Goal: Task Accomplishment & Management: Manage account settings

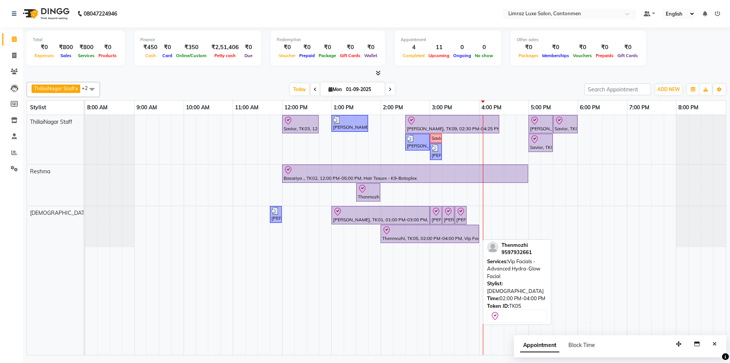
click at [426, 235] on div "Thenmozhi, TK05, 02:00 PM-04:00 PM, Vip Facials - Advanced Hydra-Glow Facial" at bounding box center [430, 234] width 97 height 16
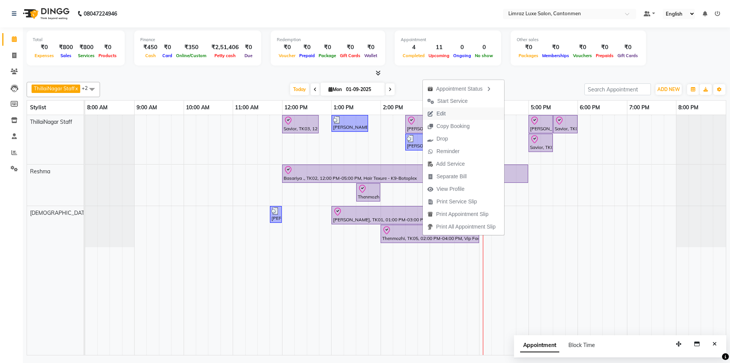
click at [446, 110] on span "Edit" at bounding box center [436, 113] width 27 height 13
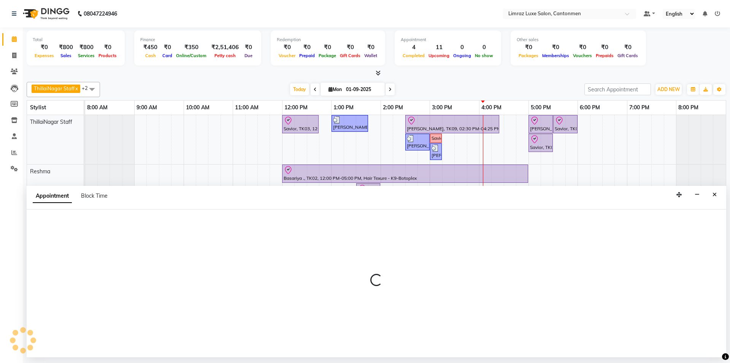
select select "tentative"
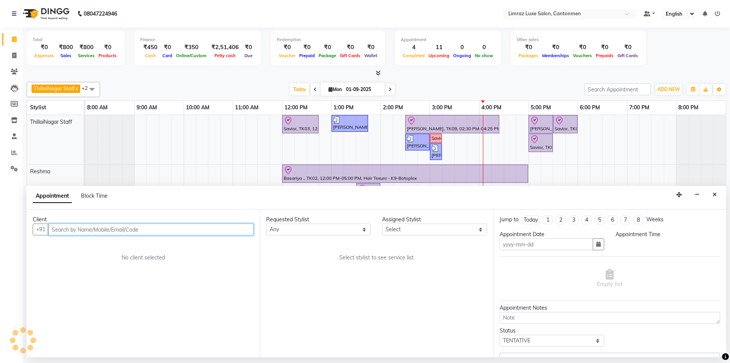
type input "01-09-2025"
select select "check-in"
select select "810"
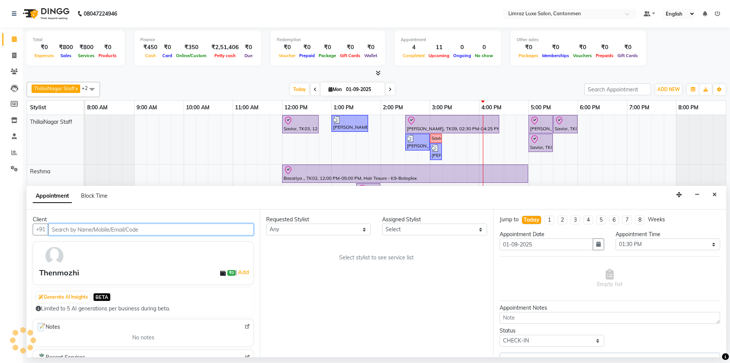
select select "63048"
select select "3643"
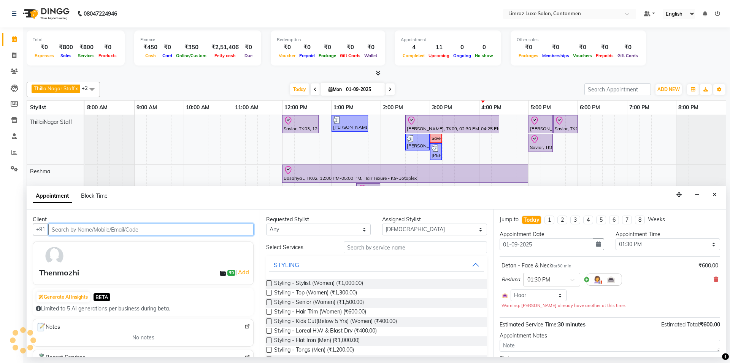
select select "3643"
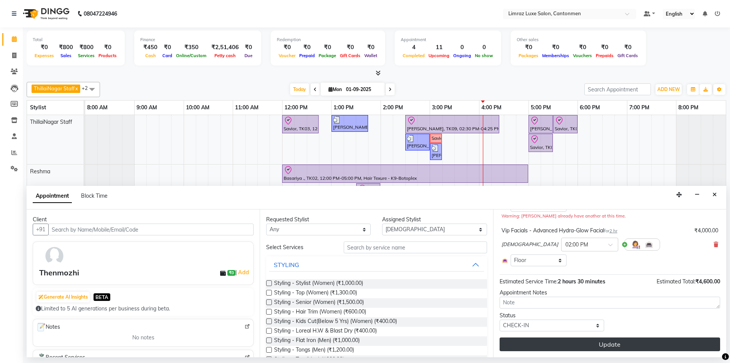
click at [627, 343] on button "Update" at bounding box center [610, 344] width 221 height 14
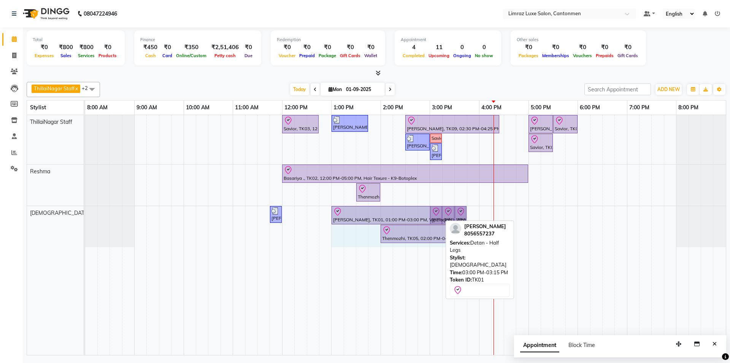
drag, startPoint x: 428, startPoint y: 216, endPoint x: 460, endPoint y: 213, distance: 31.7
click at [85, 213] on div "[PERSON_NAME], TK04, 11:45 AM-12:00 PM, Threading - Eyebrows [PERSON_NAME], TK0…" at bounding box center [85, 226] width 0 height 41
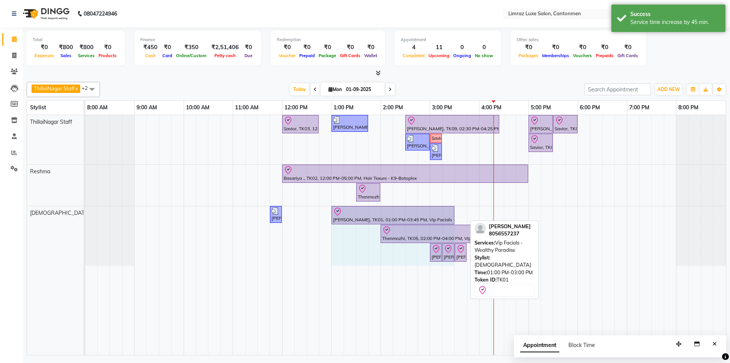
drag, startPoint x: 466, startPoint y: 210, endPoint x: 455, endPoint y: 214, distance: 11.8
click at [85, 214] on div "[PERSON_NAME], TK04, 11:45 AM-12:00 PM, Threading - Eyebrows [PERSON_NAME], TK0…" at bounding box center [85, 236] width 0 height 60
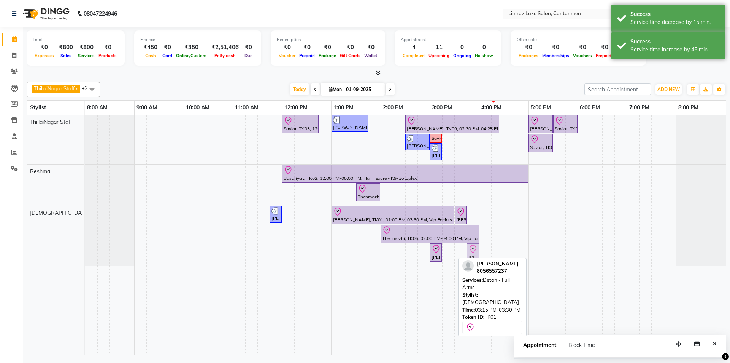
drag, startPoint x: 448, startPoint y: 253, endPoint x: 473, endPoint y: 217, distance: 43.5
click at [473, 217] on div "Savior, TK03, 12:00 PM-12:45 PM, Massages - Classic Head- Massage (Men) [PERSON…" at bounding box center [405, 235] width 641 height 240
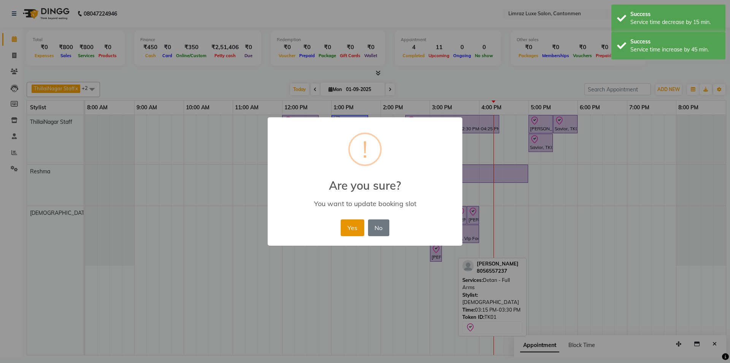
click at [349, 224] on button "Yes" at bounding box center [352, 227] width 23 height 17
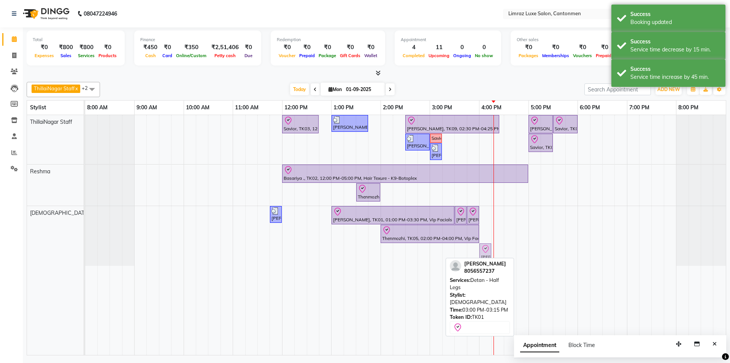
drag, startPoint x: 438, startPoint y: 253, endPoint x: 490, endPoint y: 249, distance: 51.5
click at [85, 249] on div "[PERSON_NAME], TK04, 11:45 AM-12:00 PM, Threading - Eyebrows [PERSON_NAME], TK0…" at bounding box center [85, 236] width 0 height 60
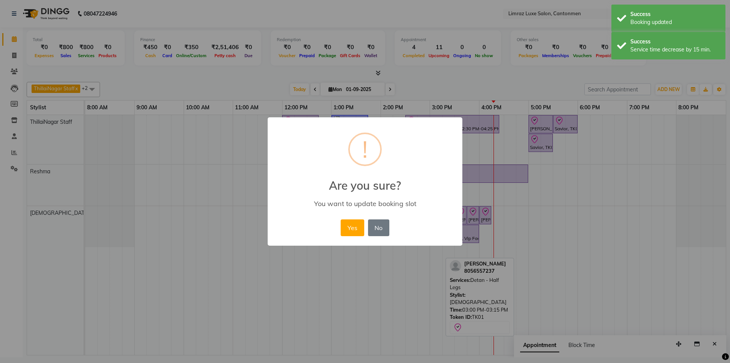
click at [341, 219] on button "Yes" at bounding box center [352, 227] width 23 height 17
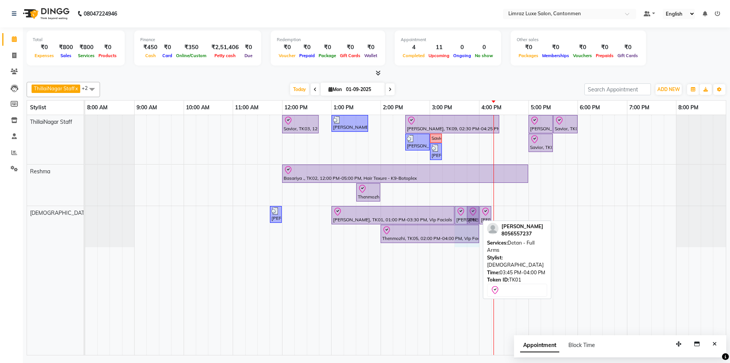
drag, startPoint x: 466, startPoint y: 219, endPoint x: 474, endPoint y: 217, distance: 8.1
click at [85, 217] on div "[PERSON_NAME], TK04, 11:45 AM-12:00 PM, Threading - Eyebrows [PERSON_NAME], TK0…" at bounding box center [85, 226] width 0 height 41
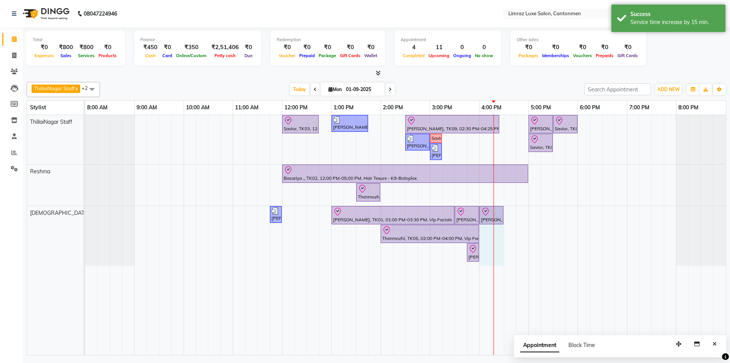
click at [85, 209] on div "[PERSON_NAME], TK04, 11:45 AM-12:00 PM, Threading - Eyebrows [PERSON_NAME], TK0…" at bounding box center [85, 236] width 0 height 60
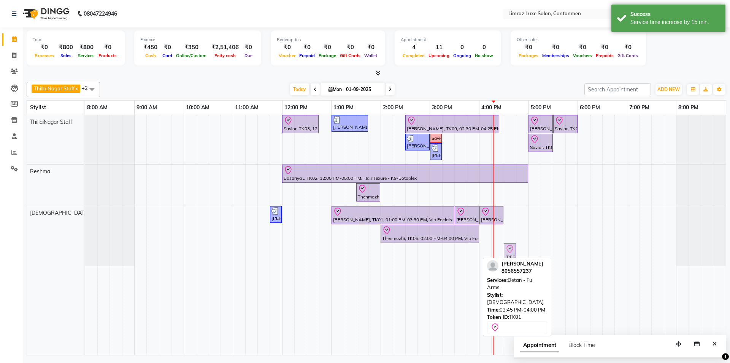
drag, startPoint x: 473, startPoint y: 255, endPoint x: 507, endPoint y: 238, distance: 38.8
click at [507, 238] on div "Savior, TK03, 12:00 PM-12:45 PM, Massages - Classic Head- Massage (Men) [PERSON…" at bounding box center [405, 235] width 641 height 240
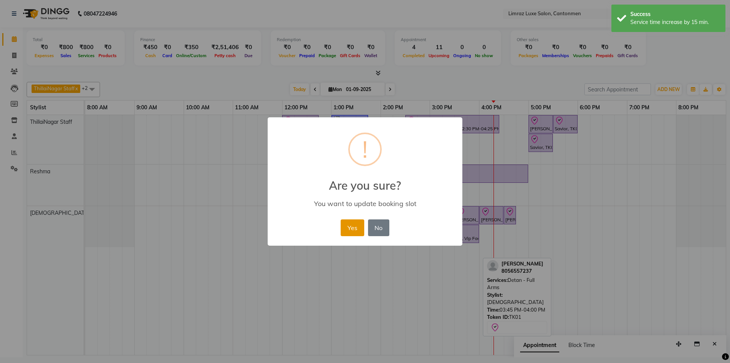
click at [344, 225] on button "Yes" at bounding box center [352, 227] width 23 height 17
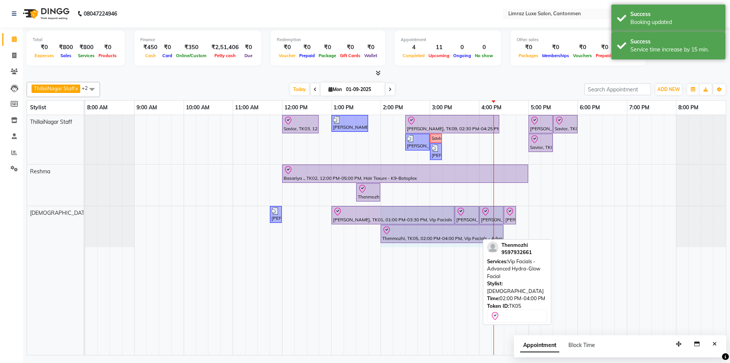
drag, startPoint x: 478, startPoint y: 229, endPoint x: 498, endPoint y: 226, distance: 20.0
click at [85, 226] on div "[PERSON_NAME], TK04, 11:45 AM-12:00 PM, Threading - Eyebrows [PERSON_NAME], TK0…" at bounding box center [85, 226] width 0 height 41
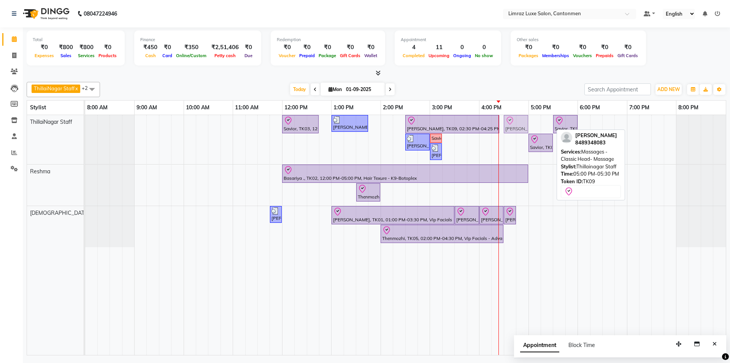
drag, startPoint x: 540, startPoint y: 127, endPoint x: 520, endPoint y: 128, distance: 20.6
click at [85, 128] on div "Savior, TK03, 12:00 PM-12:45 PM, Massages - Classic Head- Massage (Men) [PERSON…" at bounding box center [85, 139] width 0 height 49
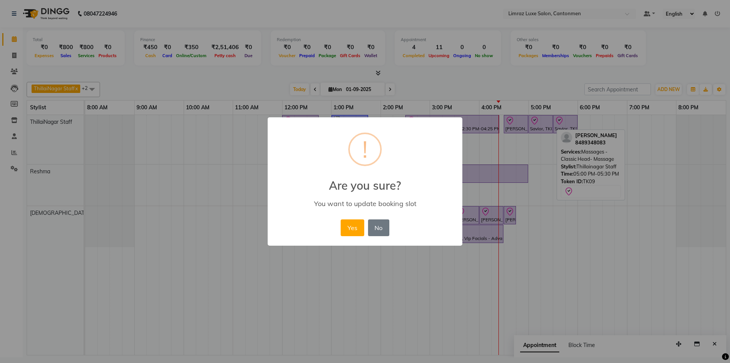
click at [341, 219] on button "Yes" at bounding box center [352, 227] width 23 height 17
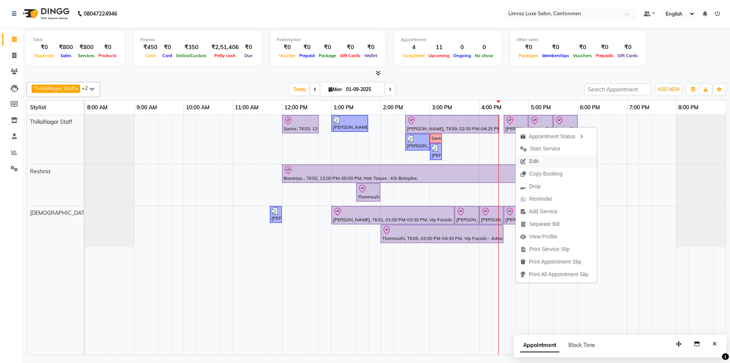
click at [549, 159] on button "Edit" at bounding box center [556, 161] width 81 height 13
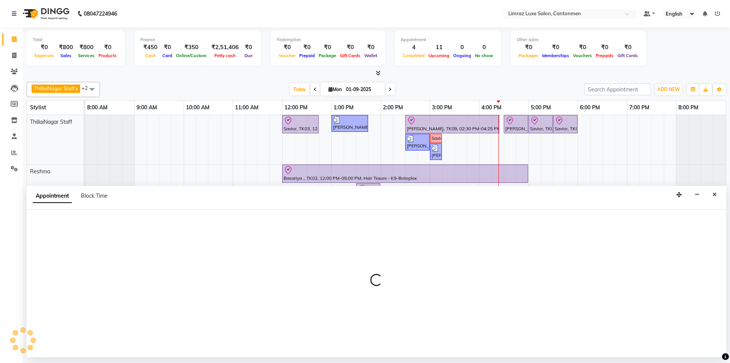
select select "tentative"
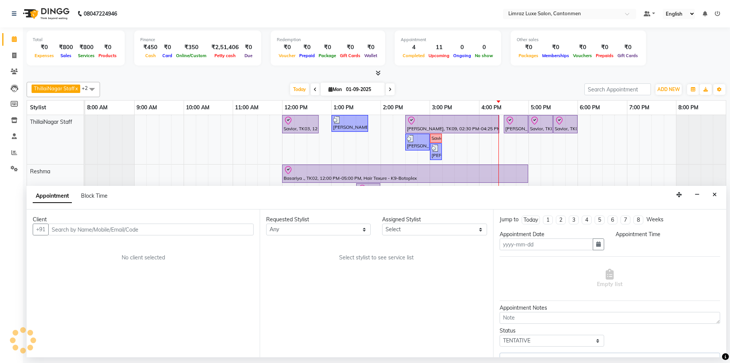
type input "01-09-2025"
select select "check-in"
select select "870"
select select "87280"
select select "3643"
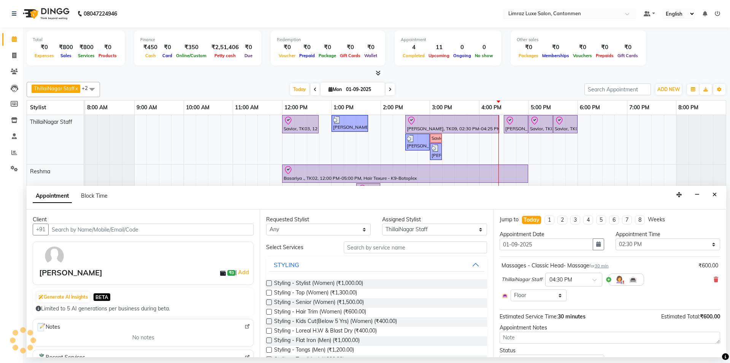
select select "3643"
click at [714, 280] on icon at bounding box center [716, 279] width 5 height 5
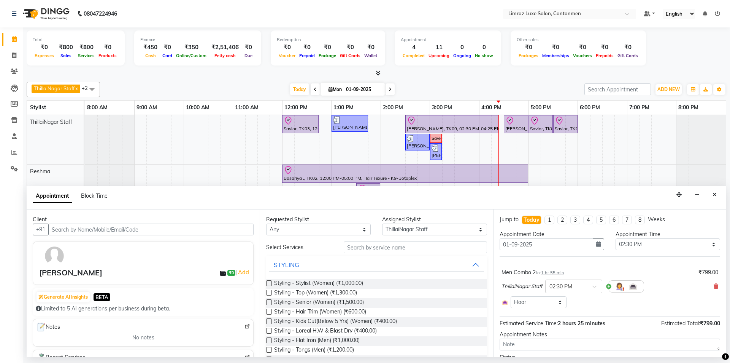
scroll to position [42, 0]
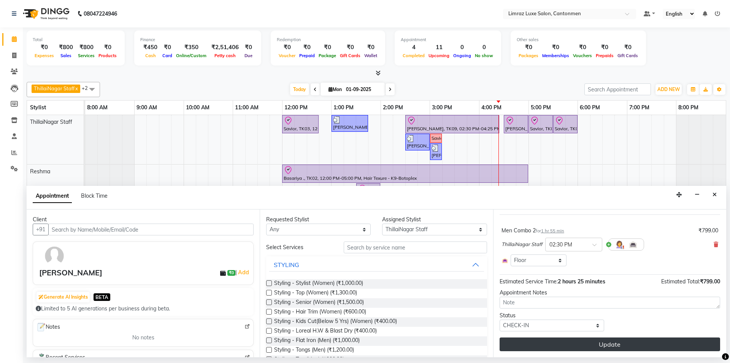
click at [680, 345] on button "Update" at bounding box center [610, 344] width 221 height 14
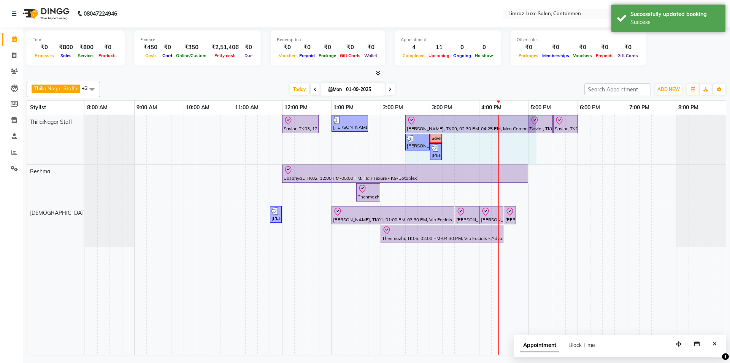
drag, startPoint x: 499, startPoint y: 120, endPoint x: 530, endPoint y: 116, distance: 31.1
click at [85, 116] on div "Savior, TK03, 12:00 PM-12:45 PM, Massages - Classic Head- Massage (Men) [PERSON…" at bounding box center [85, 139] width 0 height 49
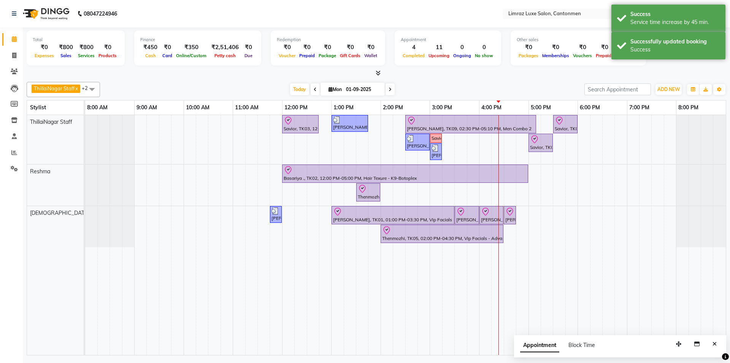
click at [518, 83] on div "ThillaiNagar Staff x Reshma x Vijitha x +2 Select All ThillaiNagar Staff Reshma…" at bounding box center [377, 89] width 700 height 15
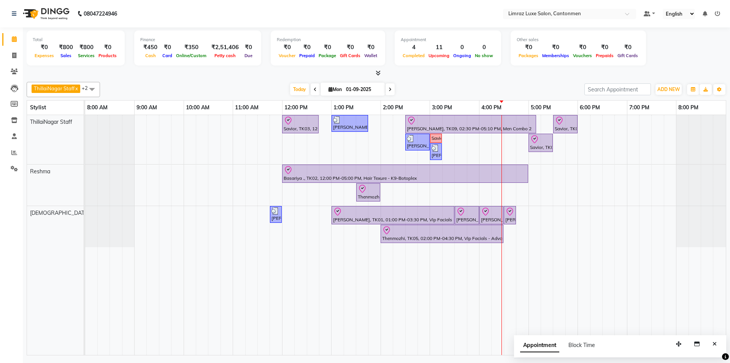
click at [507, 195] on div "Savior, TK03, 12:00 PM-12:45 PM, Massages - Classic Head- Massage (Men) [PERSON…" at bounding box center [405, 235] width 641 height 240
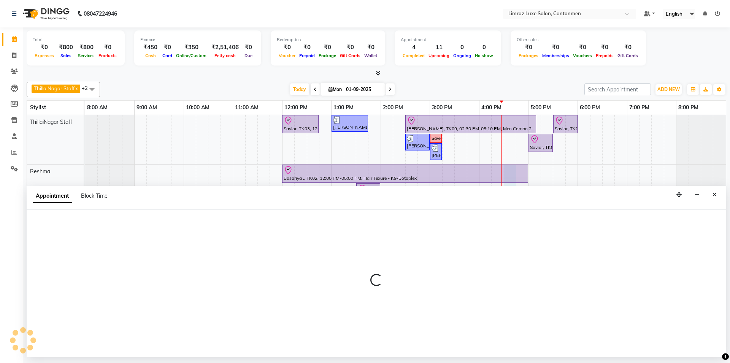
select select "63047"
select select "990"
select select "tentative"
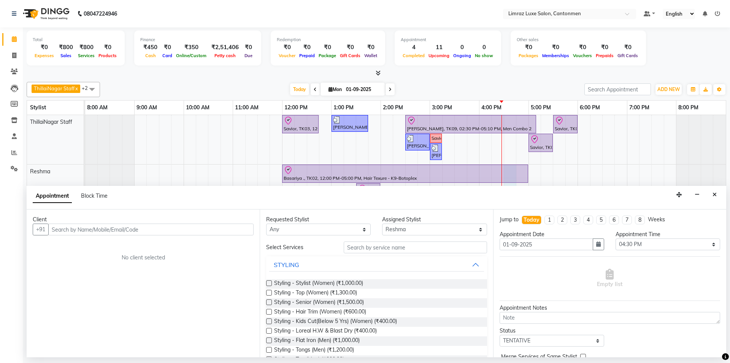
click at [118, 227] on input "text" at bounding box center [150, 229] width 205 height 12
click at [106, 228] on input "text" at bounding box center [150, 229] width 205 height 12
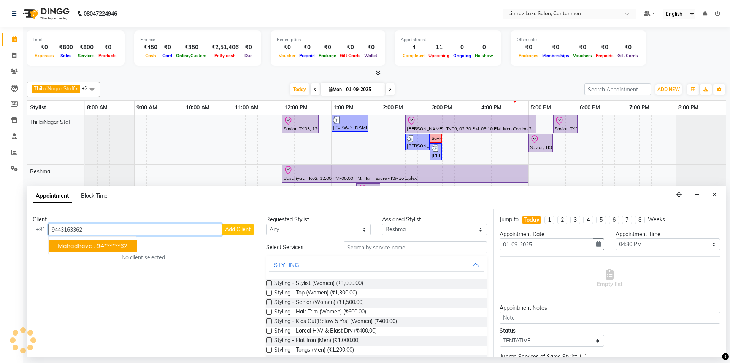
click at [82, 246] on span "Mahadhave ." at bounding box center [76, 246] width 37 height 8
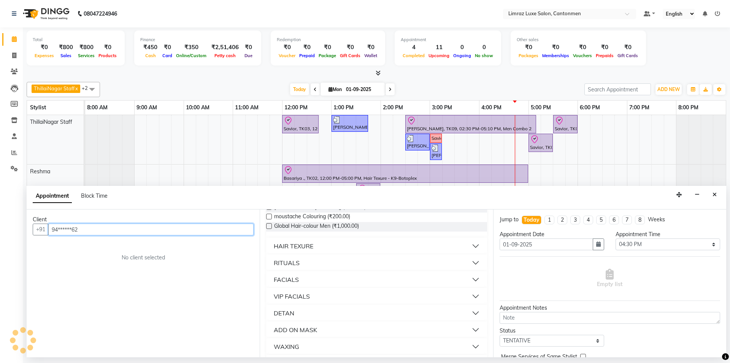
scroll to position [380, 0]
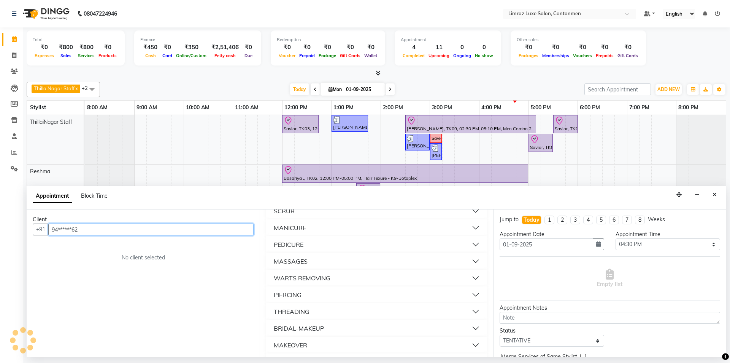
type input "94******62"
click at [299, 309] on div "THREADING" at bounding box center [292, 311] width 36 height 9
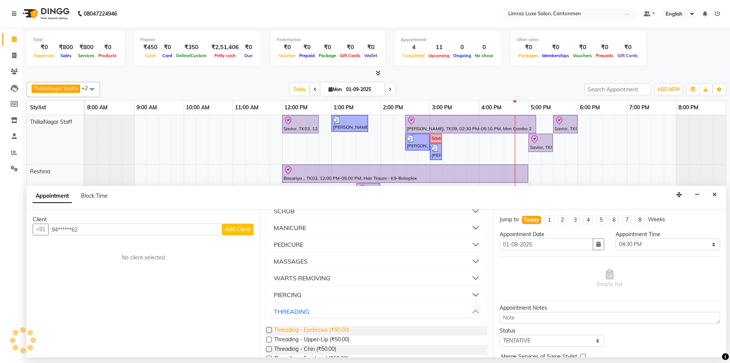
click at [299, 326] on span "Threading - Eyebrows (₹50.00)" at bounding box center [311, 331] width 75 height 10
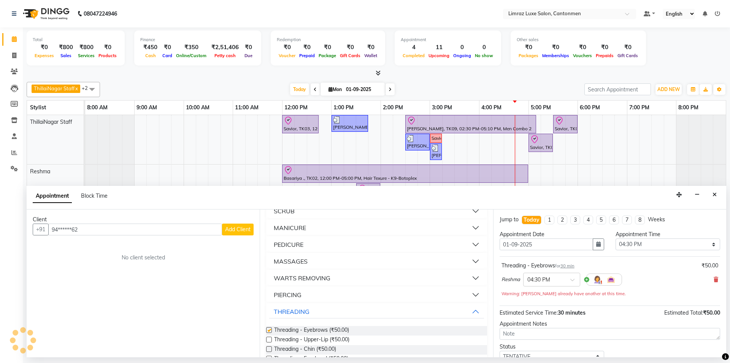
checkbox input "false"
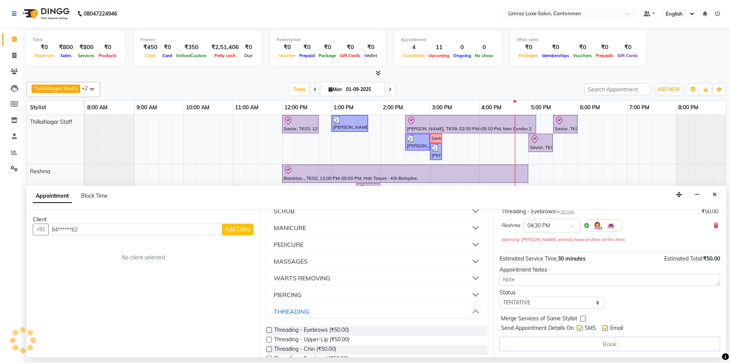
click at [606, 326] on label at bounding box center [606, 328] width 6 height 6
click at [606, 326] on input "checkbox" at bounding box center [605, 328] width 5 height 5
checkbox input "false"
click at [580, 328] on label at bounding box center [580, 328] width 6 height 6
click at [580, 328] on input "checkbox" at bounding box center [579, 328] width 5 height 5
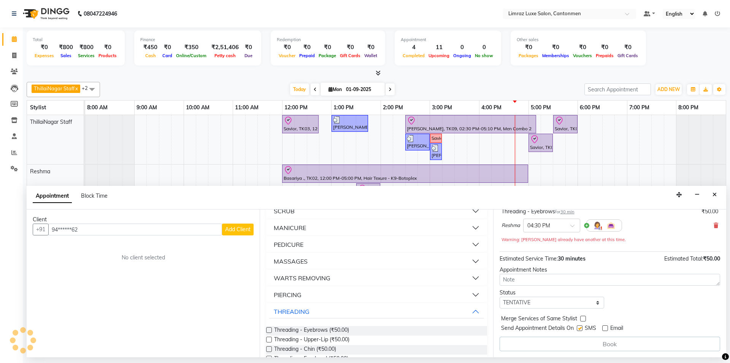
checkbox input "false"
click at [240, 229] on span "Add Client" at bounding box center [237, 229] width 25 height 7
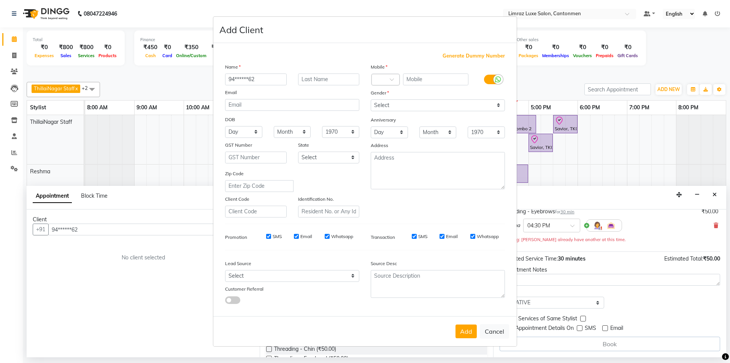
click at [266, 78] on input "94******62" at bounding box center [256, 79] width 62 height 12
type input "9"
type input "Mahadhaven"
click at [391, 102] on select "Select [DEMOGRAPHIC_DATA] [DEMOGRAPHIC_DATA] Other Prefer Not To Say" at bounding box center [438, 105] width 134 height 12
select select "[DEMOGRAPHIC_DATA]"
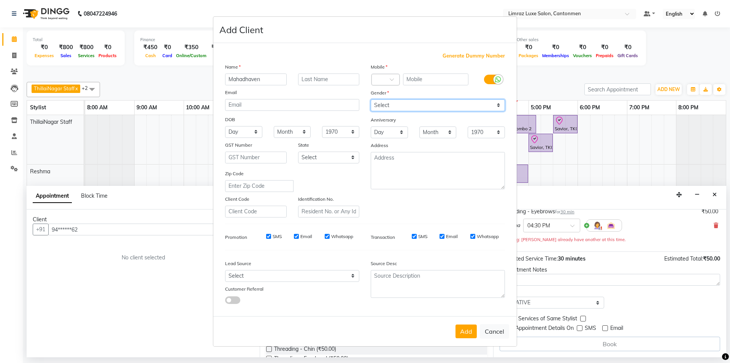
click at [371, 99] on select "Select [DEMOGRAPHIC_DATA] [DEMOGRAPHIC_DATA] Other Prefer Not To Say" at bounding box center [438, 105] width 134 height 12
click at [438, 78] on input "text" at bounding box center [436, 79] width 66 height 12
click at [491, 326] on button "Cancel" at bounding box center [494, 331] width 29 height 14
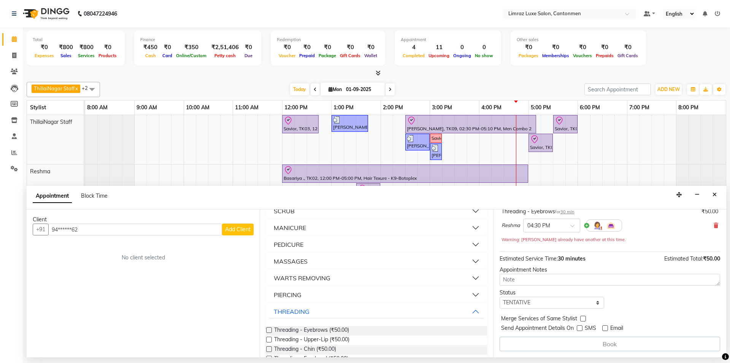
scroll to position [0, 0]
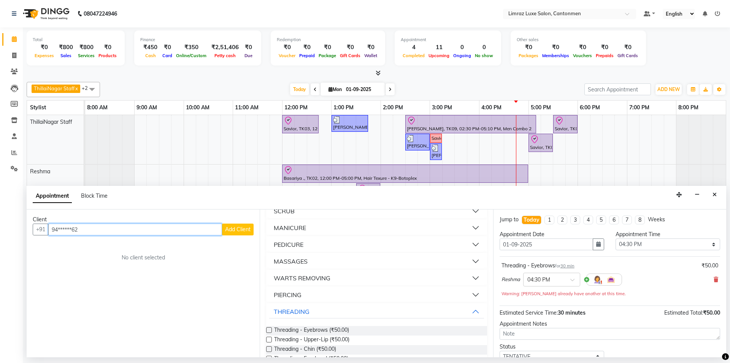
click at [174, 229] on input "94******62" at bounding box center [135, 229] width 174 height 12
type input "94******62"
click at [216, 230] on input "94******62" at bounding box center [135, 229] width 174 height 12
drag, startPoint x: 108, startPoint y: 228, endPoint x: 46, endPoint y: 238, distance: 62.9
click at [46, 238] on div "Client +91 94******62 Add Client No client selected" at bounding box center [143, 283] width 233 height 148
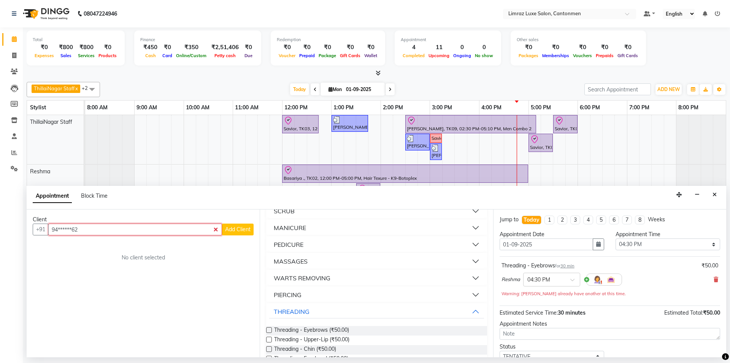
click at [125, 231] on input "94******62" at bounding box center [135, 229] width 174 height 12
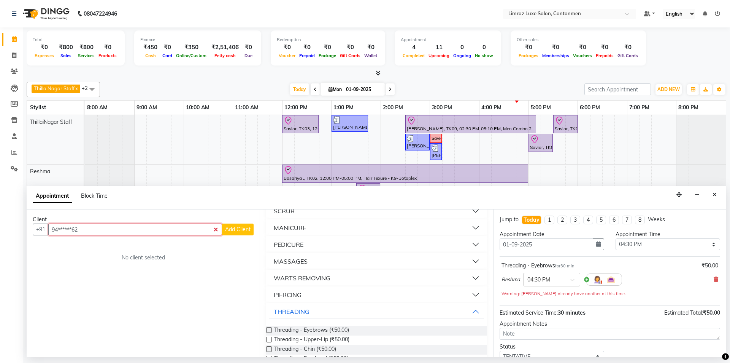
click at [125, 231] on input "94******62" at bounding box center [135, 229] width 174 height 12
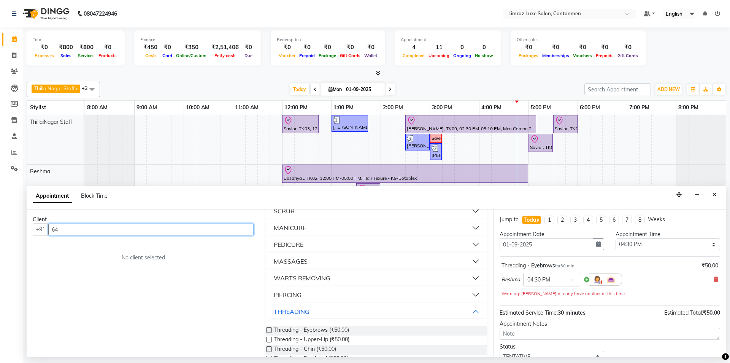
type input "6"
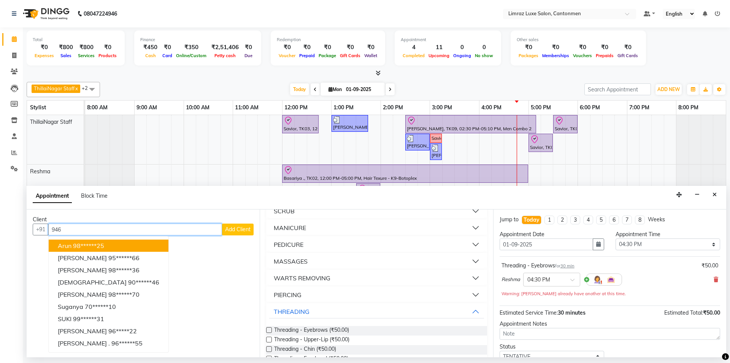
click at [122, 229] on input "946" at bounding box center [135, 229] width 174 height 12
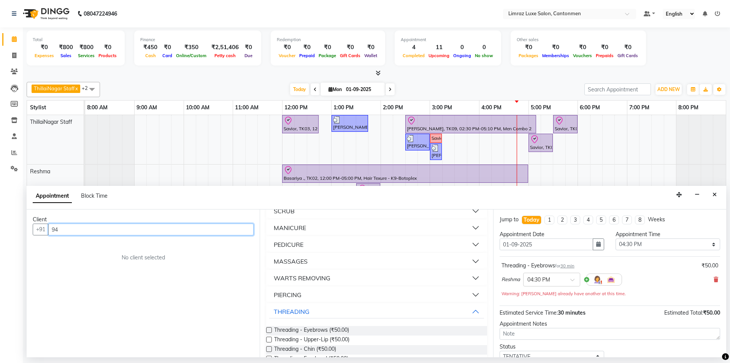
type input "9"
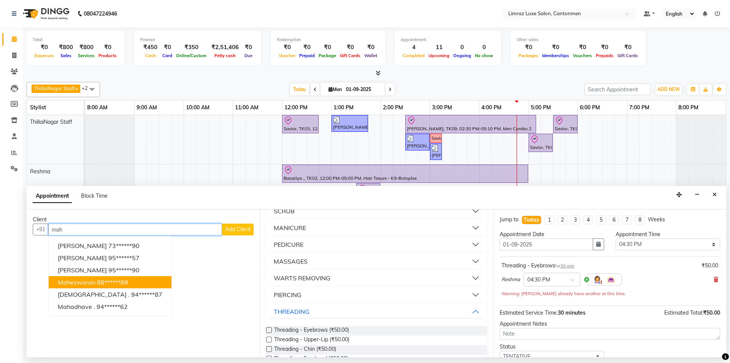
click at [80, 283] on span "Maheswaran" at bounding box center [77, 282] width 38 height 8
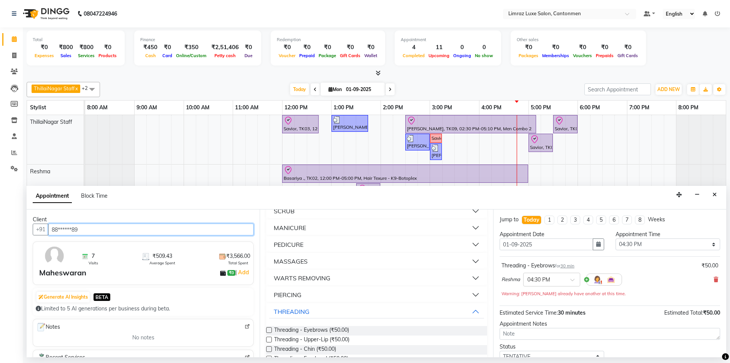
scroll to position [53, 0]
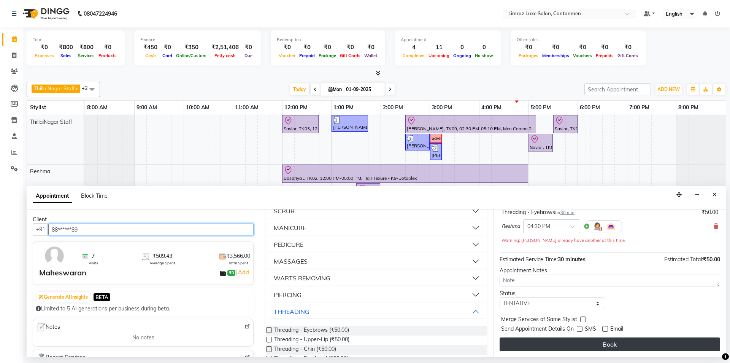
type input "88******89"
click at [600, 342] on button "Book" at bounding box center [610, 344] width 221 height 14
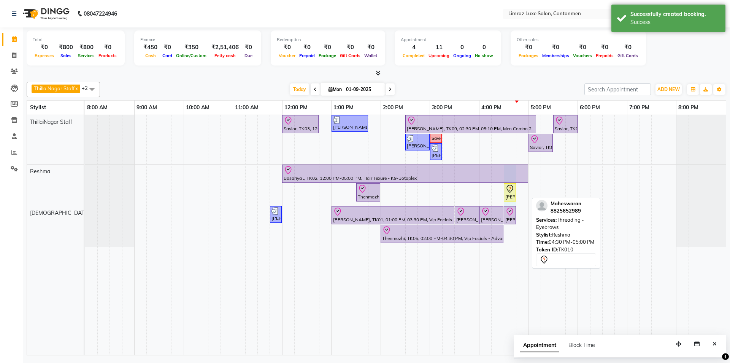
drag, startPoint x: 528, startPoint y: 193, endPoint x: 513, endPoint y: 193, distance: 14.5
click at [85, 193] on div "Basariya ., TK02, 12:00 PM-05:00 PM, Hair Texure - K9-Botoplex Thenmozhi, TK05,…" at bounding box center [85, 184] width 0 height 41
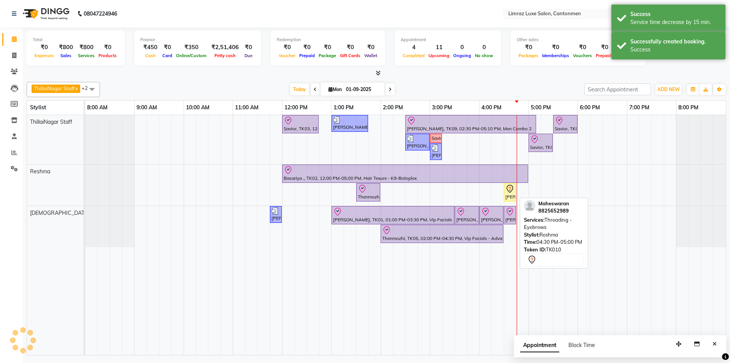
click at [512, 193] on div "[PERSON_NAME], TK10, 04:30 PM-04:45 PM, Threading - Eyebrows" at bounding box center [510, 192] width 11 height 16
select select "7"
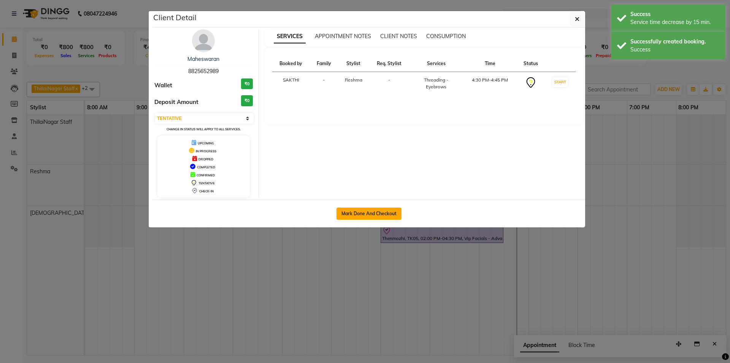
click at [364, 215] on button "Mark Done And Checkout" at bounding box center [369, 213] width 65 height 12
select select "service"
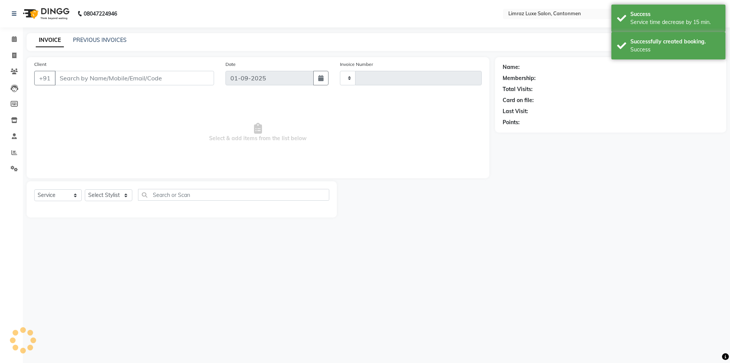
type input "1558"
select select "7274"
type input "88******89"
select select "63047"
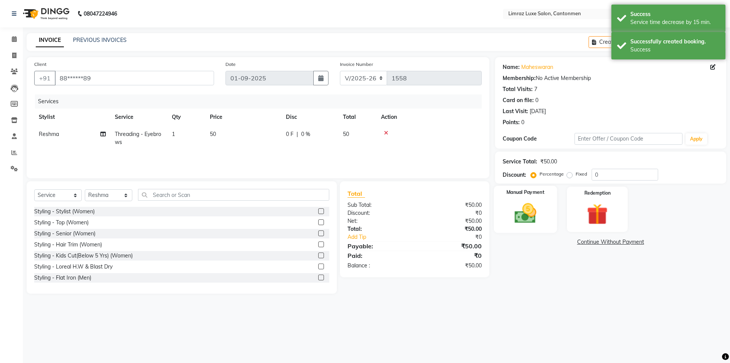
click at [517, 202] on img at bounding box center [525, 213] width 35 height 25
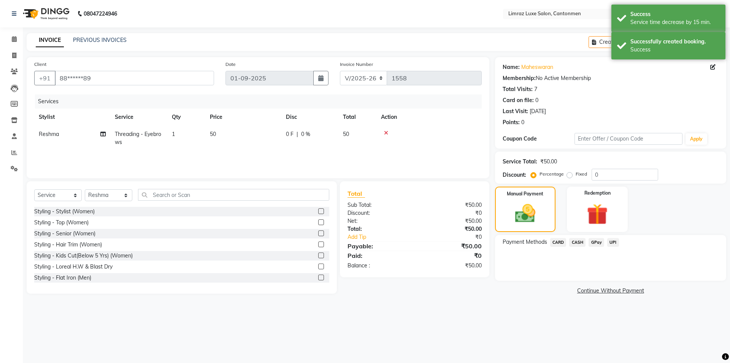
drag, startPoint x: 593, startPoint y: 240, endPoint x: 599, endPoint y: 249, distance: 10.7
click at [594, 240] on span "GPay" at bounding box center [597, 242] width 16 height 9
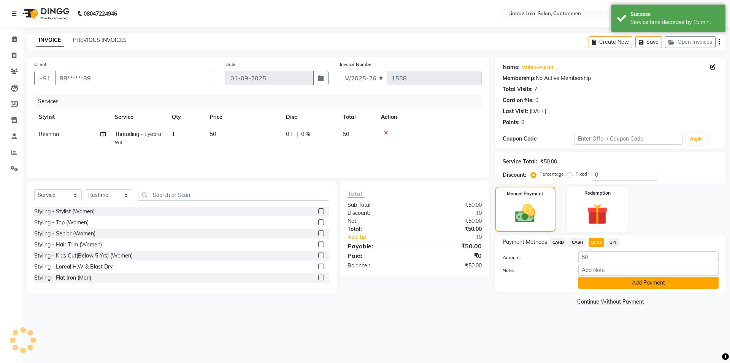
click at [605, 280] on button "Add Payment" at bounding box center [649, 283] width 140 height 12
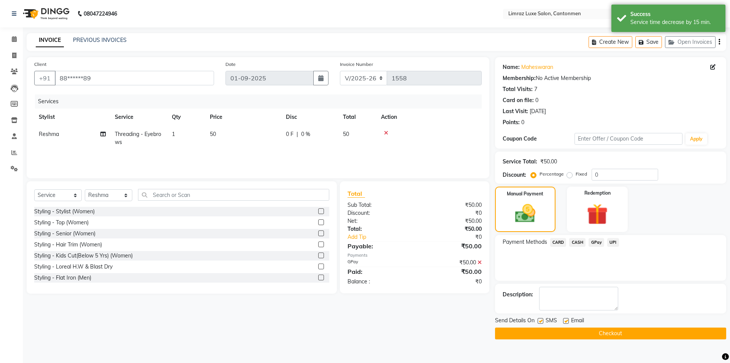
click at [567, 319] on label at bounding box center [566, 321] width 6 height 6
click at [567, 319] on input "checkbox" at bounding box center [565, 320] width 5 height 5
checkbox input "false"
click at [541, 319] on label at bounding box center [541, 321] width 6 height 6
click at [541, 319] on input "checkbox" at bounding box center [540, 320] width 5 height 5
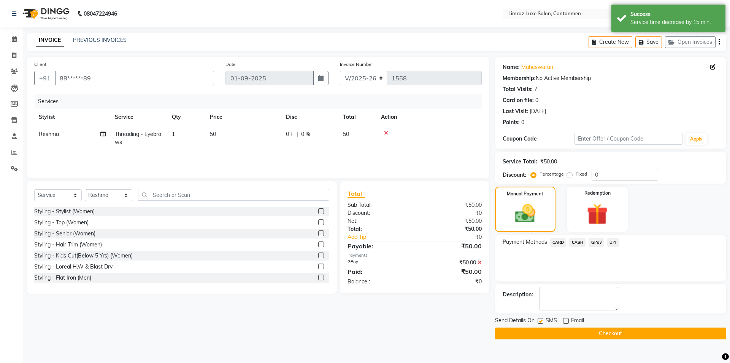
checkbox input "false"
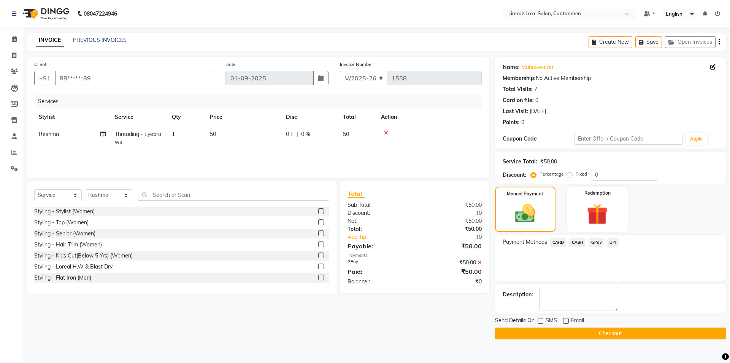
click at [541, 328] on button "Checkout" at bounding box center [610, 333] width 231 height 12
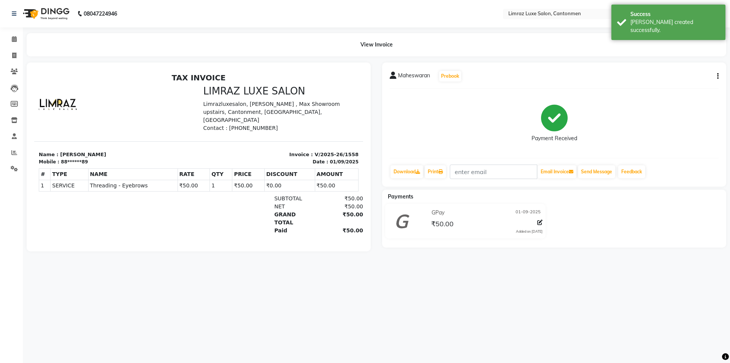
click at [44, 20] on img at bounding box center [45, 13] width 52 height 21
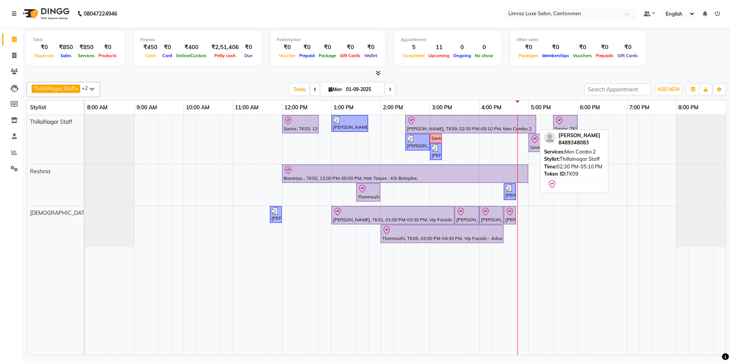
click at [525, 121] on div at bounding box center [471, 120] width 128 height 9
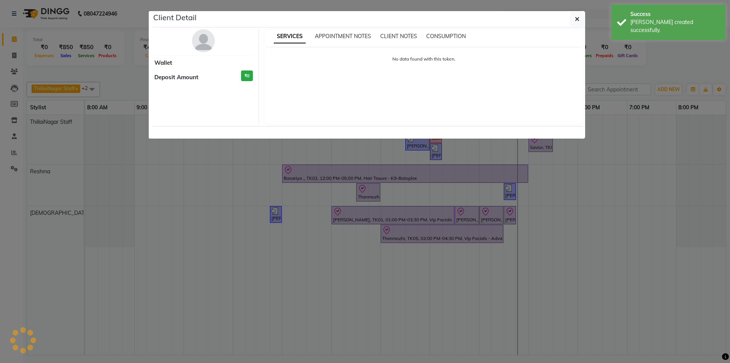
select select "8"
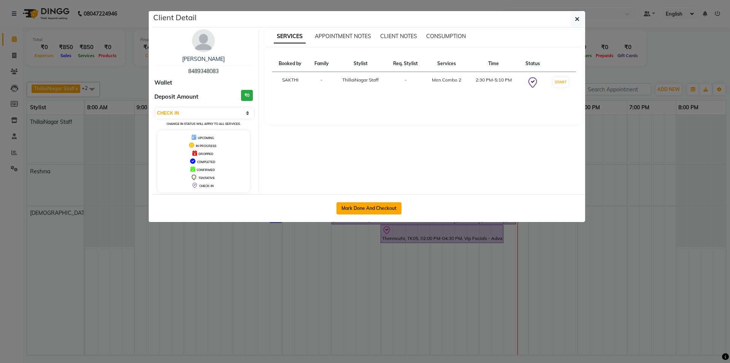
click at [361, 209] on button "Mark Done And Checkout" at bounding box center [369, 208] width 65 height 12
select select "service"
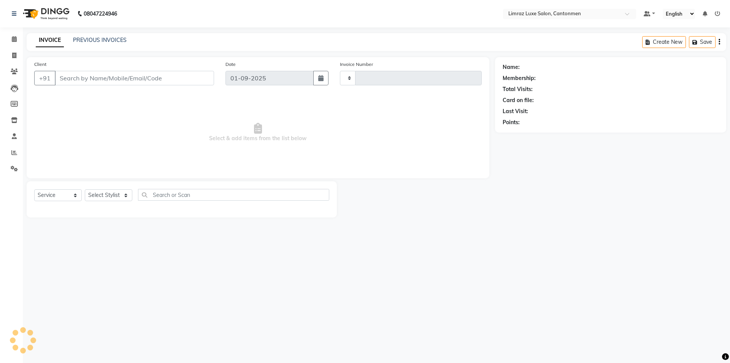
type input "1559"
select select "7274"
type input "84******83"
select select "87280"
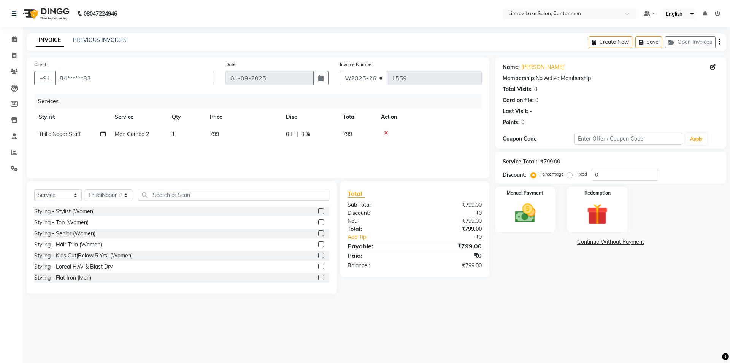
click at [45, 12] on img at bounding box center [45, 13] width 52 height 21
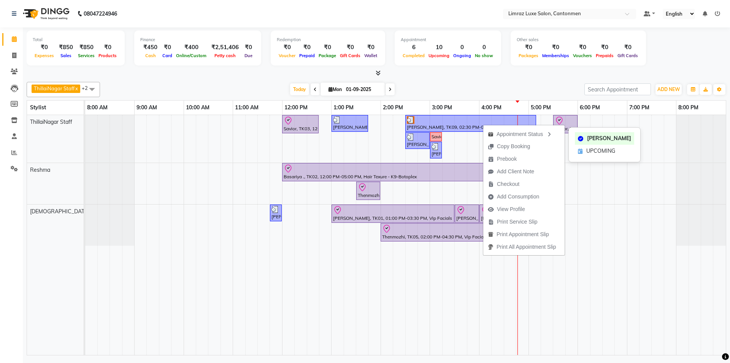
click at [578, 150] on div "UPCOMING" at bounding box center [604, 151] width 59 height 13
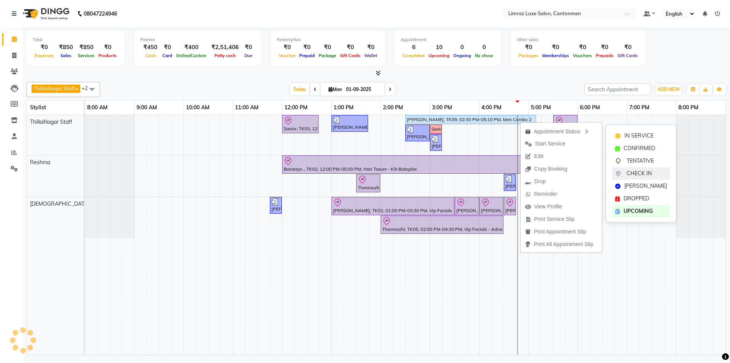
click at [626, 177] on div "CHECK IN" at bounding box center [642, 173] width 58 height 13
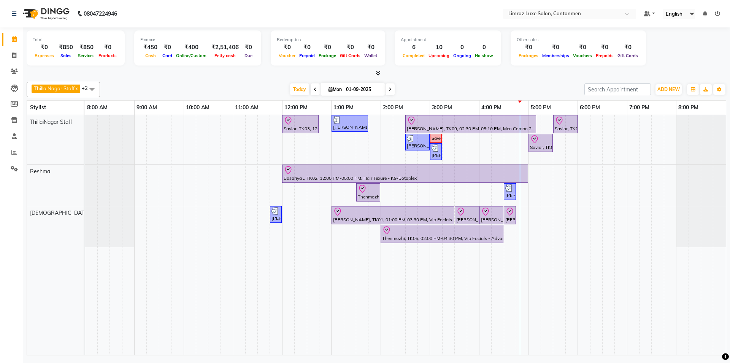
click at [317, 87] on icon at bounding box center [315, 89] width 3 height 5
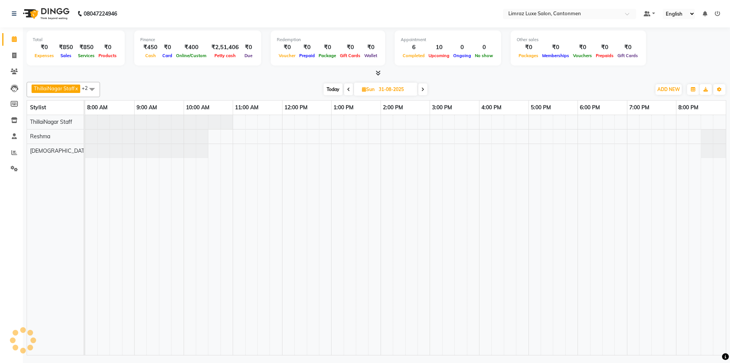
click at [348, 89] on icon at bounding box center [348, 89] width 3 height 5
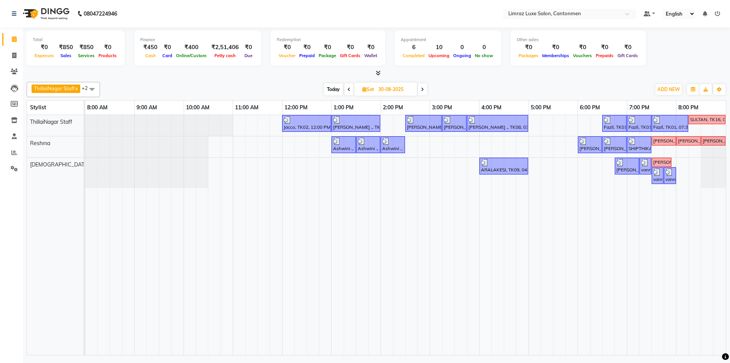
click at [331, 89] on span "Today" at bounding box center [333, 89] width 19 height 12
type input "01-09-2025"
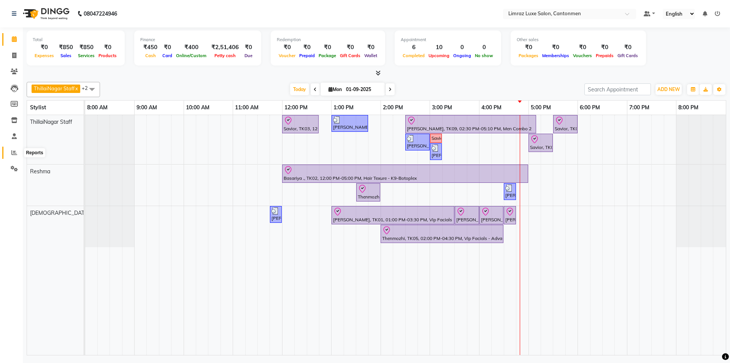
click at [13, 154] on icon at bounding box center [14, 153] width 6 height 6
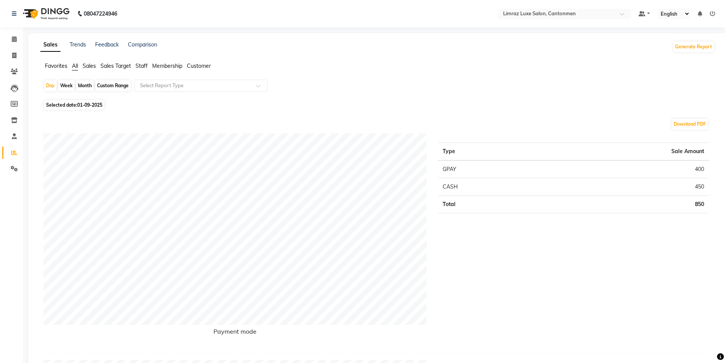
click at [95, 102] on span "01-09-2025" at bounding box center [89, 105] width 25 height 6
select select "9"
select select "2025"
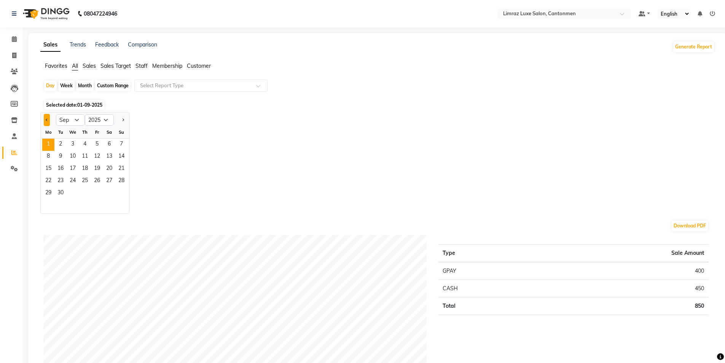
click at [49, 120] on button "Previous month" at bounding box center [47, 120] width 6 height 12
select select "8"
click at [87, 189] on span "28" at bounding box center [85, 193] width 12 height 12
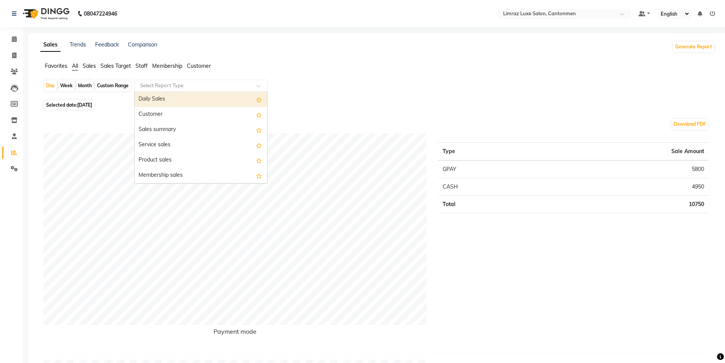
click at [186, 84] on input "text" at bounding box center [193, 86] width 110 height 8
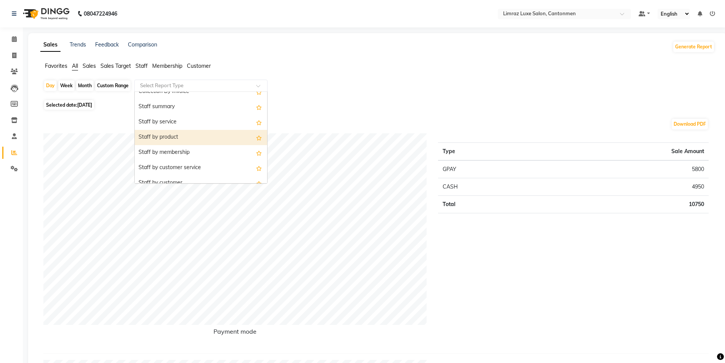
click at [163, 137] on div "Staff by product" at bounding box center [201, 137] width 132 height 15
select select "full_report"
select select "csv"
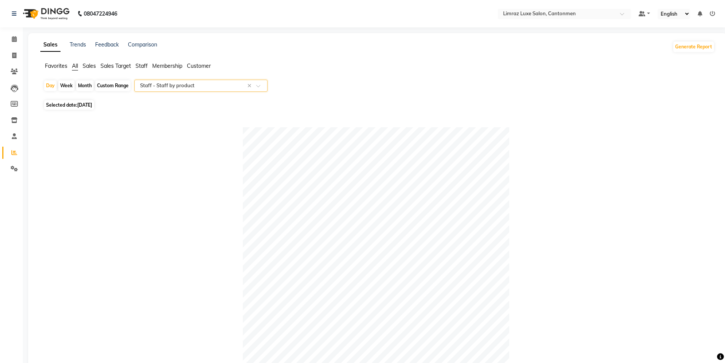
scroll to position [184, 0]
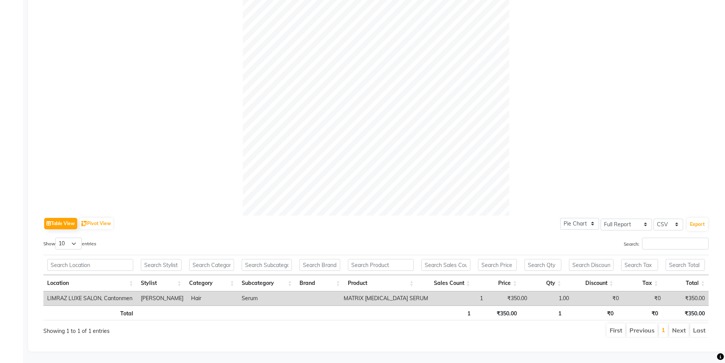
click at [232, 291] on td "Hair" at bounding box center [212, 298] width 51 height 14
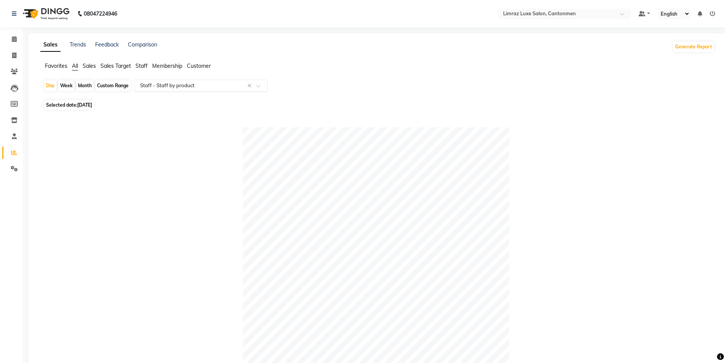
click at [263, 87] on span at bounding box center [261, 88] width 10 height 8
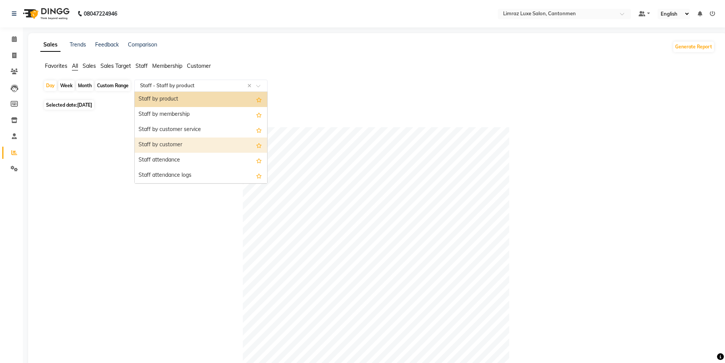
click at [182, 149] on div "Staff by customer" at bounding box center [201, 144] width 132 height 15
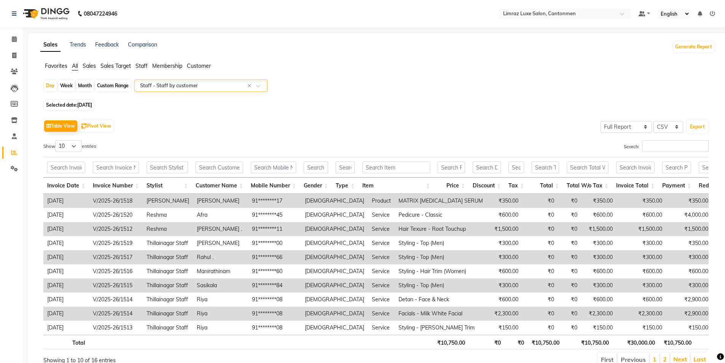
scroll to position [38, 0]
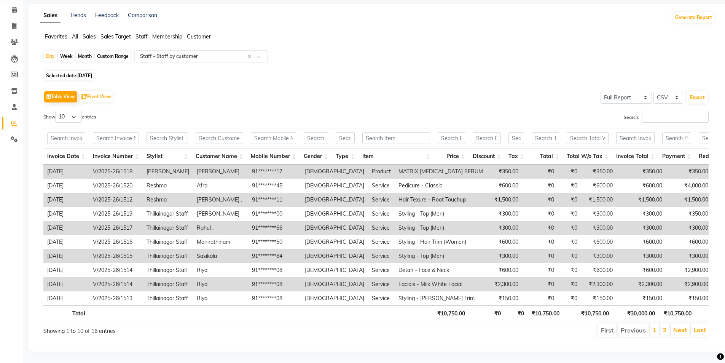
click at [286, 111] on div "Show 10 25 50 100 entries" at bounding box center [206, 118] width 327 height 15
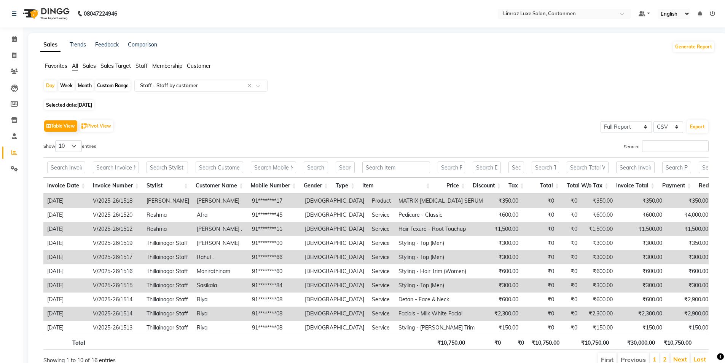
click at [58, 18] on img at bounding box center [45, 13] width 52 height 21
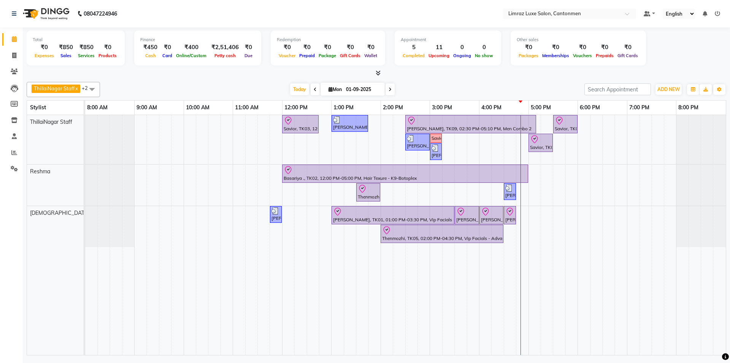
click at [316, 89] on icon at bounding box center [315, 89] width 3 height 5
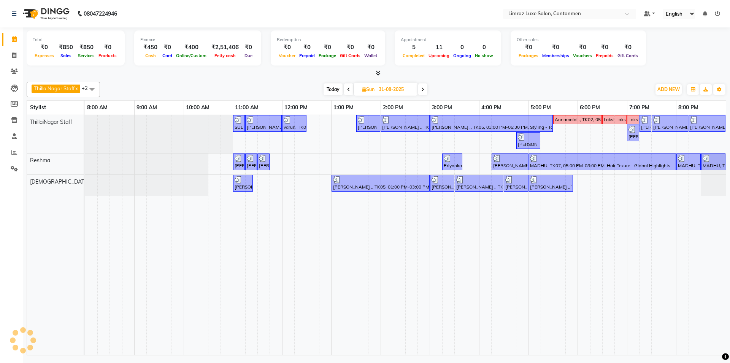
click at [347, 87] on span at bounding box center [348, 89] width 9 height 12
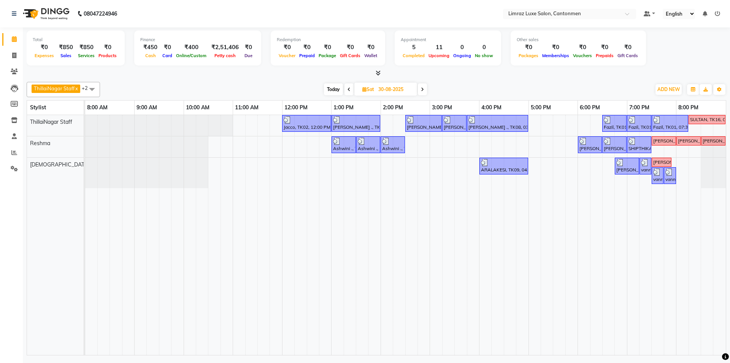
click at [334, 92] on span "Today" at bounding box center [333, 89] width 19 height 12
type input "01-09-2025"
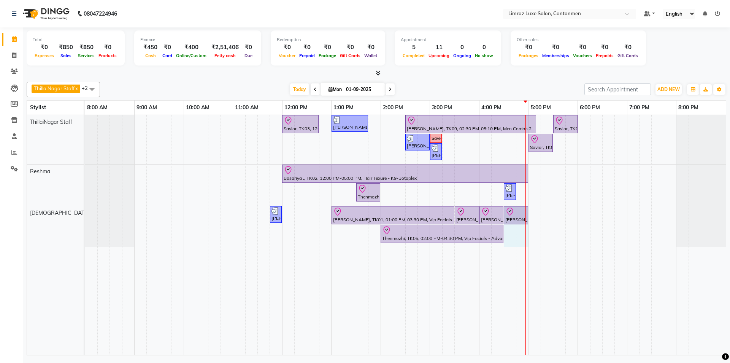
drag, startPoint x: 516, startPoint y: 213, endPoint x: 521, endPoint y: 213, distance: 4.9
click at [85, 213] on div "[PERSON_NAME], TK04, 11:45 AM-12:00 PM, Threading - Eyebrows [PERSON_NAME], TK0…" at bounding box center [85, 226] width 0 height 41
click at [441, 119] on div at bounding box center [471, 120] width 128 height 9
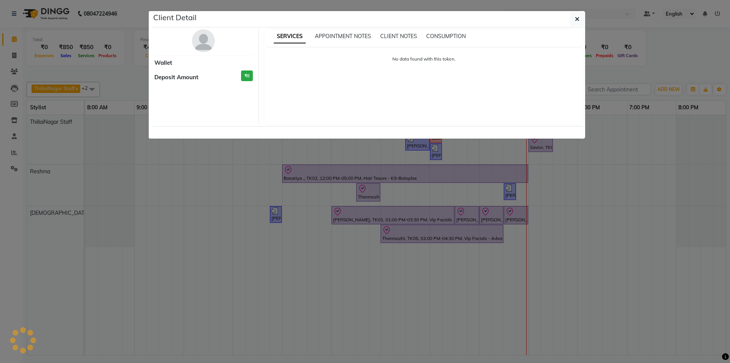
select select "8"
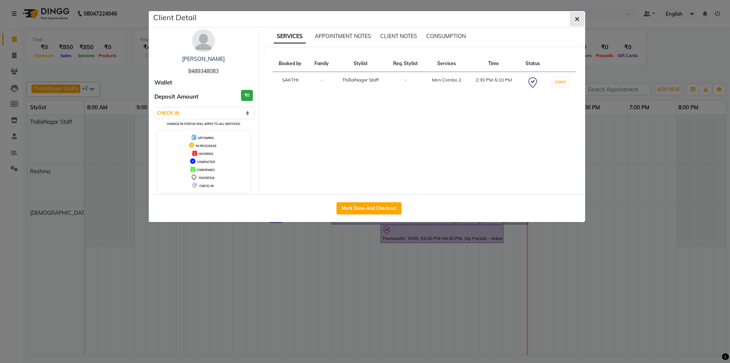
click at [581, 22] on button "button" at bounding box center [577, 19] width 14 height 14
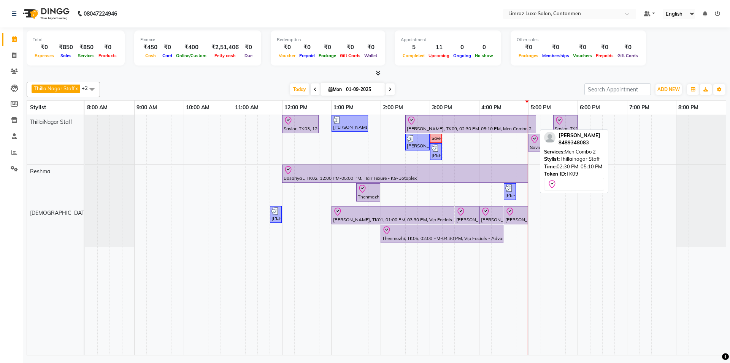
click at [497, 127] on div "[PERSON_NAME], TK09, 02:30 PM-05:10 PM, Men Combo 2" at bounding box center [470, 124] width 129 height 16
select select "8"
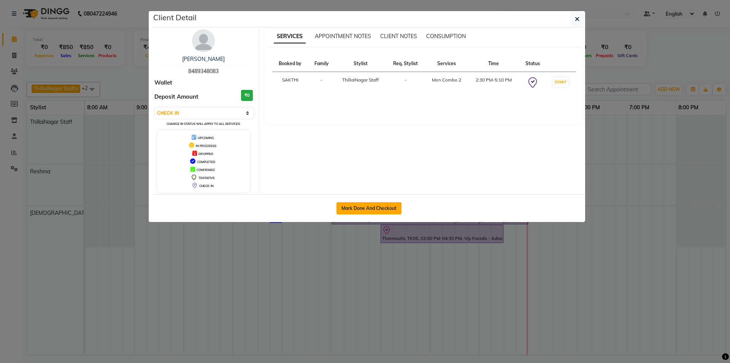
click at [379, 206] on button "Mark Done And Checkout" at bounding box center [369, 208] width 65 height 12
select select "service"
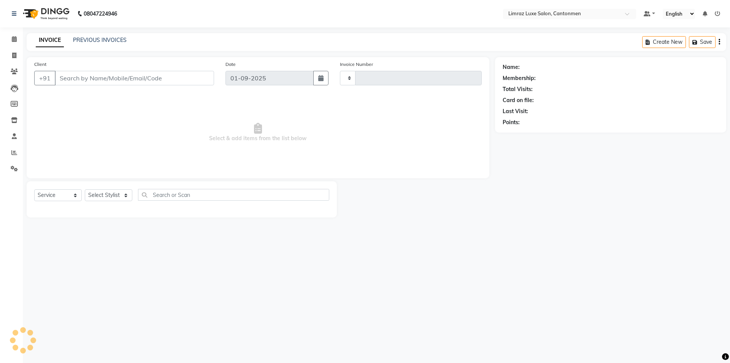
type input "1559"
select select "7274"
type input "84******83"
select select "87280"
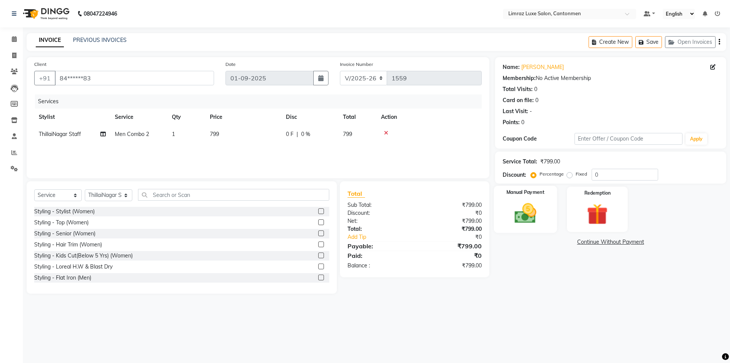
click at [527, 208] on img at bounding box center [525, 213] width 35 height 25
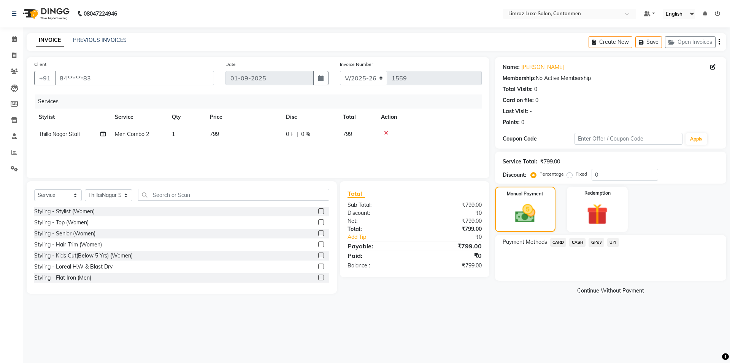
click at [599, 243] on span "GPay" at bounding box center [597, 242] width 16 height 9
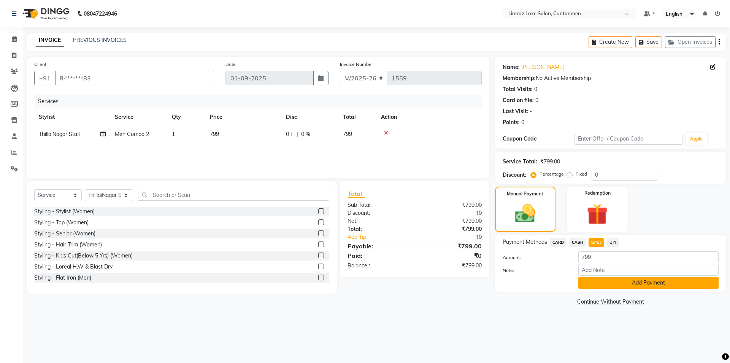
click at [589, 280] on button "Add Payment" at bounding box center [649, 283] width 140 height 12
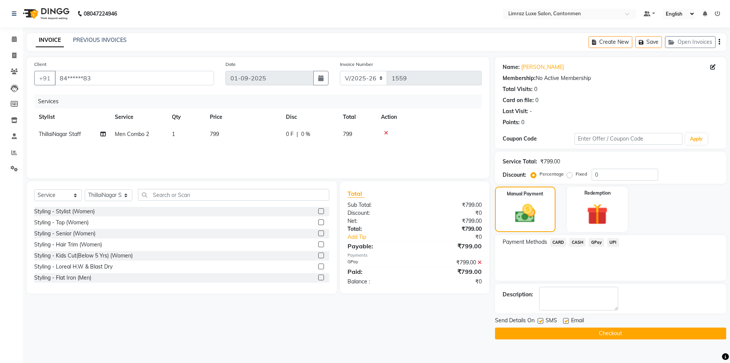
click at [565, 319] on label at bounding box center [566, 321] width 6 height 6
click at [565, 319] on input "checkbox" at bounding box center [565, 320] width 5 height 5
checkbox input "false"
click at [540, 320] on label at bounding box center [541, 321] width 6 height 6
click at [540, 320] on input "checkbox" at bounding box center [540, 320] width 5 height 5
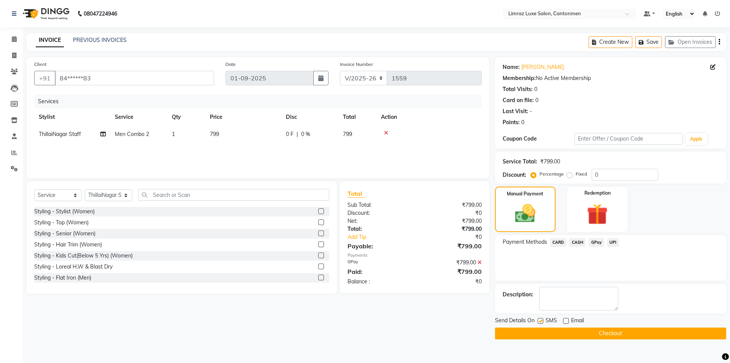
checkbox input "false"
click at [538, 332] on button "Checkout" at bounding box center [610, 333] width 231 height 12
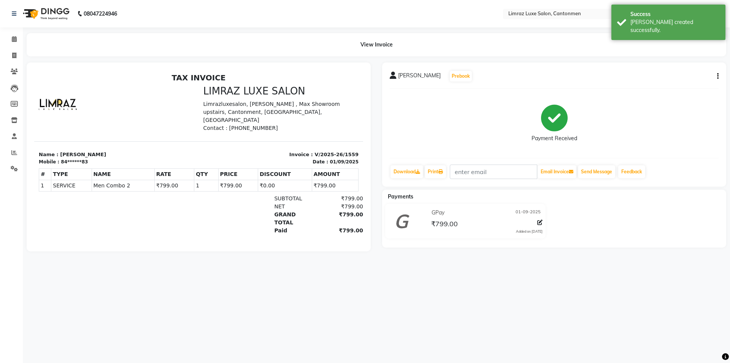
click at [57, 13] on img at bounding box center [45, 13] width 52 height 21
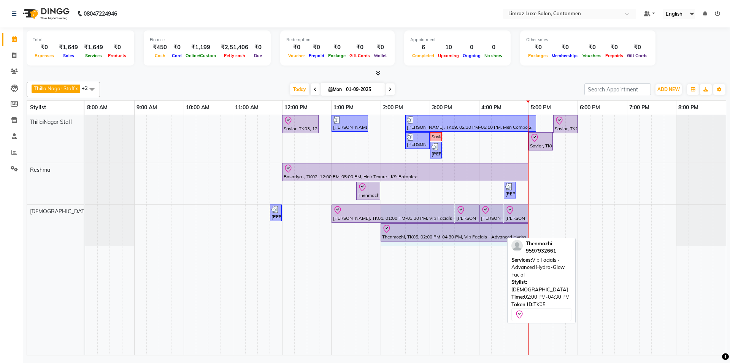
drag, startPoint x: 503, startPoint y: 229, endPoint x: 525, endPoint y: 229, distance: 22.8
click at [85, 229] on div "[PERSON_NAME], TK04, 11:45 AM-12:00 PM, Threading - Eyebrows [PERSON_NAME], TK0…" at bounding box center [85, 224] width 0 height 41
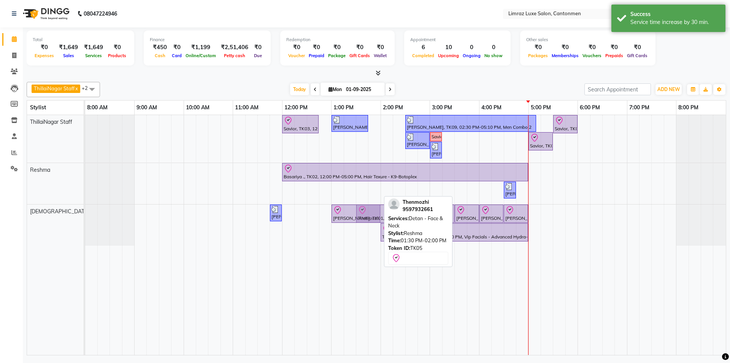
drag, startPoint x: 373, startPoint y: 190, endPoint x: 371, endPoint y: 232, distance: 41.9
click at [371, 232] on div "Savior, TK03, 12:00 PM-12:45 PM, Massages - Classic Head- Massage (Men) [PERSON…" at bounding box center [405, 235] width 641 height 240
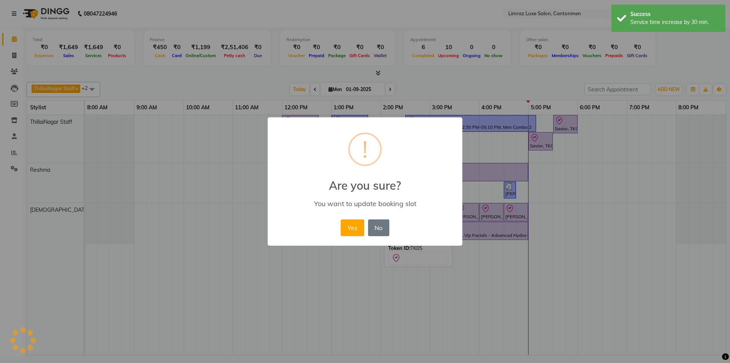
click at [341, 219] on button "Yes" at bounding box center [352, 227] width 23 height 17
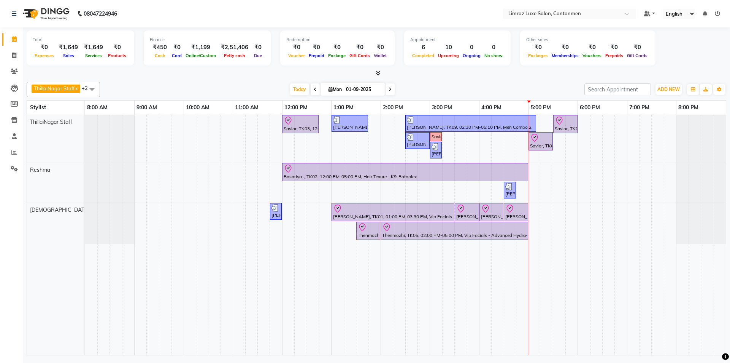
click at [406, 91] on div "[DATE] [DATE]" at bounding box center [342, 89] width 477 height 11
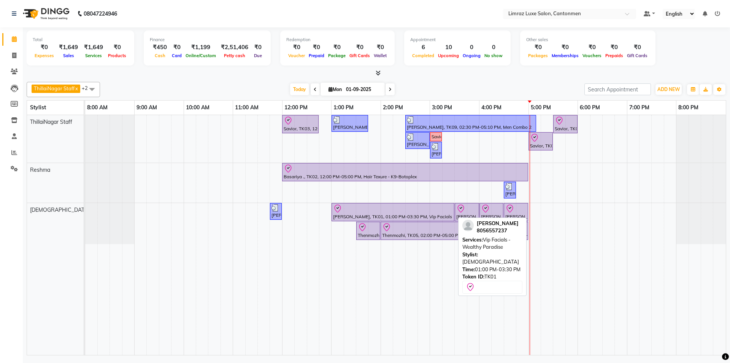
click at [431, 215] on div "[PERSON_NAME], TK01, 01:00 PM-03:30 PM, Vip Facials - Wealthy Paradise" at bounding box center [393, 212] width 121 height 16
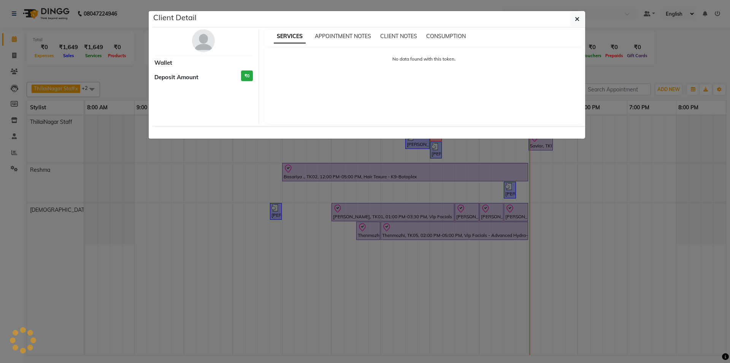
select select "8"
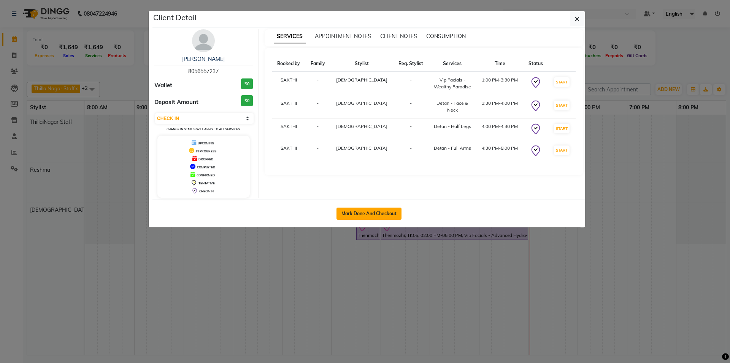
click at [370, 216] on button "Mark Done And Checkout" at bounding box center [369, 213] width 65 height 12
select select "service"
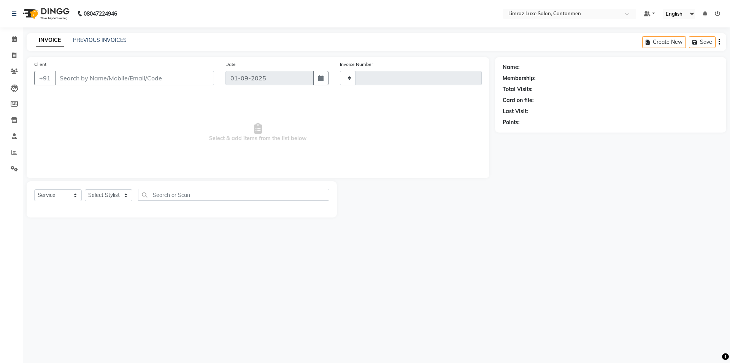
type input "1560"
select select "7274"
type input "80******37"
select select "63048"
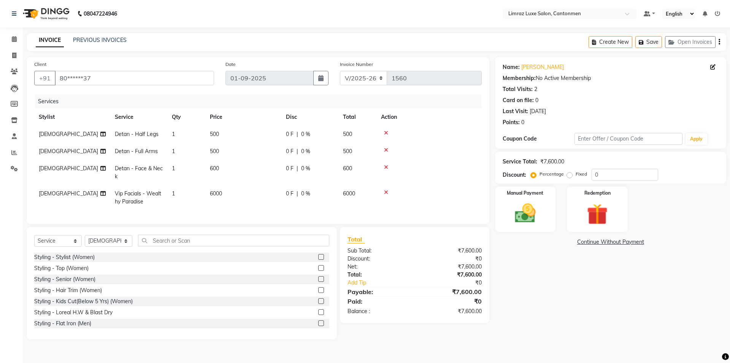
click at [153, 43] on div "INVOICE PREVIOUS INVOICES Create New Save Open Invoices" at bounding box center [377, 42] width 700 height 18
click at [299, 18] on nav "08047224946 Select Location × Limraz Luxe Salon, Cantonmen Default Panel My Pan…" at bounding box center [365, 13] width 730 height 27
click at [535, 216] on img at bounding box center [525, 213] width 35 height 25
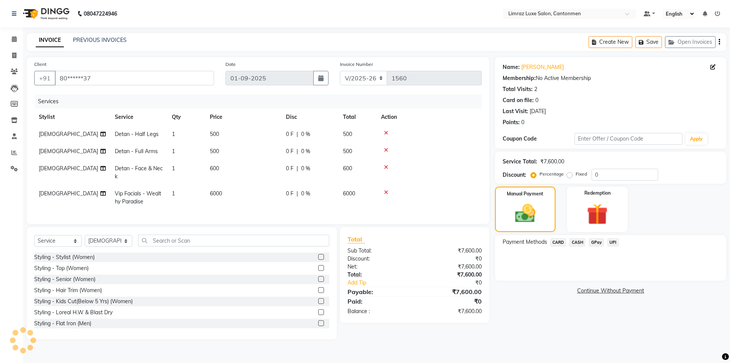
click at [596, 241] on span "GPay" at bounding box center [597, 242] width 16 height 9
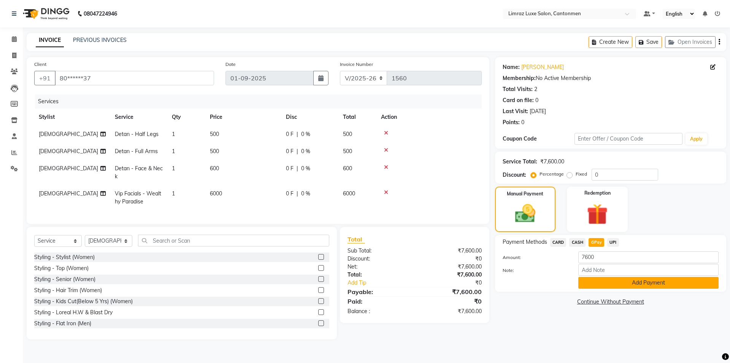
click at [582, 286] on button "Add Payment" at bounding box center [649, 283] width 140 height 12
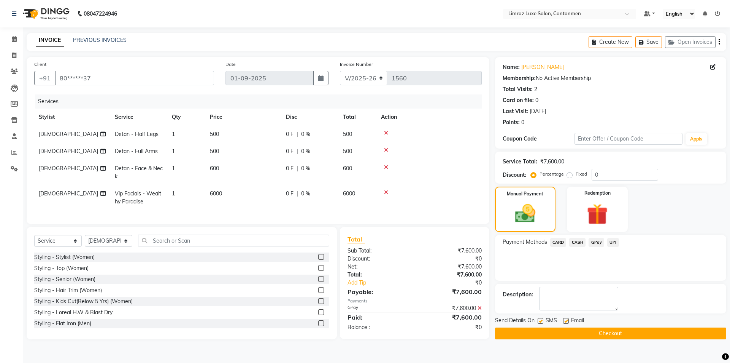
drag, startPoint x: 565, startPoint y: 322, endPoint x: 568, endPoint y: 319, distance: 4.0
click at [567, 320] on label at bounding box center [566, 321] width 6 height 6
click at [567, 320] on input "checkbox" at bounding box center [565, 320] width 5 height 5
checkbox input "false"
click at [541, 318] on label at bounding box center [541, 321] width 6 height 6
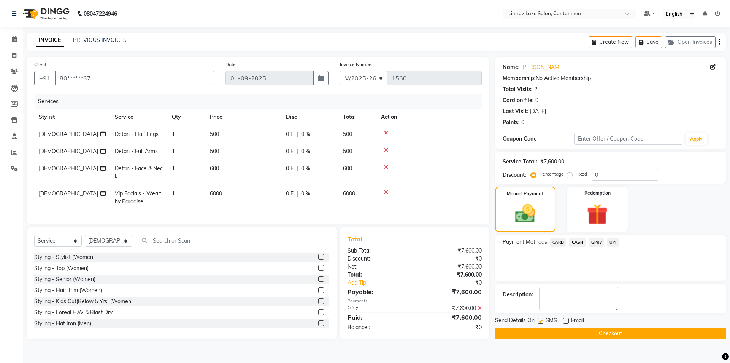
click at [541, 318] on input "checkbox" at bounding box center [540, 320] width 5 height 5
checkbox input "false"
click at [664, 267] on div "Payment Methods CARD CASH GPay UPI" at bounding box center [610, 258] width 231 height 46
click at [664, 334] on button "Checkout" at bounding box center [610, 333] width 231 height 12
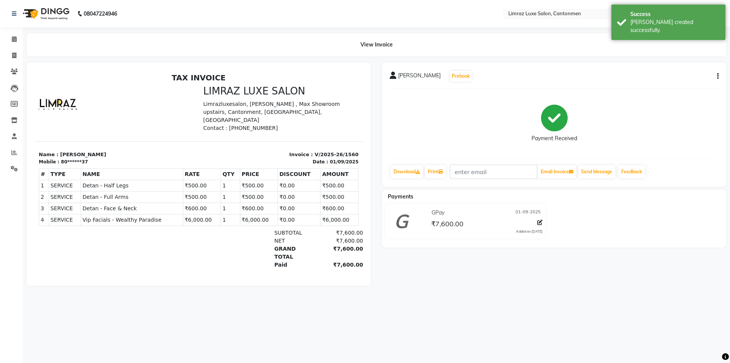
click at [43, 14] on img at bounding box center [45, 13] width 52 height 21
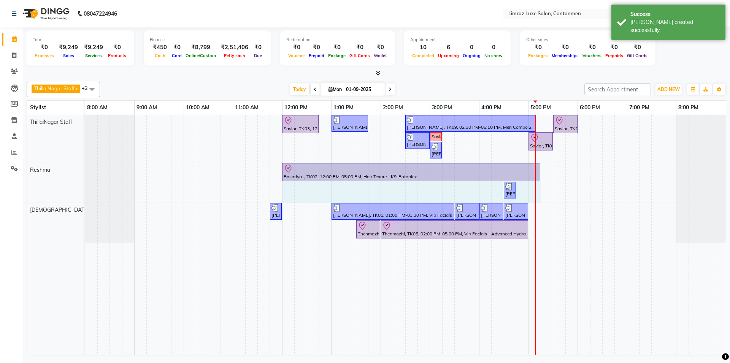
click at [85, 169] on div "Basariya ., TK02, 12:00 PM-05:00 PM, Hair Texure - K9-Botoplex Maheswaran, TK10…" at bounding box center [85, 183] width 0 height 40
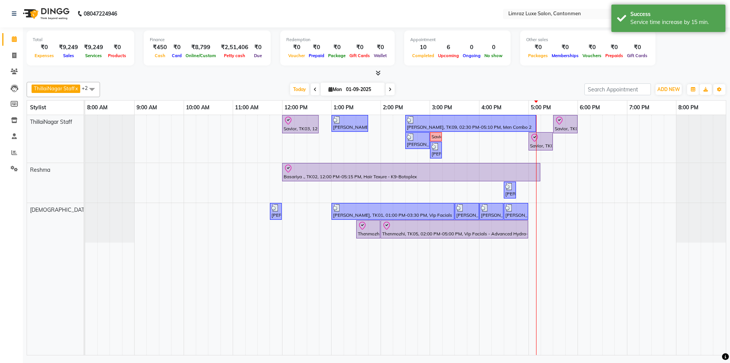
click at [555, 84] on div "[DATE] [DATE]" at bounding box center [342, 89] width 477 height 11
drag, startPoint x: 136, startPoint y: 13, endPoint x: 0, endPoint y: 12, distance: 135.8
click at [0, 12] on nav "08047224946 Select Location × Limraz Luxe Salon, Cantonmen Default Panel My Pan…" at bounding box center [365, 13] width 730 height 27
click at [7, 16] on div "08047224946" at bounding box center [64, 13] width 117 height 21
drag, startPoint x: 0, startPoint y: 12, endPoint x: 146, endPoint y: 19, distance: 145.5
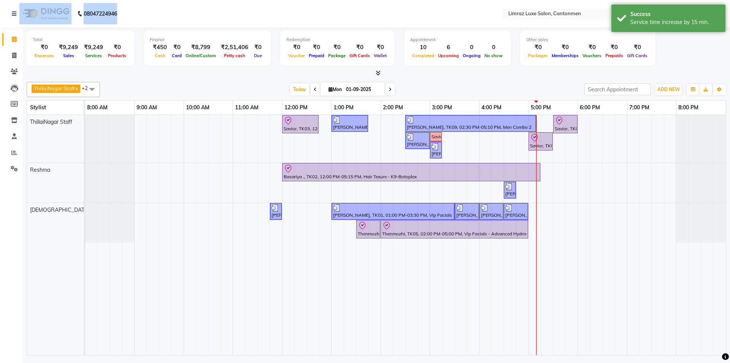
click at [146, 19] on nav "08047224946 Select Location × Limraz Luxe Salon, Cantonmen Default Panel My Pan…" at bounding box center [365, 13] width 730 height 27
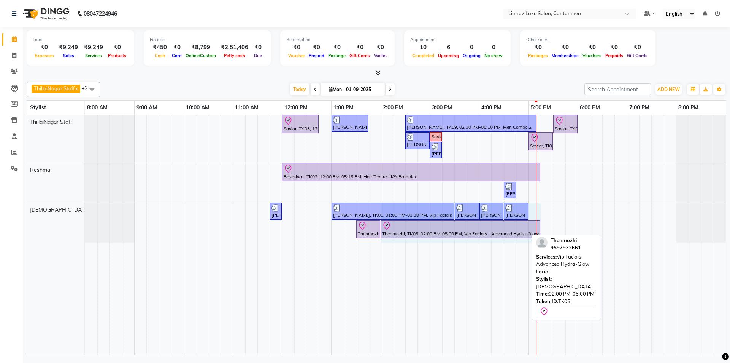
click at [85, 226] on div "[PERSON_NAME], TK04, 11:45 AM-12:00 PM, Threading - Eyebrows [PERSON_NAME], TK0…" at bounding box center [85, 223] width 0 height 40
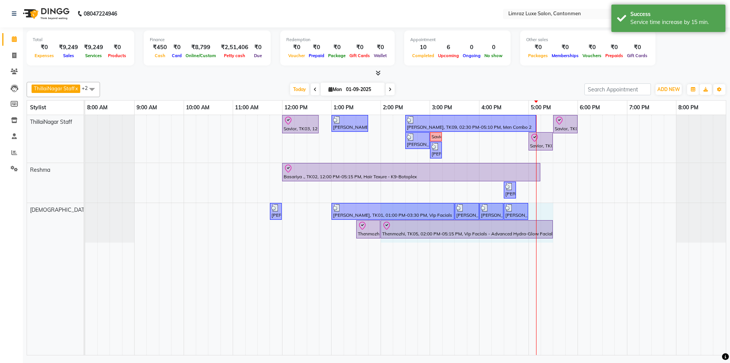
drag, startPoint x: 540, startPoint y: 224, endPoint x: 544, endPoint y: 213, distance: 12.0
click at [85, 223] on div "[PERSON_NAME], TK04, 11:45 AM-12:00 PM, Threading - Eyebrows [PERSON_NAME], TK0…" at bounding box center [85, 223] width 0 height 40
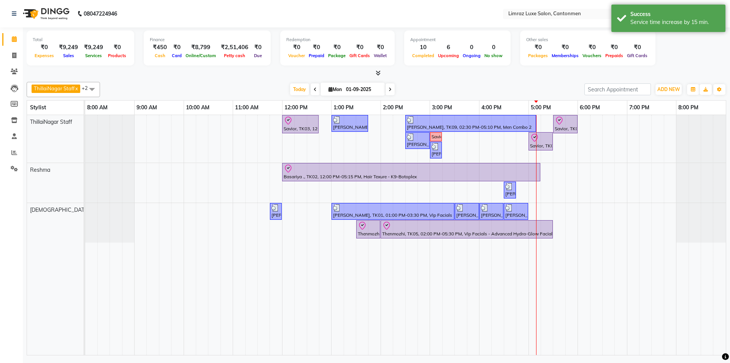
click at [492, 89] on div "[DATE] [DATE]" at bounding box center [342, 89] width 477 height 11
drag, startPoint x: 32, startPoint y: 36, endPoint x: 135, endPoint y: 60, distance: 105.9
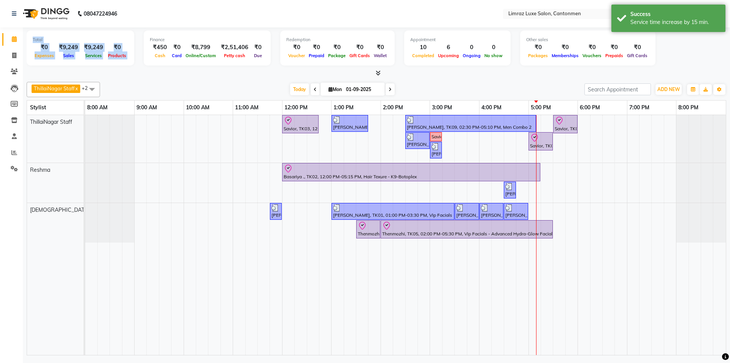
click at [135, 60] on div "Total ₹0 Expenses ₹9,249 Sales ₹9,249 Services ₹0 Products Finance ₹450 Cash ₹0…" at bounding box center [377, 48] width 700 height 37
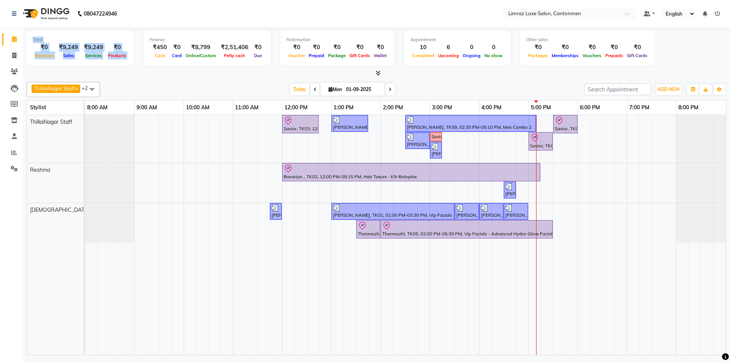
click at [145, 39] on div "Finance ₹450 Cash ₹0 Card ₹8,799 Online/Custom ₹2,51,406 [PERSON_NAME] cash ₹0 …" at bounding box center [207, 47] width 127 height 35
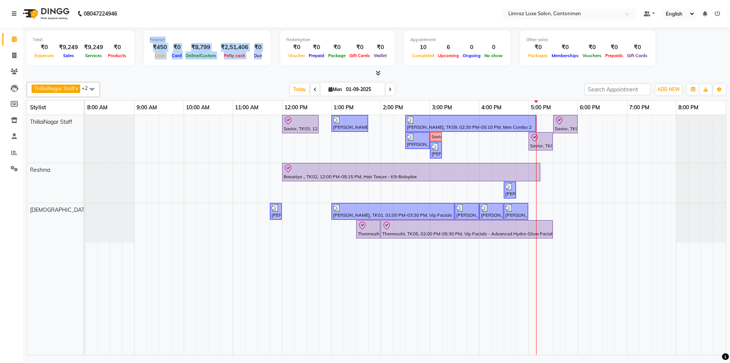
drag, startPoint x: 145, startPoint y: 39, endPoint x: 283, endPoint y: 55, distance: 138.3
click at [260, 62] on div "Finance ₹450 Cash ₹0 Card ₹8,799 Online/Custom ₹2,51,406 [PERSON_NAME] cash ₹0 …" at bounding box center [207, 47] width 127 height 35
click at [278, 47] on div "Total ₹0 Expenses ₹9,249 Sales ₹9,249 Services ₹0 Products Finance ₹450 Cash ₹0…" at bounding box center [377, 48] width 700 height 37
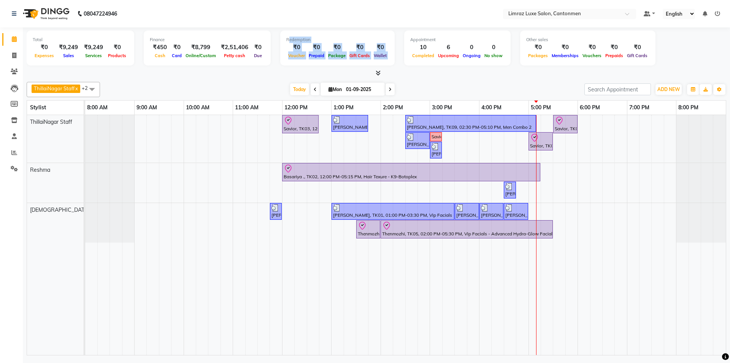
drag, startPoint x: 275, startPoint y: 36, endPoint x: 393, endPoint y: 61, distance: 120.5
click at [393, 61] on div "Total ₹0 Expenses ₹9,249 Sales ₹9,249 Services ₹0 Products Finance ₹450 Cash ₹0…" at bounding box center [377, 48] width 700 height 37
click at [392, 63] on div "Redemption ₹0 Voucher ₹0 Prepaid ₹0 Package ₹0 Gift Cards ₹0 Wallet" at bounding box center [337, 47] width 115 height 35
drag, startPoint x: 407, startPoint y: 34, endPoint x: 516, endPoint y: 57, distance: 111.7
click at [516, 57] on div "Total ₹0 Expenses ₹9,249 Sales ₹9,249 Services ₹0 Products Finance ₹450 Cash ₹0…" at bounding box center [377, 48] width 700 height 37
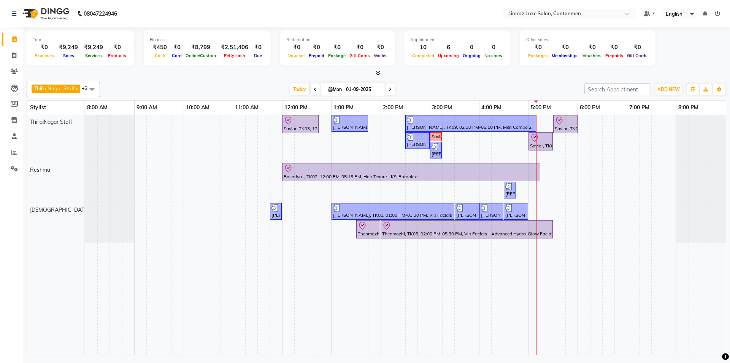
click at [501, 80] on div "ThillaiNagar Staff x Reshma x Vijitha x +2 Select All ThillaiNagar Staff Reshma…" at bounding box center [377, 217] width 700 height 276
drag, startPoint x: 519, startPoint y: 35, endPoint x: 660, endPoint y: 59, distance: 143.1
click at [660, 59] on div "Total ₹0 Expenses ₹9,249 Sales ₹9,249 Services ₹0 Products Finance ₹450 Cash ₹0…" at bounding box center [377, 48] width 700 height 37
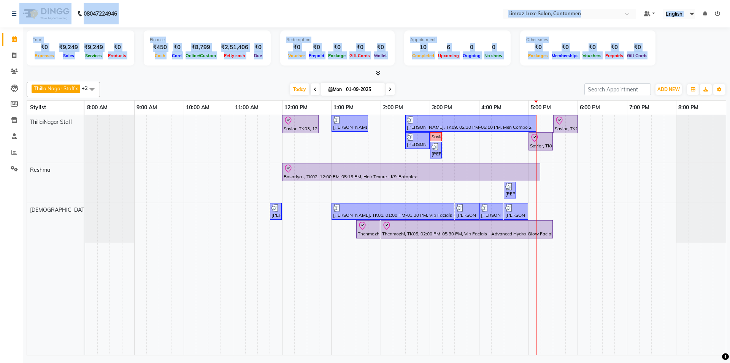
drag, startPoint x: 660, startPoint y: 59, endPoint x: 0, endPoint y: 4, distance: 662.0
click at [0, 4] on app-home "08047224946 Select Location × Limraz Luxe Salon, Cantonmen Default Panel My Pan…" at bounding box center [365, 178] width 730 height 357
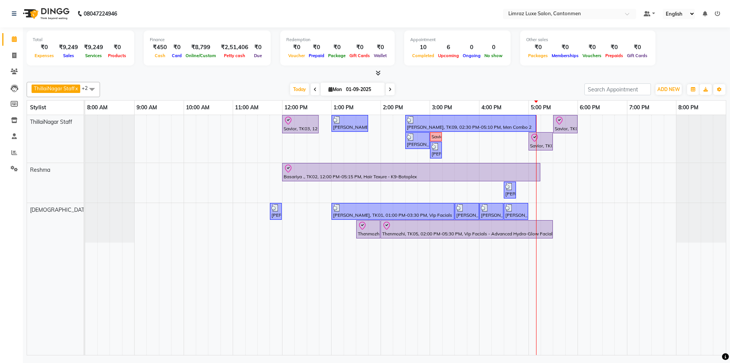
click at [170, 74] on div at bounding box center [377, 73] width 700 height 8
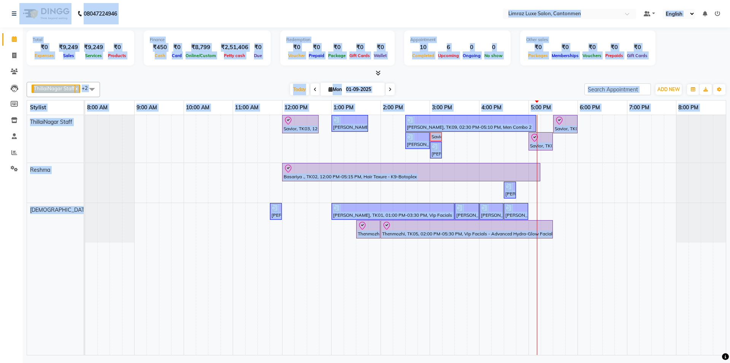
drag, startPoint x: 0, startPoint y: 5, endPoint x: 725, endPoint y: 358, distance: 806.7
click at [725, 358] on body "08047224946 Select Location × Limraz Luxe Salon, Cantonmen Default Panel My Pan…" at bounding box center [365, 181] width 730 height 363
click at [409, 80] on div "ThillaiNagar Staff x Reshma x Vijitha x +2 Select All ThillaiNagar Staff Reshma…" at bounding box center [377, 217] width 700 height 276
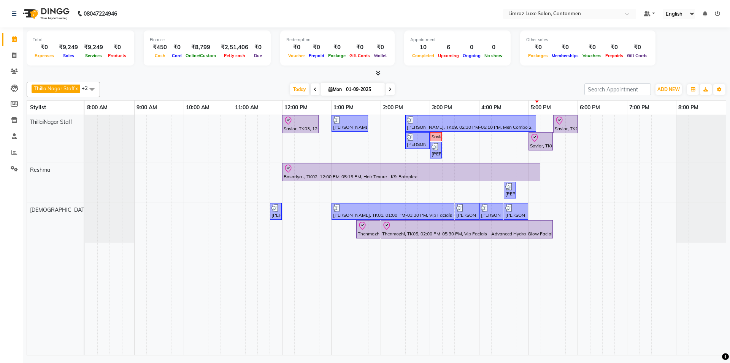
click at [95, 90] on span at bounding box center [91, 89] width 15 height 14
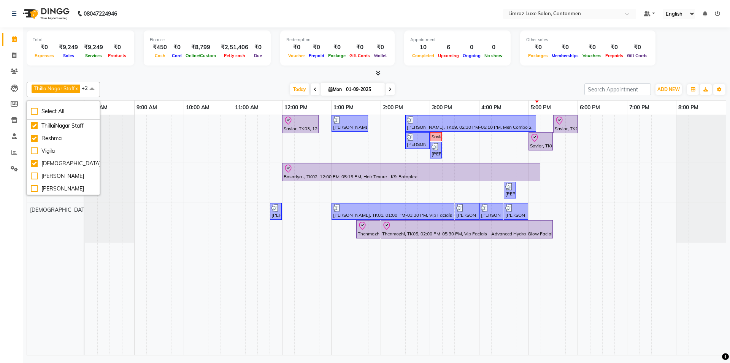
click at [95, 90] on span at bounding box center [91, 89] width 15 height 14
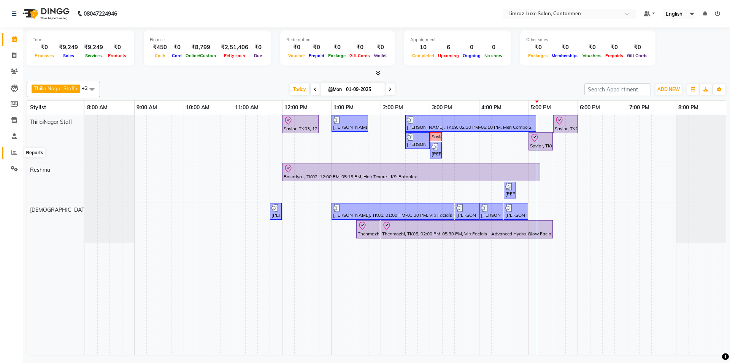
click at [13, 150] on icon at bounding box center [14, 153] width 6 height 6
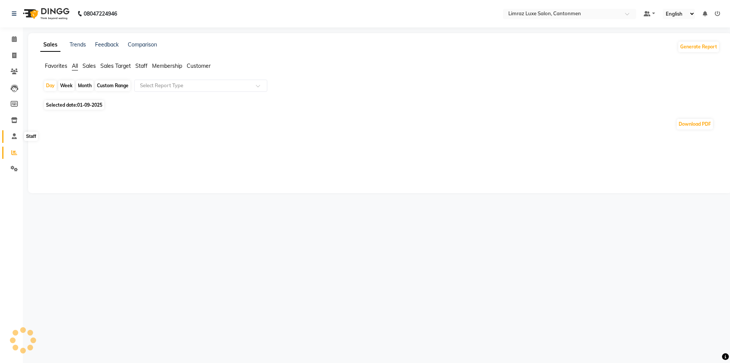
click at [16, 137] on icon at bounding box center [14, 136] width 5 height 6
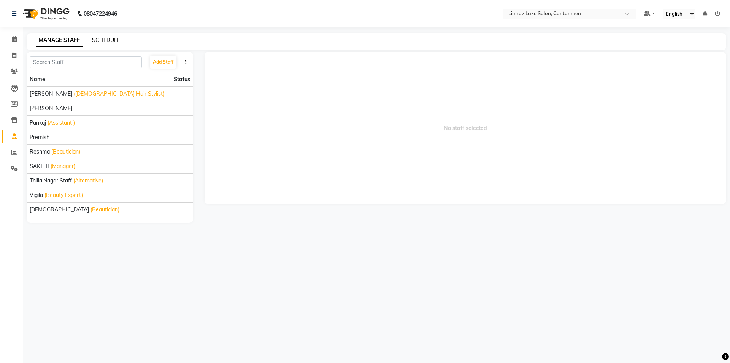
click at [108, 38] on link "SCHEDULE" at bounding box center [106, 40] width 28 height 7
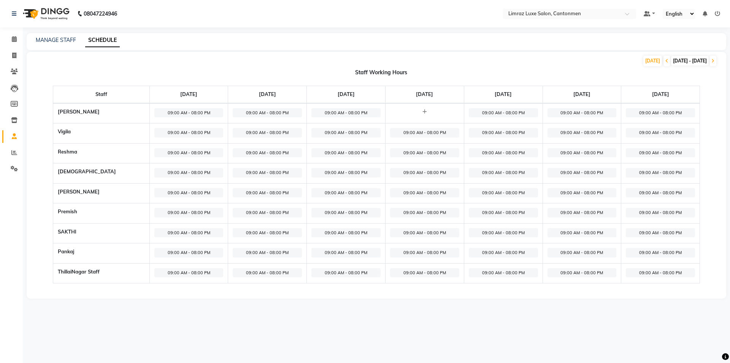
drag, startPoint x: 173, startPoint y: 111, endPoint x: 159, endPoint y: 114, distance: 14.6
click at [159, 114] on span "09:00 AM - 08:00 PM" at bounding box center [188, 113] width 69 height 10
select select "09:00 AM"
select select "08:00 PM"
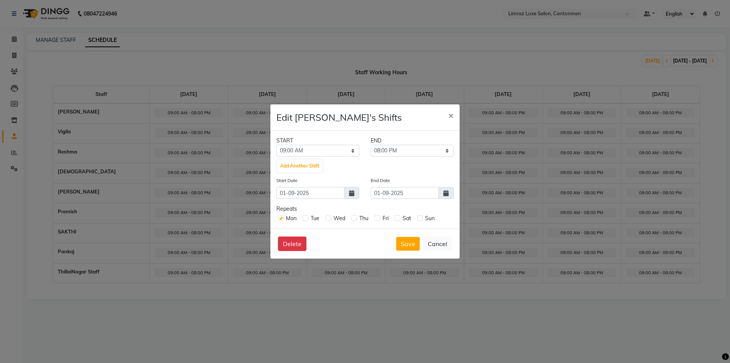
drag, startPoint x: 307, startPoint y: 217, endPoint x: 309, endPoint y: 213, distance: 4.6
click at [308, 213] on div "Mon Tue Wed Thu Fri Sat Sun" at bounding box center [365, 218] width 177 height 10
click at [306, 216] on label at bounding box center [306, 218] width 6 height 6
click at [306, 216] on input "checkbox" at bounding box center [305, 217] width 5 height 5
checkbox input "true"
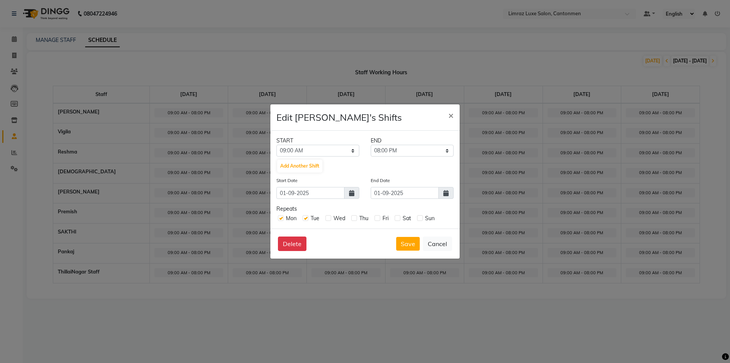
click at [328, 216] on label at bounding box center [329, 218] width 6 height 6
click at [328, 216] on input "checkbox" at bounding box center [328, 217] width 5 height 5
checkbox input "true"
click at [355, 219] on label at bounding box center [355, 218] width 6 height 6
click at [355, 219] on input "checkbox" at bounding box center [354, 217] width 5 height 5
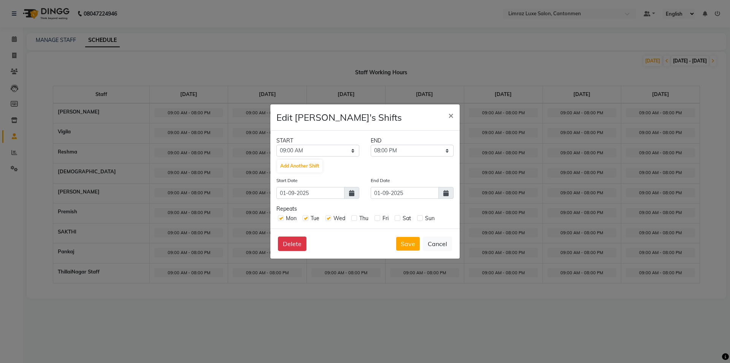
checkbox input "true"
click at [379, 217] on label at bounding box center [378, 218] width 6 height 6
click at [379, 217] on input "checkbox" at bounding box center [377, 217] width 5 height 5
checkbox input "true"
click at [399, 217] on label at bounding box center [398, 218] width 6 height 6
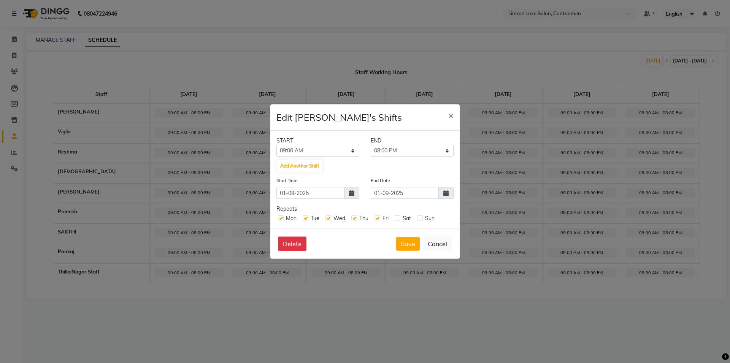
click at [399, 217] on input "checkbox" at bounding box center [397, 217] width 5 height 5
checkbox input "true"
click at [419, 217] on label at bounding box center [420, 218] width 6 height 6
click at [419, 217] on input "checkbox" at bounding box center [419, 217] width 5 height 5
checkbox input "true"
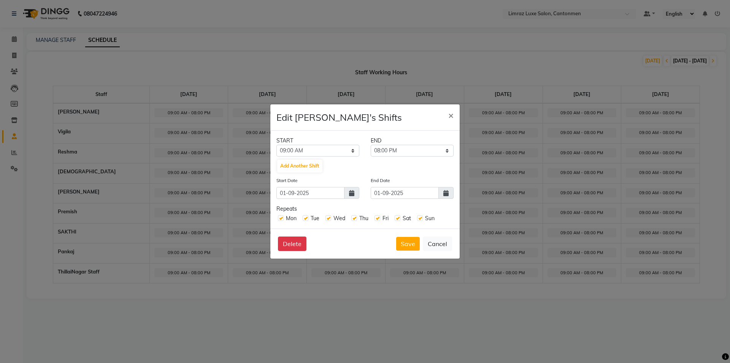
click at [443, 194] on span at bounding box center [446, 193] width 15 height 12
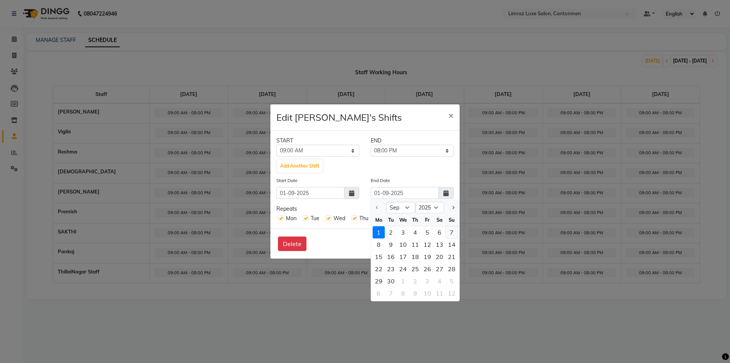
click at [449, 231] on div "7" at bounding box center [452, 232] width 12 height 12
type input "[DATE]"
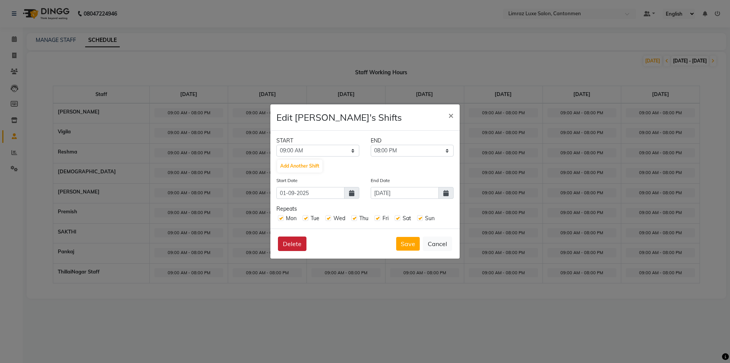
click at [291, 245] on button "Delete" at bounding box center [292, 243] width 29 height 14
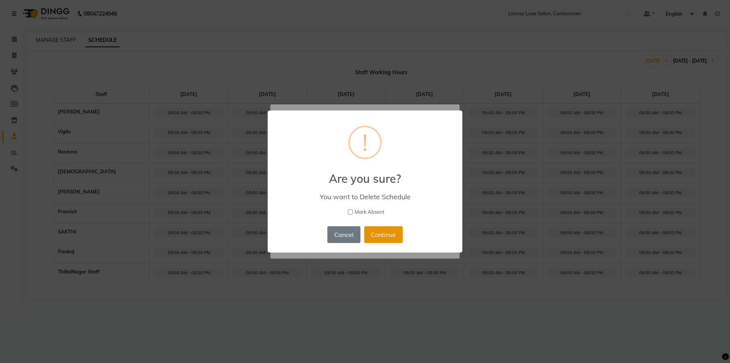
click at [379, 234] on button "Continue" at bounding box center [383, 234] width 38 height 17
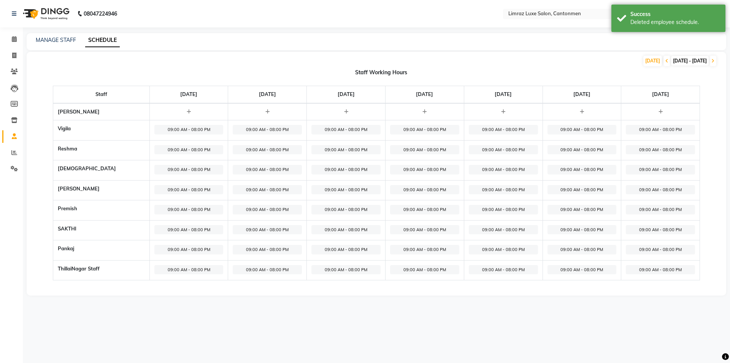
click at [189, 113] on div at bounding box center [188, 112] width 69 height 8
select select "09:00 AM"
select select "10:00 PM"
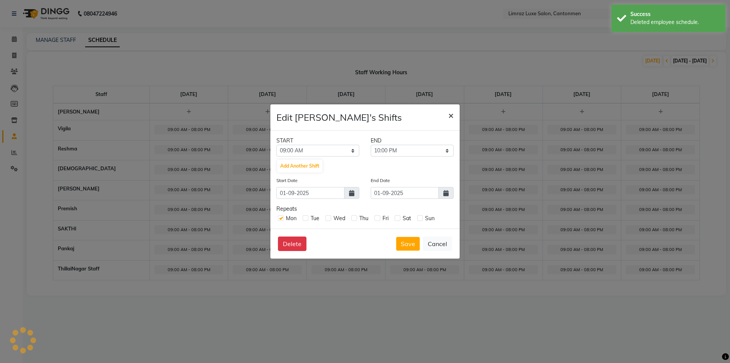
click at [451, 116] on span "×" at bounding box center [451, 114] width 5 height 11
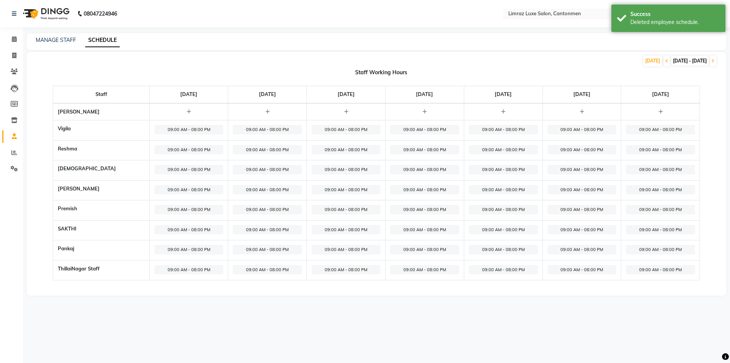
click at [178, 190] on span "09:00 AM - 08:00 PM" at bounding box center [188, 190] width 69 height 10
select select "09:00 AM"
select select "08:00 PM"
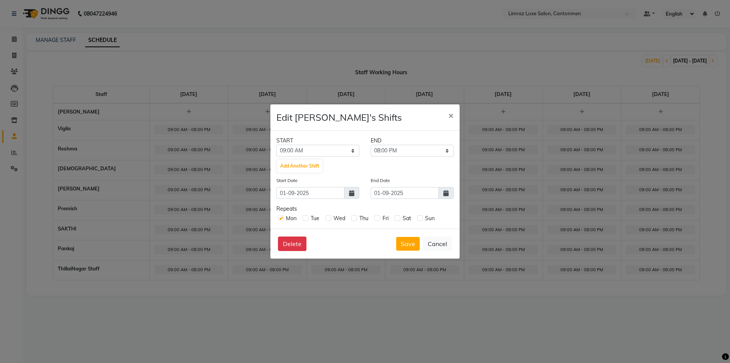
click at [441, 191] on span at bounding box center [446, 193] width 15 height 12
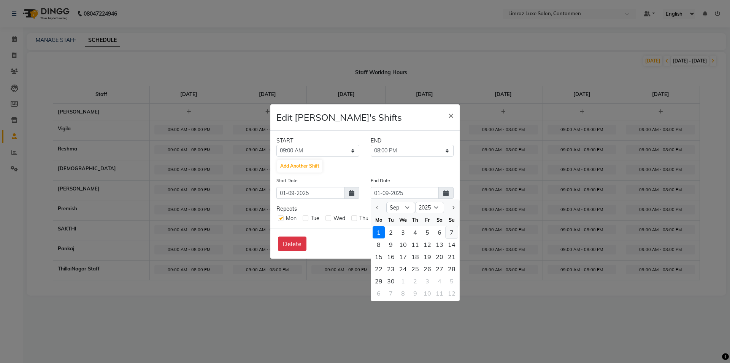
click at [451, 231] on div "7" at bounding box center [452, 232] width 12 height 12
type input "[DATE]"
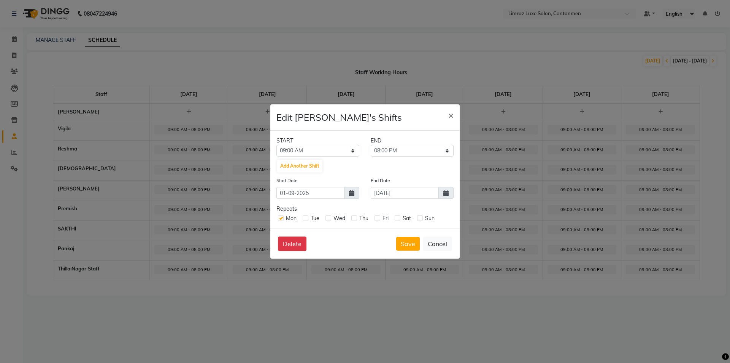
click at [422, 219] on label at bounding box center [420, 218] width 6 height 6
click at [422, 219] on input "checkbox" at bounding box center [419, 217] width 5 height 5
checkbox input "true"
click at [399, 217] on label at bounding box center [398, 218] width 6 height 6
click at [399, 217] on input "checkbox" at bounding box center [397, 217] width 5 height 5
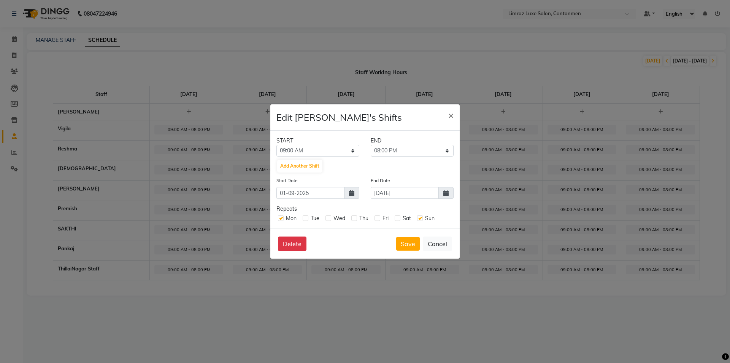
checkbox input "true"
drag, startPoint x: 377, startPoint y: 216, endPoint x: 365, endPoint y: 220, distance: 11.8
click at [376, 217] on label at bounding box center [378, 218] width 6 height 6
click at [376, 217] on input "checkbox" at bounding box center [377, 217] width 5 height 5
checkbox input "true"
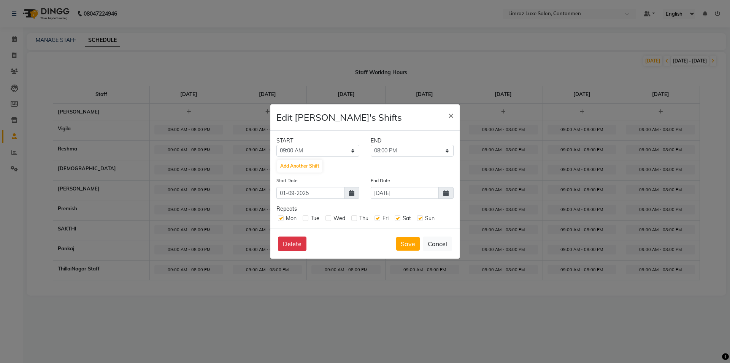
click at [355, 217] on label at bounding box center [355, 218] width 6 height 6
click at [355, 217] on input "checkbox" at bounding box center [354, 217] width 5 height 5
checkbox input "true"
drag, startPoint x: 328, startPoint y: 216, endPoint x: 311, endPoint y: 218, distance: 17.2
click at [326, 218] on label at bounding box center [329, 218] width 6 height 6
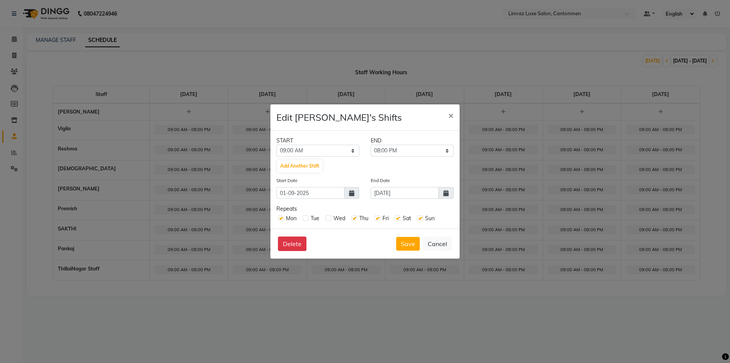
click at [326, 218] on input "checkbox" at bounding box center [328, 217] width 5 height 5
checkbox input "true"
click at [307, 218] on label at bounding box center [306, 218] width 6 height 6
click at [307, 218] on input "checkbox" at bounding box center [305, 217] width 5 height 5
checkbox input "true"
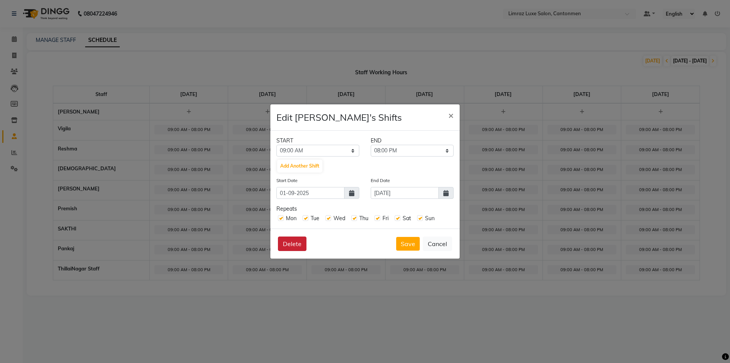
click at [297, 242] on button "Delete" at bounding box center [292, 243] width 29 height 14
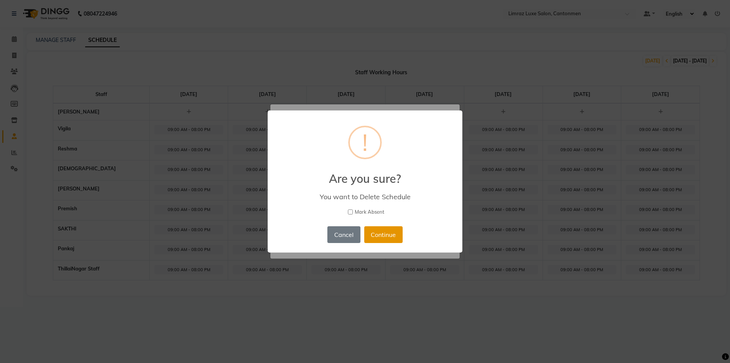
click at [386, 233] on button "Continue" at bounding box center [383, 234] width 38 height 17
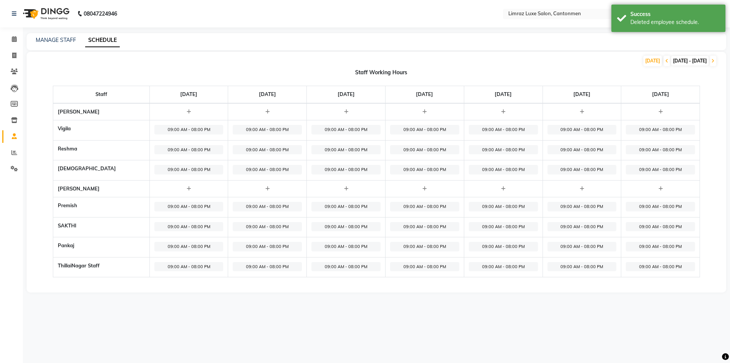
click at [168, 204] on span "09:00 AM - 08:00 PM" at bounding box center [188, 207] width 69 height 10
select select "09:00 AM"
select select "08:00 PM"
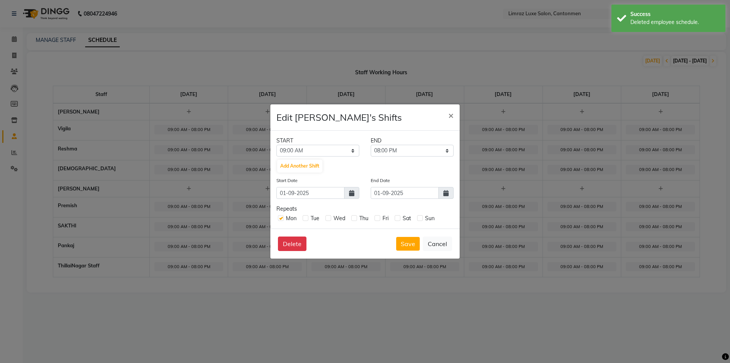
click at [448, 195] on icon at bounding box center [446, 193] width 5 height 6
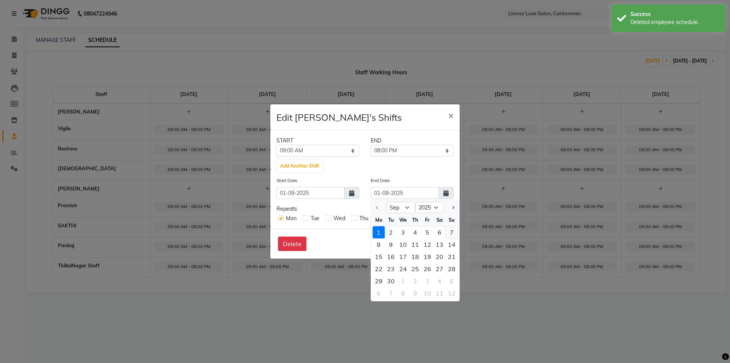
click at [450, 230] on div "7" at bounding box center [452, 232] width 12 height 12
type input "[DATE]"
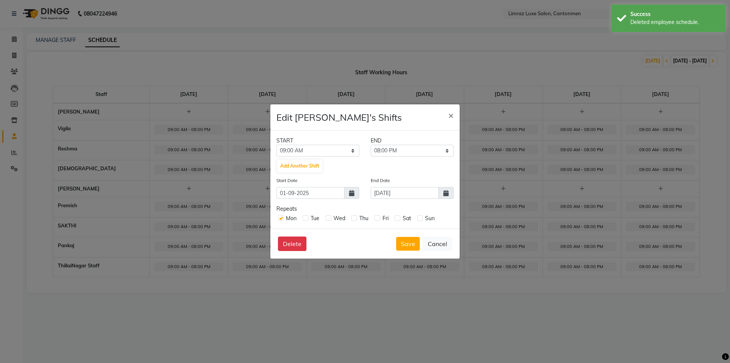
click at [422, 216] on label at bounding box center [420, 218] width 6 height 6
click at [422, 216] on input "checkbox" at bounding box center [419, 217] width 5 height 5
checkbox input "true"
drag, startPoint x: 396, startPoint y: 217, endPoint x: 388, endPoint y: 220, distance: 9.4
click at [397, 217] on label at bounding box center [398, 218] width 6 height 6
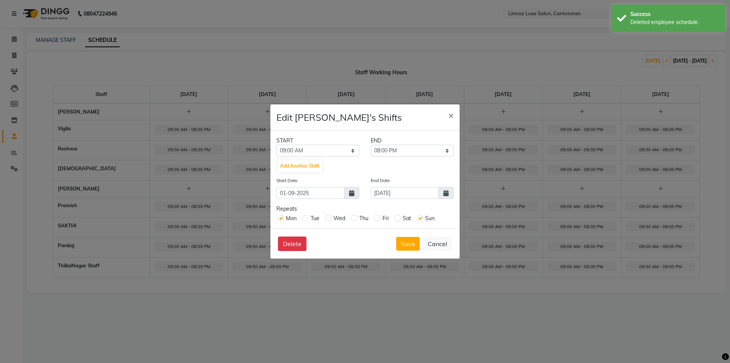
click at [397, 217] on input "checkbox" at bounding box center [397, 217] width 5 height 5
checkbox input "true"
click at [379, 218] on label at bounding box center [378, 218] width 6 height 6
click at [379, 218] on input "checkbox" at bounding box center [377, 217] width 5 height 5
checkbox input "true"
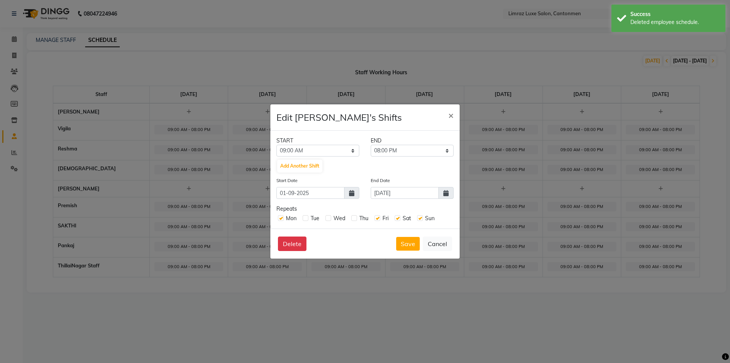
click at [356, 217] on label at bounding box center [355, 218] width 6 height 6
click at [356, 217] on input "checkbox" at bounding box center [354, 217] width 5 height 5
checkbox input "true"
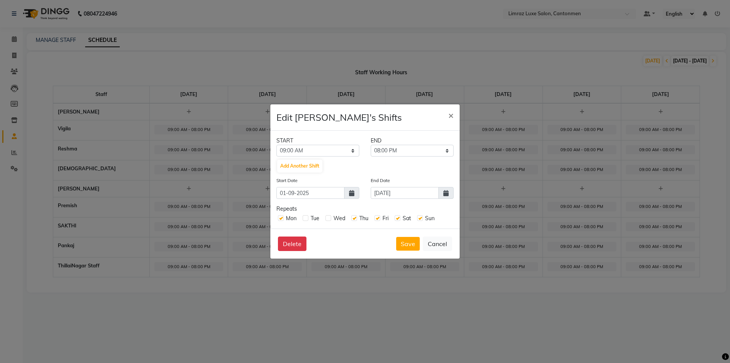
click at [329, 215] on label at bounding box center [329, 218] width 6 height 6
click at [329, 215] on input "checkbox" at bounding box center [328, 217] width 5 height 5
checkbox input "true"
click at [305, 217] on label at bounding box center [306, 218] width 6 height 6
click at [305, 217] on input "checkbox" at bounding box center [305, 217] width 5 height 5
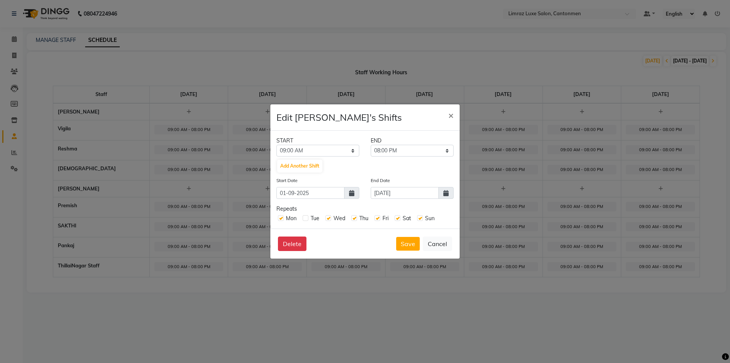
checkbox input "true"
click at [297, 239] on button "Delete" at bounding box center [292, 243] width 29 height 14
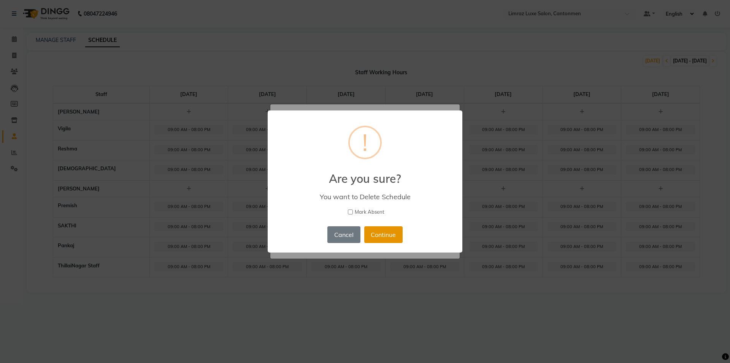
click at [390, 237] on button "Continue" at bounding box center [383, 234] width 38 height 17
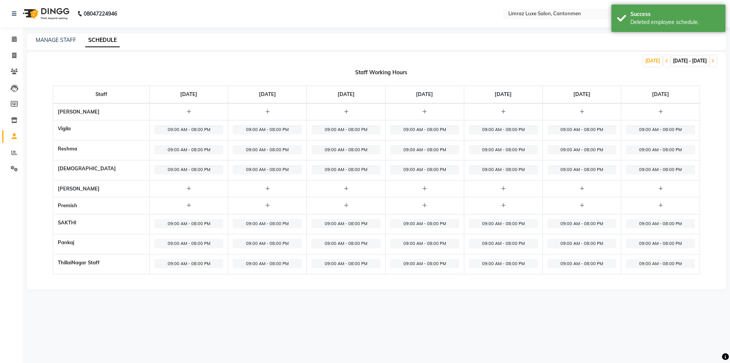
click at [182, 241] on span "09:00 AM - 08:00 PM" at bounding box center [188, 244] width 69 height 10
select select "09:00 AM"
select select "08:00 PM"
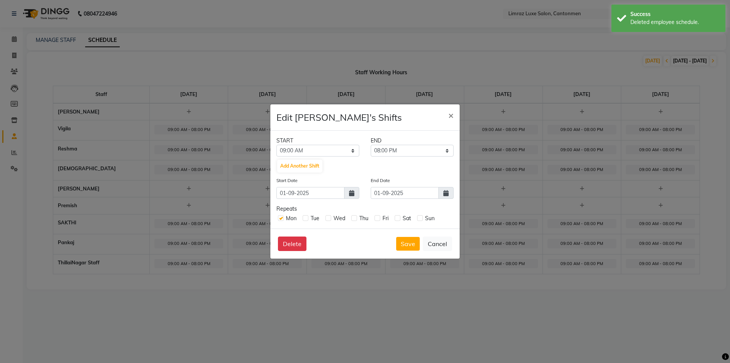
click at [307, 216] on label at bounding box center [306, 218] width 6 height 6
click at [307, 216] on input "checkbox" at bounding box center [305, 217] width 5 height 5
checkbox input "true"
click at [328, 217] on label at bounding box center [329, 218] width 6 height 6
click at [328, 217] on input "checkbox" at bounding box center [328, 217] width 5 height 5
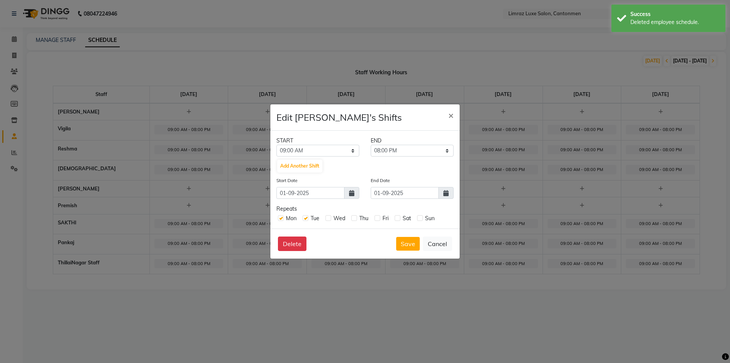
checkbox input "true"
drag, startPoint x: 353, startPoint y: 218, endPoint x: 367, endPoint y: 218, distance: 13.7
click at [353, 218] on label at bounding box center [355, 218] width 6 height 6
click at [353, 218] on input "checkbox" at bounding box center [354, 217] width 5 height 5
checkbox input "true"
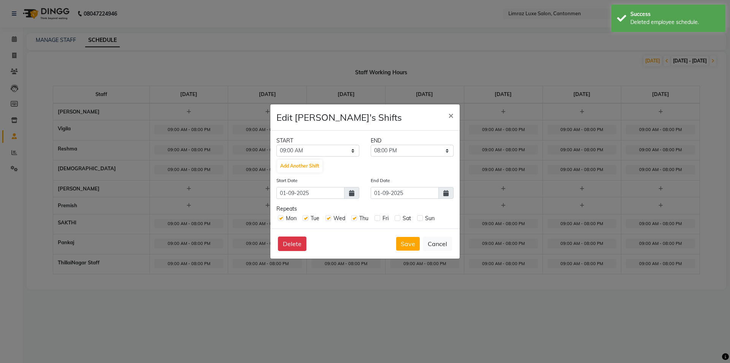
click at [379, 217] on label at bounding box center [378, 218] width 6 height 6
click at [379, 217] on input "checkbox" at bounding box center [377, 217] width 5 height 5
checkbox input "true"
drag, startPoint x: 398, startPoint y: 215, endPoint x: 414, endPoint y: 219, distance: 16.4
click at [398, 215] on label at bounding box center [398, 218] width 6 height 6
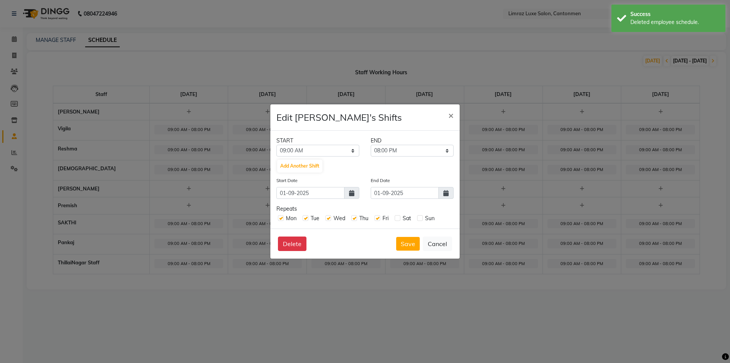
click at [398, 215] on input "checkbox" at bounding box center [397, 217] width 5 height 5
checkbox input "true"
click at [420, 218] on label at bounding box center [420, 218] width 6 height 6
click at [420, 218] on input "checkbox" at bounding box center [419, 217] width 5 height 5
checkbox input "true"
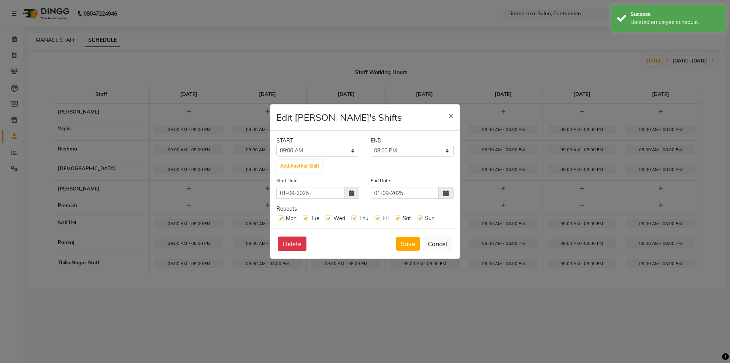
click at [447, 192] on icon at bounding box center [446, 193] width 5 height 6
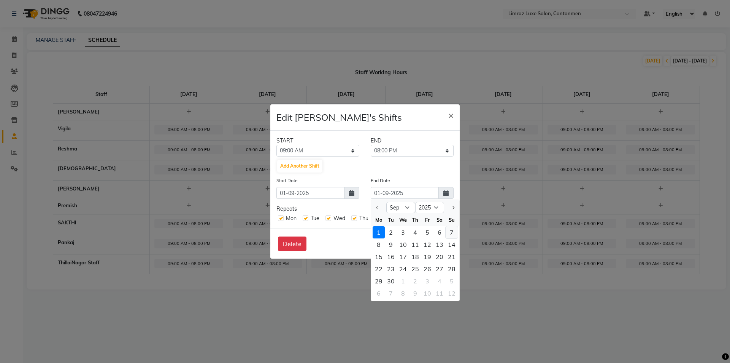
click at [450, 230] on div "7" at bounding box center [452, 232] width 12 height 12
type input "[DATE]"
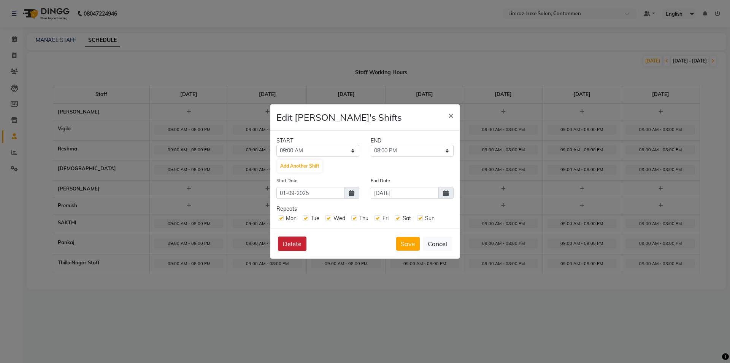
click at [286, 241] on button "Delete" at bounding box center [292, 243] width 29 height 14
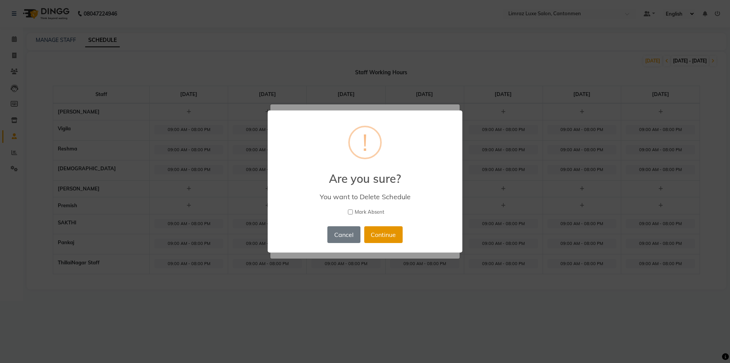
click at [378, 234] on button "Continue" at bounding box center [383, 234] width 38 height 17
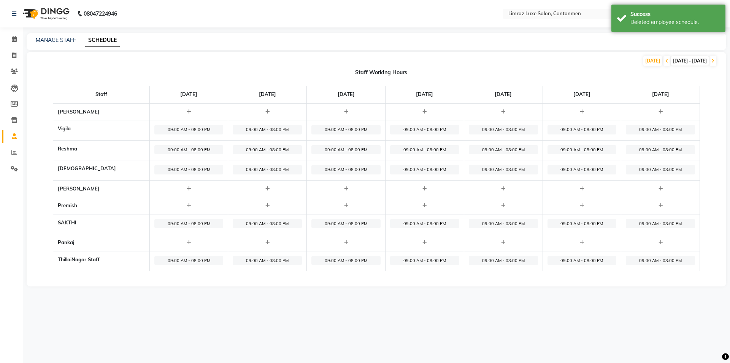
click at [216, 42] on div "MANAGE STAFF SCHEDULE" at bounding box center [372, 40] width 691 height 8
click at [58, 38] on link "MANAGE STAFF" at bounding box center [56, 40] width 40 height 7
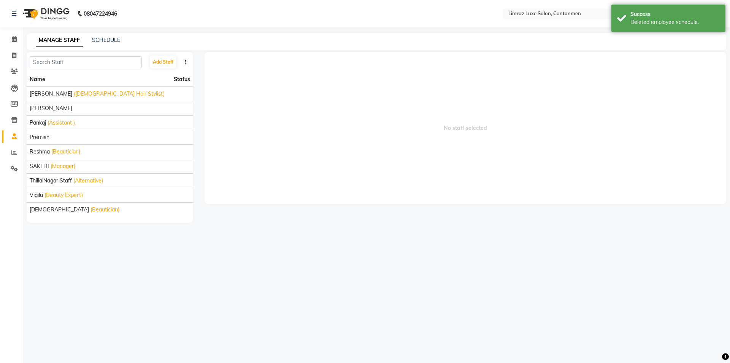
click at [187, 60] on icon "button" at bounding box center [186, 61] width 2 height 5
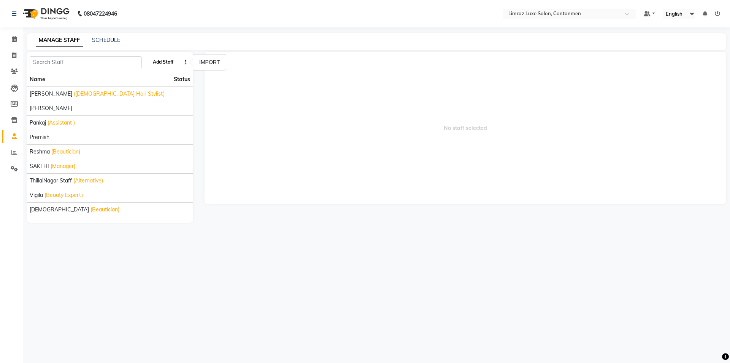
click at [157, 60] on button "Add Staff" at bounding box center [163, 62] width 27 height 13
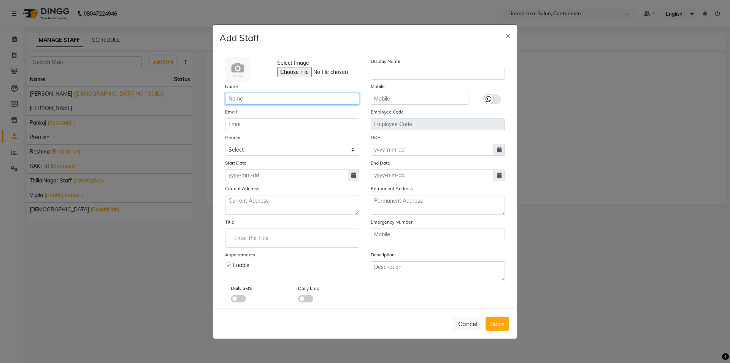
click at [293, 96] on input "text" at bounding box center [292, 99] width 134 height 12
type input "[PERSON_NAME]"
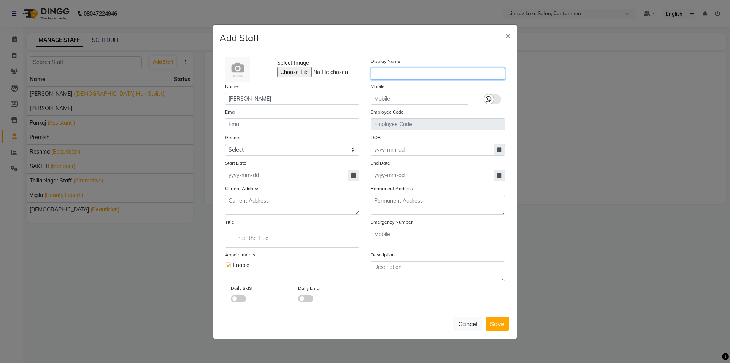
click at [403, 75] on input "text" at bounding box center [438, 74] width 134 height 12
type input "[PERSON_NAME]"
click at [234, 147] on select "Select [DEMOGRAPHIC_DATA] [DEMOGRAPHIC_DATA] Other Prefer Not To Say" at bounding box center [292, 150] width 134 height 12
select select "[DEMOGRAPHIC_DATA]"
click at [225, 144] on select "Select [DEMOGRAPHIC_DATA] [DEMOGRAPHIC_DATA] Other Prefer Not To Say" at bounding box center [292, 150] width 134 height 12
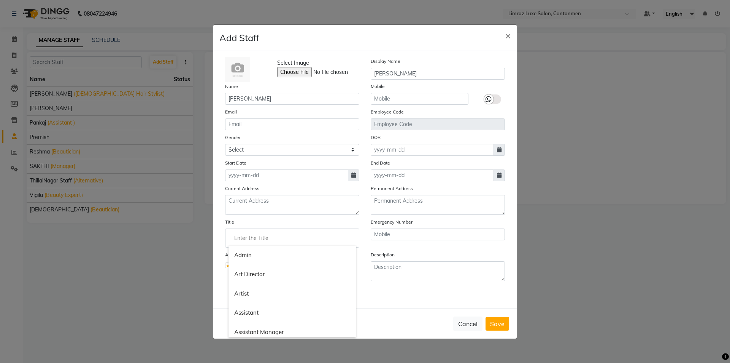
click at [282, 236] on input "Enter the Title" at bounding box center [292, 237] width 127 height 15
click at [262, 332] on link "Hair Stylist" at bounding box center [292, 334] width 127 height 19
type input "Hair Stylist"
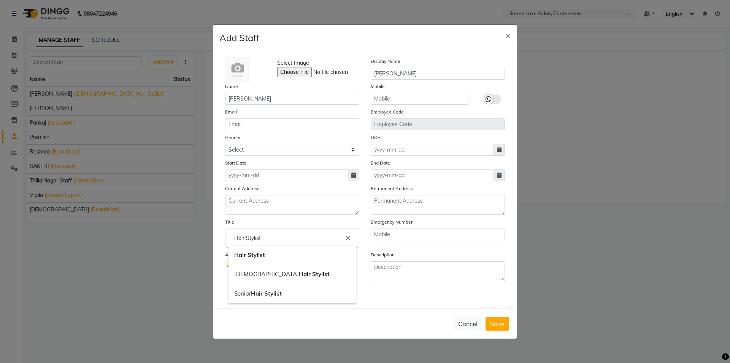
click at [288, 241] on input "Hair Stylist" at bounding box center [292, 237] width 127 height 15
click at [349, 239] on icon "close" at bounding box center [348, 238] width 8 height 8
click at [309, 238] on input "Enter the Title" at bounding box center [292, 237] width 127 height 15
click at [348, 268] on icon "close" at bounding box center [348, 270] width 7 height 7
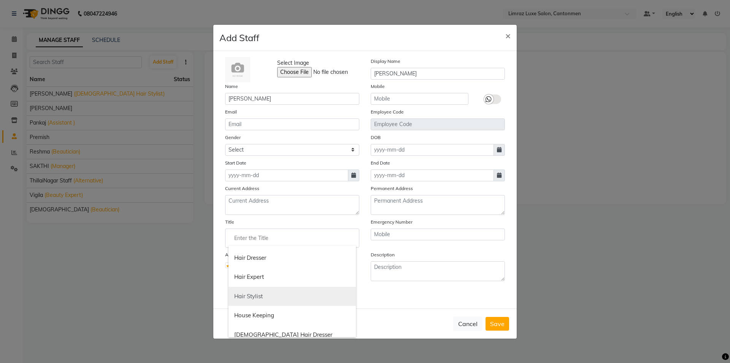
click at [264, 295] on link "Hair Stylist" at bounding box center [292, 295] width 127 height 19
type input "Hair Stylist"
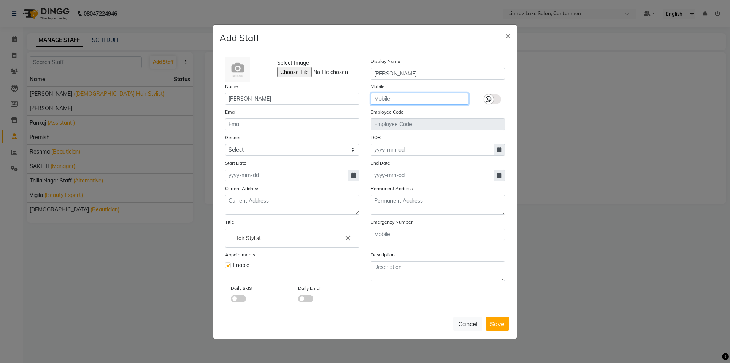
click at [435, 95] on input "text" at bounding box center [420, 99] width 98 height 12
type input "8754330079"
click at [408, 230] on input "text" at bounding box center [438, 234] width 134 height 12
type input "8754330078"
click at [356, 175] on span at bounding box center [353, 175] width 11 height 12
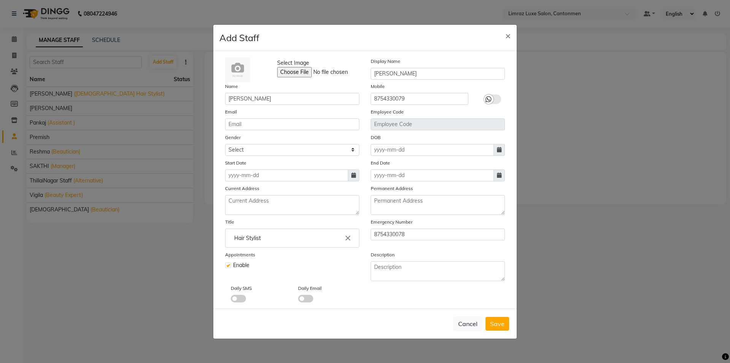
select select "9"
select select "2025"
click at [233, 188] on button "Previous month" at bounding box center [232, 190] width 6 height 12
select select "8"
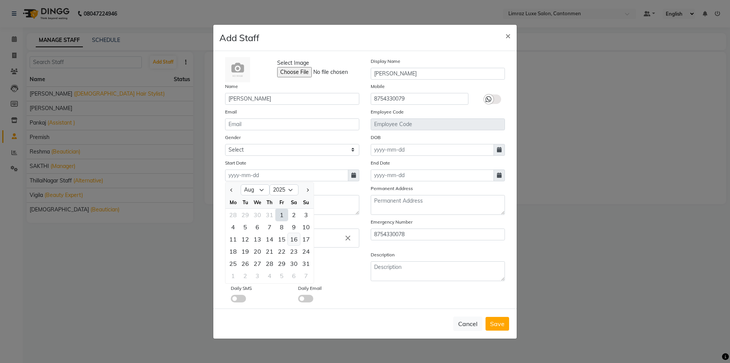
click at [294, 239] on div "16" at bounding box center [294, 239] width 12 height 12
type input "16-08-2025"
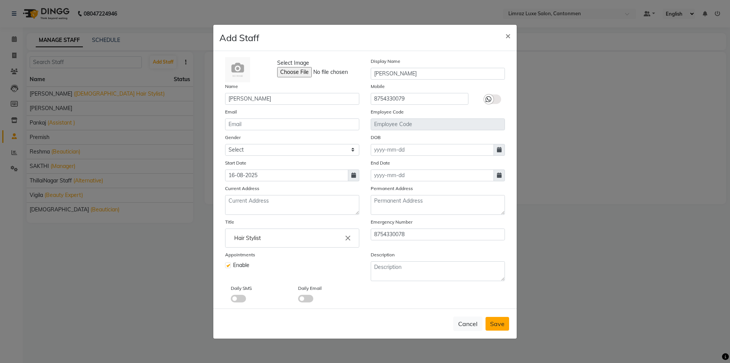
click at [493, 324] on span "Save" at bounding box center [497, 324] width 14 height 8
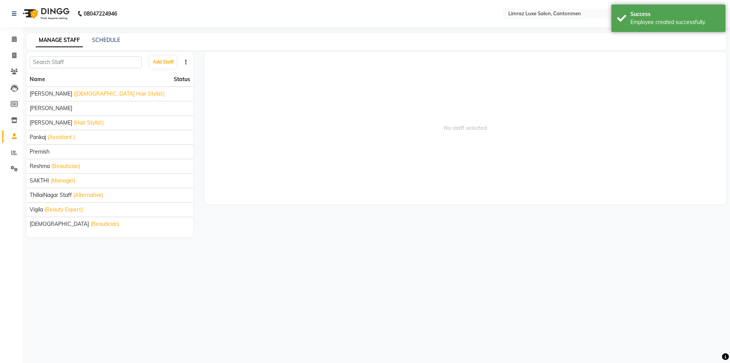
click at [47, 11] on img at bounding box center [45, 13] width 52 height 21
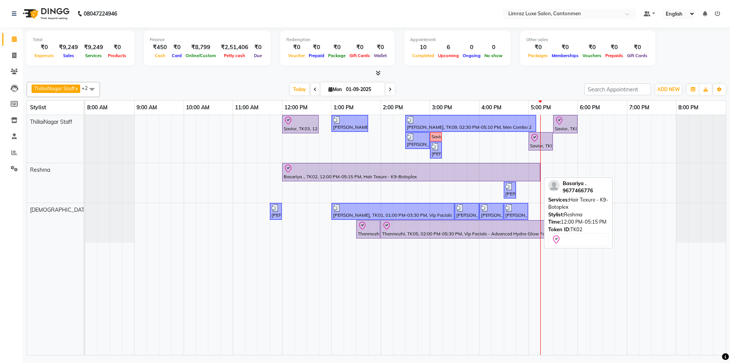
click at [517, 173] on div "Basariya ., TK02, 12:00 PM-05:15 PM, Hair Texure - K9-Botoplex" at bounding box center [411, 172] width 257 height 16
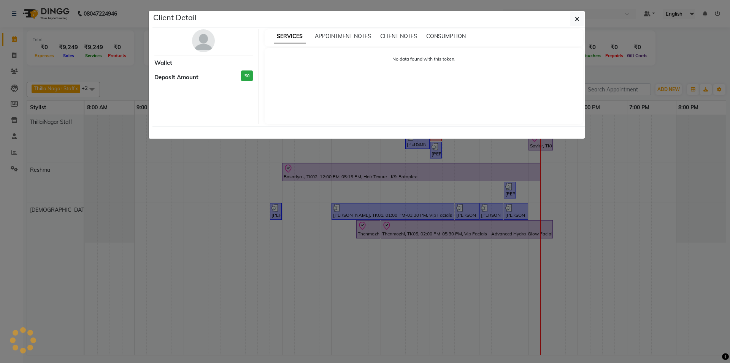
select select "8"
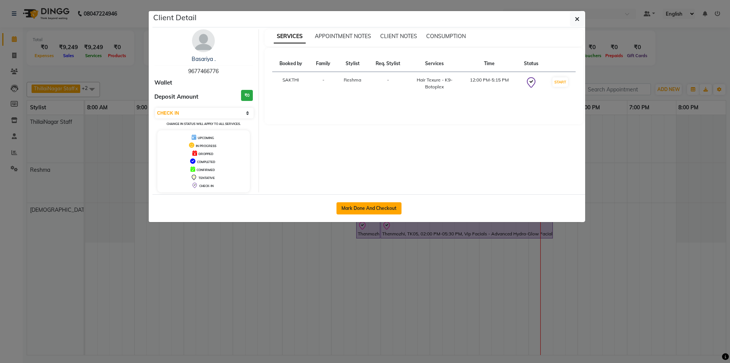
click at [358, 205] on button "Mark Done And Checkout" at bounding box center [369, 208] width 65 height 12
select select "service"
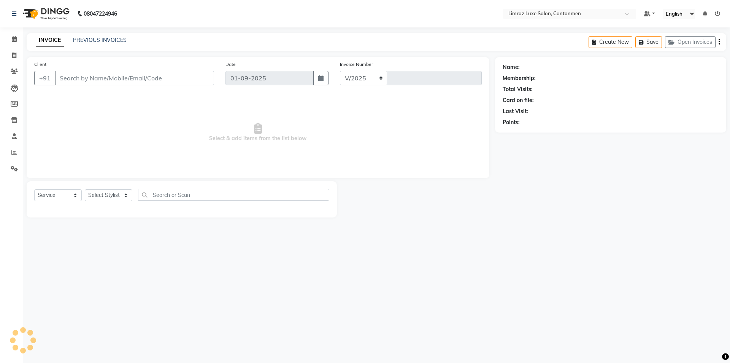
select select "7274"
type input "1561"
type input "96******76"
select select "63047"
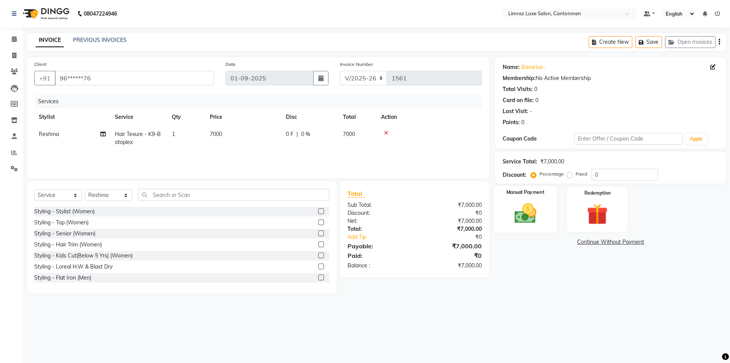
click at [531, 211] on img at bounding box center [525, 213] width 35 height 25
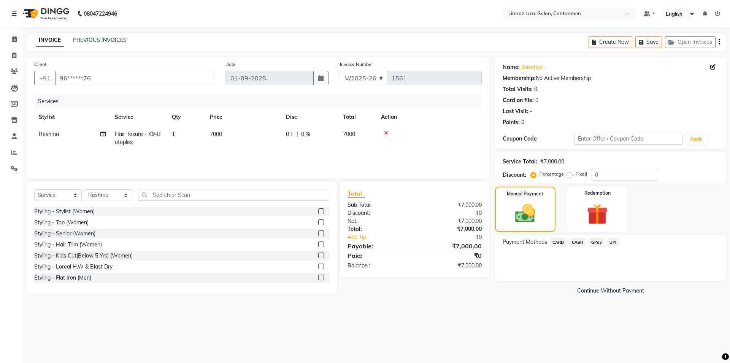
click at [577, 242] on span "CASH" at bounding box center [578, 242] width 16 height 9
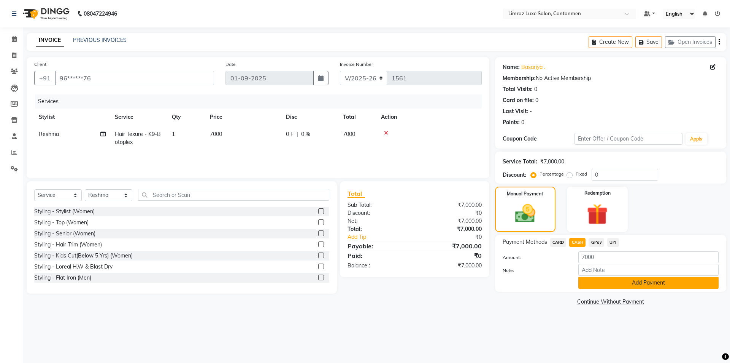
click at [595, 277] on button "Add Payment" at bounding box center [649, 283] width 140 height 12
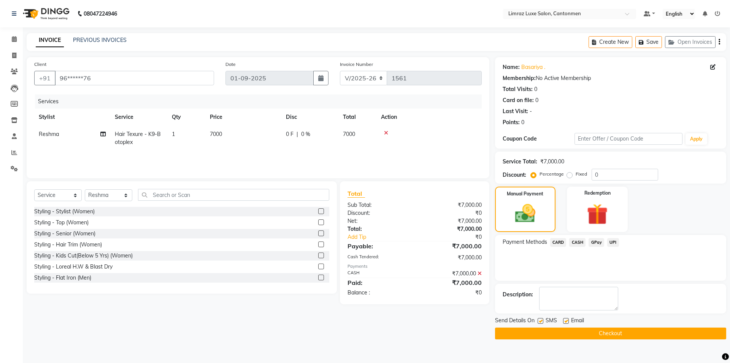
click at [569, 319] on label at bounding box center [566, 321] width 6 height 6
click at [568, 319] on input "checkbox" at bounding box center [565, 320] width 5 height 5
checkbox input "false"
click at [541, 318] on label at bounding box center [541, 321] width 6 height 6
click at [541, 318] on input "checkbox" at bounding box center [540, 320] width 5 height 5
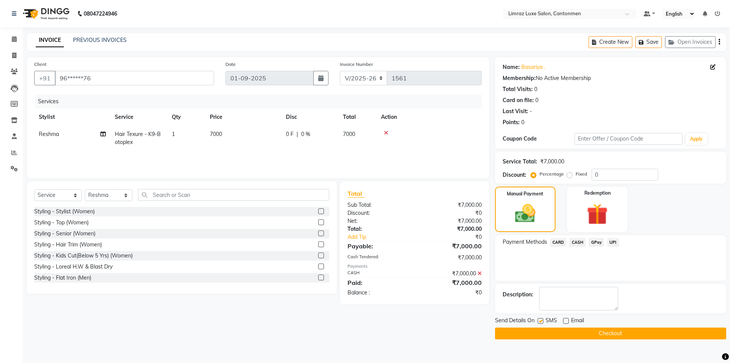
checkbox input "false"
click at [539, 329] on button "Checkout" at bounding box center [610, 333] width 231 height 12
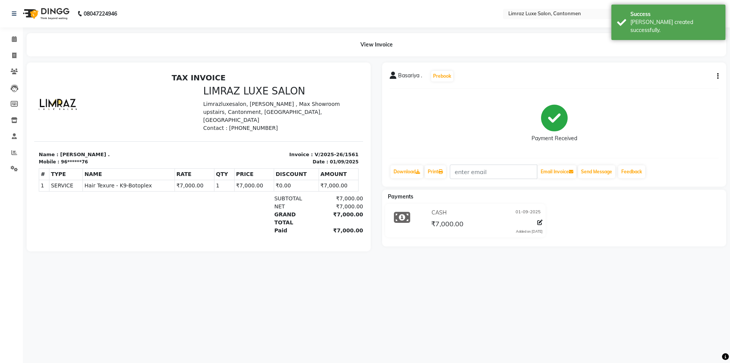
click at [44, 13] on img at bounding box center [45, 13] width 52 height 21
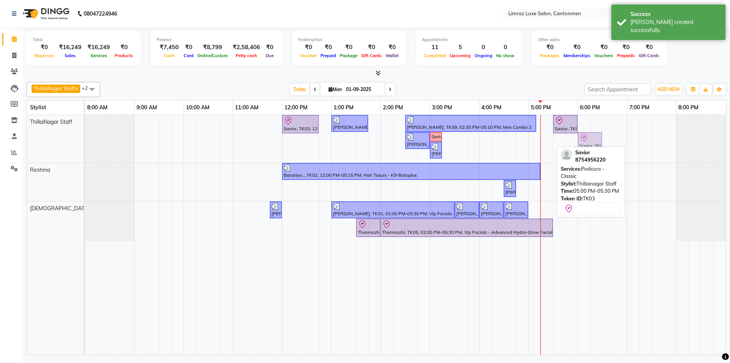
drag, startPoint x: 536, startPoint y: 143, endPoint x: 582, endPoint y: 136, distance: 46.5
click at [85, 136] on div "Savior, TK03, 12:00 PM-12:45 PM, Massages - Classic Head- Massage (Men) [PERSON…" at bounding box center [85, 139] width 0 height 48
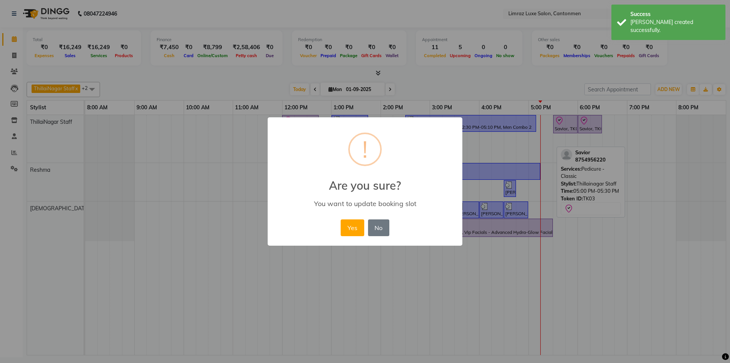
click at [341, 219] on button "Yes" at bounding box center [352, 227] width 23 height 17
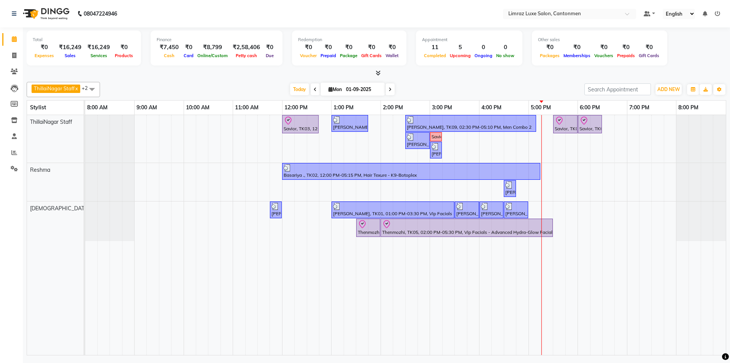
click at [542, 94] on div "[DATE] [DATE]" at bounding box center [342, 89] width 477 height 11
click at [298, 86] on span "Today" at bounding box center [299, 89] width 19 height 12
drag, startPoint x: 31, startPoint y: 38, endPoint x: 144, endPoint y: 56, distance: 114.3
click at [144, 56] on div "Total ₹0 Expenses ₹16,249 Sales ₹16,249 Services ₹0 Products Finance ₹7,450 Cas…" at bounding box center [377, 48] width 700 height 37
click at [153, 75] on div at bounding box center [377, 73] width 700 height 8
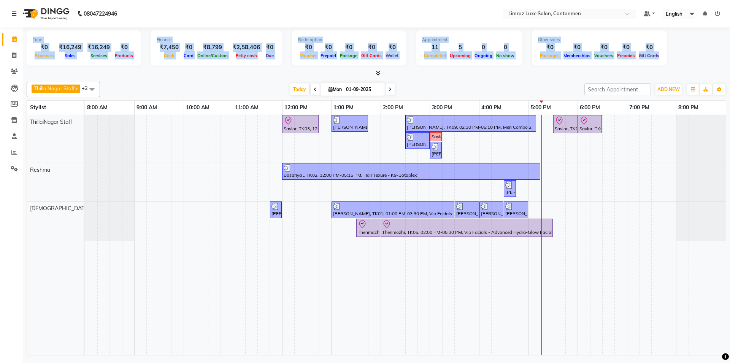
drag, startPoint x: 29, startPoint y: 36, endPoint x: 675, endPoint y: 57, distance: 646.4
click at [675, 57] on div "Total ₹0 Expenses ₹16,249 Sales ₹16,249 Services ₹0 Products Finance ₹7,450 Cas…" at bounding box center [377, 48] width 700 height 37
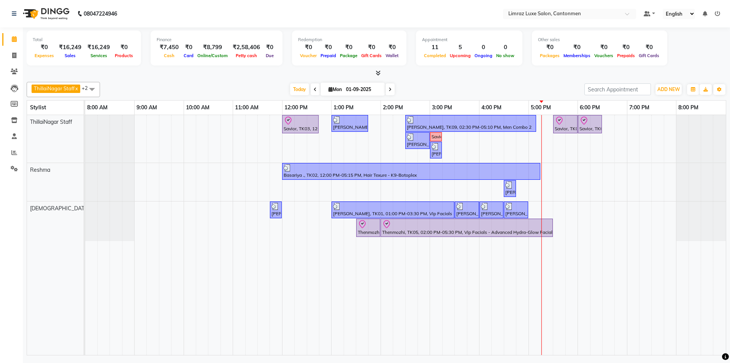
click at [675, 62] on div "Total ₹0 Expenses ₹16,249 Sales ₹16,249 Services ₹0 Products Finance ₹7,450 Cas…" at bounding box center [377, 48] width 700 height 37
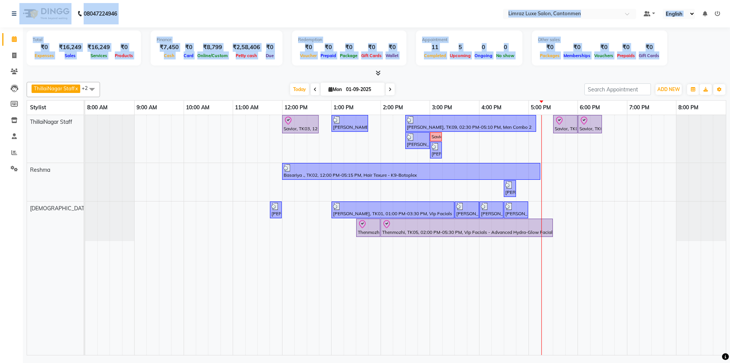
drag, startPoint x: 705, startPoint y: 73, endPoint x: 8, endPoint y: 21, distance: 698.9
click at [8, 21] on app-home "08047224946 Select Location × Limraz Luxe Salon, Cantonmen Default Panel My Pan…" at bounding box center [365, 178] width 730 height 357
click at [29, 32] on div "Total ₹0 Expenses ₹16,249 Sales ₹16,249 Services ₹0 Products" at bounding box center [84, 47] width 115 height 35
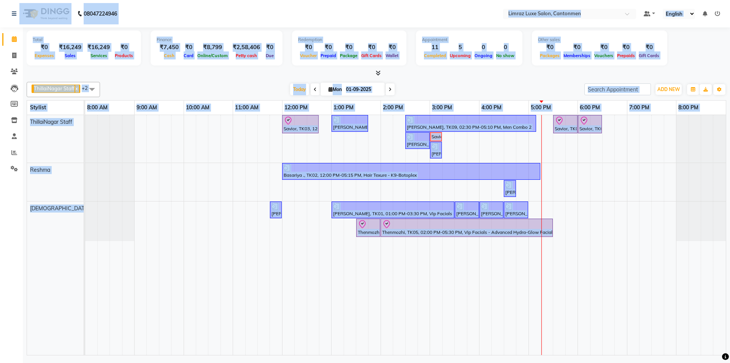
drag, startPoint x: 2, startPoint y: 10, endPoint x: 722, endPoint y: 356, distance: 799.3
click at [722, 356] on body "08047224946 Select Location × Limraz Luxe Salon, Cantonmen Default Panel My Pan…" at bounding box center [365, 181] width 730 height 363
click at [177, 86] on div "[DATE] [DATE]" at bounding box center [342, 89] width 477 height 11
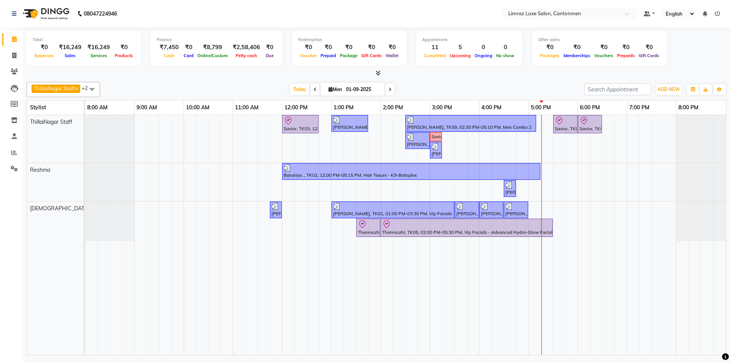
click at [76, 70] on div at bounding box center [377, 73] width 700 height 8
click at [140, 73] on div at bounding box center [377, 73] width 700 height 8
drag, startPoint x: 152, startPoint y: 15, endPoint x: 16, endPoint y: 18, distance: 135.8
click at [16, 18] on nav "08047224946 Select Location × Limraz Luxe Salon, Cantonmen Default Panel My Pan…" at bounding box center [365, 13] width 730 height 27
click at [146, 18] on nav "08047224946 Select Location × Limraz Luxe Salon, Cantonmen Default Panel My Pan…" at bounding box center [365, 13] width 730 height 27
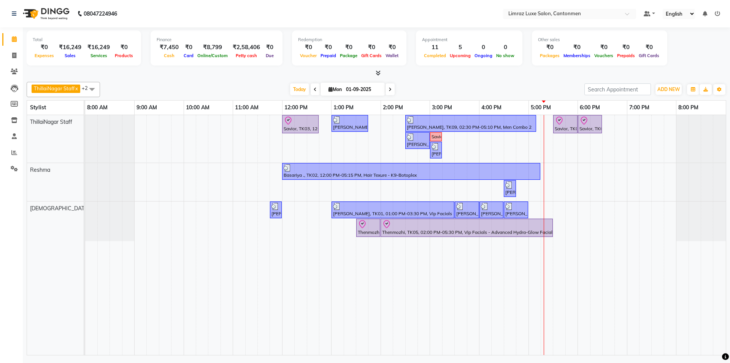
click at [146, 18] on nav "08047224946 Select Location × Limraz Luxe Salon, Cantonmen Default Panel My Pan…" at bounding box center [365, 13] width 730 height 27
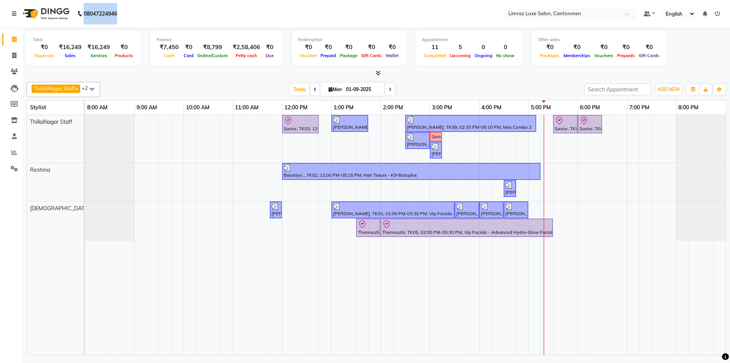
click at [146, 18] on nav "08047224946 Select Location × Limraz Luxe Salon, Cantonmen Default Panel My Pan…" at bounding box center [365, 13] width 730 height 27
click at [245, 16] on nav "08047224946 Select Location × Limraz Luxe Salon, Cantonmen Default Panel My Pan…" at bounding box center [365, 13] width 730 height 27
click at [452, 89] on div "[DATE] [DATE]" at bounding box center [342, 89] width 477 height 11
click at [13, 156] on span at bounding box center [14, 152] width 13 height 9
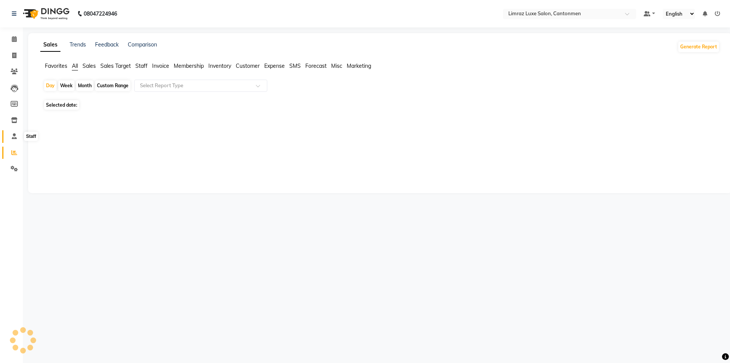
click at [13, 139] on span at bounding box center [14, 136] width 13 height 9
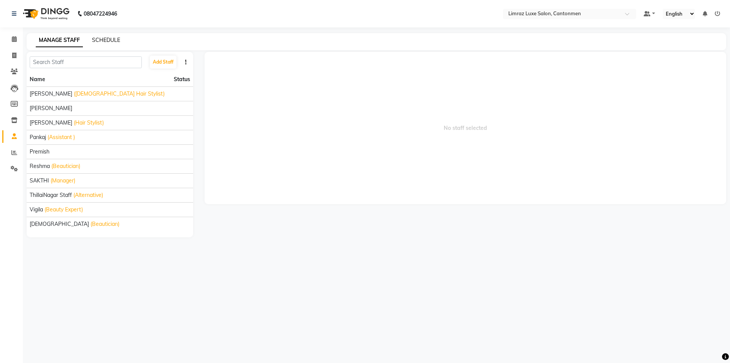
click at [115, 40] on link "SCHEDULE" at bounding box center [106, 40] width 28 height 7
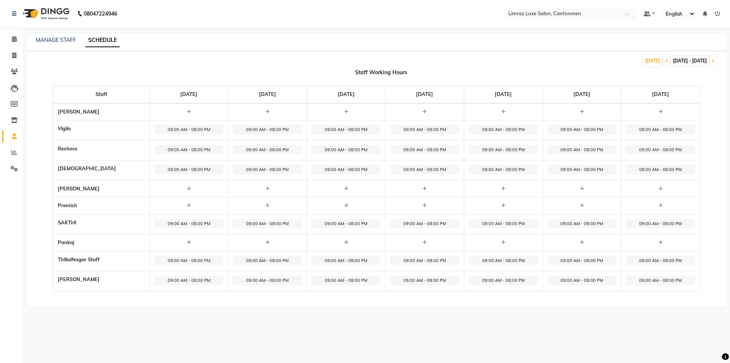
click at [193, 130] on span "09:00 AM - 08:00 PM" at bounding box center [188, 130] width 69 height 10
select select "09:00 AM"
select select "08:00 PM"
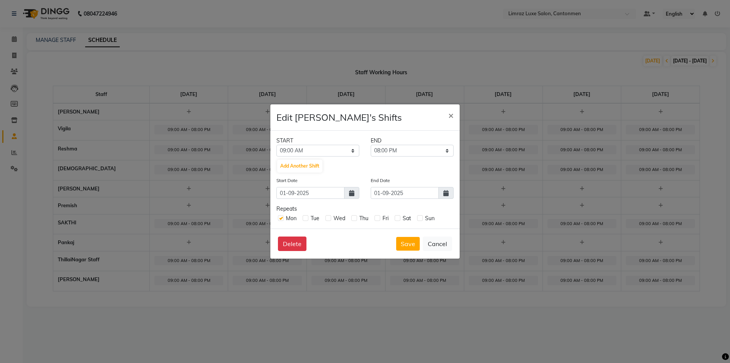
click at [444, 194] on icon at bounding box center [446, 193] width 5 height 6
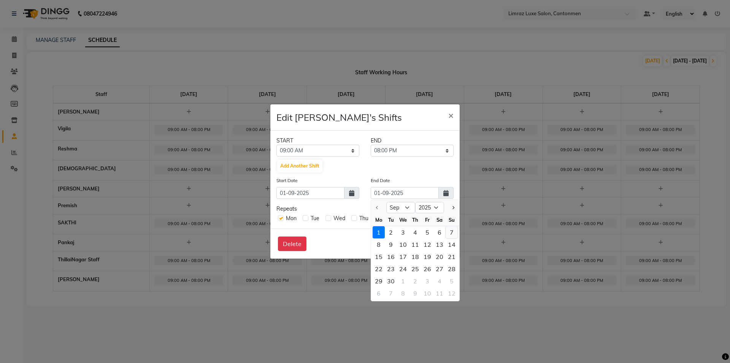
click at [447, 228] on div "7" at bounding box center [452, 232] width 12 height 12
type input "[DATE]"
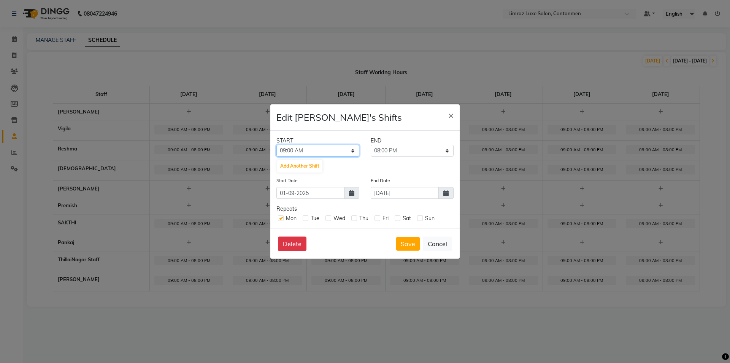
click at [347, 150] on select "12:00 AM 12:15 AM 12:30 AM 12:45 AM 01:00 AM 01:15 AM 01:30 AM 01:45 AM 02:00 A…" at bounding box center [318, 151] width 83 height 12
select select "10:30 AM"
click at [277, 145] on select "12:00 AM 12:15 AM 12:30 AM 12:45 AM 01:00 AM 01:15 AM 01:30 AM 01:45 AM 02:00 A…" at bounding box center [318, 151] width 83 height 12
click at [430, 150] on select "10:45 AM 11:00 AM 11:15 AM 11:30 AM 11:45 AM 12:00 PM 12:15 PM 12:30 PM 12:45 P…" at bounding box center [412, 151] width 83 height 12
select select "08:30 PM"
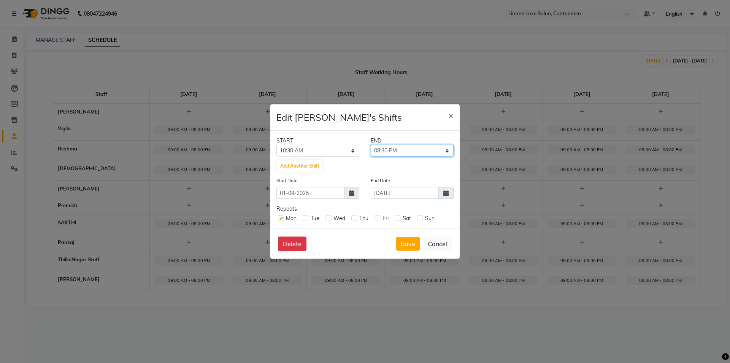
click at [371, 145] on select "10:45 AM 11:00 AM 11:15 AM 11:30 AM 11:45 AM 12:00 PM 12:15 PM 12:30 PM 12:45 P…" at bounding box center [412, 151] width 83 height 12
drag, startPoint x: 421, startPoint y: 219, endPoint x: 409, endPoint y: 220, distance: 12.3
click at [419, 220] on label at bounding box center [420, 218] width 6 height 6
click at [419, 220] on input "checkbox" at bounding box center [419, 217] width 5 height 5
checkbox input "true"
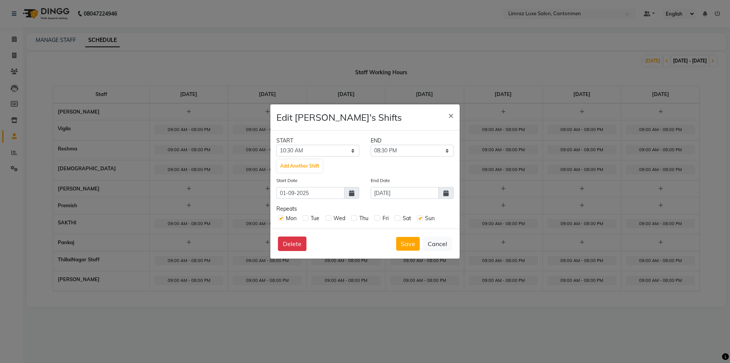
click at [396, 216] on label at bounding box center [398, 218] width 6 height 6
click at [396, 216] on input "checkbox" at bounding box center [397, 217] width 5 height 5
checkbox input "true"
drag, startPoint x: 377, startPoint y: 217, endPoint x: 365, endPoint y: 221, distance: 13.2
click at [377, 217] on label at bounding box center [378, 218] width 6 height 6
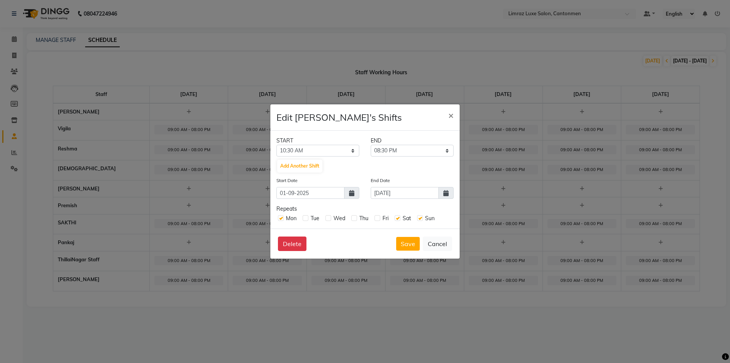
click at [377, 217] on input "checkbox" at bounding box center [377, 217] width 5 height 5
checkbox input "true"
drag, startPoint x: 355, startPoint y: 217, endPoint x: 330, endPoint y: 216, distance: 24.4
click at [354, 217] on label at bounding box center [355, 218] width 6 height 6
click at [354, 217] on input "checkbox" at bounding box center [354, 217] width 5 height 5
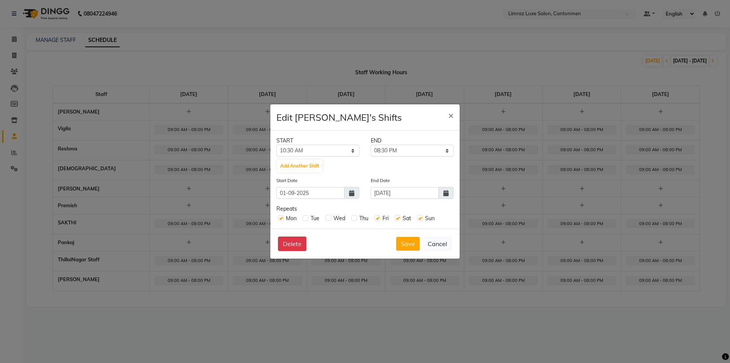
checkbox input "true"
click at [329, 217] on label at bounding box center [329, 218] width 6 height 6
click at [329, 217] on input "checkbox" at bounding box center [328, 217] width 5 height 5
checkbox input "true"
click at [307, 216] on label at bounding box center [306, 218] width 6 height 6
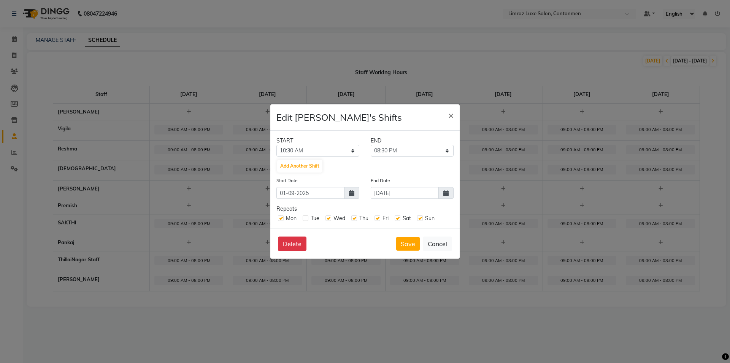
click at [307, 216] on input "checkbox" at bounding box center [305, 217] width 5 height 5
checkbox input "true"
click at [366, 119] on div "Edit Vigila's Shifts ×" at bounding box center [365, 117] width 189 height 26
click at [412, 123] on div "Edit Vigila's Shifts ×" at bounding box center [365, 117] width 189 height 26
click at [409, 242] on button "Save" at bounding box center [408, 244] width 24 height 14
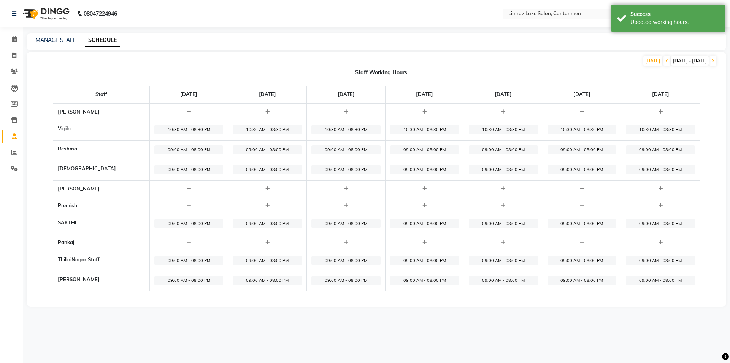
click at [170, 129] on span "10:30 AM - 08:30 PM" at bounding box center [188, 130] width 69 height 10
select select "10:30 AM"
select select "08:30 PM"
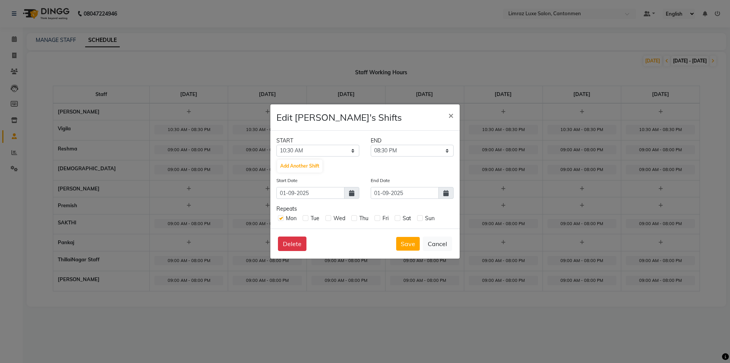
click at [421, 217] on label at bounding box center [420, 218] width 6 height 6
click at [421, 217] on input "checkbox" at bounding box center [419, 217] width 5 height 5
checkbox input "true"
click at [398, 216] on label at bounding box center [398, 218] width 6 height 6
click at [398, 216] on input "checkbox" at bounding box center [397, 217] width 5 height 5
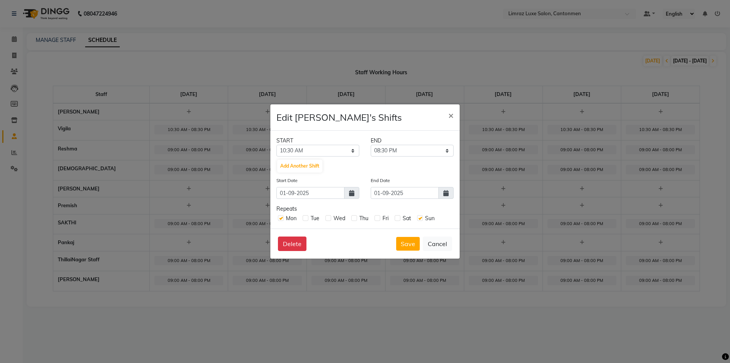
checkbox input "true"
click at [450, 116] on span "×" at bounding box center [451, 114] width 5 height 11
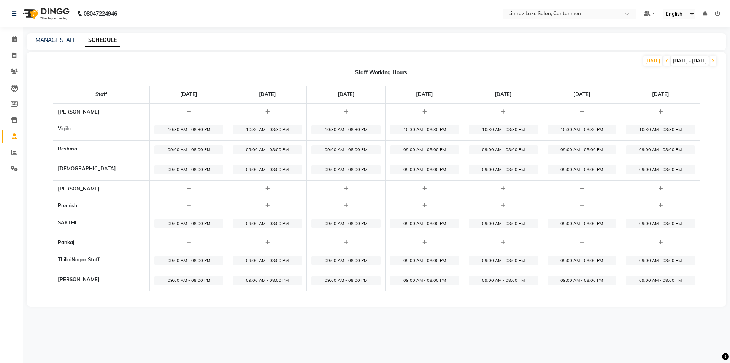
click at [169, 149] on span "09:00 AM - 08:00 PM" at bounding box center [188, 150] width 69 height 10
select select "09:00 AM"
select select "08:00 PM"
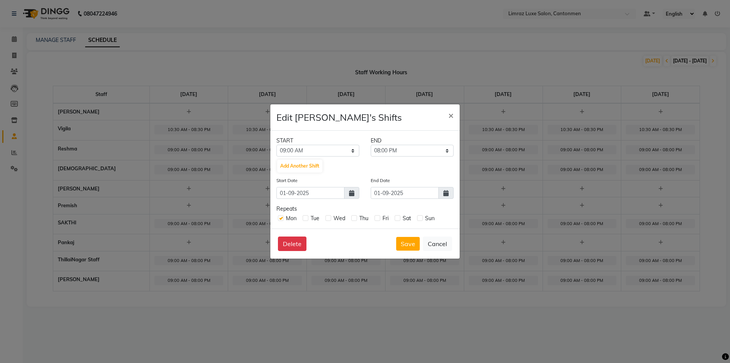
drag, startPoint x: 451, startPoint y: 114, endPoint x: 239, endPoint y: 54, distance: 219.8
click at [445, 115] on button "×" at bounding box center [451, 114] width 18 height 21
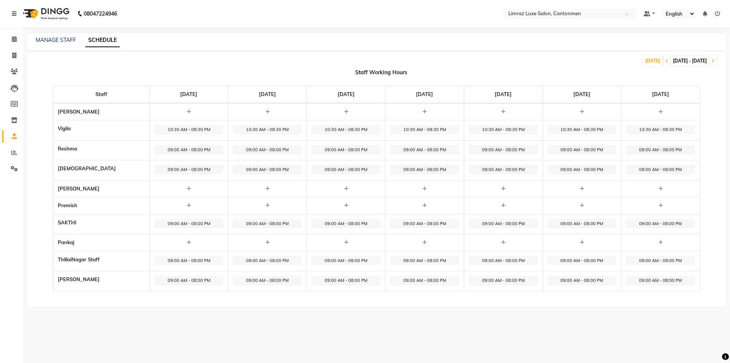
click at [51, 13] on img at bounding box center [45, 13] width 52 height 21
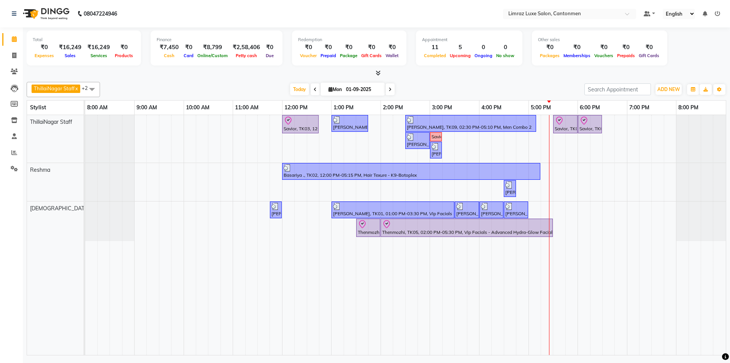
click at [250, 74] on div at bounding box center [377, 73] width 700 height 8
click at [29, 14] on img at bounding box center [45, 13] width 52 height 21
click at [14, 13] on icon at bounding box center [14, 13] width 5 height 5
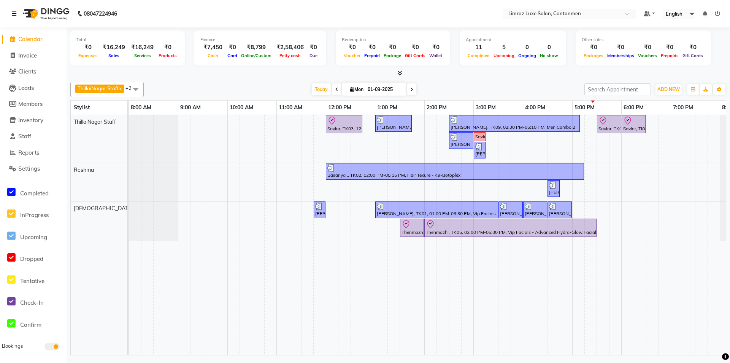
click at [14, 13] on icon at bounding box center [14, 13] width 5 height 5
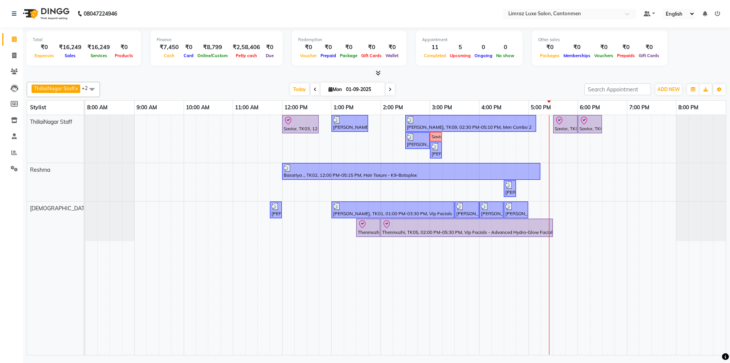
click at [186, 10] on nav "08047224946 Select Location × Limraz Luxe Salon, Cantonmen Default Panel My Pan…" at bounding box center [365, 13] width 730 height 27
drag, startPoint x: 180, startPoint y: 13, endPoint x: 16, endPoint y: 14, distance: 164.0
click at [16, 14] on nav "08047224946 Select Location × Limraz Luxe Salon, Cantonmen Default Panel My Pan…" at bounding box center [365, 13] width 730 height 27
click at [148, 6] on nav "08047224946 Select Location × Limraz Luxe Salon, Cantonmen Default Panel My Pan…" at bounding box center [365, 13] width 730 height 27
click at [451, 90] on div "[DATE] [DATE]" at bounding box center [342, 89] width 477 height 11
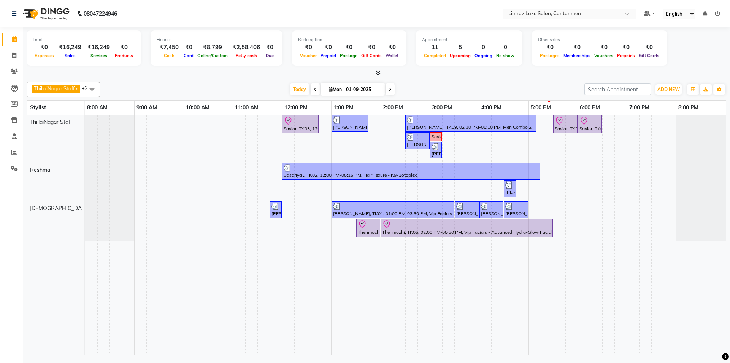
click at [451, 90] on div "[DATE] [DATE]" at bounding box center [342, 89] width 477 height 11
click at [425, 91] on div "[DATE] [DATE]" at bounding box center [342, 89] width 477 height 11
click at [275, 78] on div "Total ₹0 Expenses ₹16,249 Sales ₹16,249 Services ₹0 Products Finance ₹7,450 Cas…" at bounding box center [377, 191] width 708 height 329
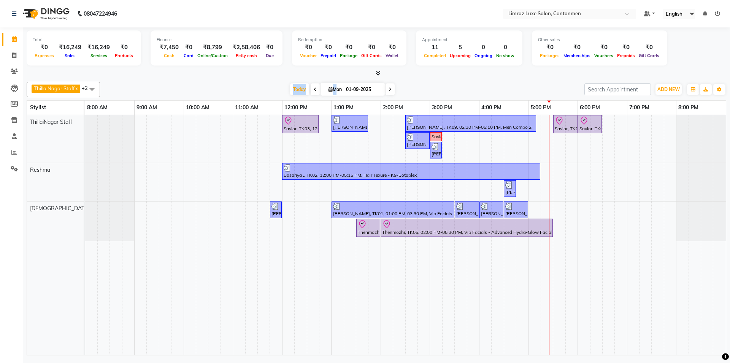
click at [275, 78] on div "Total ₹0 Expenses ₹16,249 Sales ₹16,249 Services ₹0 Products Finance ₹7,450 Cas…" at bounding box center [377, 191] width 708 height 329
drag, startPoint x: 259, startPoint y: 82, endPoint x: 434, endPoint y: 92, distance: 175.3
click at [434, 92] on div "ThillaiNagar Staff x Reshma x Vijitha x +2 Select All ThillaiNagar Staff Reshma…" at bounding box center [377, 89] width 700 height 15
click at [434, 92] on div "[DATE] [DATE]" at bounding box center [342, 89] width 477 height 11
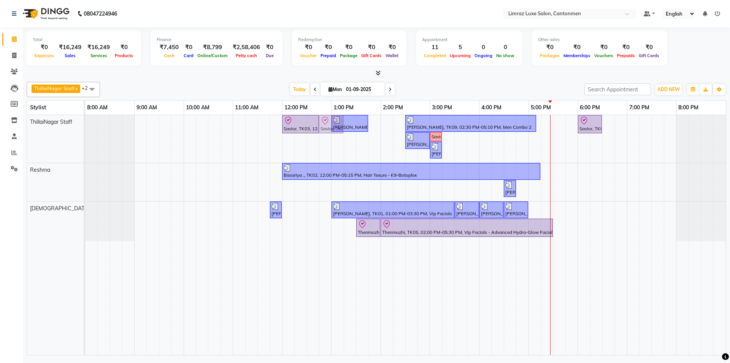
drag, startPoint x: 569, startPoint y: 123, endPoint x: 335, endPoint y: 135, distance: 234.3
click at [335, 135] on div "Savior, TK03, 12:00 PM-12:45 PM, Massages - Classic Head- Massage (Men) [PERSON…" at bounding box center [405, 235] width 641 height 240
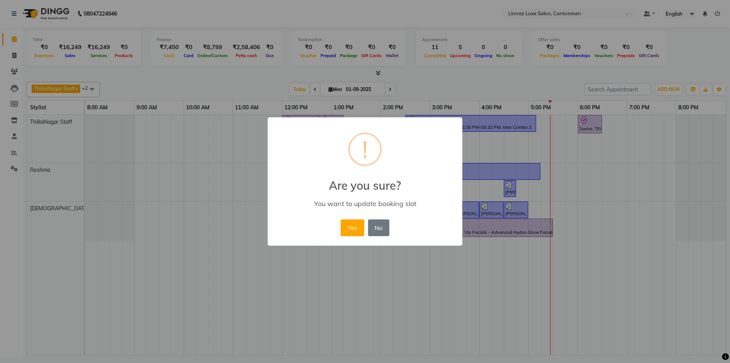
click at [341, 219] on button "Yes" at bounding box center [352, 227] width 23 height 17
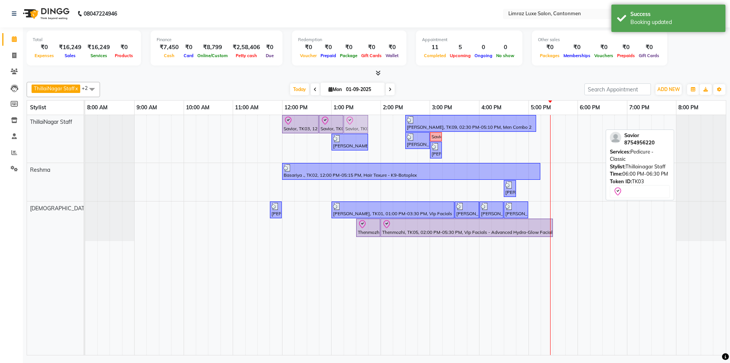
drag, startPoint x: 593, startPoint y: 124, endPoint x: 365, endPoint y: 124, distance: 228.3
click at [85, 124] on div "Savior, TK03, 12:00 PM-12:45 PM, Massages - Classic Head- Massage (Men) Savior,…" at bounding box center [85, 139] width 0 height 48
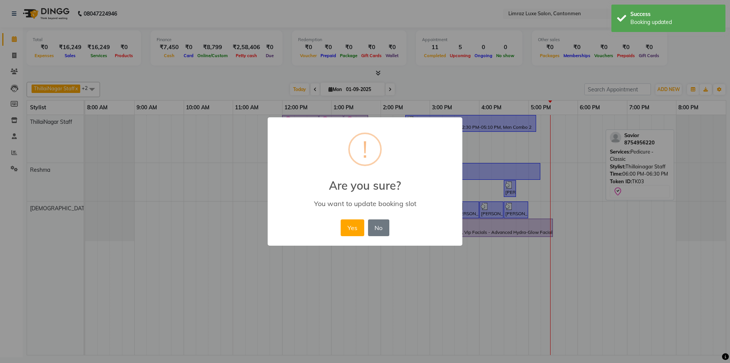
click at [341, 219] on button "Yes" at bounding box center [352, 227] width 23 height 17
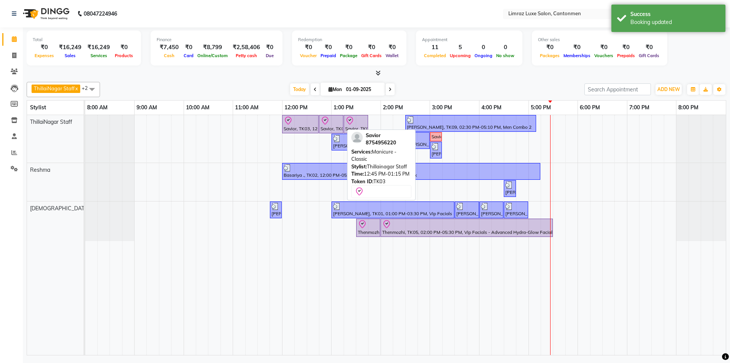
click at [334, 124] on div at bounding box center [331, 120] width 21 height 9
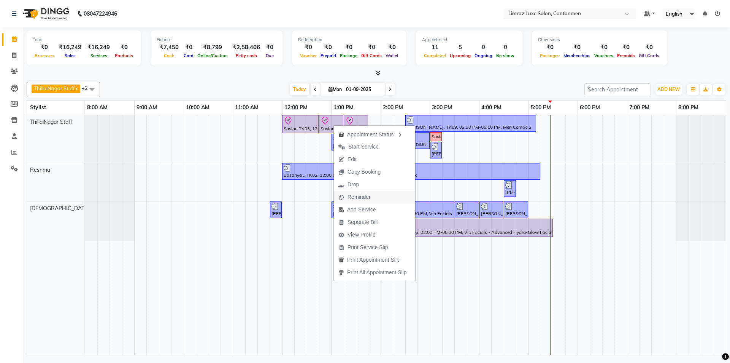
click at [347, 196] on span "Reminder" at bounding box center [354, 197] width 41 height 13
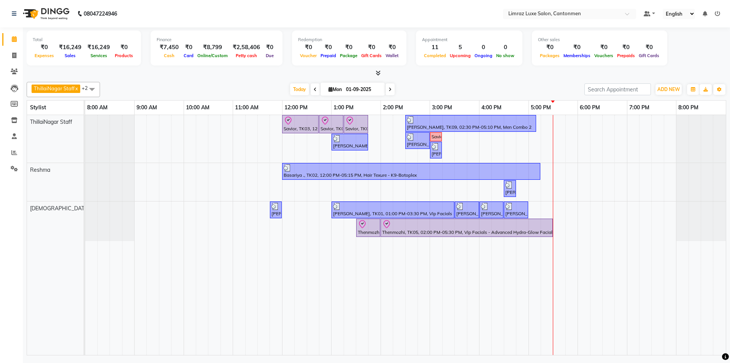
click at [224, 72] on div at bounding box center [377, 73] width 700 height 8
drag, startPoint x: 417, startPoint y: 138, endPoint x: 396, endPoint y: 143, distance: 21.0
click at [396, 143] on div "Savior, TK03, 12:00 PM-12:45 PM, Massages - Classic Head- Massage (Men) Savior,…" at bounding box center [405, 235] width 641 height 240
click at [413, 88] on div "[DATE] [DATE]" at bounding box center [342, 89] width 477 height 11
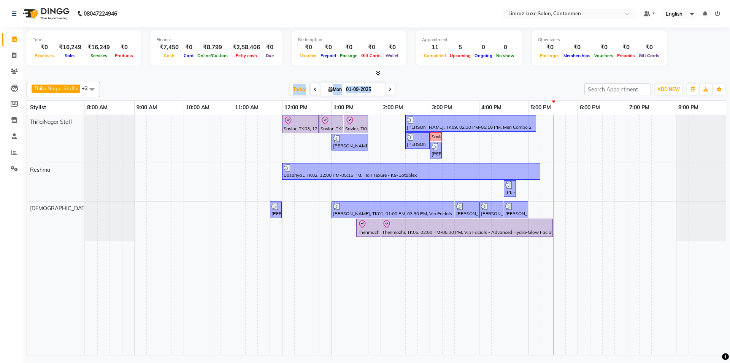
click at [413, 88] on div "[DATE] [DATE]" at bounding box center [342, 89] width 477 height 11
click at [258, 88] on div "[DATE] [DATE]" at bounding box center [342, 89] width 477 height 11
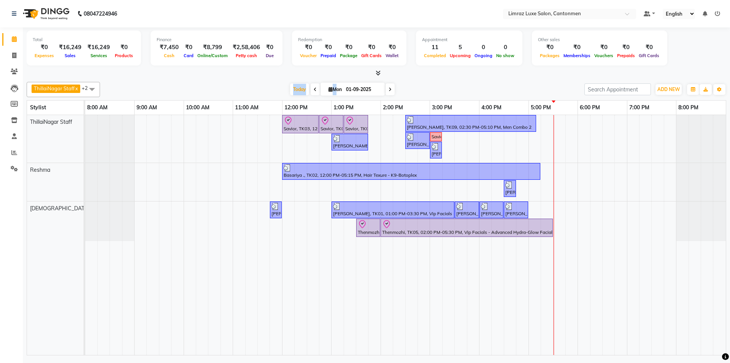
click at [258, 88] on div "[DATE] [DATE]" at bounding box center [342, 89] width 477 height 11
click at [406, 85] on div "[DATE] [DATE]" at bounding box center [342, 89] width 477 height 11
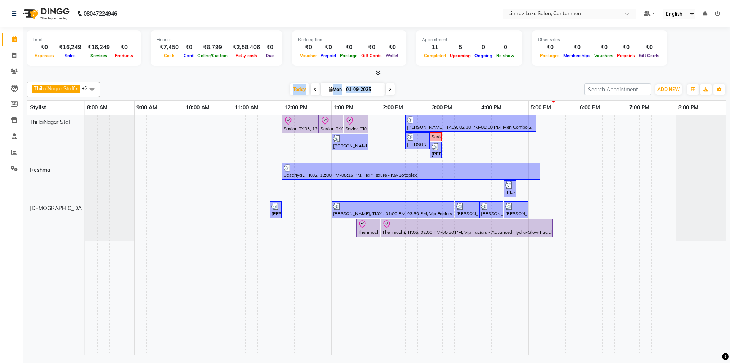
drag, startPoint x: 409, startPoint y: 90, endPoint x: 219, endPoint y: 97, distance: 190.4
click at [219, 97] on div "ThillaiNagar Staff x Reshma x Vijitha x +2 Select All ThillaiNagar Staff Reshma…" at bounding box center [377, 89] width 700 height 15
click at [199, 90] on div "[DATE] [DATE]" at bounding box center [342, 89] width 477 height 11
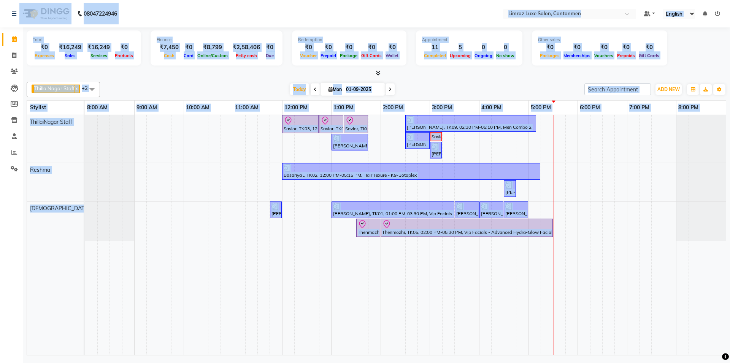
drag, startPoint x: 2, startPoint y: 10, endPoint x: 726, endPoint y: 353, distance: 800.7
click at [726, 353] on body "08047224946 Select Location × Limraz Luxe Salon, Cantonmen Default Panel My Pan…" at bounding box center [365, 181] width 730 height 363
click at [247, 77] on div at bounding box center [377, 73] width 700 height 8
drag, startPoint x: 0, startPoint y: 7, endPoint x: 727, endPoint y: 354, distance: 805.8
click at [727, 354] on body "08047224946 Select Location × Limraz Luxe Salon, Cantonmen Default Panel My Pan…" at bounding box center [365, 181] width 730 height 363
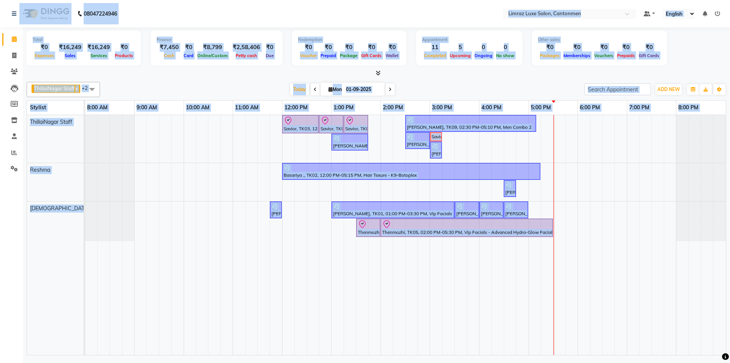
click at [417, 85] on div "[DATE] [DATE]" at bounding box center [342, 89] width 477 height 11
drag, startPoint x: 2, startPoint y: 12, endPoint x: 725, endPoint y: 355, distance: 800.9
click at [725, 355] on body "08047224946 Select Location × Limraz Luxe Salon, Cantonmen Default Panel My Pan…" at bounding box center [365, 181] width 730 height 363
click at [174, 75] on div at bounding box center [377, 73] width 700 height 8
click at [155, 18] on nav "08047224946 Select Location × Limraz Luxe Salon, Cantonmen Default Panel My Pan…" at bounding box center [365, 13] width 730 height 27
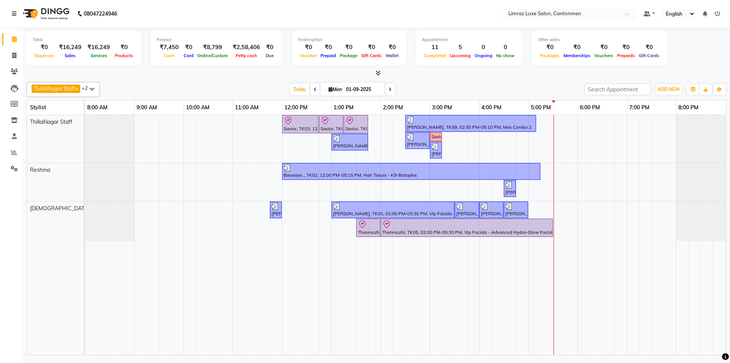
click at [155, 18] on nav "08047224946 Select Location × Limraz Luxe Salon, Cantonmen Default Panel My Pan…" at bounding box center [365, 13] width 730 height 27
click at [6, 10] on nav "08047224946 Select Location × Limraz Luxe Salon, Cantonmen Default Panel My Pan…" at bounding box center [365, 13] width 730 height 27
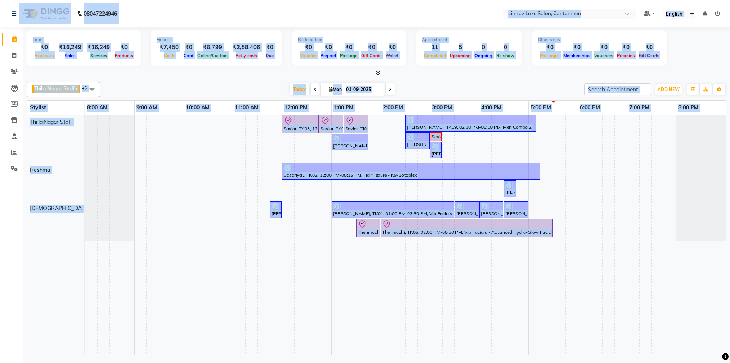
drag, startPoint x: 6, startPoint y: 10, endPoint x: 722, endPoint y: 355, distance: 795.4
click at [722, 355] on body "08047224946 Select Location × Limraz Luxe Salon, Cantonmen Default Panel My Pan…" at bounding box center [365, 181] width 730 height 363
click at [252, 11] on nav "08047224946 Select Location × Limraz Luxe Salon, Cantonmen Default Panel My Pan…" at bounding box center [365, 13] width 730 height 27
drag, startPoint x: 0, startPoint y: 11, endPoint x: 714, endPoint y: 343, distance: 787.6
click at [722, 350] on app-home "08047224946 Select Location × Limraz Luxe Salon, Cantonmen Default Panel My Pan…" at bounding box center [365, 178] width 730 height 357
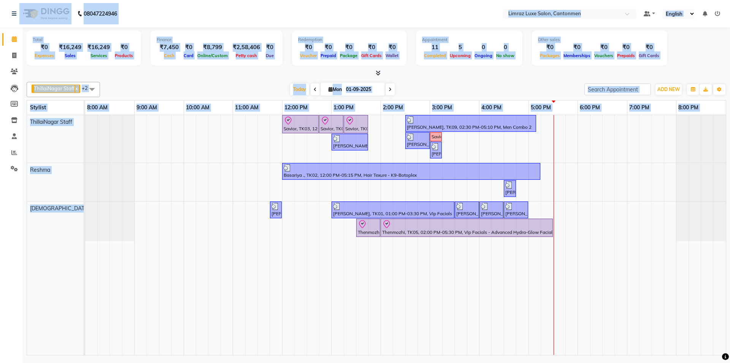
click at [156, 16] on nav "08047224946 Select Location × Limraz Luxe Salon, Cantonmen Default Panel My Pan…" at bounding box center [365, 13] width 730 height 27
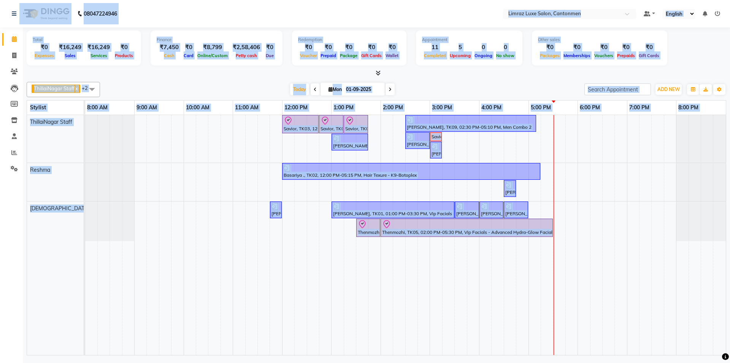
drag, startPoint x: 2, startPoint y: 9, endPoint x: 725, endPoint y: 352, distance: 800.4
click at [725, 352] on body "08047224946 Select Location × Limraz Luxe Salon, Cantonmen Default Panel My Pan…" at bounding box center [365, 181] width 730 height 363
click at [205, 11] on nav "08047224946 Select Location × Limraz Luxe Salon, Cantonmen Default Panel My Pan…" at bounding box center [365, 13] width 730 height 27
click at [159, 19] on nav "08047224946 Select Location × Limraz Luxe Salon, Cantonmen Default Panel My Pan…" at bounding box center [365, 13] width 730 height 27
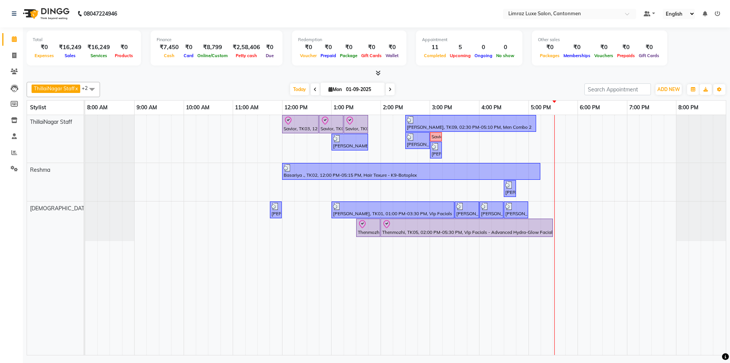
click at [159, 19] on nav "08047224946 Select Location × Limraz Luxe Salon, Cantonmen Default Panel My Pan…" at bounding box center [365, 13] width 730 height 27
click at [1, 8] on nav "08047224946 Select Location × Limraz Luxe Salon, Cantonmen Default Panel My Pan…" at bounding box center [365, 13] width 730 height 27
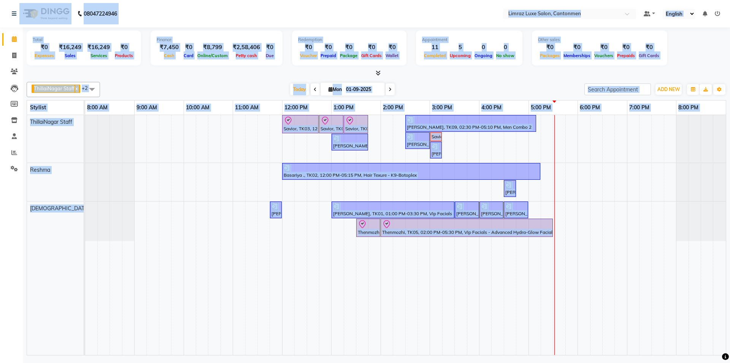
drag, startPoint x: 2, startPoint y: 7, endPoint x: 632, endPoint y: 285, distance: 688.8
click at [702, 340] on app-home "08047224946 Select Location × Limraz Luxe Salon, Cantonmen Default Panel My Pan…" at bounding box center [365, 178] width 730 height 357
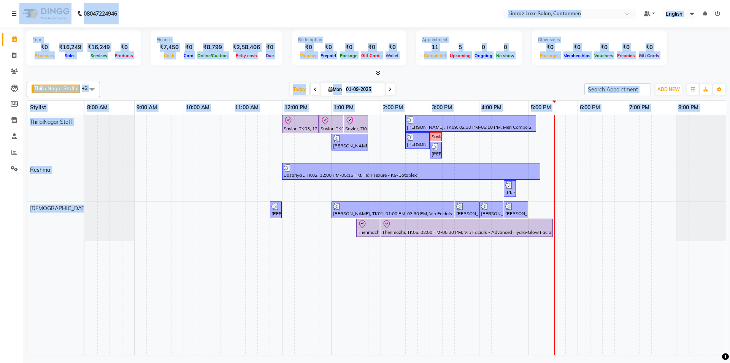
click at [215, 22] on nav "08047224946 Select Location × Limraz Luxe Salon, Cantonmen Default Panel My Pan…" at bounding box center [365, 13] width 730 height 27
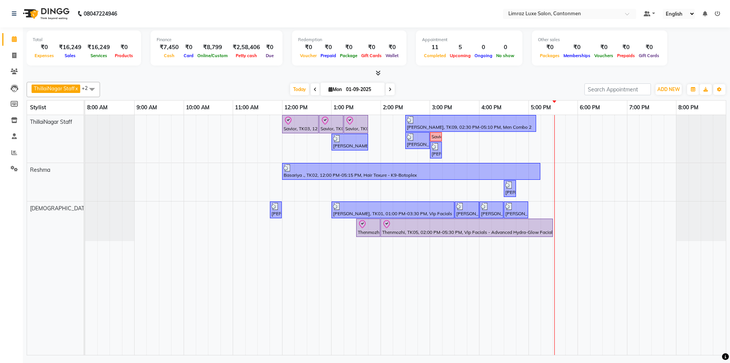
click at [215, 22] on nav "08047224946 Select Location × Limraz Luxe Salon, Cantonmen Default Panel My Pan…" at bounding box center [365, 13] width 730 height 27
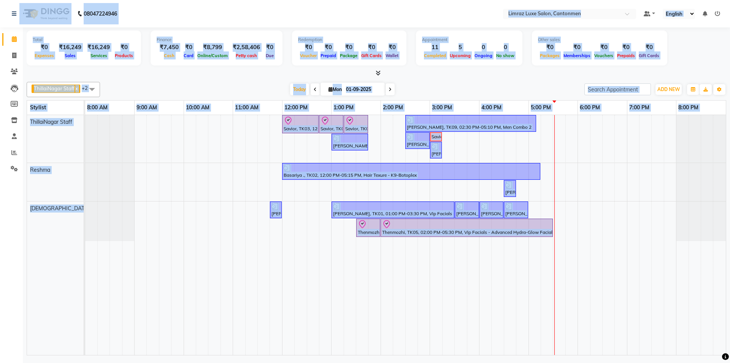
drag, startPoint x: 6, startPoint y: 9, endPoint x: 699, endPoint y: 319, distance: 758.7
click at [723, 357] on body "08047224946 Select Location × Limraz Luxe Salon, Cantonmen Default Panel My Pan…" at bounding box center [365, 181] width 730 height 363
click at [132, 13] on nav "08047224946 Select Location × Limraz Luxe Salon, Cantonmen Default Panel My Pan…" at bounding box center [365, 13] width 730 height 27
drag, startPoint x: 2, startPoint y: 15, endPoint x: 455, endPoint y: 187, distance: 485.0
click at [722, 356] on body "08047224946 Select Location × Limraz Luxe Salon, Cantonmen Default Panel My Pan…" at bounding box center [365, 181] width 730 height 363
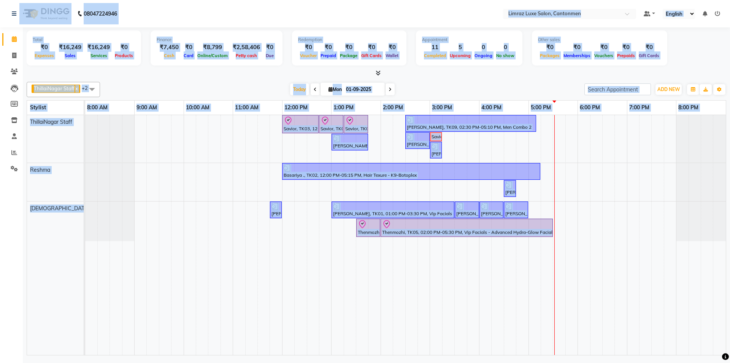
click at [124, 13] on nav "08047224946 Select Location × Limraz Luxe Salon, Cantonmen Default Panel My Pan…" at bounding box center [365, 13] width 730 height 27
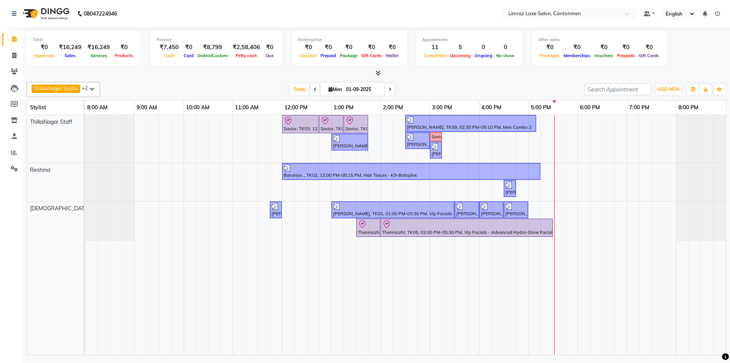
click at [3, 13] on nav "08047224946 Select Location × Limraz Luxe Salon, Cantonmen Default Panel My Pan…" at bounding box center [365, 13] width 730 height 27
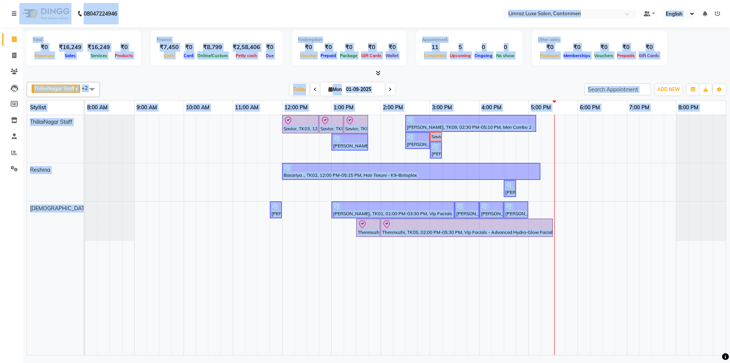
drag, startPoint x: 3, startPoint y: 13, endPoint x: 728, endPoint y: 357, distance: 801.9
click at [728, 357] on body "08047224946 Select Location × Limraz Luxe Salon, Cantonmen Default Panel My Pan…" at bounding box center [365, 181] width 730 height 363
click at [149, 17] on nav "08047224946 Select Location × Limraz Luxe Salon, Cantonmen Default Panel My Pan…" at bounding box center [365, 13] width 730 height 27
drag, startPoint x: 4, startPoint y: 11, endPoint x: 701, endPoint y: 339, distance: 770.0
click at [721, 349] on app-home "08047224946 Select Location × Limraz Luxe Salon, Cantonmen Default Panel My Pan…" at bounding box center [365, 178] width 730 height 357
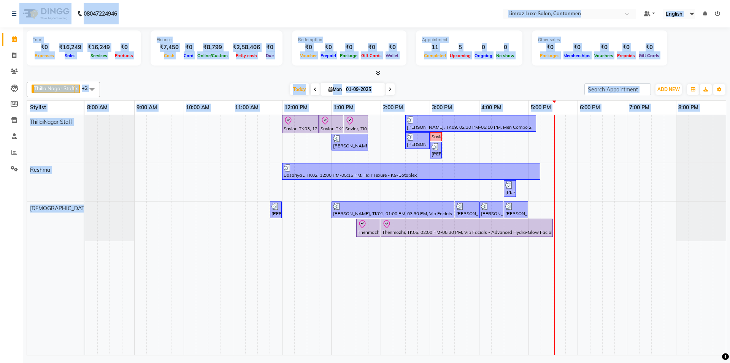
click at [142, 18] on nav "08047224946 Select Location × Limraz Luxe Salon, Cantonmen Default Panel My Pan…" at bounding box center [365, 13] width 730 height 27
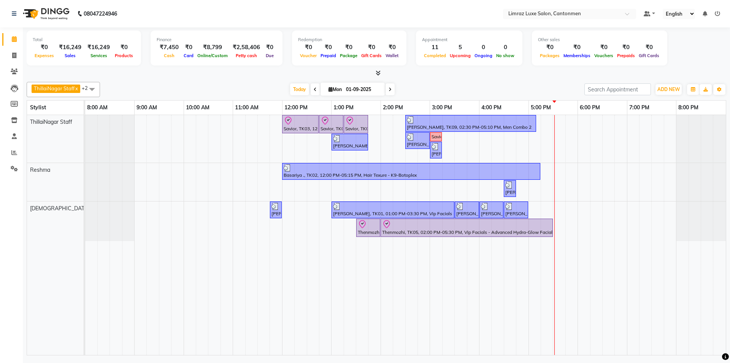
click at [3, 5] on nav "08047224946 Select Location × Limraz Luxe Salon, Cantonmen Default Panel My Pan…" at bounding box center [365, 13] width 730 height 27
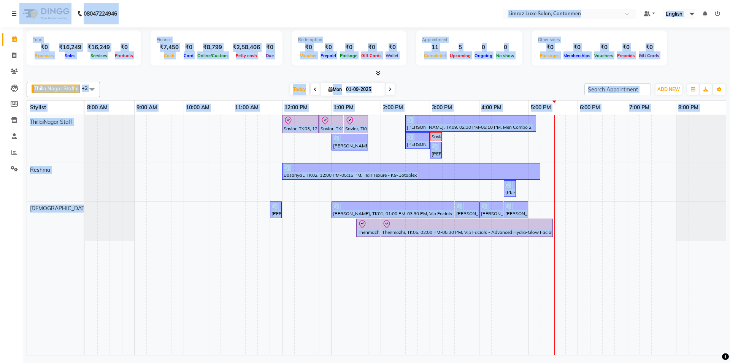
drag, startPoint x: 8, startPoint y: 5, endPoint x: 597, endPoint y: 211, distance: 624.0
click at [728, 352] on body "08047224946 Select Location × Limraz Luxe Salon, Cantonmen Default Panel My Pan…" at bounding box center [365, 181] width 730 height 363
click at [180, 13] on nav "08047224946 Select Location × Limraz Luxe Salon, Cantonmen Default Panel My Pan…" at bounding box center [365, 13] width 730 height 27
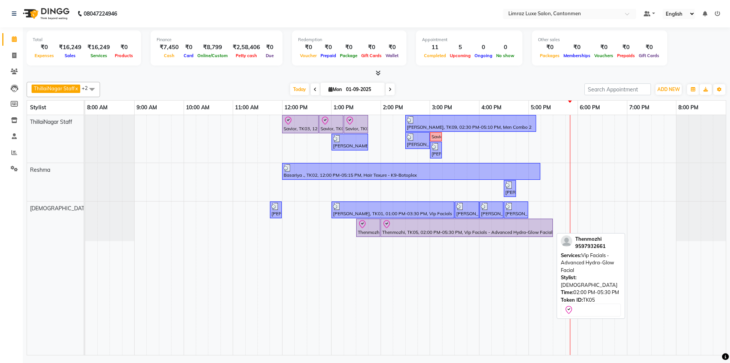
click at [459, 226] on div at bounding box center [466, 224] width 169 height 9
select select "8"
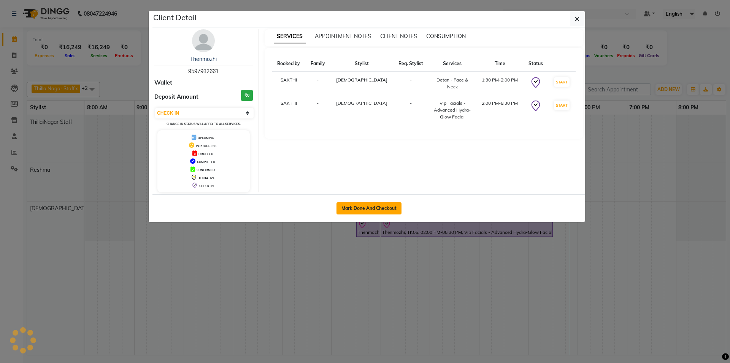
click at [377, 203] on button "Mark Done And Checkout" at bounding box center [369, 208] width 65 height 12
select select "service"
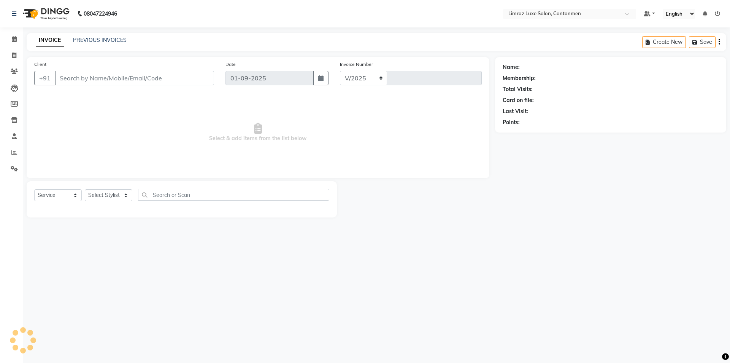
select select "7274"
type input "1562"
type input "95******61"
select select "63048"
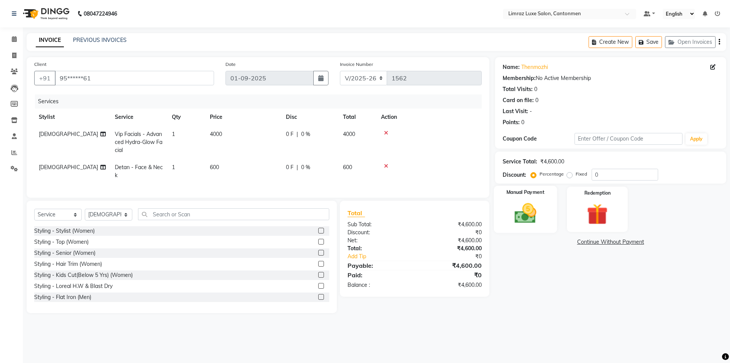
click at [525, 205] on img at bounding box center [525, 213] width 35 height 25
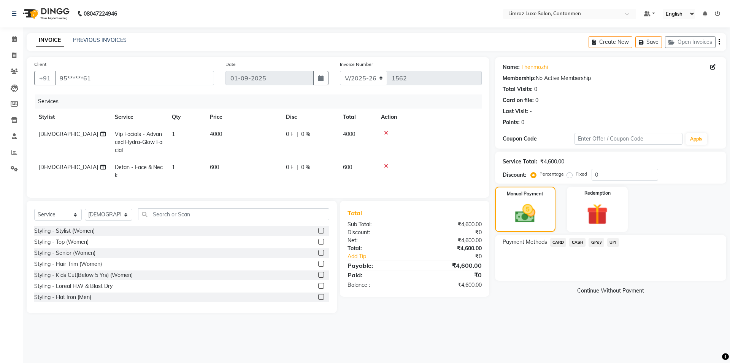
click at [601, 240] on span "GPay" at bounding box center [597, 242] width 16 height 9
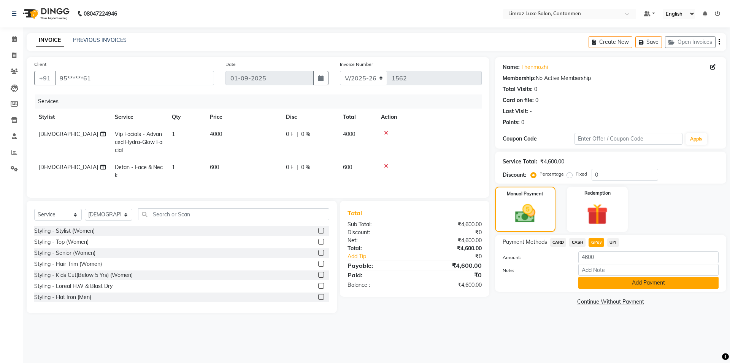
click at [594, 279] on button "Add Payment" at bounding box center [649, 283] width 140 height 12
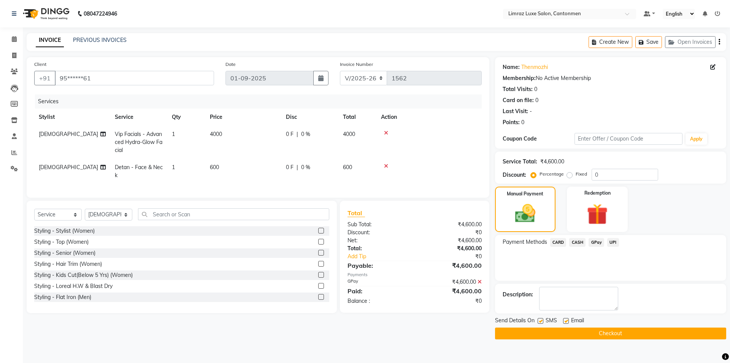
click at [568, 318] on label at bounding box center [566, 321] width 6 height 6
click at [568, 318] on input "checkbox" at bounding box center [565, 320] width 5 height 5
checkbox input "false"
click at [541, 320] on label at bounding box center [541, 321] width 6 height 6
click at [541, 320] on input "checkbox" at bounding box center [540, 320] width 5 height 5
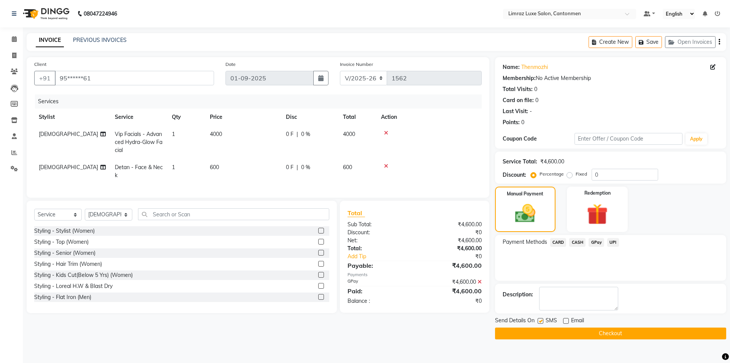
checkbox input "false"
click at [551, 332] on button "Checkout" at bounding box center [610, 333] width 231 height 12
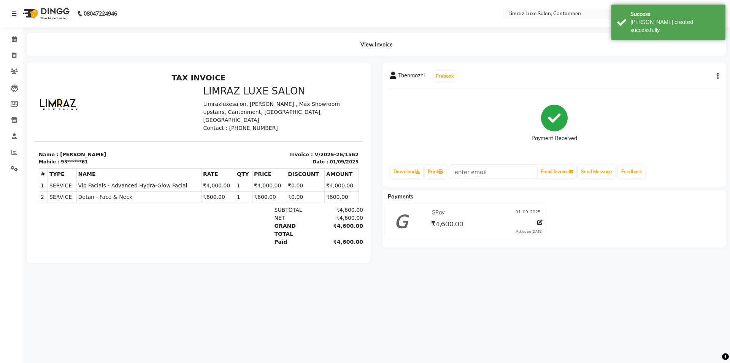
click at [65, 19] on img at bounding box center [45, 13] width 52 height 21
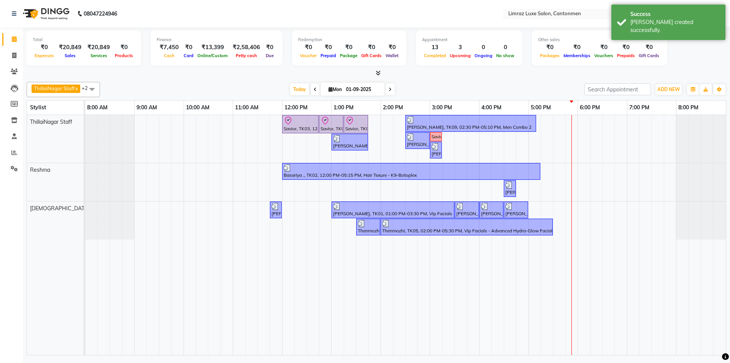
click at [485, 88] on div "[DATE] [DATE]" at bounding box center [342, 89] width 477 height 11
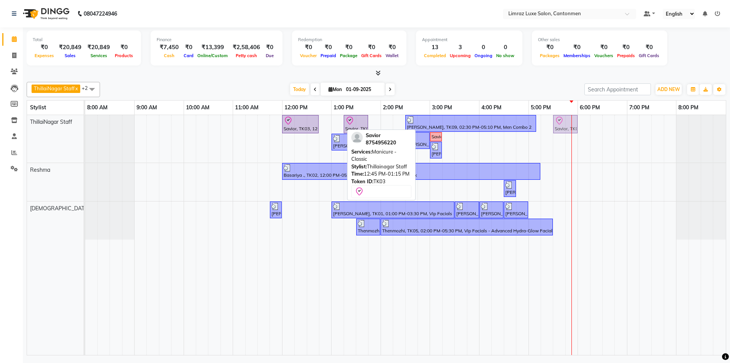
drag, startPoint x: 322, startPoint y: 124, endPoint x: 555, endPoint y: 127, distance: 232.9
click at [85, 127] on div "Savior, TK03, 12:00 PM-12:45 PM, Massages - Classic Head- Massage (Men) Savior,…" at bounding box center [85, 139] width 0 height 48
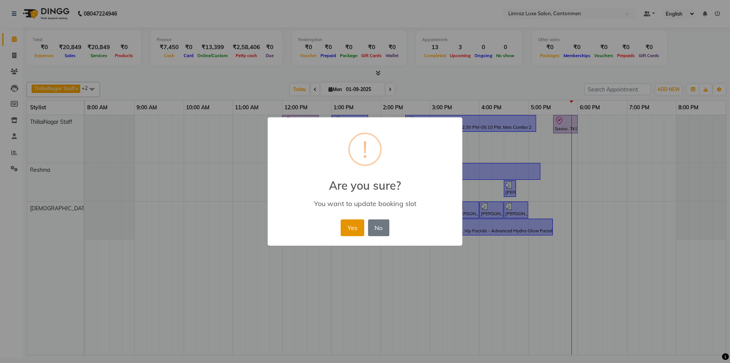
click at [343, 231] on button "Yes" at bounding box center [352, 227] width 23 height 17
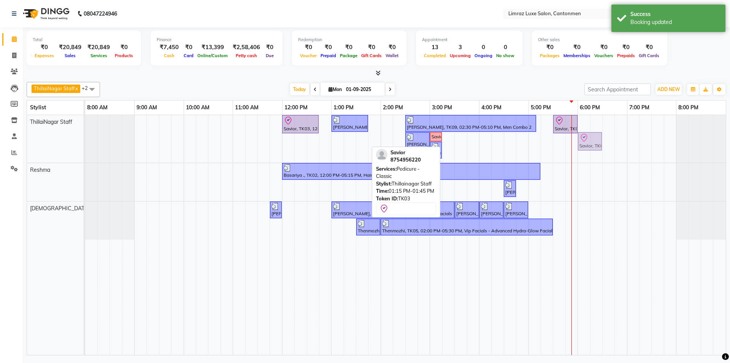
drag, startPoint x: 350, startPoint y: 143, endPoint x: 583, endPoint y: 144, distance: 232.8
click at [85, 144] on div "Savior, TK03, 12:00 PM-12:45 PM, Massages - Classic Head- Massage (Men) [PERSON…" at bounding box center [85, 139] width 0 height 48
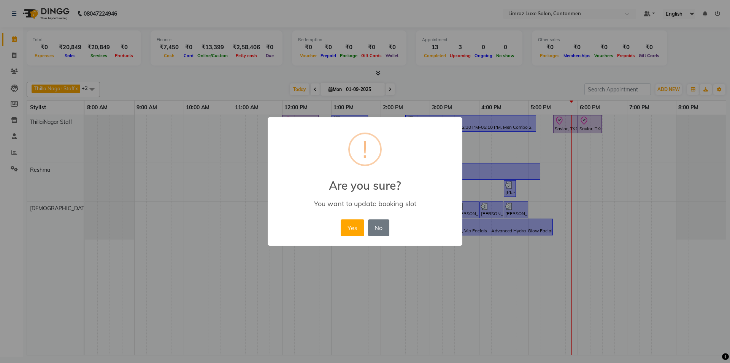
click at [341, 219] on button "Yes" at bounding box center [352, 227] width 23 height 17
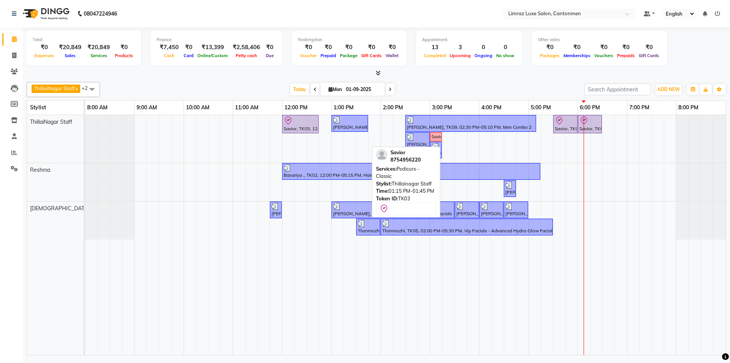
click at [568, 87] on div "[DATE] [DATE]" at bounding box center [342, 89] width 477 height 11
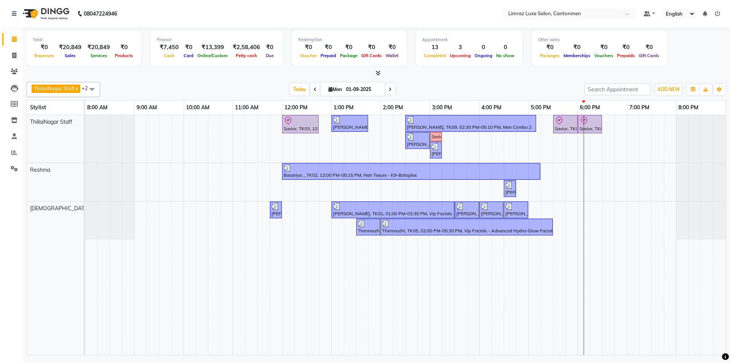
click at [699, 60] on div "Total ₹0 Expenses ₹20,849 Sales ₹20,849 Services ₹0 Products Finance ₹7,450 Cas…" at bounding box center [377, 48] width 700 height 37
click at [196, 20] on nav "08047224946 Select Location × Limraz Luxe Salon, Cantonmen Default Panel My Pan…" at bounding box center [365, 13] width 730 height 27
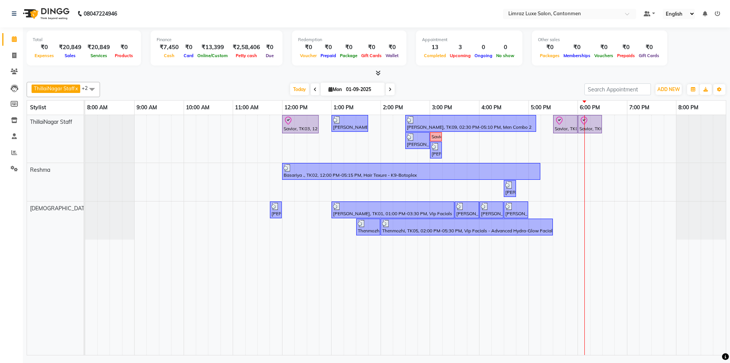
click at [493, 74] on div at bounding box center [377, 73] width 700 height 8
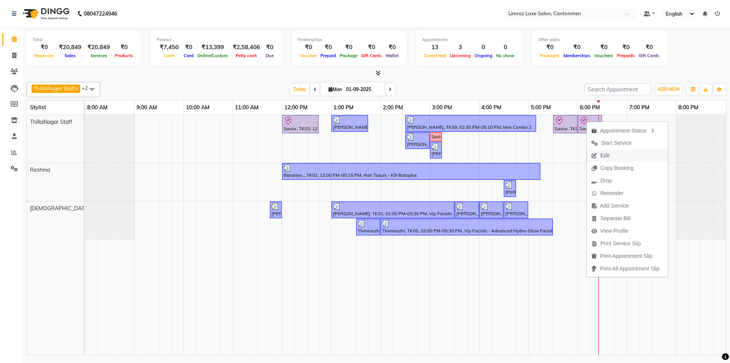
click at [595, 153] on icon "button" at bounding box center [595, 155] width 6 height 5
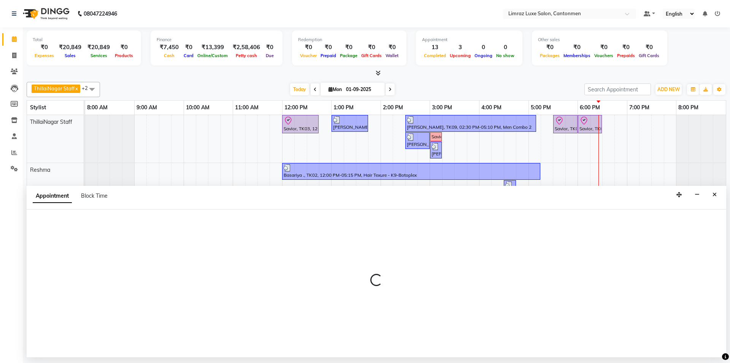
select select "check-in"
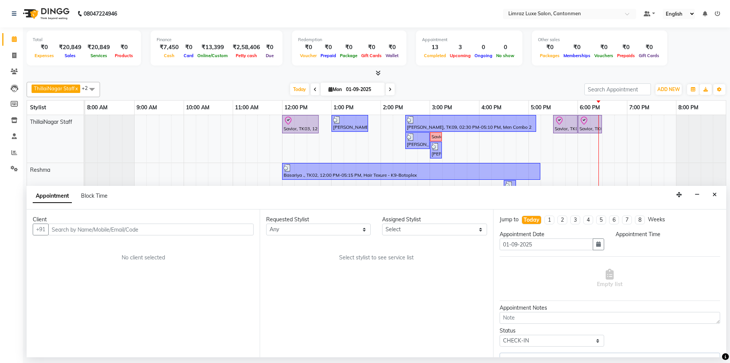
select select "720"
select select "87280"
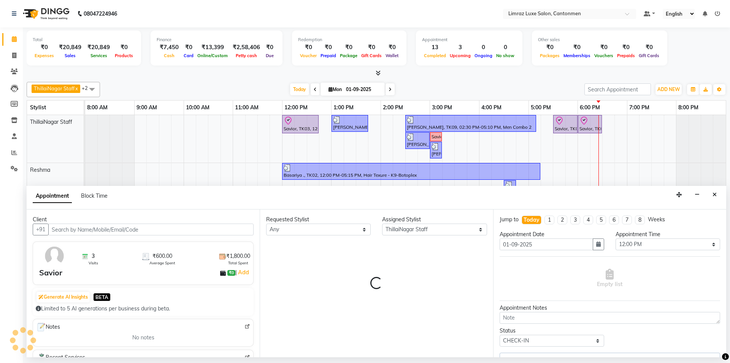
select select "3643"
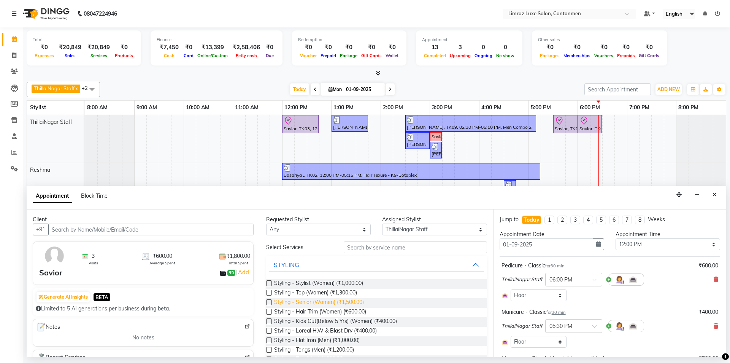
scroll to position [76, 0]
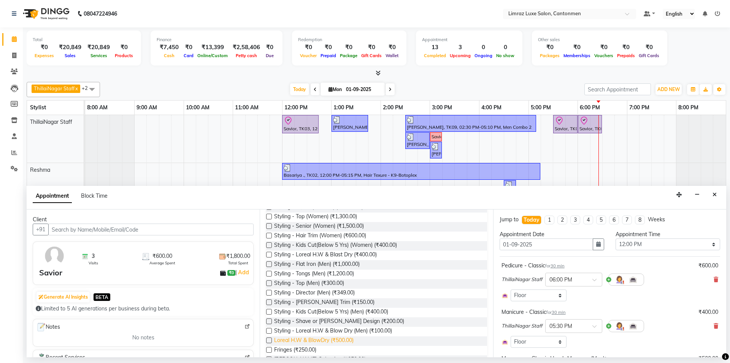
click at [346, 338] on span "Loreal H.W & BlowDry (₹500.00)" at bounding box center [314, 341] width 80 height 10
checkbox input "false"
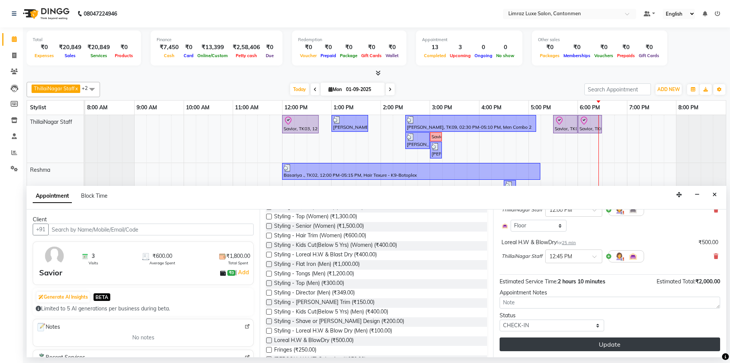
click at [611, 341] on button "Update" at bounding box center [610, 344] width 221 height 14
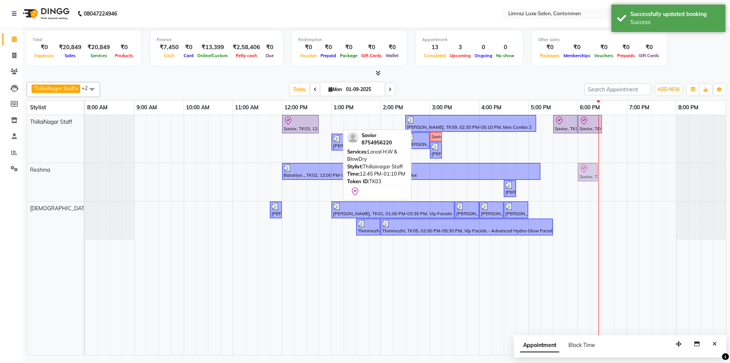
drag, startPoint x: 331, startPoint y: 123, endPoint x: 593, endPoint y: 196, distance: 271.8
click at [593, 196] on div "Savior, TK03, 12:00 PM-12:45 PM, Massages - Classic Head- Massage (Men) Savior,…" at bounding box center [405, 235] width 641 height 240
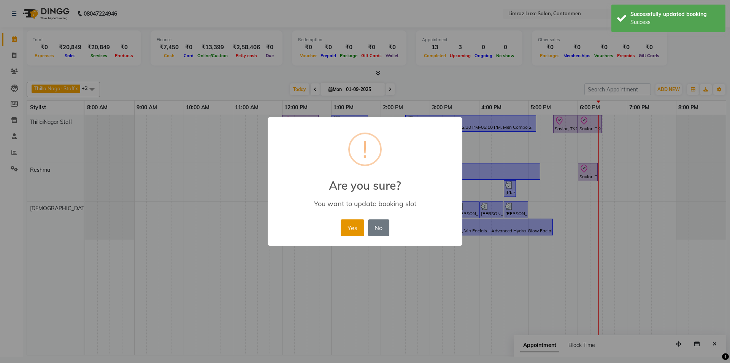
click at [351, 224] on button "Yes" at bounding box center [352, 227] width 23 height 17
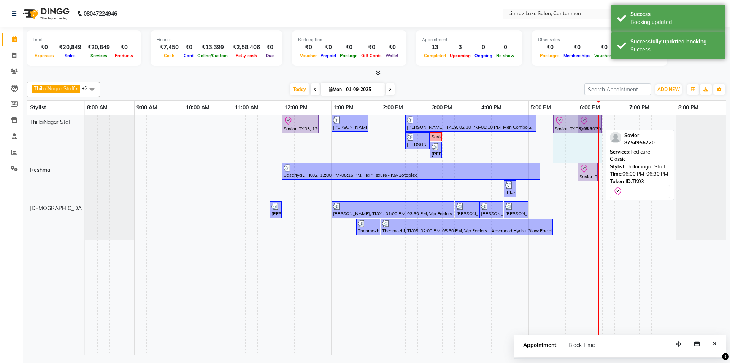
drag, startPoint x: 577, startPoint y: 121, endPoint x: 592, endPoint y: 123, distance: 15.3
click at [85, 123] on div "Savior, TK03, 12:00 PM-12:45 PM, Massages - Classic Head- Massage (Men) [PERSON…" at bounding box center [85, 139] width 0 height 48
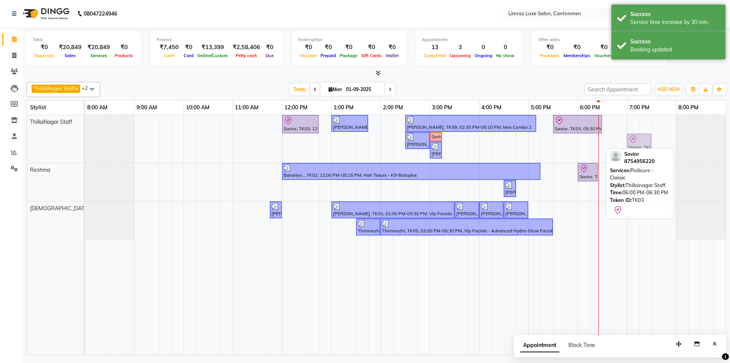
drag, startPoint x: 587, startPoint y: 141, endPoint x: 634, endPoint y: 139, distance: 46.8
click at [85, 139] on div "Savior, TK03, 12:00 PM-12:45 PM, Massages - Classic Head- Massage (Men) [PERSON…" at bounding box center [85, 139] width 0 height 48
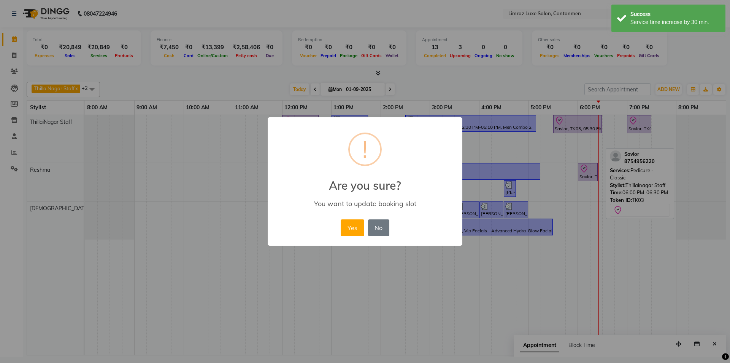
click at [341, 219] on button "Yes" at bounding box center [352, 227] width 23 height 17
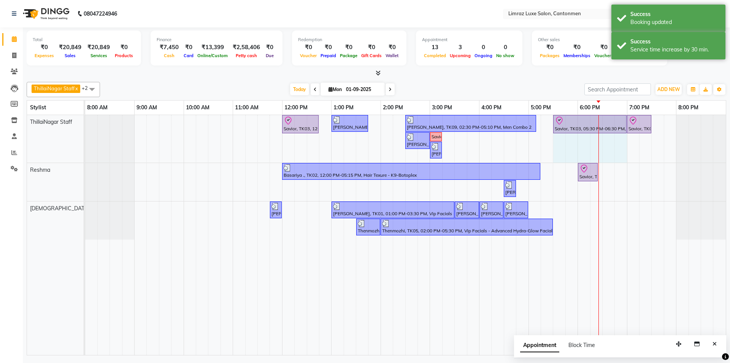
drag, startPoint x: 602, startPoint y: 120, endPoint x: 621, endPoint y: 116, distance: 19.7
click at [85, 116] on div "Savior, TK03, 12:00 PM-12:45 PM, Massages - Classic Head- Massage (Men) [PERSON…" at bounding box center [85, 139] width 0 height 48
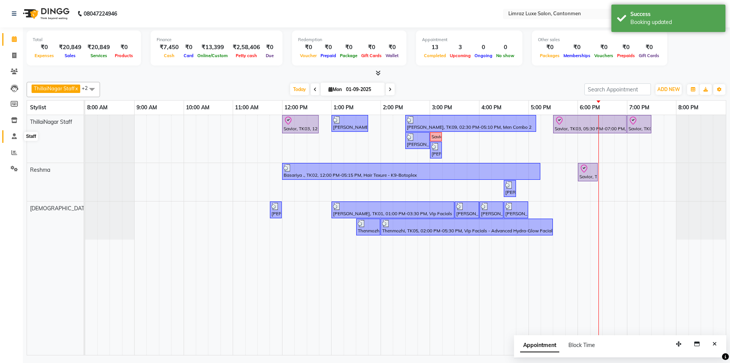
click at [17, 135] on span at bounding box center [14, 136] width 13 height 9
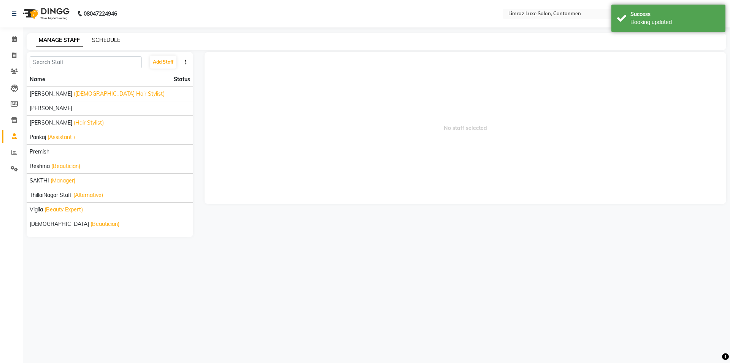
click at [104, 38] on link "SCHEDULE" at bounding box center [106, 40] width 28 height 7
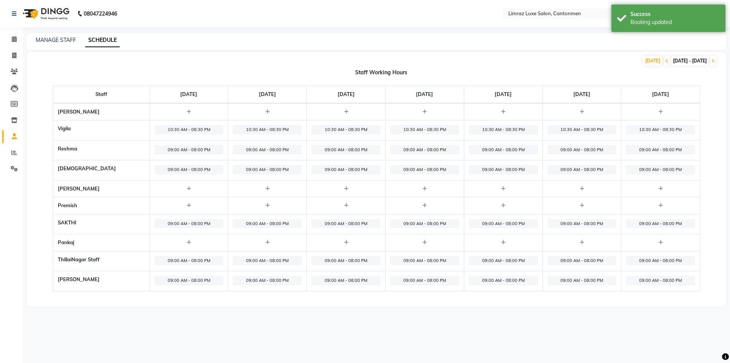
click at [161, 131] on span "10:30 AM - 08:30 PM" at bounding box center [188, 130] width 69 height 10
select select "10:30 AM"
select select "08:30 PM"
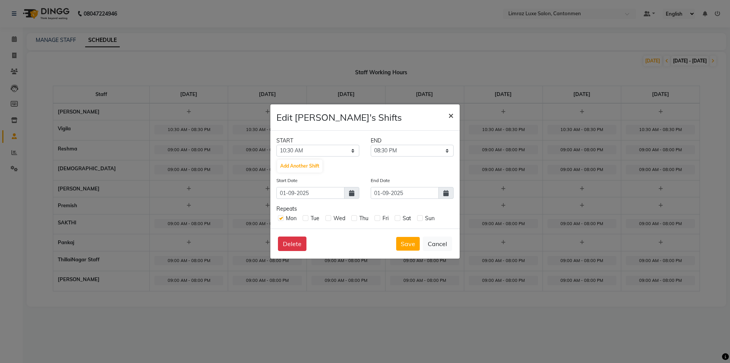
click at [448, 116] on button "×" at bounding box center [451, 114] width 18 height 21
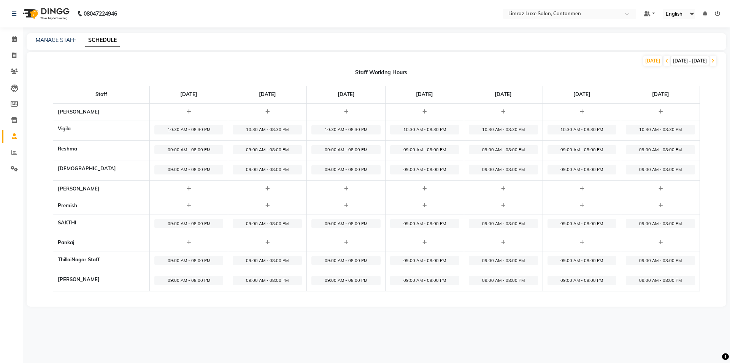
click at [154, 147] on span "09:00 AM - 08:00 PM" at bounding box center [188, 150] width 69 height 10
select select "09:00 AM"
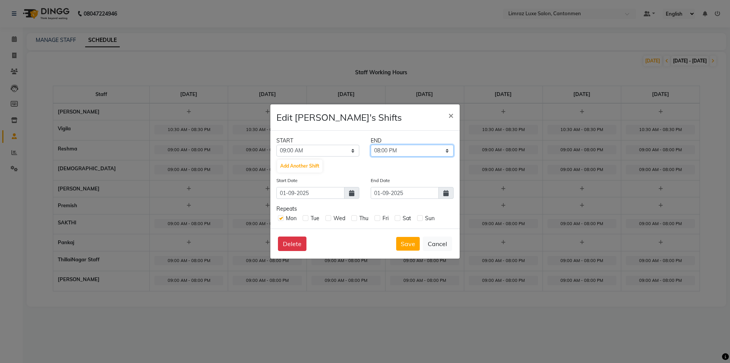
click at [397, 151] on select "09:15 AM 09:30 AM 09:45 AM 10:00 AM 10:15 AM 10:30 AM 10:45 AM 11:00 AM 11:15 A…" at bounding box center [412, 151] width 83 height 12
select select "08:30 PM"
click at [371, 145] on select "09:15 AM 09:30 AM 09:45 AM 10:00 AM 10:15 AM 10:30 AM 10:45 AM 11:00 AM 11:15 A…" at bounding box center [412, 151] width 83 height 12
click at [331, 147] on select "12:00 AM 12:15 AM 12:30 AM 12:45 AM 01:00 AM 01:15 AM 01:30 AM 01:45 AM 02:00 A…" at bounding box center [318, 151] width 83 height 12
select select "10:30 AM"
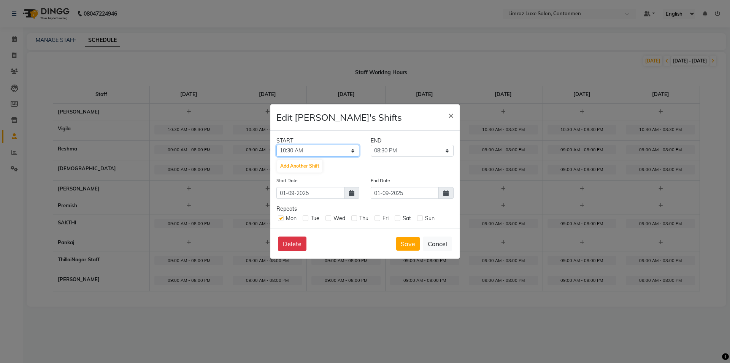
click at [277, 145] on select "12:00 AM 12:15 AM 12:30 AM 12:45 AM 01:00 AM 01:15 AM 01:30 AM 01:45 AM 02:00 A…" at bounding box center [318, 151] width 83 height 12
click at [443, 190] on span at bounding box center [446, 193] width 15 height 12
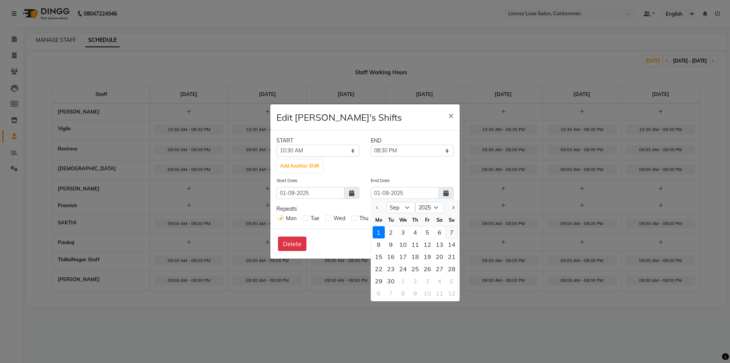
click at [451, 230] on div "7" at bounding box center [452, 232] width 12 height 12
type input "[DATE]"
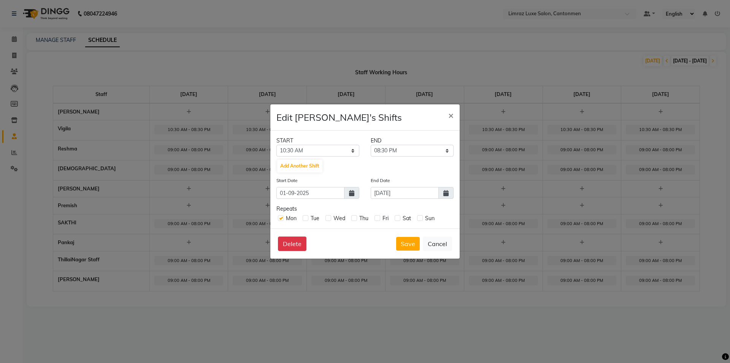
click at [421, 216] on label at bounding box center [420, 218] width 6 height 6
click at [421, 216] on input "checkbox" at bounding box center [419, 217] width 5 height 5
checkbox input "true"
drag, startPoint x: 398, startPoint y: 216, endPoint x: 383, endPoint y: 219, distance: 15.1
click at [395, 218] on label at bounding box center [398, 218] width 6 height 6
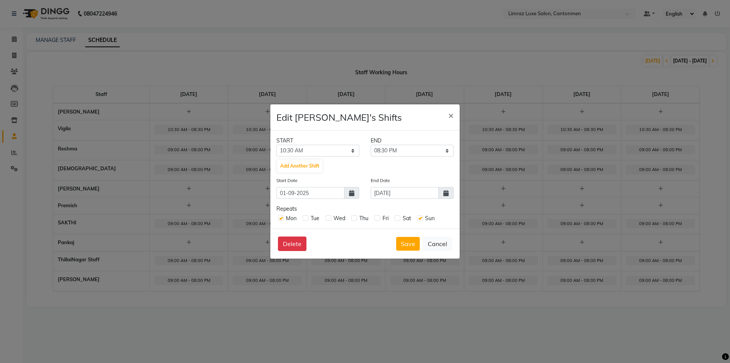
click at [395, 218] on input "checkbox" at bounding box center [397, 217] width 5 height 5
checkbox input "true"
click at [376, 217] on label at bounding box center [378, 218] width 6 height 6
click at [376, 217] on input "checkbox" at bounding box center [377, 217] width 5 height 5
checkbox input "true"
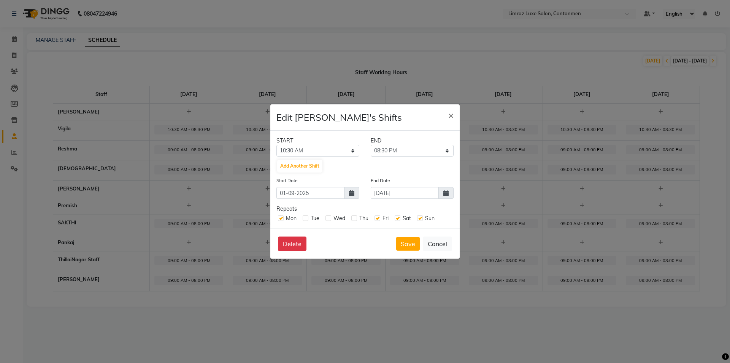
click at [356, 217] on label at bounding box center [355, 218] width 6 height 6
click at [356, 217] on input "checkbox" at bounding box center [354, 217] width 5 height 5
checkbox input "true"
click at [330, 217] on label at bounding box center [329, 218] width 6 height 6
click at [330, 217] on input "checkbox" at bounding box center [328, 217] width 5 height 5
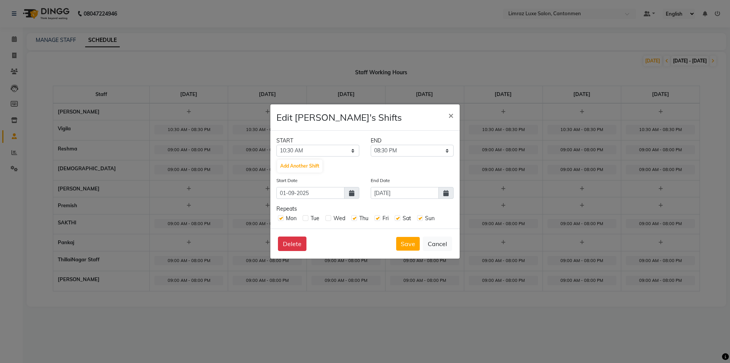
checkbox input "true"
click at [307, 217] on label at bounding box center [306, 218] width 6 height 6
click at [307, 217] on input "checkbox" at bounding box center [305, 217] width 5 height 5
checkbox input "true"
click at [401, 239] on button "Save" at bounding box center [408, 244] width 24 height 14
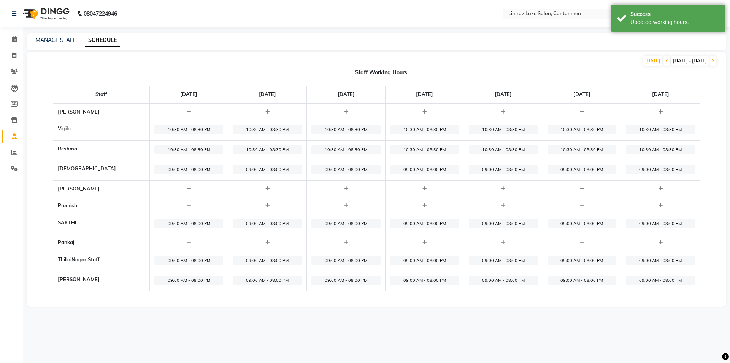
click at [187, 130] on span "10:30 AM - 08:30 PM" at bounding box center [188, 130] width 69 height 10
select select "10:30 AM"
select select "08:30 PM"
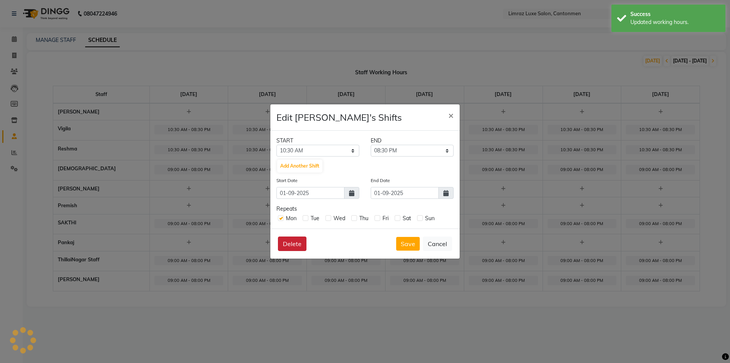
click at [287, 244] on button "Delete" at bounding box center [292, 243] width 29 height 14
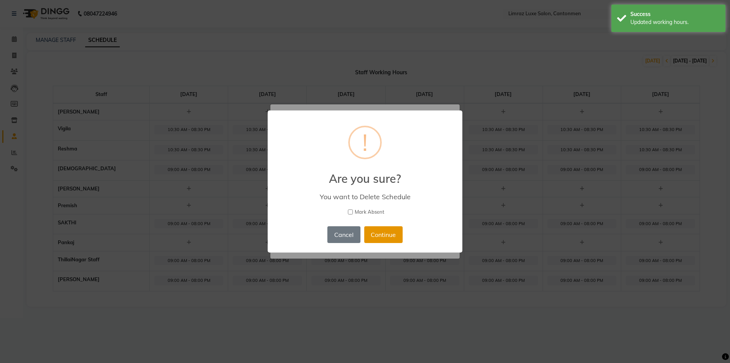
click at [382, 236] on button "Continue" at bounding box center [383, 234] width 38 height 17
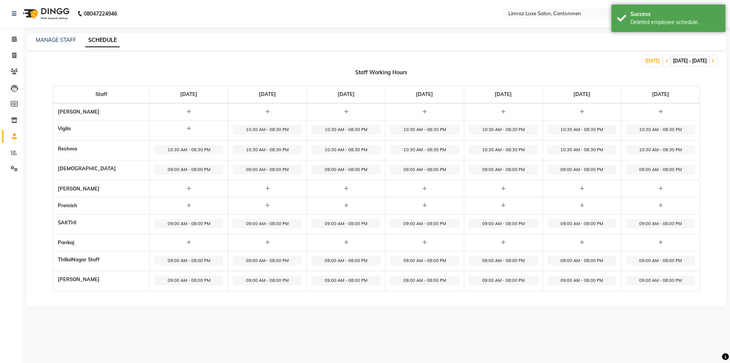
click at [167, 167] on span "09:00 AM - 08:00 PM" at bounding box center [188, 170] width 69 height 10
select select "09:00 AM"
select select "08:00 PM"
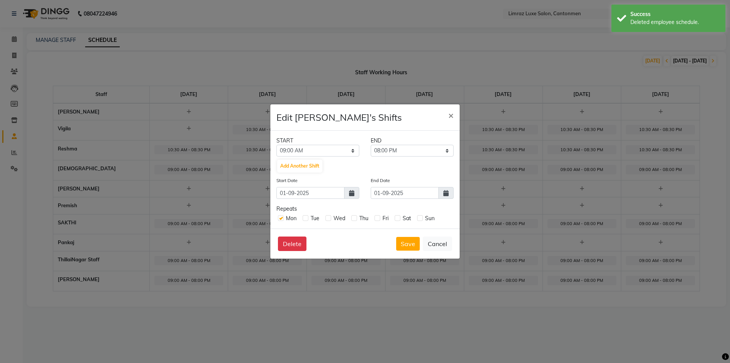
click at [444, 193] on icon at bounding box center [446, 193] width 5 height 6
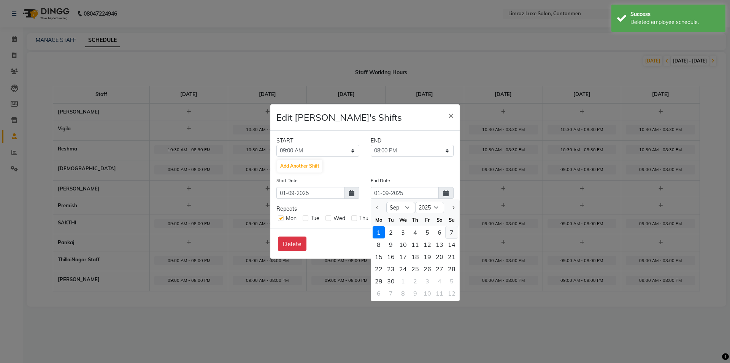
click at [448, 229] on div "7" at bounding box center [452, 232] width 12 height 12
type input "[DATE]"
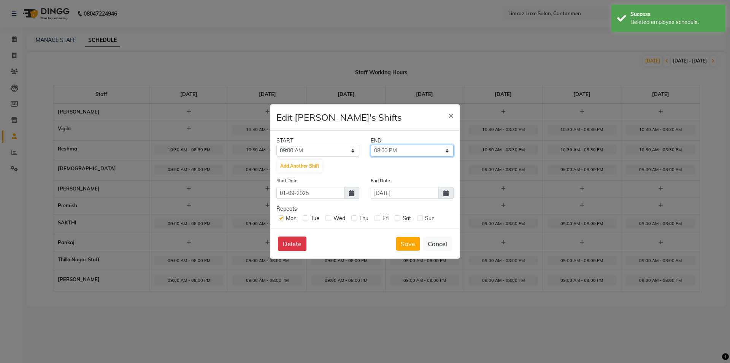
click at [439, 152] on select "09:15 AM 09:30 AM 09:45 AM 10:00 AM 10:15 AM 10:30 AM 10:45 AM 11:00 AM 11:15 A…" at bounding box center [412, 151] width 83 height 12
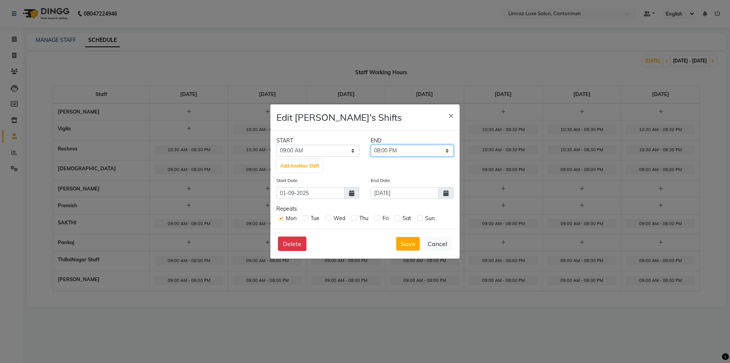
select select "08:30 PM"
click at [371, 145] on select "09:15 AM 09:30 AM 09:45 AM 10:00 AM 10:15 AM 10:30 AM 10:45 AM 11:00 AM 11:15 A…" at bounding box center [412, 151] width 83 height 12
click at [349, 149] on select "12:00 AM 12:15 AM 12:30 AM 12:45 AM 01:00 AM 01:15 AM 01:30 AM 01:45 AM 02:00 A…" at bounding box center [318, 151] width 83 height 12
select select "10:30 AM"
click at [277, 145] on select "12:00 AM 12:15 AM 12:30 AM 12:45 AM 01:00 AM 01:15 AM 01:30 AM 01:45 AM 02:00 A…" at bounding box center [318, 151] width 83 height 12
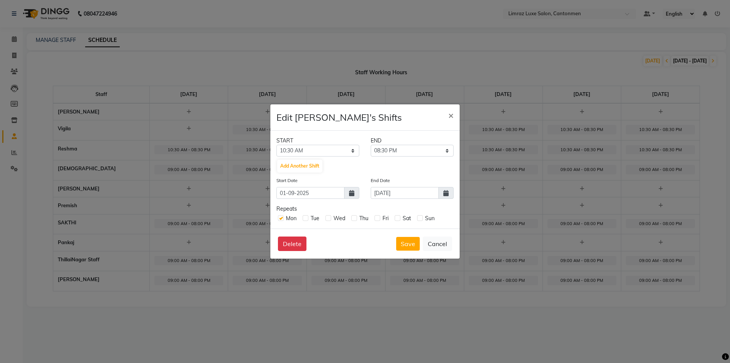
click at [306, 218] on label at bounding box center [306, 218] width 6 height 6
click at [306, 218] on input "checkbox" at bounding box center [305, 217] width 5 height 5
checkbox input "true"
click at [327, 218] on label at bounding box center [329, 218] width 6 height 6
click at [327, 218] on input "checkbox" at bounding box center [328, 217] width 5 height 5
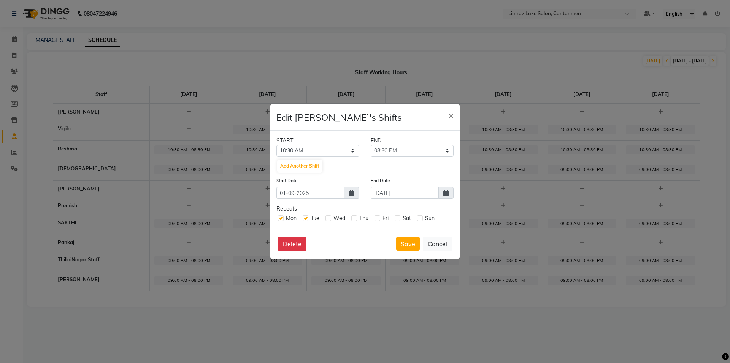
checkbox input "true"
click at [355, 213] on div "Mon Tue Wed Thu Fri Sat Sun" at bounding box center [365, 218] width 177 height 10
click at [354, 220] on label at bounding box center [355, 218] width 6 height 6
click at [354, 220] on input "checkbox" at bounding box center [354, 217] width 5 height 5
checkbox input "true"
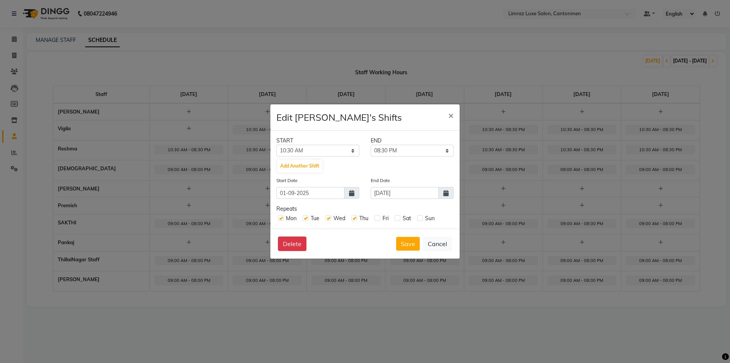
click at [376, 217] on label at bounding box center [378, 218] width 6 height 6
click at [376, 217] on input "checkbox" at bounding box center [377, 217] width 5 height 5
checkbox input "true"
click at [398, 216] on label at bounding box center [398, 218] width 6 height 6
click at [398, 216] on input "checkbox" at bounding box center [397, 217] width 5 height 5
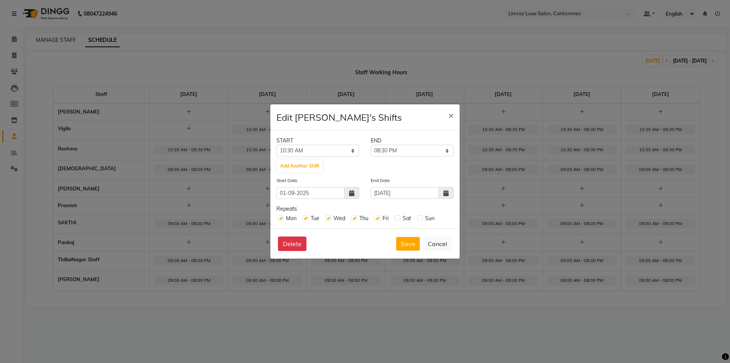
checkbox input "true"
click at [421, 217] on label at bounding box center [420, 218] width 6 height 6
click at [421, 217] on input "checkbox" at bounding box center [419, 217] width 5 height 5
checkbox input "true"
click at [408, 242] on button "Save" at bounding box center [408, 244] width 24 height 14
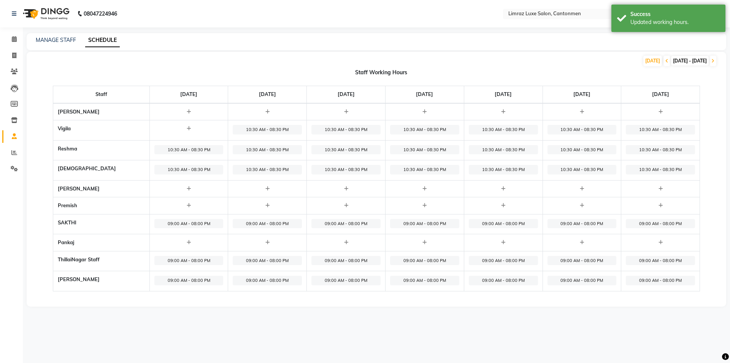
click at [260, 149] on span "10:30 AM - 08:30 PM" at bounding box center [267, 150] width 69 height 10
select select "10:30 AM"
select select "08:30 PM"
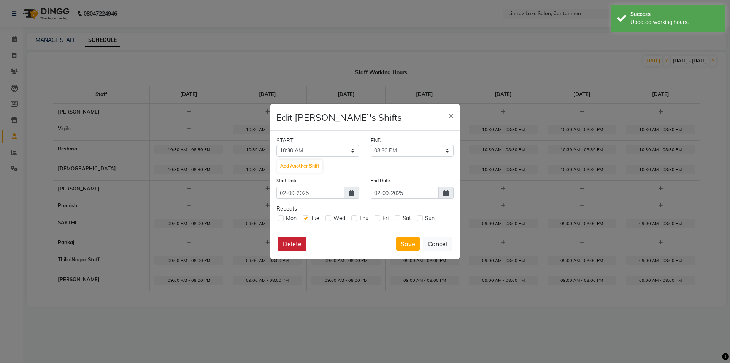
click at [285, 243] on button "Delete" at bounding box center [292, 243] width 29 height 14
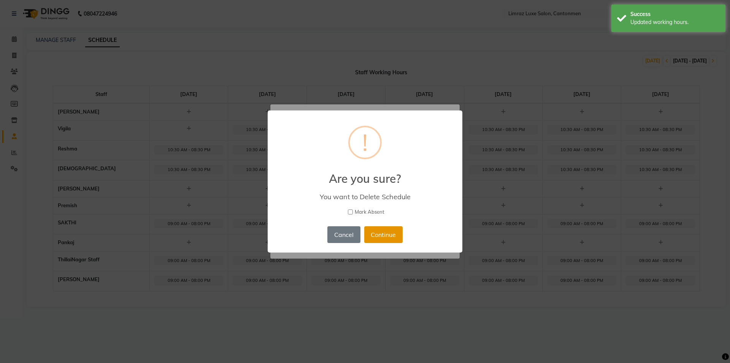
click at [383, 238] on button "Continue" at bounding box center [383, 234] width 38 height 17
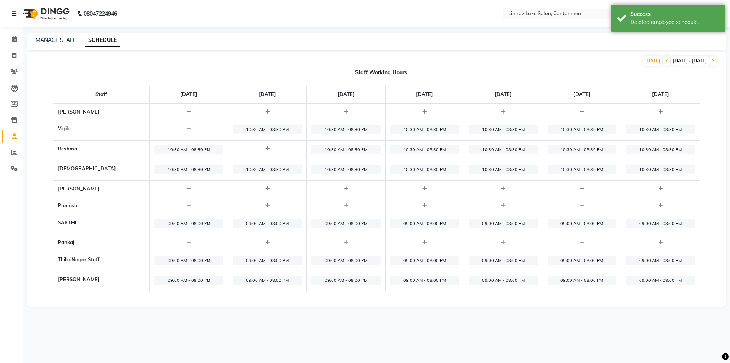
click at [346, 170] on span "10:30 AM - 08:30 PM" at bounding box center [346, 170] width 69 height 10
select select "10:30 AM"
select select "08:30 PM"
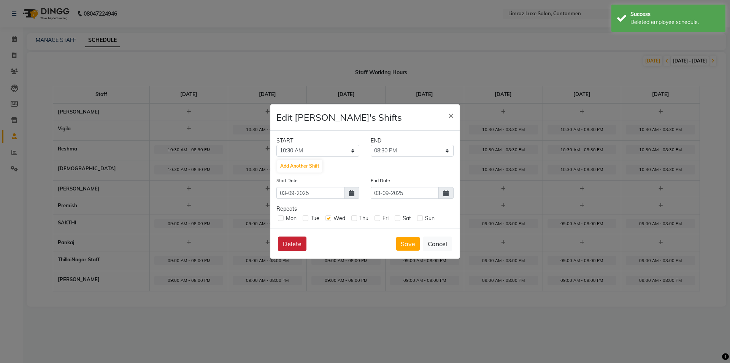
click at [299, 245] on button "Delete" at bounding box center [292, 243] width 29 height 14
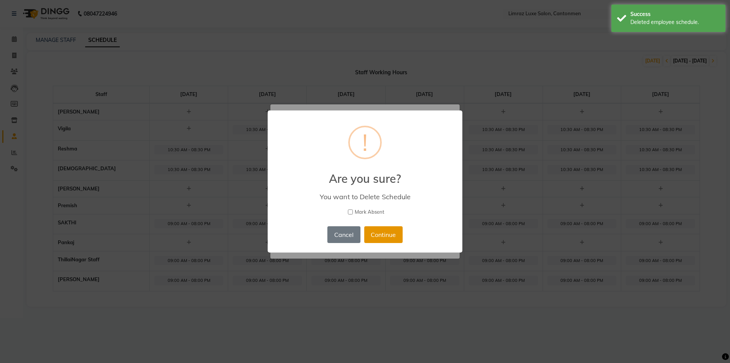
click at [391, 237] on button "Continue" at bounding box center [383, 234] width 38 height 17
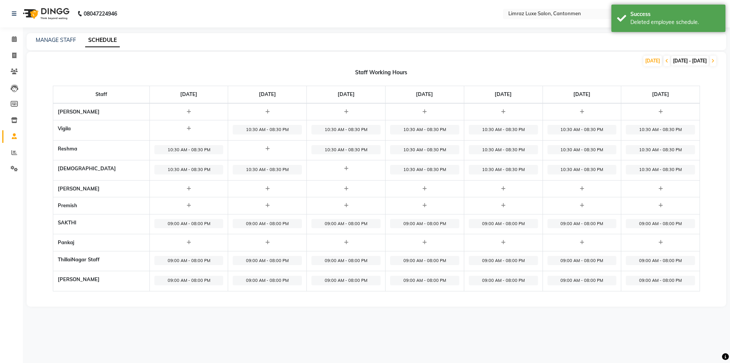
click at [186, 221] on span "09:00 AM - 08:00 PM" at bounding box center [188, 224] width 69 height 10
select select "09:00 AM"
select select "08:00 PM"
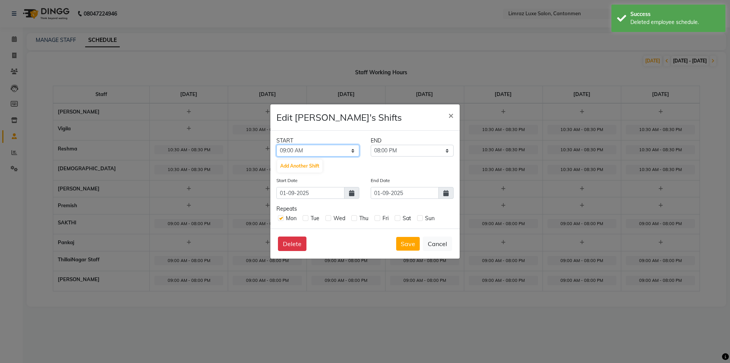
click at [323, 151] on select "12:00 AM 12:15 AM 12:30 AM 12:45 AM 01:00 AM 01:15 AM 01:30 AM 01:45 AM 02:00 A…" at bounding box center [318, 151] width 83 height 12
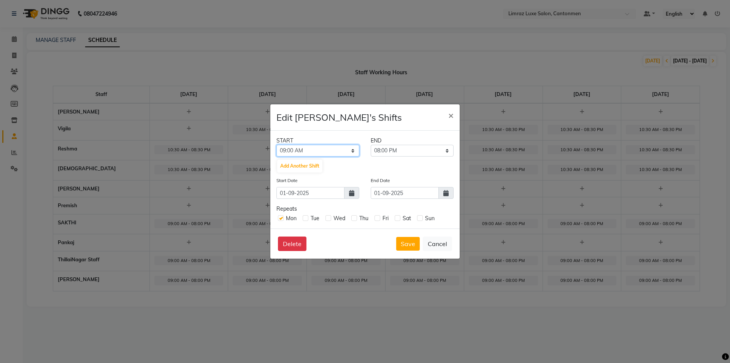
select select "10:30 AM"
click at [277, 145] on select "12:00 AM 12:15 AM 12:30 AM 12:45 AM 01:00 AM 01:15 AM 01:30 AM 01:45 AM 02:00 A…" at bounding box center [318, 151] width 83 height 12
click at [397, 147] on select "10:45 AM 11:00 AM 11:15 AM 11:30 AM 11:45 AM 12:00 PM 12:15 PM 12:30 PM 12:45 P…" at bounding box center [412, 151] width 83 height 12
click at [371, 145] on select "10:45 AM 11:00 AM 11:15 AM 11:30 AM 11:45 AM 12:00 PM 12:15 PM 12:30 PM 12:45 P…" at bounding box center [412, 151] width 83 height 12
click at [432, 153] on select "10:45 AM 11:00 AM 11:15 AM 11:30 AM 11:45 AM 12:00 PM 12:15 PM 12:30 PM 12:45 P…" at bounding box center [412, 151] width 83 height 12
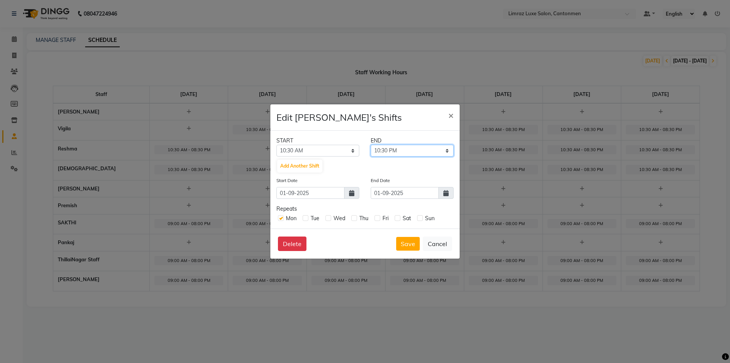
select select "11:00 PM"
click at [371, 145] on select "10:45 AM 11:00 AM 11:15 AM 11:30 AM 11:45 AM 12:00 PM 12:15 PM 12:30 PM 12:45 P…" at bounding box center [412, 151] width 83 height 12
click at [446, 195] on icon at bounding box center [446, 193] width 5 height 6
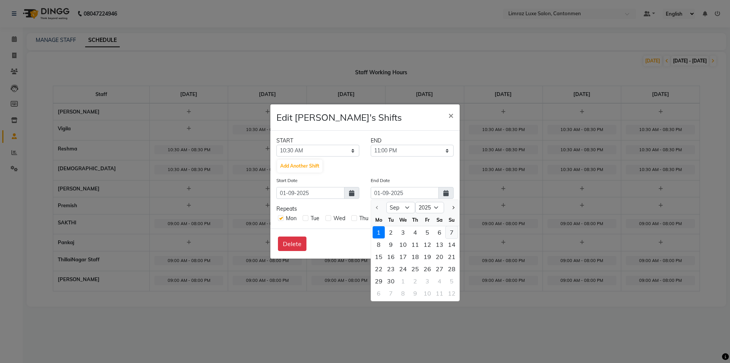
click at [449, 233] on div "7" at bounding box center [452, 232] width 12 height 12
type input "[DATE]"
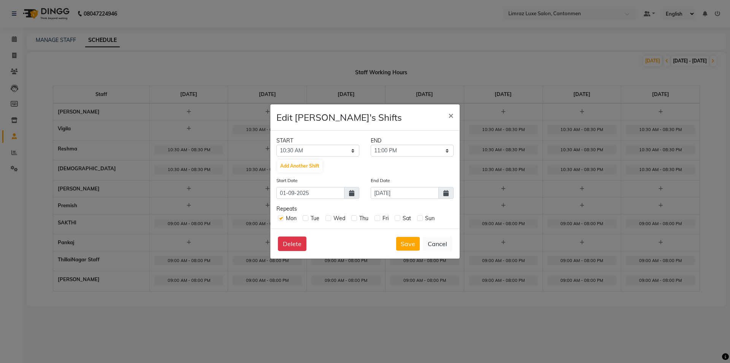
drag, startPoint x: 420, startPoint y: 218, endPoint x: 398, endPoint y: 222, distance: 23.3
click at [419, 218] on label at bounding box center [420, 218] width 6 height 6
click at [419, 218] on input "checkbox" at bounding box center [419, 217] width 5 height 5
checkbox input "true"
click at [396, 218] on label at bounding box center [398, 218] width 6 height 6
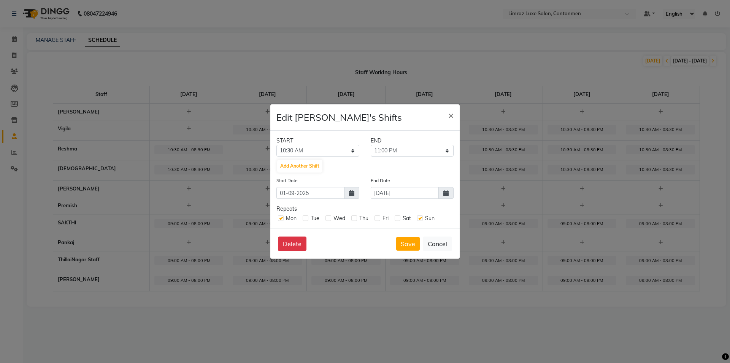
click at [396, 218] on input "checkbox" at bounding box center [397, 217] width 5 height 5
checkbox input "true"
click at [377, 217] on label at bounding box center [378, 218] width 6 height 6
click at [377, 217] on input "checkbox" at bounding box center [377, 217] width 5 height 5
checkbox input "true"
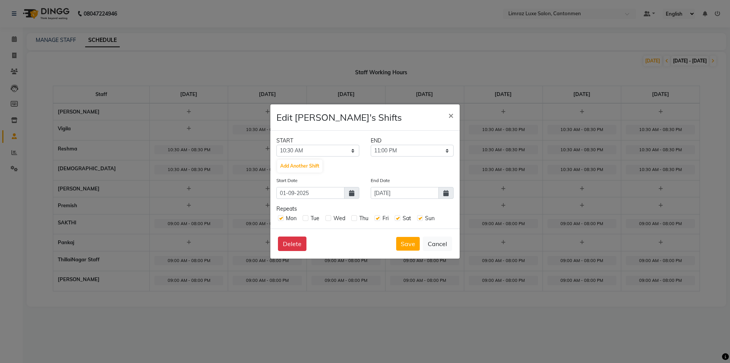
click at [352, 217] on label at bounding box center [355, 218] width 6 height 6
click at [352, 217] on input "checkbox" at bounding box center [354, 217] width 5 height 5
click at [330, 218] on label at bounding box center [329, 218] width 6 height 6
click at [330, 218] on input "checkbox" at bounding box center [328, 217] width 5 height 5
drag, startPoint x: 305, startPoint y: 217, endPoint x: 321, endPoint y: 215, distance: 16.1
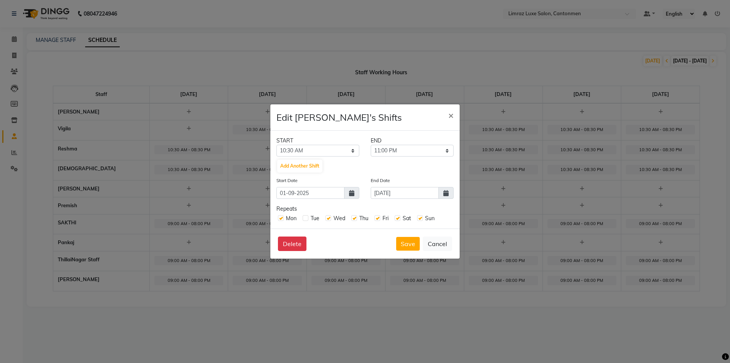
click at [306, 217] on label at bounding box center [306, 218] width 6 height 6
click at [306, 217] on input "checkbox" at bounding box center [305, 217] width 5 height 5
click at [402, 242] on button "Save" at bounding box center [408, 244] width 24 height 14
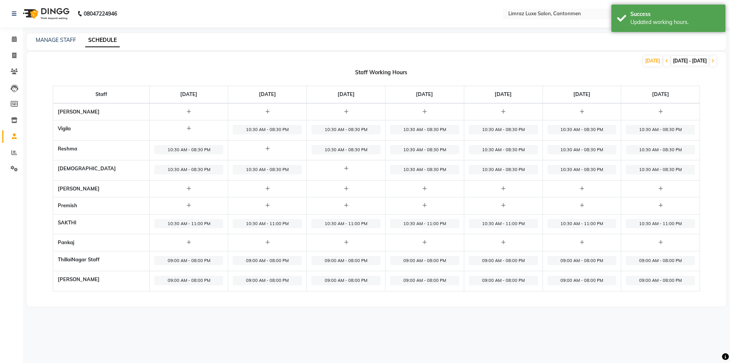
click at [188, 264] on span "09:00 AM - 08:00 PM" at bounding box center [188, 261] width 69 height 10
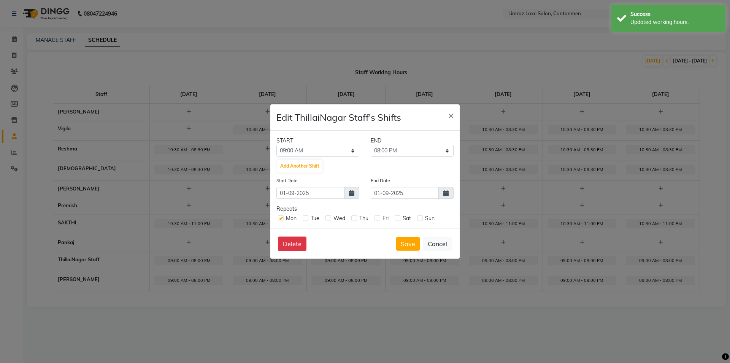
drag, startPoint x: 420, startPoint y: 217, endPoint x: 413, endPoint y: 217, distance: 7.2
click at [414, 217] on div "Mon Tue Wed Thu Fri Sat Sun" at bounding box center [365, 218] width 177 height 10
drag, startPoint x: 396, startPoint y: 215, endPoint x: 402, endPoint y: 217, distance: 6.0
click at [398, 216] on label at bounding box center [398, 218] width 6 height 6
click at [398, 216] on input "checkbox" at bounding box center [397, 217] width 5 height 5
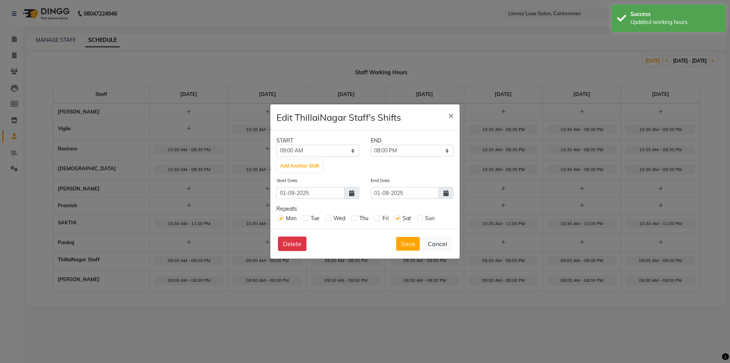
click at [422, 218] on label at bounding box center [420, 218] width 6 height 6
click at [422, 218] on input "checkbox" at bounding box center [419, 217] width 5 height 5
click at [380, 218] on label at bounding box center [378, 218] width 6 height 6
click at [380, 218] on input "checkbox" at bounding box center [377, 217] width 5 height 5
drag, startPoint x: 353, startPoint y: 216, endPoint x: 341, endPoint y: 220, distance: 13.6
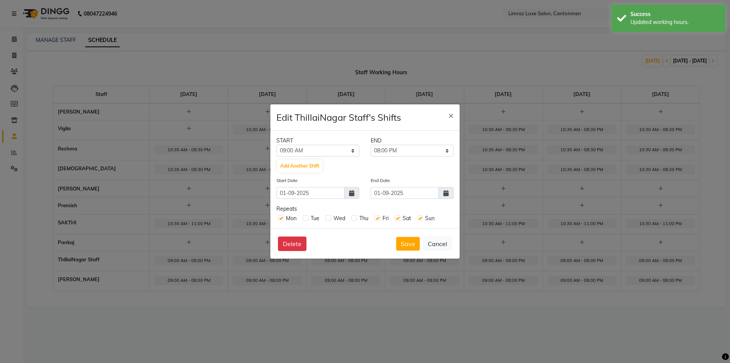
click at [353, 216] on label at bounding box center [355, 218] width 6 height 6
click at [353, 216] on input "checkbox" at bounding box center [354, 217] width 5 height 5
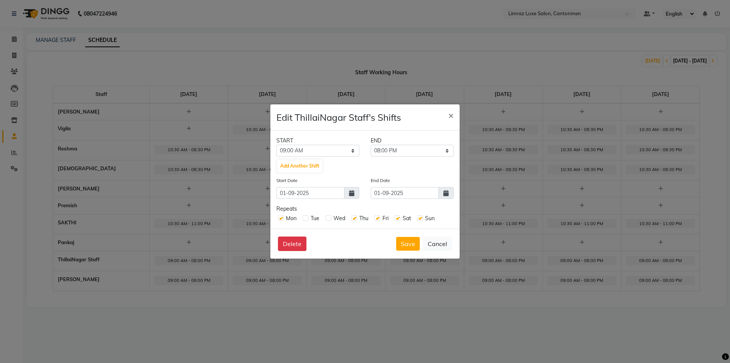
click at [328, 217] on label at bounding box center [329, 218] width 6 height 6
click at [328, 217] on input "checkbox" at bounding box center [328, 217] width 5 height 5
click at [307, 218] on label at bounding box center [306, 218] width 6 height 6
click at [307, 218] on input "checkbox" at bounding box center [305, 217] width 5 height 5
drag, startPoint x: 449, startPoint y: 194, endPoint x: 444, endPoint y: 197, distance: 5.4
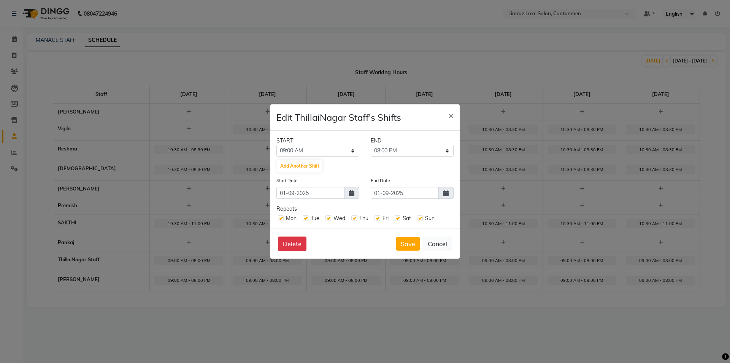
click at [447, 194] on icon at bounding box center [446, 193] width 5 height 6
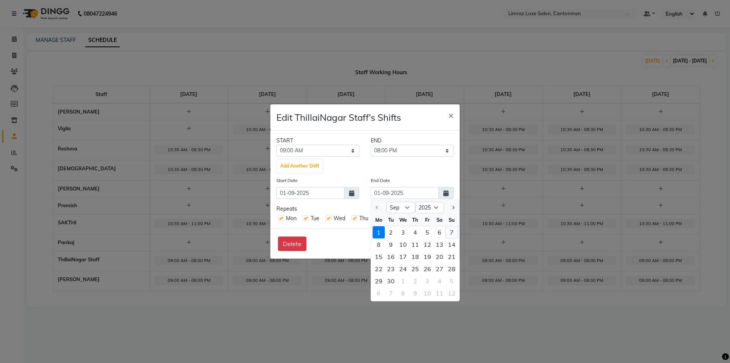
click at [450, 233] on div "7" at bounding box center [452, 232] width 12 height 12
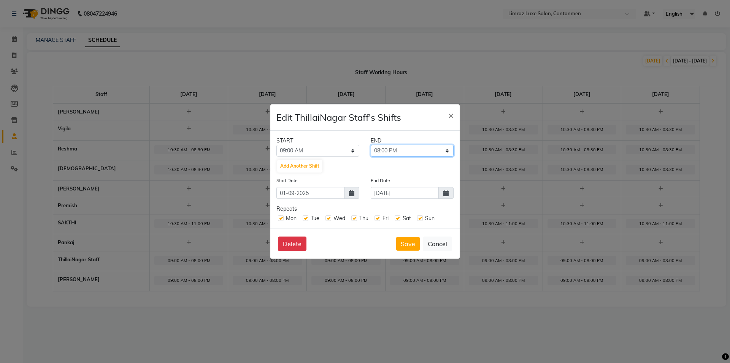
drag, startPoint x: 442, startPoint y: 150, endPoint x: 438, endPoint y: 154, distance: 5.1
click at [442, 150] on select "09:15 AM 09:30 AM 09:45 AM 10:00 AM 10:15 AM 10:30 AM 10:45 AM 11:00 AM 11:15 A…" at bounding box center [412, 151] width 83 height 12
click at [371, 145] on select "09:15 AM 09:30 AM 09:45 AM 10:00 AM 10:15 AM 10:30 AM 10:45 AM 11:00 AM 11:15 A…" at bounding box center [412, 151] width 83 height 12
click at [349, 150] on select "12:00 AM 12:15 AM 12:30 AM 12:45 AM 01:00 AM 01:15 AM 01:30 AM 01:45 AM 02:00 A…" at bounding box center [318, 151] width 83 height 12
click at [277, 145] on select "12:00 AM 12:15 AM 12:30 AM 12:45 AM 01:00 AM 01:15 AM 01:30 AM 01:45 AM 02:00 A…" at bounding box center [318, 151] width 83 height 12
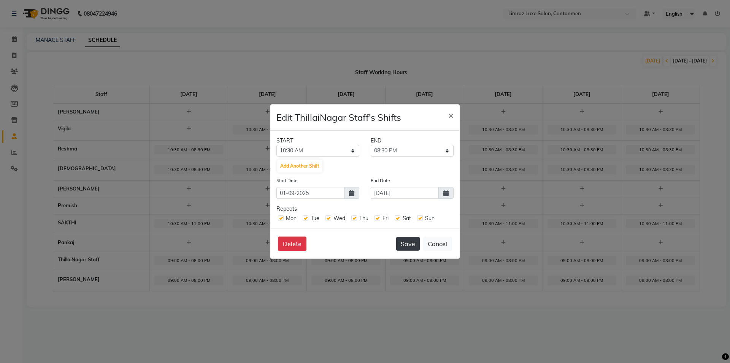
click at [407, 243] on button "Save" at bounding box center [408, 244] width 24 height 14
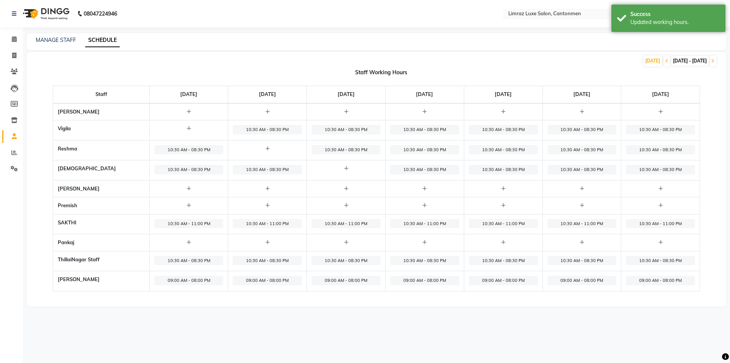
click at [179, 282] on span "09:00 AM - 08:00 PM" at bounding box center [188, 280] width 69 height 10
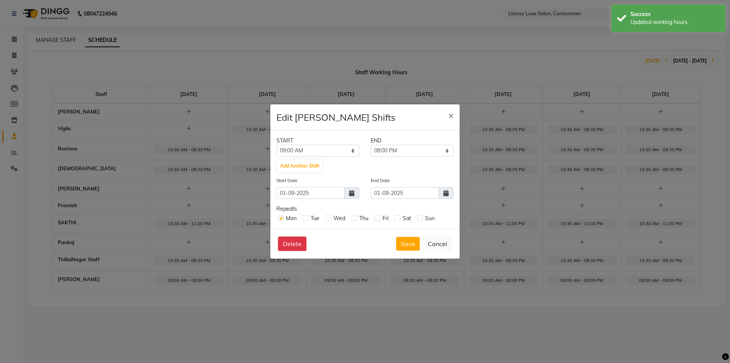
drag, startPoint x: 420, startPoint y: 216, endPoint x: 394, endPoint y: 216, distance: 25.9
click at [420, 216] on label at bounding box center [420, 218] width 6 height 6
click at [420, 216] on input "checkbox" at bounding box center [419, 217] width 5 height 5
click at [399, 215] on div "Sat" at bounding box center [403, 218] width 16 height 8
click at [398, 217] on label at bounding box center [398, 218] width 6 height 6
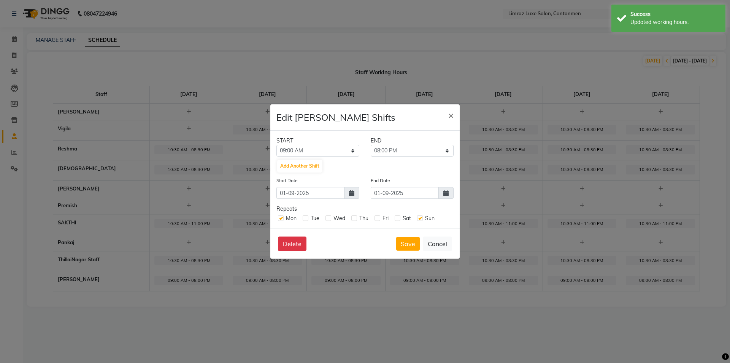
click at [398, 217] on input "checkbox" at bounding box center [397, 217] width 5 height 5
click at [376, 216] on label at bounding box center [378, 218] width 6 height 6
click at [376, 216] on input "checkbox" at bounding box center [377, 217] width 5 height 5
click at [355, 214] on div "Mon Tue Wed Thu Fri Sat Sun" at bounding box center [365, 218] width 177 height 10
click at [355, 216] on label at bounding box center [355, 218] width 6 height 6
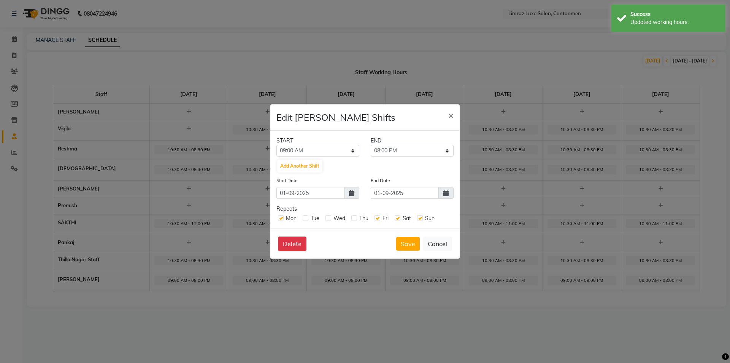
click at [355, 216] on input "checkbox" at bounding box center [354, 217] width 5 height 5
click at [328, 217] on label at bounding box center [329, 218] width 6 height 6
click at [328, 217] on input "checkbox" at bounding box center [328, 217] width 5 height 5
click at [306, 216] on label at bounding box center [306, 218] width 6 height 6
click at [306, 216] on input "checkbox" at bounding box center [305, 217] width 5 height 5
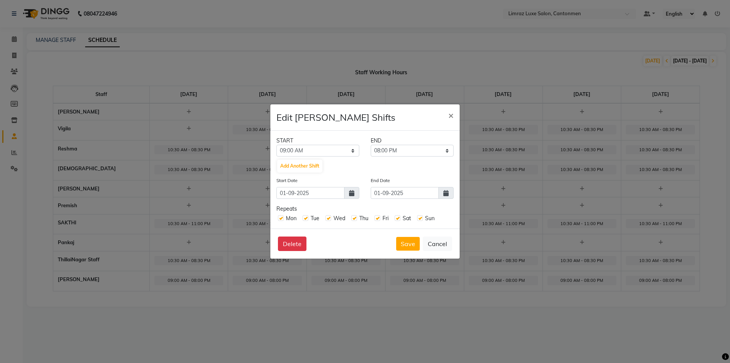
click at [444, 194] on icon at bounding box center [446, 193] width 5 height 6
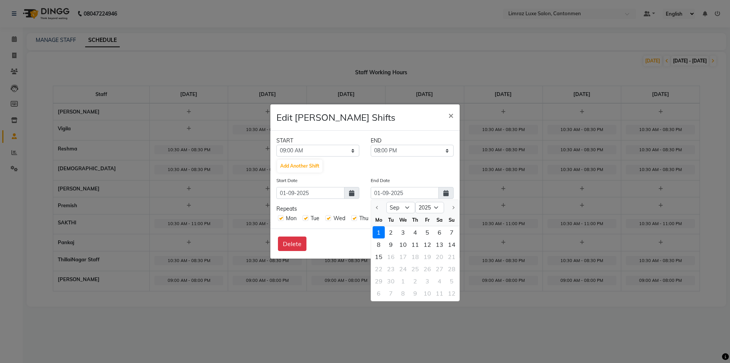
drag, startPoint x: 449, startPoint y: 230, endPoint x: 441, endPoint y: 215, distance: 17.5
click at [448, 230] on div "7" at bounding box center [452, 232] width 12 height 12
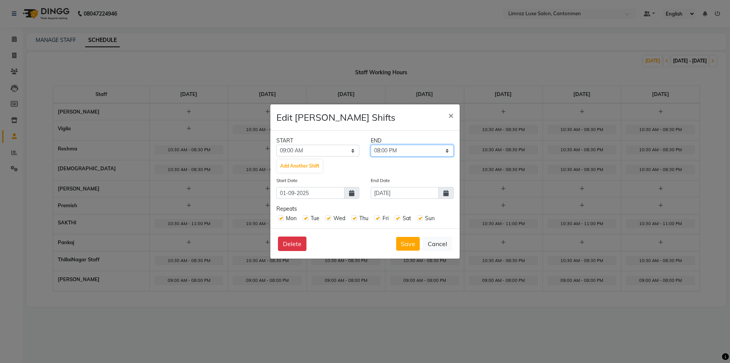
drag, startPoint x: 435, startPoint y: 146, endPoint x: 434, endPoint y: 153, distance: 6.9
click at [435, 146] on select "09:15 AM 09:30 AM 09:45 AM 10:00 AM 10:15 AM 10:30 AM 10:45 AM 11:00 AM 11:15 A…" at bounding box center [412, 151] width 83 height 12
click at [371, 145] on select "09:15 AM 09:30 AM 09:45 AM 10:00 AM 10:15 AM 10:30 AM 10:45 AM 11:00 AM 11:15 A…" at bounding box center [412, 151] width 83 height 12
click at [440, 154] on select "09:15 AM 09:30 AM 09:45 AM 10:00 AM 10:15 AM 10:30 AM 10:45 AM 11:00 AM 11:15 A…" at bounding box center [412, 151] width 83 height 12
click at [371, 145] on select "09:15 AM 09:30 AM 09:45 AM 10:00 AM 10:15 AM 10:30 AM 10:45 AM 11:00 AM 11:15 A…" at bounding box center [412, 151] width 83 height 12
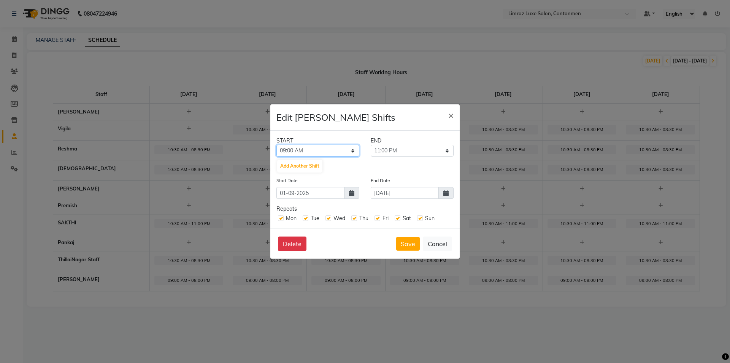
click at [342, 150] on select "12:00 AM 12:15 AM 12:30 AM 12:45 AM 01:00 AM 01:15 AM 01:30 AM 01:45 AM 02:00 A…" at bounding box center [318, 151] width 83 height 12
click at [277, 145] on select "12:00 AM 12:15 AM 12:30 AM 12:45 AM 01:00 AM 01:15 AM 01:30 AM 01:45 AM 02:00 A…" at bounding box center [318, 151] width 83 height 12
click at [407, 242] on button "Save" at bounding box center [408, 244] width 24 height 14
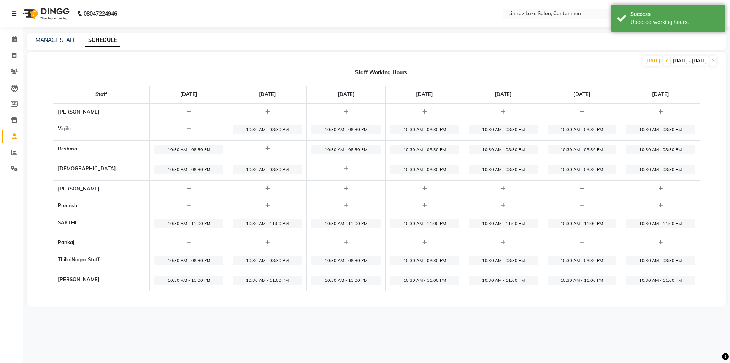
click at [415, 280] on span "10:30 AM - 11:00 PM" at bounding box center [424, 280] width 69 height 10
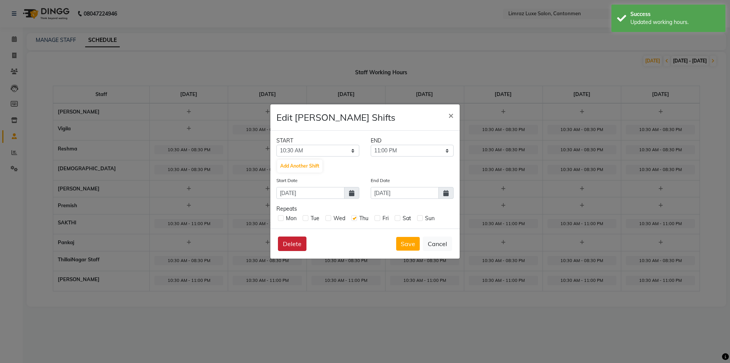
click at [286, 247] on button "Delete" at bounding box center [292, 243] width 29 height 14
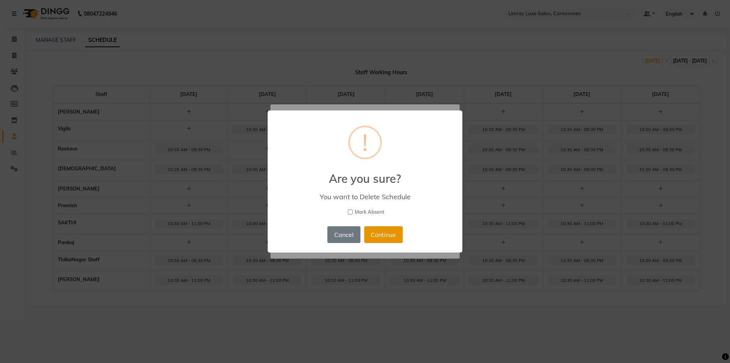
click at [384, 229] on button "Continue" at bounding box center [383, 234] width 38 height 17
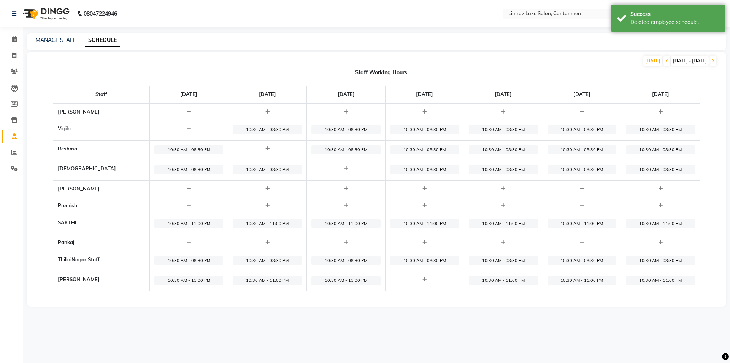
click at [45, 14] on img at bounding box center [45, 13] width 52 height 21
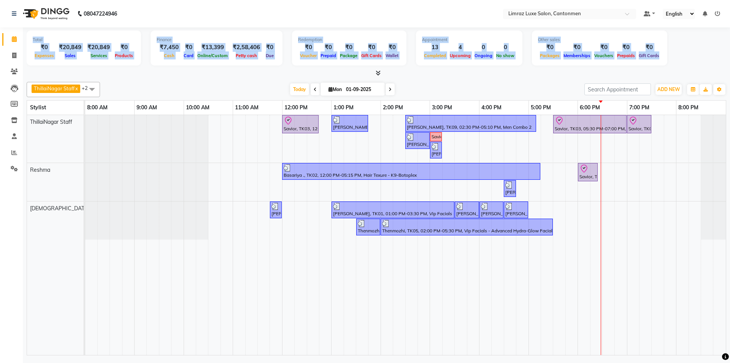
drag, startPoint x: 30, startPoint y: 36, endPoint x: 667, endPoint y: 61, distance: 636.6
click at [667, 61] on div "Total ₹0 Expenses ₹20,849 Sales ₹20,849 Services ₹0 Products Finance ₹7,450 Cas…" at bounding box center [377, 48] width 700 height 37
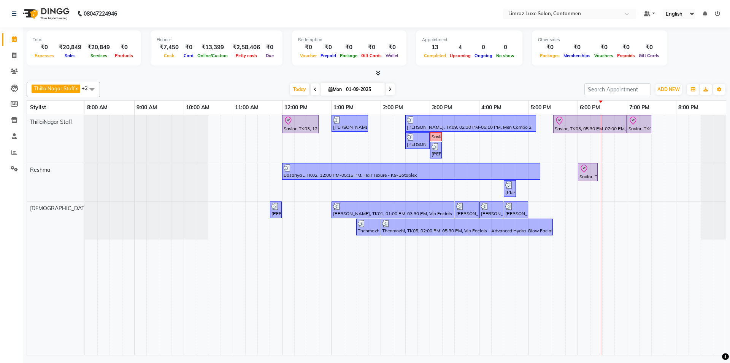
click at [689, 48] on div "Total ₹0 Expenses ₹20,849 Sales ₹20,849 Services ₹0 Products Finance ₹7,450 Cas…" at bounding box center [377, 48] width 700 height 37
click at [689, 52] on div "Total ₹0 Expenses ₹20,849 Sales ₹20,849 Services ₹0 Products Finance ₹7,450 Cas…" at bounding box center [377, 48] width 700 height 37
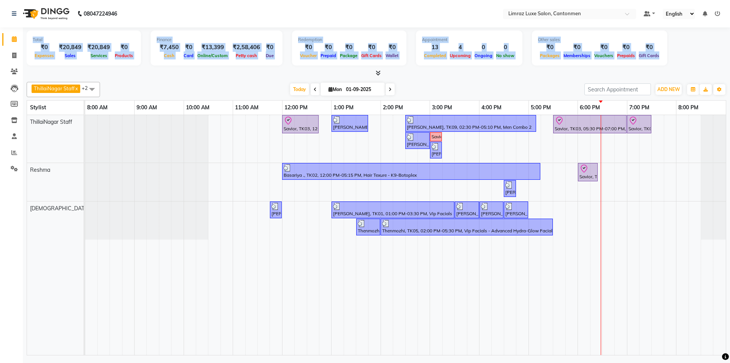
drag, startPoint x: 689, startPoint y: 69, endPoint x: 33, endPoint y: 37, distance: 656.7
click at [33, 37] on div "Total ₹0 Expenses ₹20,849 Sales ₹20,849 Services ₹0 Products Finance ₹7,450 Cas…" at bounding box center [377, 52] width 700 height 50
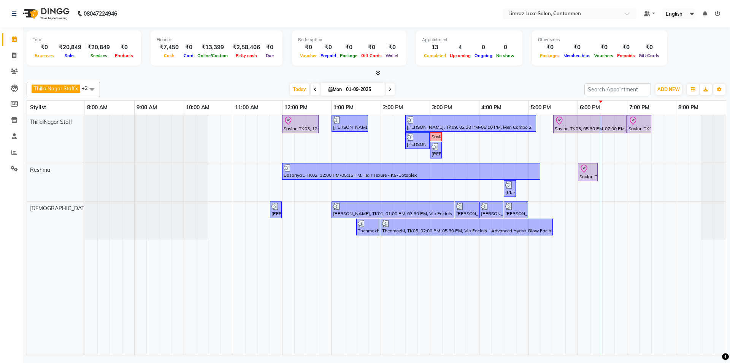
click at [26, 39] on div "Total ₹0 Expenses ₹20,849 Sales ₹20,849 Services ₹0 Products Finance ₹7,450 Cas…" at bounding box center [377, 191] width 708 height 329
click at [26, 40] on div "Total ₹0 Expenses ₹20,849 Sales ₹20,849 Services ₹0 Products Finance ₹7,450 Cas…" at bounding box center [377, 191] width 708 height 329
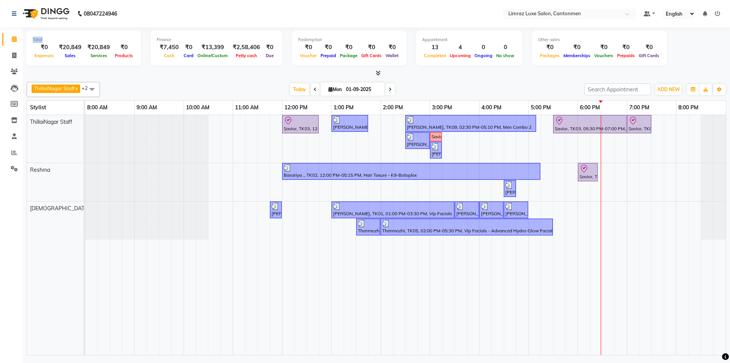
click at [30, 38] on div "Total ₹0 Expenses ₹20,849 Sales ₹20,849 Services ₹0 Products" at bounding box center [84, 47] width 115 height 35
click at [44, 38] on div "Total" at bounding box center [84, 40] width 102 height 6
drag, startPoint x: 44, startPoint y: 38, endPoint x: 32, endPoint y: 41, distance: 12.5
click at [32, 41] on div "Total ₹0 Expenses ₹20,849 Sales ₹20,849 Services ₹0 Products" at bounding box center [84, 47] width 115 height 35
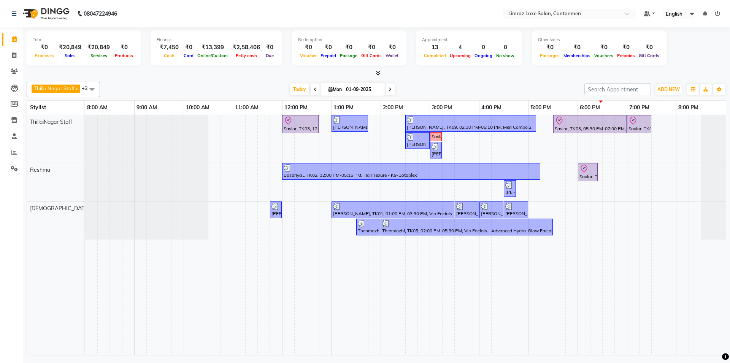
click at [32, 41] on div "Total ₹0 Expenses ₹20,849 Sales ₹20,849 Services ₹0 Products" at bounding box center [84, 47] width 115 height 35
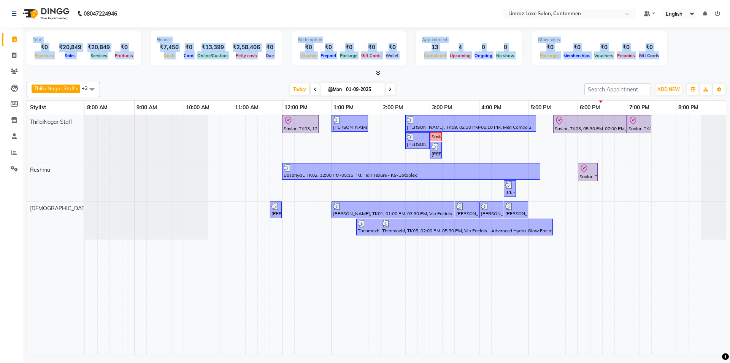
drag, startPoint x: 31, startPoint y: 39, endPoint x: 142, endPoint y: 73, distance: 115.8
click at [142, 73] on div "Total ₹0 Expenses ₹20,849 Sales ₹20,849 Services ₹0 Products Finance ₹7,450 Cas…" at bounding box center [377, 52] width 700 height 50
click at [142, 73] on div at bounding box center [377, 73] width 700 height 8
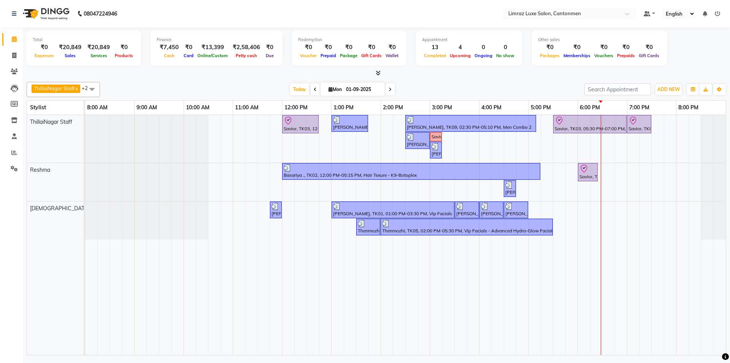
click at [142, 73] on div at bounding box center [377, 73] width 700 height 8
click at [377, 70] on span at bounding box center [377, 73] width 8 height 8
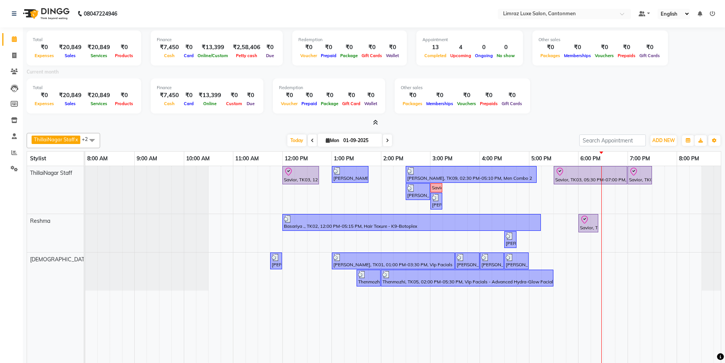
click at [375, 122] on icon at bounding box center [375, 122] width 5 height 6
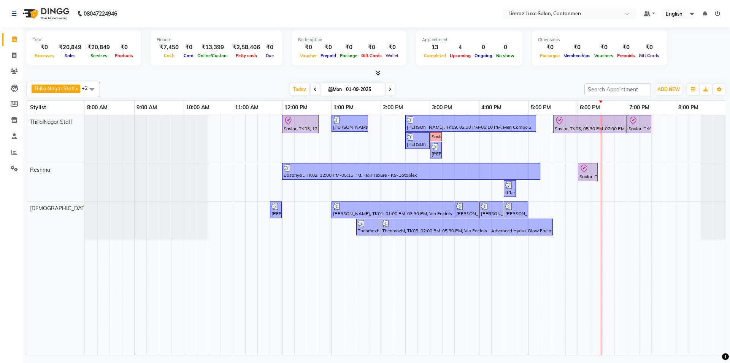
click at [377, 73] on icon at bounding box center [378, 73] width 5 height 6
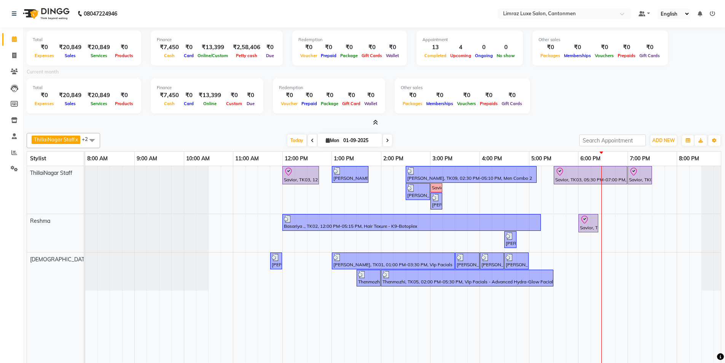
click at [375, 121] on icon at bounding box center [375, 122] width 5 height 6
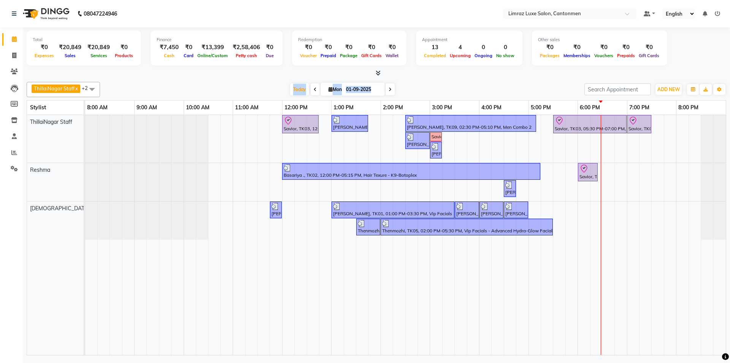
drag, startPoint x: 415, startPoint y: 91, endPoint x: 267, endPoint y: 97, distance: 148.9
click at [267, 97] on div "ThillaiNagar Staff x Reshma x Vijitha x +2 Select All ThillaiNagar Staff Reshma…" at bounding box center [377, 217] width 700 height 276
click at [267, 95] on div "[DATE] [DATE]" at bounding box center [342, 89] width 477 height 11
drag, startPoint x: 265, startPoint y: 90, endPoint x: 393, endPoint y: 93, distance: 128.3
click at [393, 93] on div "[DATE] [DATE]" at bounding box center [342, 89] width 477 height 11
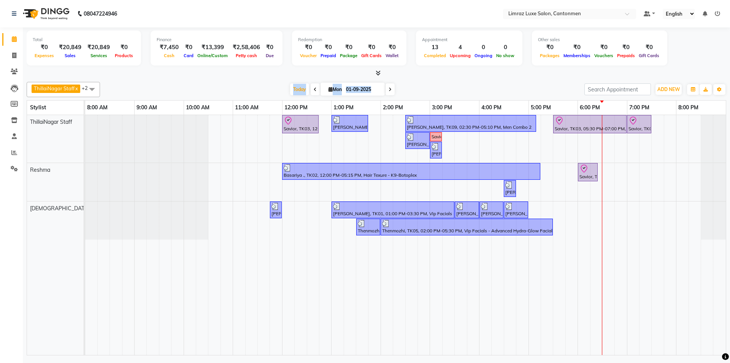
click at [426, 84] on div "[DATE] [DATE]" at bounding box center [342, 89] width 477 height 11
drag, startPoint x: 424, startPoint y: 87, endPoint x: 288, endPoint y: 96, distance: 135.7
click at [288, 96] on div "ThillaiNagar Staff x Reshma x Vijitha x +2 Select All ThillaiNagar Staff Reshma…" at bounding box center [377, 89] width 700 height 15
click at [245, 80] on div "ThillaiNagar Staff x Reshma x Vijitha x +2 Select All ThillaiNagar Staff Reshma…" at bounding box center [377, 217] width 700 height 276
click at [229, 25] on nav "08047224946 Select Location × Limraz Luxe Salon, Cantonmen Default Panel My Pan…" at bounding box center [365, 13] width 730 height 27
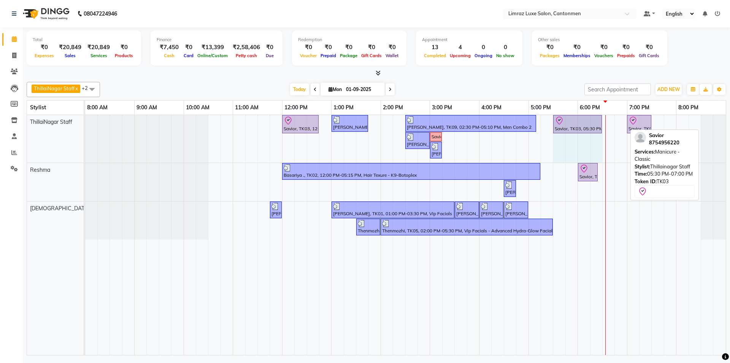
drag, startPoint x: 625, startPoint y: 121, endPoint x: 598, endPoint y: 129, distance: 27.6
click at [85, 129] on div "Savior, TK03, 12:00 PM-12:45 PM, Massages - Classic Head- Massage (Men) [PERSON…" at bounding box center [85, 139] width 0 height 48
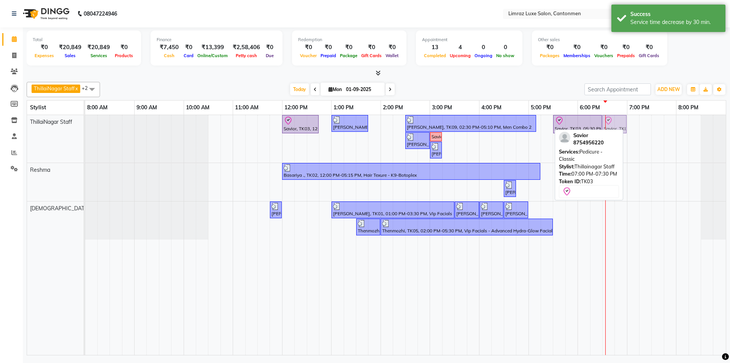
drag, startPoint x: 627, startPoint y: 125, endPoint x: 613, endPoint y: 129, distance: 15.1
click at [613, 129] on div "ThillaiNagar Staff x Reshma x Vijitha x +2 Select All ThillaiNagar Staff Reshma…" at bounding box center [377, 217] width 700 height 276
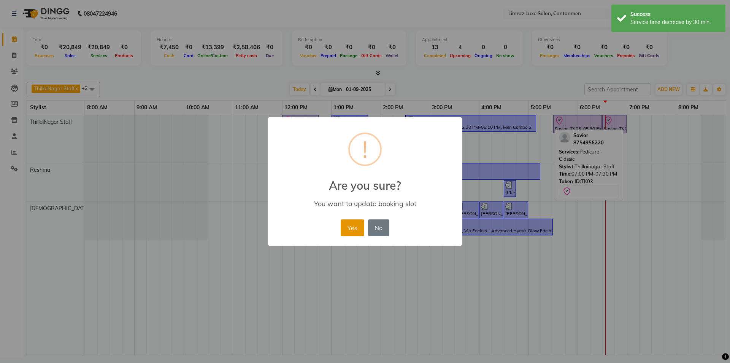
click at [342, 223] on button "Yes" at bounding box center [352, 227] width 23 height 17
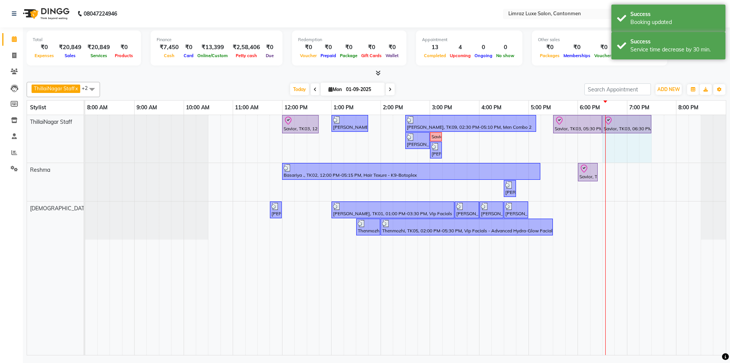
drag, startPoint x: 626, startPoint y: 121, endPoint x: 651, endPoint y: 123, distance: 24.4
click at [85, 123] on div "Savior, TK03, 12:00 PM-12:45 PM, Massages - Classic Head- Massage (Men) [PERSON…" at bounding box center [85, 139] width 0 height 48
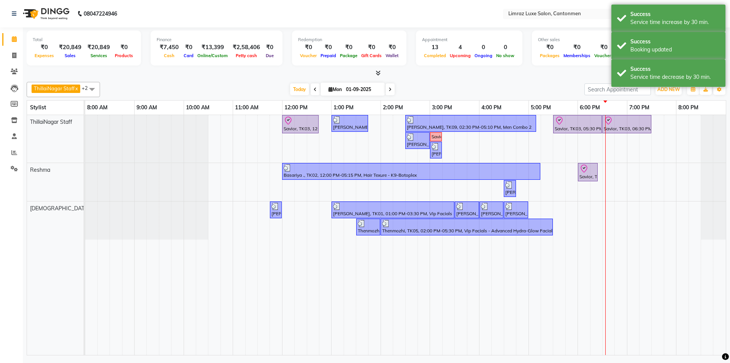
click at [557, 83] on div "ThillaiNagar Staff x Reshma x Vijitha x +2 Select All ThillaiNagar Staff Reshma…" at bounding box center [377, 89] width 700 height 15
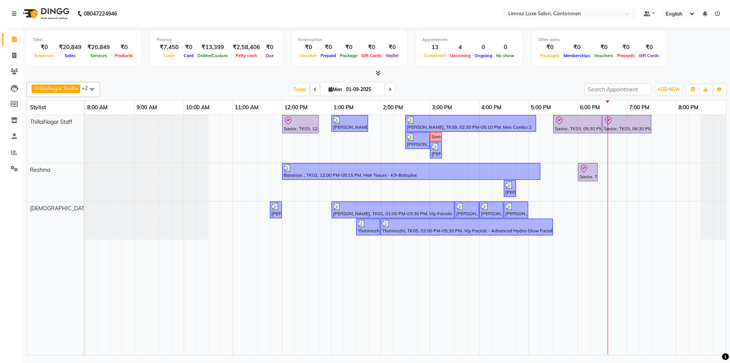
click at [454, 86] on div "[DATE] [DATE]" at bounding box center [342, 89] width 477 height 11
click at [454, 173] on div "Basariya ., TK02, 12:00 PM-05:15 PM, Hair Texure - K9-Botoplex" at bounding box center [411, 171] width 257 height 14
click at [425, 169] on div at bounding box center [411, 168] width 255 height 8
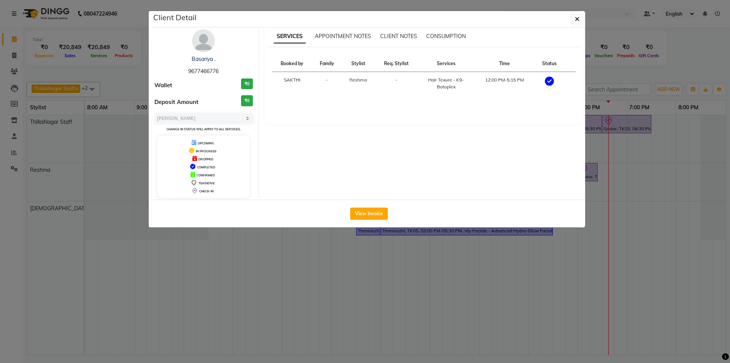
drag, startPoint x: 223, startPoint y: 70, endPoint x: 173, endPoint y: 75, distance: 50.1
click at [173, 75] on div "Basariya . 9677466776" at bounding box center [203, 65] width 99 height 20
copy span "9677466776"
click at [223, 58] on div "Basariya ." at bounding box center [203, 59] width 99 height 8
drag, startPoint x: 219, startPoint y: 60, endPoint x: 181, endPoint y: 63, distance: 38.2
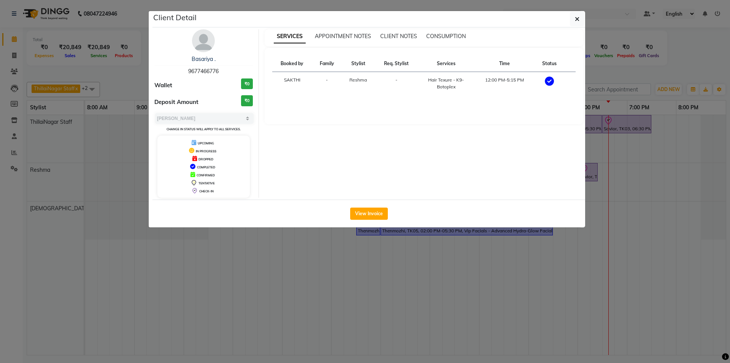
click at [181, 63] on div "Basariya ." at bounding box center [203, 59] width 99 height 8
copy link "Basariya ."
click at [380, 213] on button "View Invoice" at bounding box center [369, 213] width 38 height 12
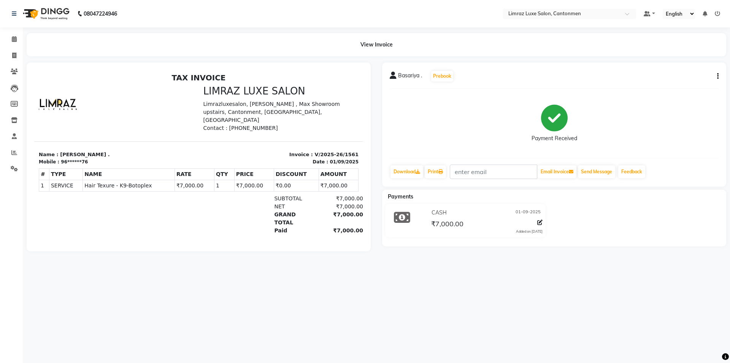
click at [49, 11] on img at bounding box center [45, 13] width 52 height 21
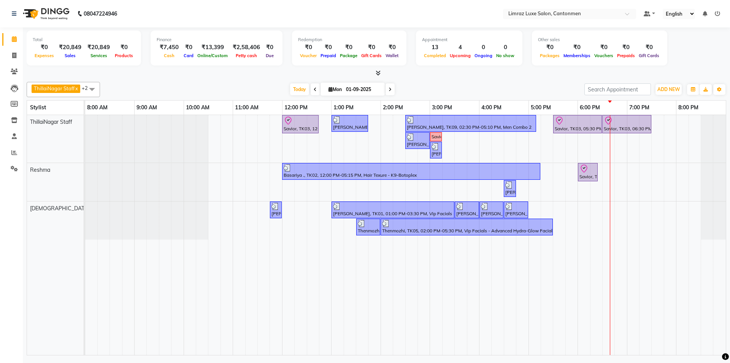
click at [205, 86] on div "[DATE] [DATE]" at bounding box center [342, 89] width 477 height 11
click at [199, 95] on div "[DATE] [DATE]" at bounding box center [342, 89] width 477 height 11
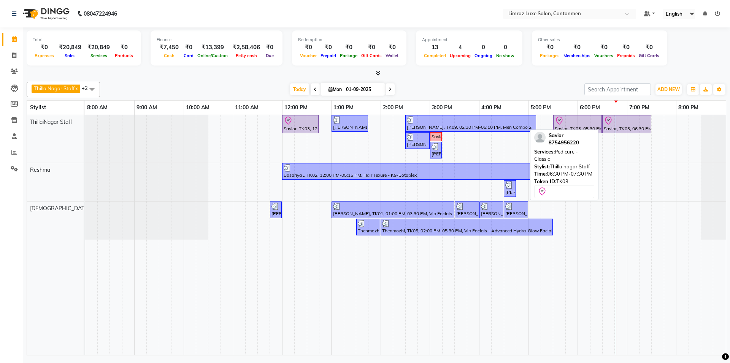
click at [615, 128] on div "Savior, TK03, 06:30 PM-07:30 PM, Pedicure - Classic" at bounding box center [627, 124] width 48 height 16
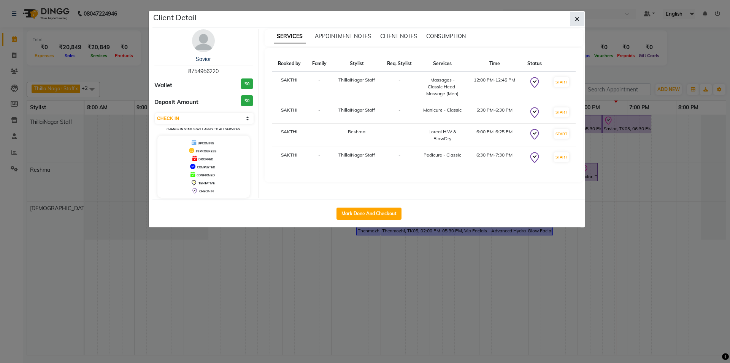
click at [576, 15] on button "button" at bounding box center [577, 19] width 14 height 14
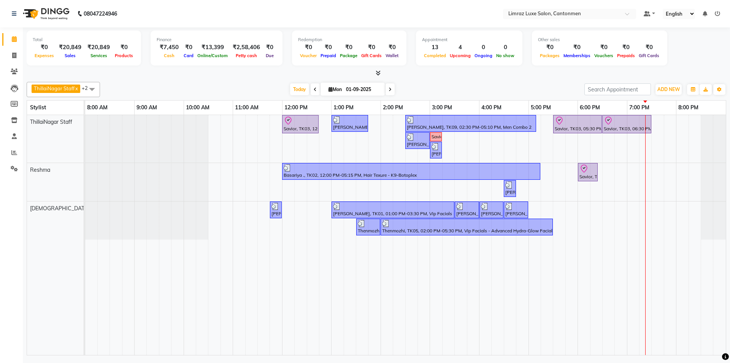
click at [394, 91] on span at bounding box center [390, 89] width 9 height 12
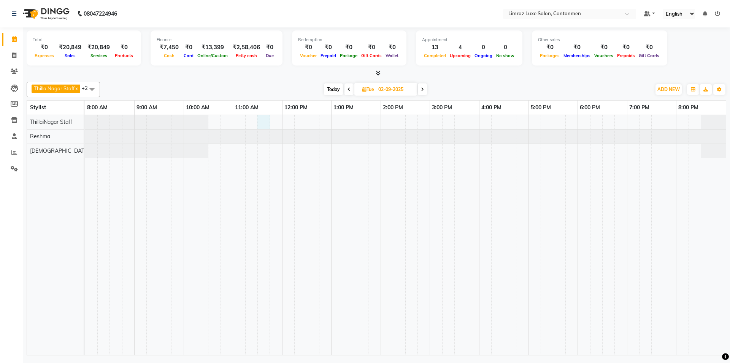
click at [266, 121] on div at bounding box center [405, 235] width 641 height 240
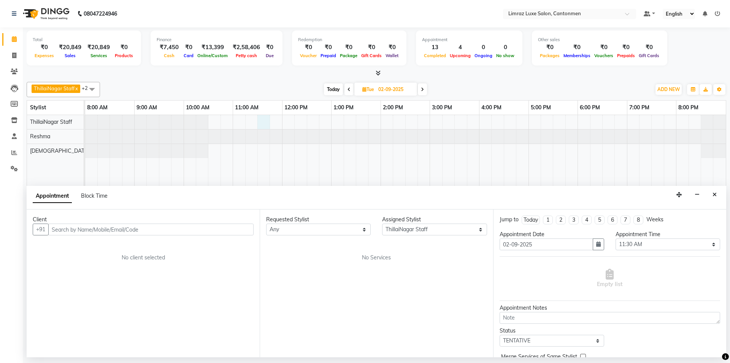
click at [283, 86] on div "[DATE] [DATE]" at bounding box center [376, 89] width 544 height 11
click at [591, 81] on div "ThillaiNagar Staff x Reshma x Vijitha x +2 Select All ThillaiNagar Staff Reshma…" at bounding box center [377, 217] width 700 height 276
click at [713, 187] on div "Appointment Block Time" at bounding box center [377, 198] width 700 height 24
click at [334, 87] on span "Today" at bounding box center [333, 89] width 19 height 12
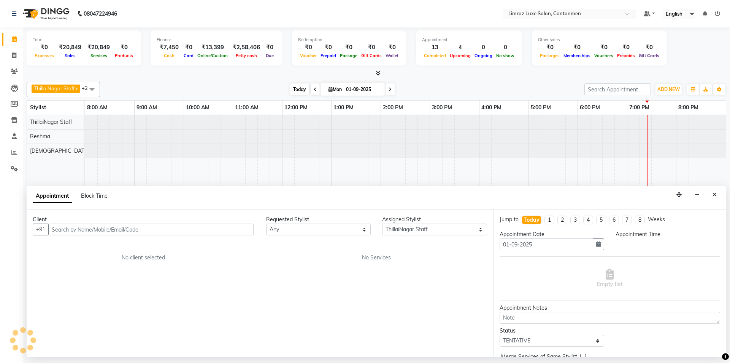
click at [334, 87] on span "Mon" at bounding box center [335, 89] width 17 height 6
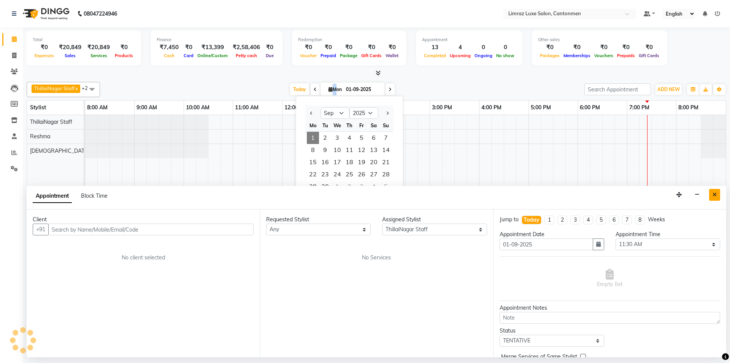
click at [720, 197] on button "Close" at bounding box center [715, 195] width 11 height 12
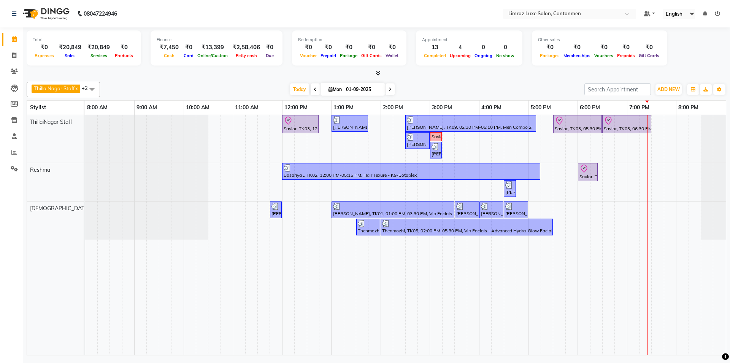
click at [552, 86] on div "[DATE] [DATE]" at bounding box center [342, 89] width 477 height 11
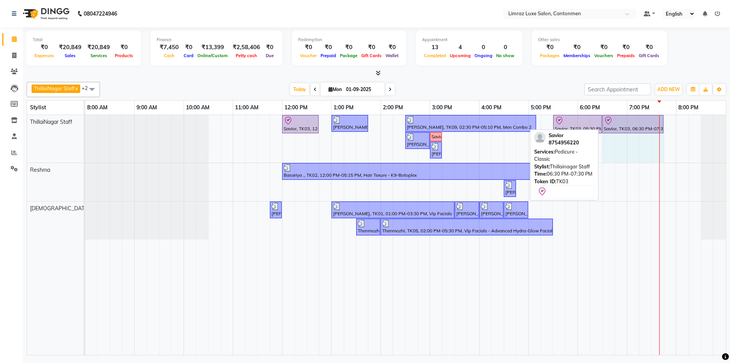
click at [85, 121] on div "Savior, TK03, 12:00 PM-12:45 PM, Massages - Classic Head- Massage (Men) [PERSON…" at bounding box center [85, 139] width 0 height 48
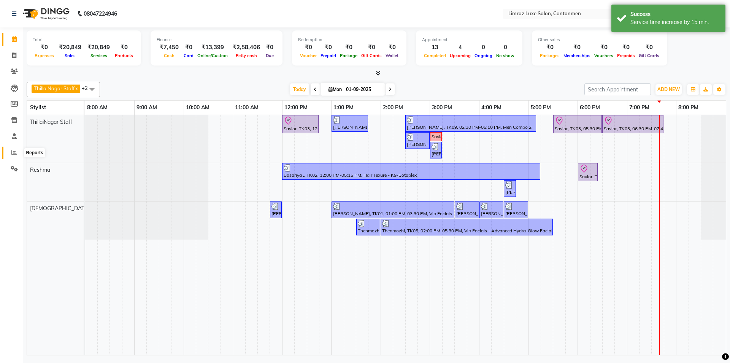
click at [14, 151] on icon at bounding box center [14, 153] width 6 height 6
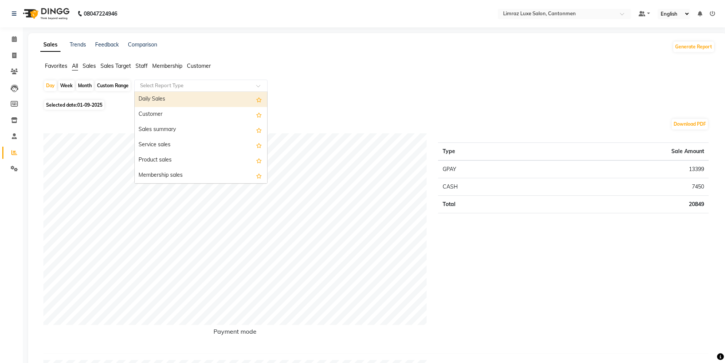
click at [160, 84] on input "text" at bounding box center [193, 86] width 110 height 8
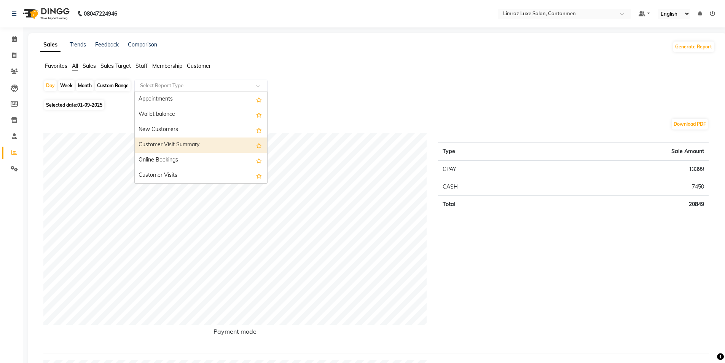
click at [170, 143] on div "Customer Visit Summary" at bounding box center [201, 144] width 132 height 15
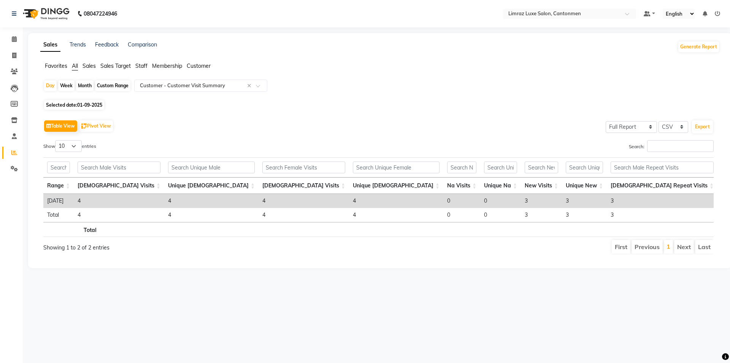
click at [39, 12] on img at bounding box center [45, 13] width 52 height 21
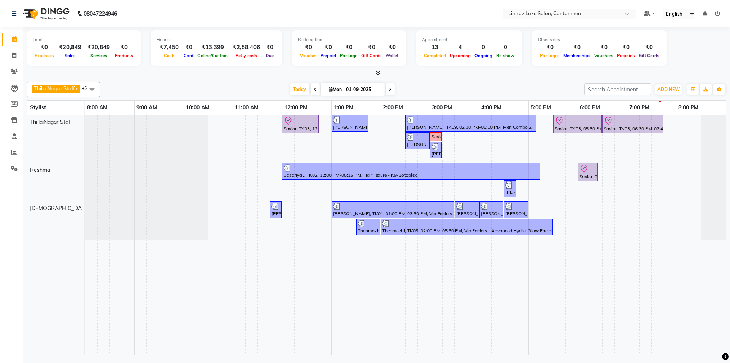
click at [455, 80] on div "ThillaiNagar Staff x Reshma x Vijitha x +2 Select All ThillaiNagar Staff Reshma…" at bounding box center [377, 217] width 700 height 276
click at [461, 78] on div "Total ₹0 Expenses ₹20,849 Sales ₹20,849 Services ₹0 Products Finance ₹7,450 Cas…" at bounding box center [377, 191] width 708 height 329
click at [41, 15] on img at bounding box center [45, 13] width 52 height 21
drag, startPoint x: 143, startPoint y: 14, endPoint x: 86, endPoint y: 16, distance: 56.7
click at [86, 16] on nav "[PHONE_NUMBER] Need Help? Call us on 08047224946 Select Location × Limraz Luxe …" at bounding box center [365, 13] width 730 height 27
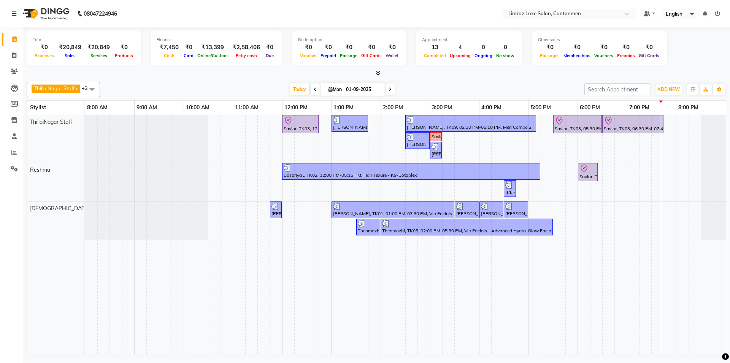
click at [412, 78] on div "Total ₹0 Expenses ₹20,849 Sales ₹20,849 Services ₹0 Products Finance ₹7,450 Cas…" at bounding box center [377, 191] width 708 height 329
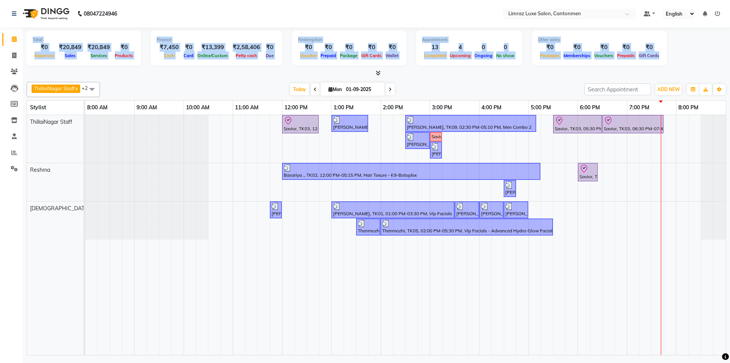
drag, startPoint x: 29, startPoint y: 36, endPoint x: 664, endPoint y: 60, distance: 635.8
click at [664, 60] on div "Total ₹0 Expenses ₹20,849 Sales ₹20,849 Services ₹0 Products Finance ₹7,450 Cas…" at bounding box center [377, 48] width 700 height 37
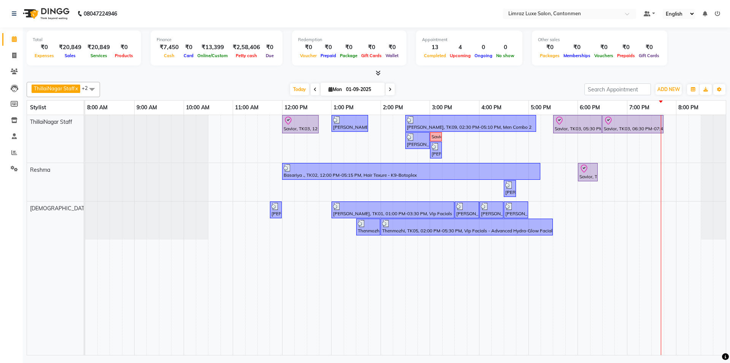
click at [678, 68] on div "Total ₹0 Expenses ₹20,849 Sales ₹20,849 Services ₹0 Products Finance ₹7,450 Cas…" at bounding box center [377, 52] width 700 height 50
click at [378, 71] on icon at bounding box center [378, 73] width 5 height 6
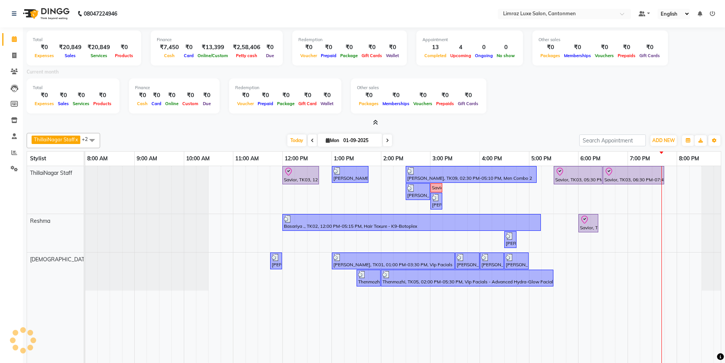
click at [375, 121] on icon at bounding box center [375, 122] width 5 height 6
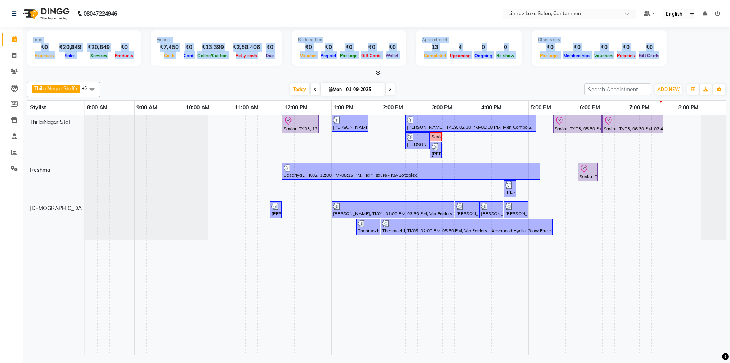
drag, startPoint x: 27, startPoint y: 34, endPoint x: 676, endPoint y: 57, distance: 649.5
click at [676, 57] on div "Total ₹0 Expenses ₹20,849 Sales ₹20,849 Services ₹0 Products Finance ₹7,450 Cas…" at bounding box center [377, 48] width 700 height 37
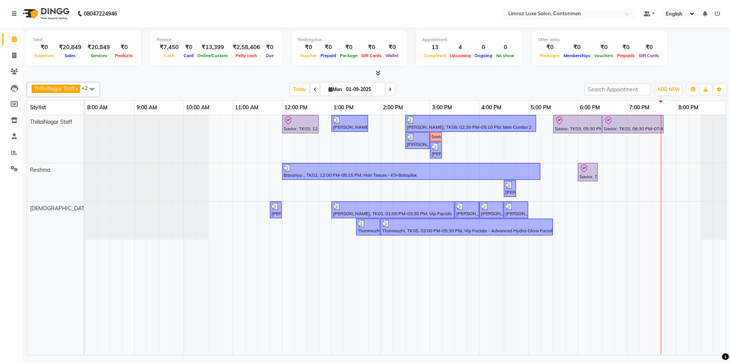
click at [674, 70] on div at bounding box center [377, 73] width 700 height 8
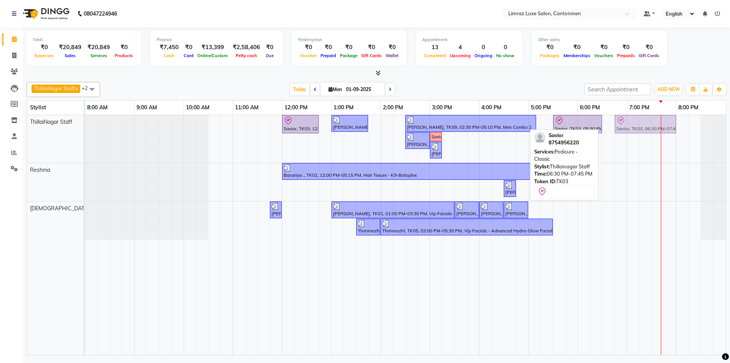
click at [85, 128] on div "Savior, TK03, 12:00 PM-12:45 PM, Massages - Classic Head- Massage (Men) [PERSON…" at bounding box center [85, 139] width 0 height 48
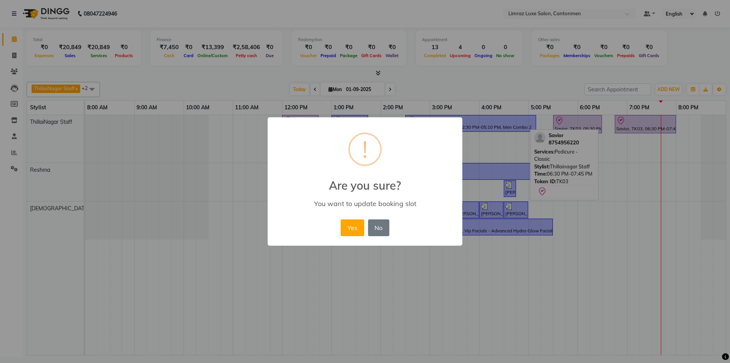
click at [341, 219] on button "Yes" at bounding box center [352, 227] width 23 height 17
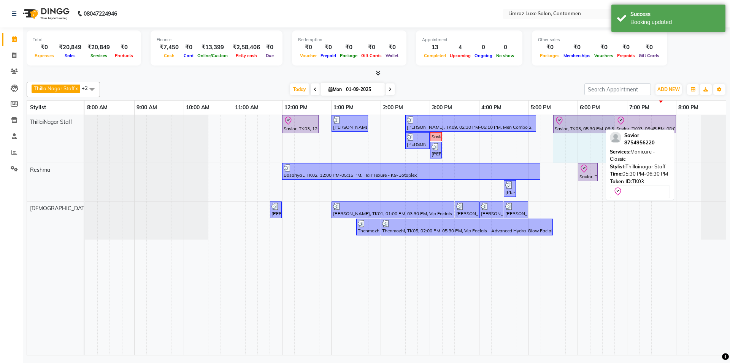
click at [85, 121] on div "Savior, TK03, 12:00 PM-12:45 PM, Massages - Classic Head- Massage (Men) [PERSON…" at bounding box center [85, 139] width 0 height 48
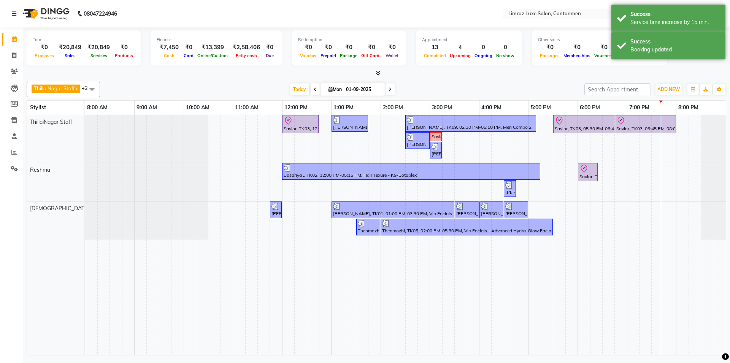
click at [545, 88] on div "[DATE] [DATE]" at bounding box center [342, 89] width 477 height 11
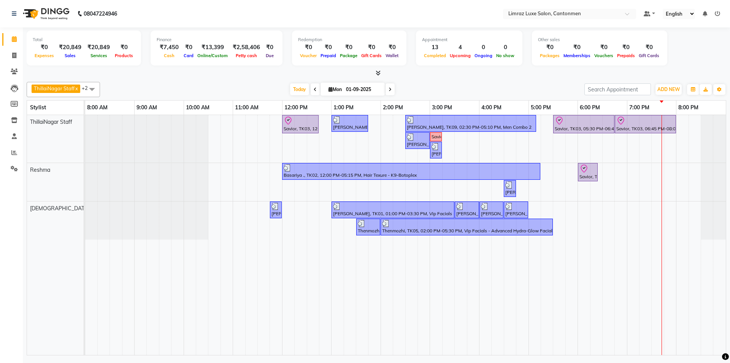
click at [138, 10] on nav "08047224946 Select Location × Limraz Luxe Salon, Cantonmen Default Panel My Pan…" at bounding box center [365, 13] width 730 height 27
click at [567, 120] on div at bounding box center [584, 120] width 58 height 9
click at [570, 127] on div "Savior, TK03, 05:30 PM-06:45 PM, Manicure - Classic" at bounding box center [584, 124] width 60 height 16
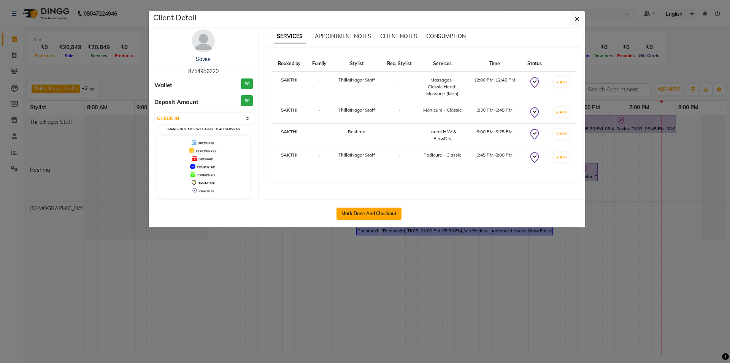
click at [387, 212] on button "Mark Done And Checkout" at bounding box center [369, 213] width 65 height 12
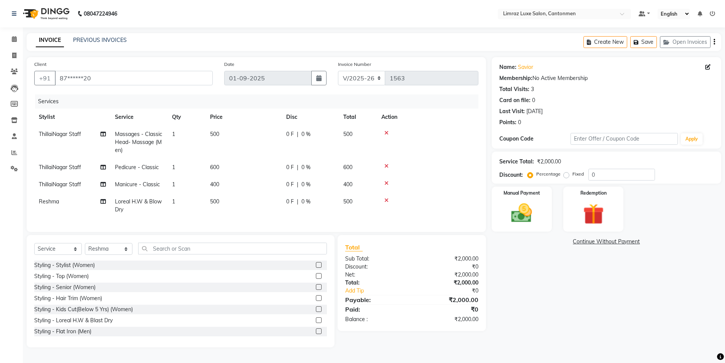
click at [45, 13] on img at bounding box center [45, 13] width 52 height 21
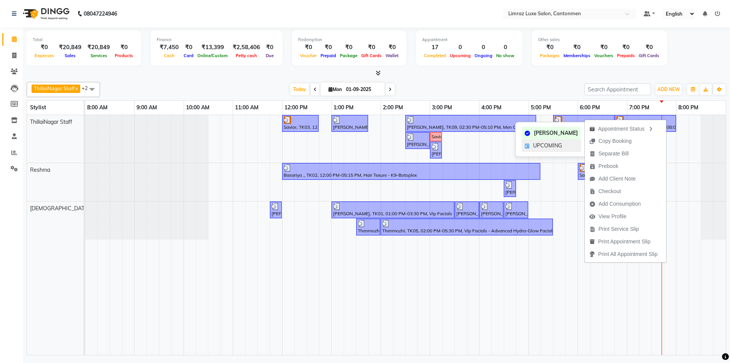
click at [555, 145] on span "UPCOMING" at bounding box center [547, 146] width 29 height 8
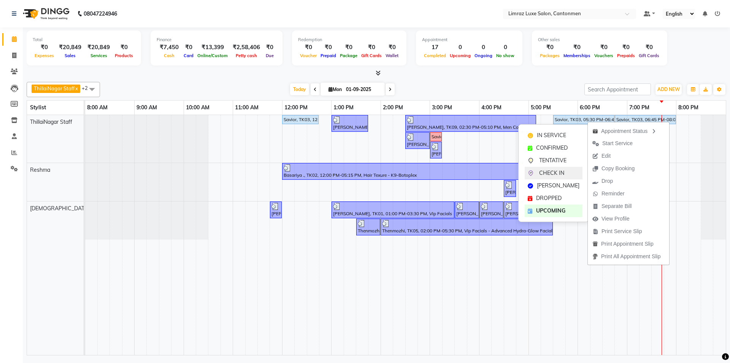
click at [560, 167] on div "CHECK IN" at bounding box center [554, 173] width 58 height 13
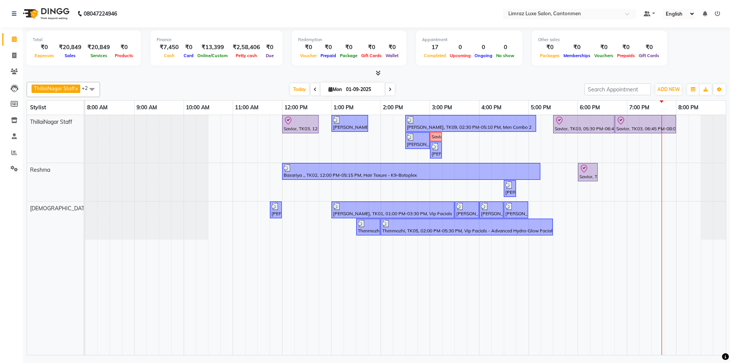
click at [461, 79] on div "ThillaiNagar Staff x Reshma x Vijitha x +2 Select All ThillaiNagar Staff Reshma…" at bounding box center [377, 217] width 700 height 276
click at [264, 76] on div at bounding box center [377, 73] width 700 height 8
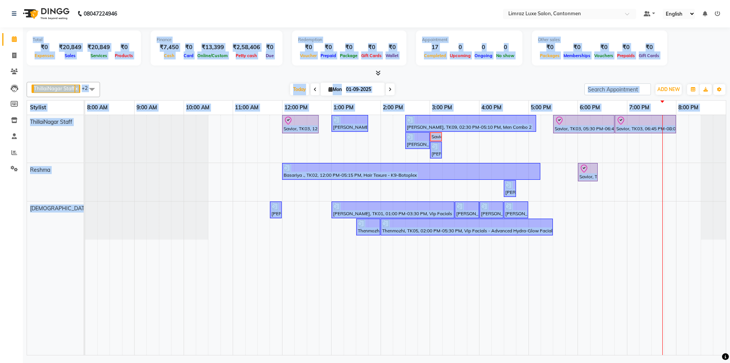
drag, startPoint x: 26, startPoint y: 36, endPoint x: 727, endPoint y: 358, distance: 771.0
click at [727, 358] on body "08047224946 Select Location × Limraz Luxe Salon, Cantonmen Default Panel My Pan…" at bounding box center [365, 181] width 730 height 363
click at [496, 91] on div "[DATE] [DATE]" at bounding box center [342, 89] width 477 height 11
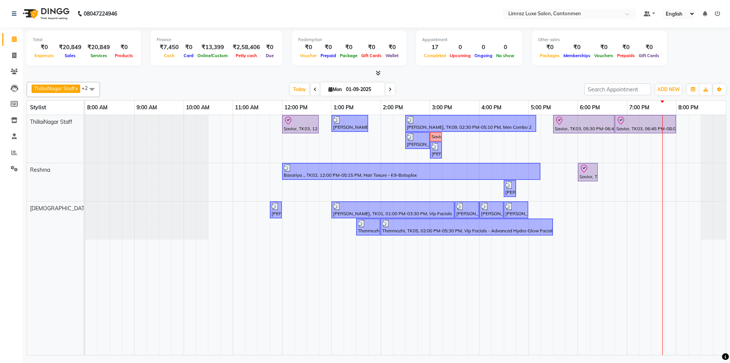
click at [499, 80] on div "ThillaiNagar Staff x Reshma x Vijitha x +2 Select All ThillaiNagar Staff Reshma…" at bounding box center [377, 217] width 700 height 276
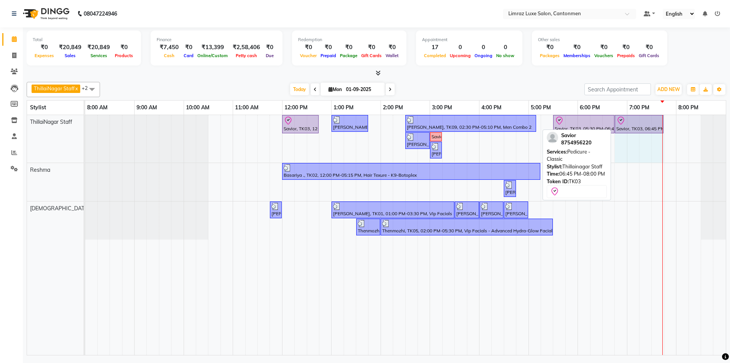
drag, startPoint x: 675, startPoint y: 120, endPoint x: 653, endPoint y: 131, distance: 24.2
click at [85, 131] on div "Savior, TK03, 12:00 PM-12:45 PM, Massages - Classic Head- Massage (Men) [PERSON…" at bounding box center [85, 139] width 0 height 48
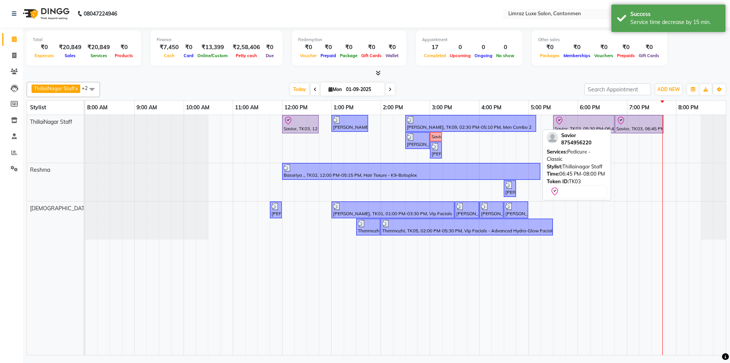
click at [638, 124] on div at bounding box center [640, 120] width 46 height 9
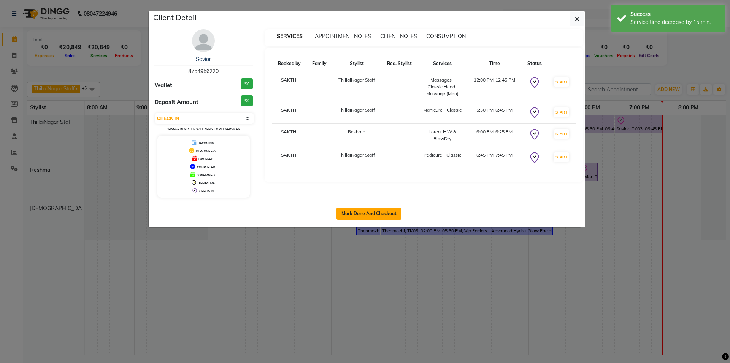
click at [371, 215] on button "Mark Done And Checkout" at bounding box center [369, 213] width 65 height 12
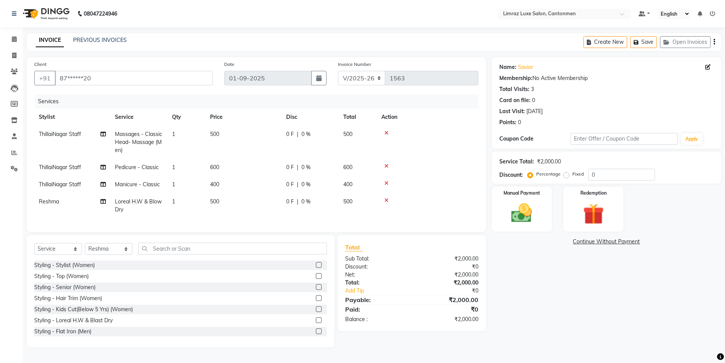
click at [220, 199] on td "500" at bounding box center [243, 205] width 76 height 25
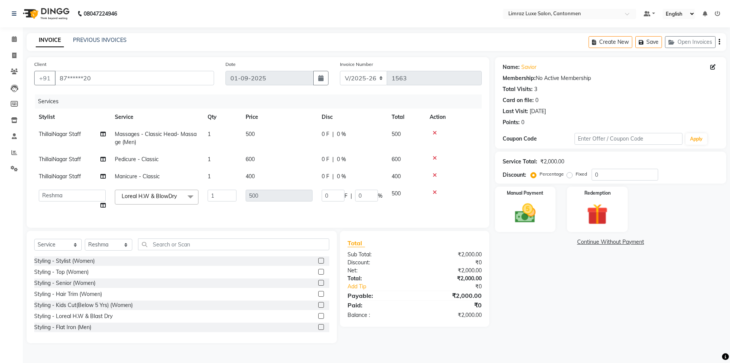
click at [478, 193] on td at bounding box center [453, 199] width 57 height 29
click at [474, 210] on td at bounding box center [453, 199] width 57 height 29
click at [472, 199] on td at bounding box center [453, 199] width 57 height 29
click at [57, 16] on img at bounding box center [45, 13] width 52 height 21
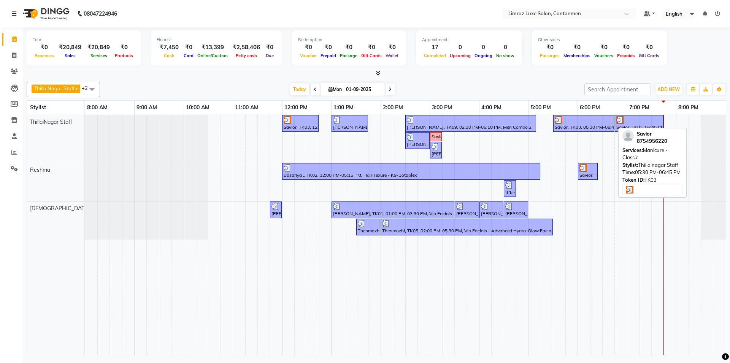
click at [577, 125] on div "Savior, TK03, 05:30 PM-06:45 PM, Manicure - Classic" at bounding box center [584, 123] width 60 height 14
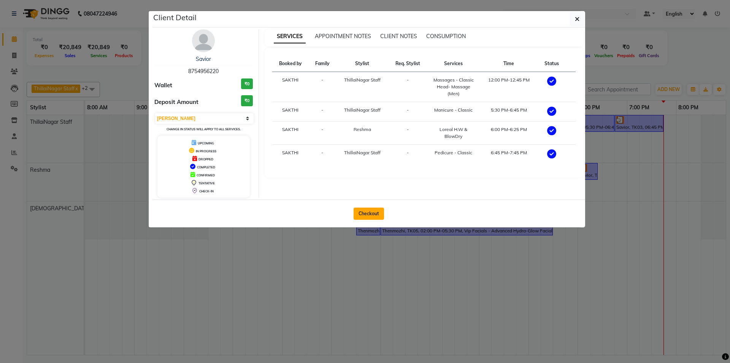
click at [376, 212] on button "Checkout" at bounding box center [369, 213] width 30 height 12
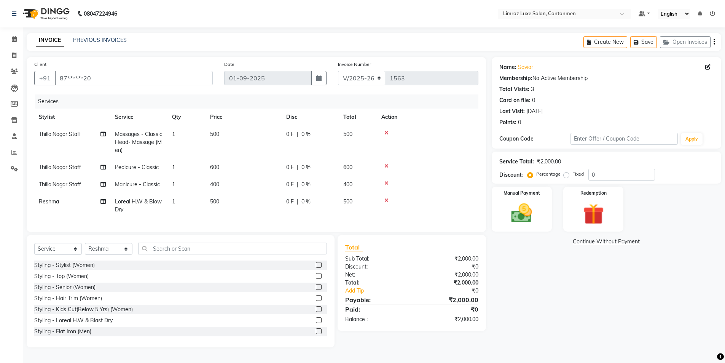
click at [300, 134] on div "0 F | 0 %" at bounding box center [310, 134] width 48 height 8
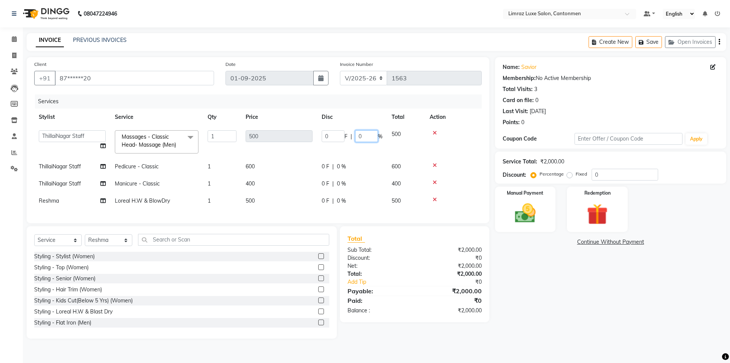
click at [358, 136] on input "0" at bounding box center [366, 136] width 23 height 12
drag, startPoint x: 344, startPoint y: 165, endPoint x: 347, endPoint y: 174, distance: 9.6
click at [347, 170] on tr "ThillaiNagar Staff Pedicure - Classic 1 600 0 F | 0 % 600" at bounding box center [258, 166] width 448 height 17
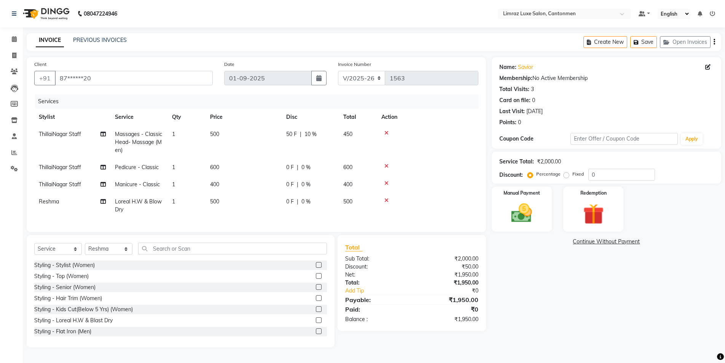
click at [302, 167] on span "0 %" at bounding box center [305, 167] width 9 height 8
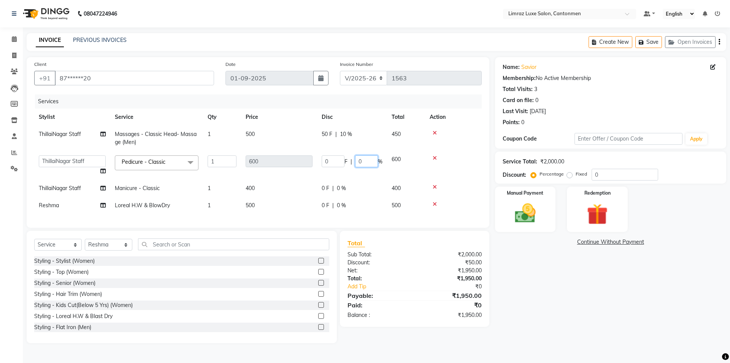
click at [358, 161] on input "0" at bounding box center [366, 161] width 23 height 12
click at [484, 155] on div "Client +91 87******20 Date [DATE] Invoice Number V/2025 V/[PHONE_NUMBER] Servic…" at bounding box center [256, 142] width 459 height 170
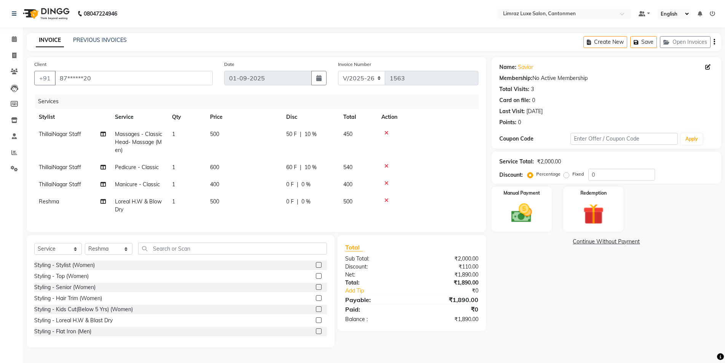
click at [300, 186] on div "0 F | 0 %" at bounding box center [310, 184] width 48 height 8
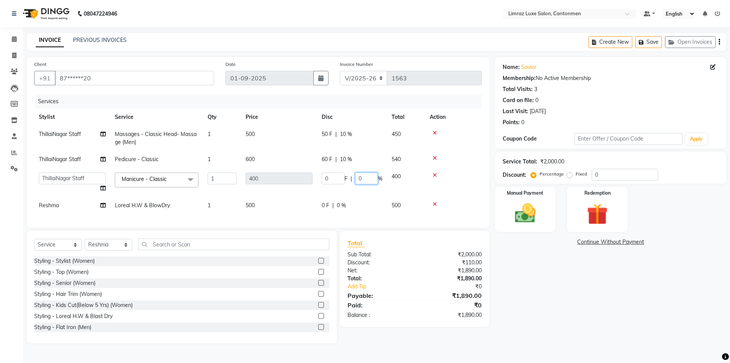
click at [358, 179] on input "0" at bounding box center [366, 178] width 23 height 12
click at [340, 204] on tr "Reshma Loreal H.W & BlowDry 1 500 0 F | 0 % 500" at bounding box center [256, 205] width 444 height 17
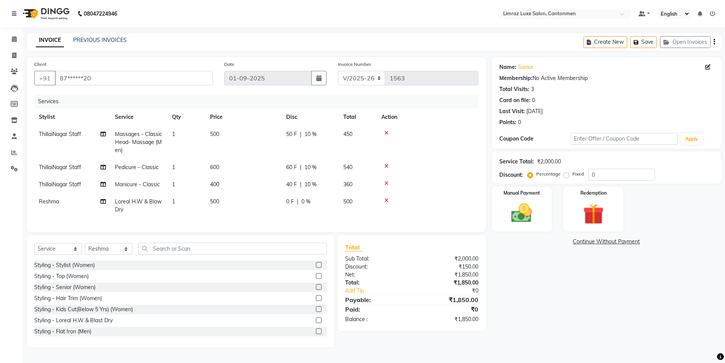
click at [302, 199] on span "0 %" at bounding box center [305, 201] width 9 height 8
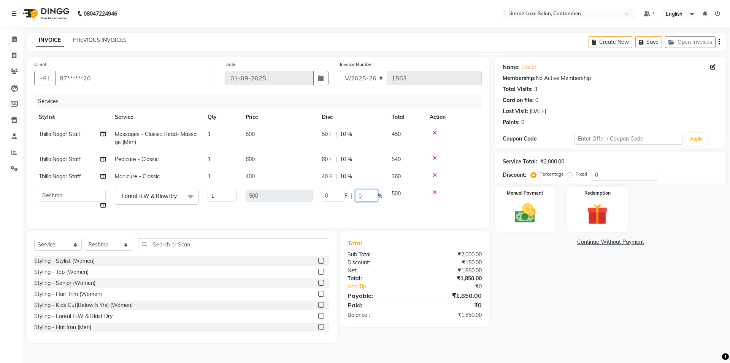
click at [359, 194] on input "0" at bounding box center [366, 195] width 23 height 12
click at [459, 172] on tbody "ThillaiNagar Staff Massages - Classic Head- Massage (Men) 1 500 50 F | 10 % 450…" at bounding box center [256, 170] width 444 height 88
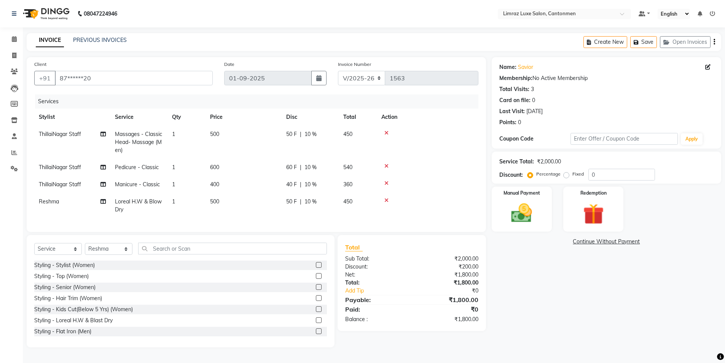
click at [304, 167] on span "10 %" at bounding box center [310, 167] width 12 height 8
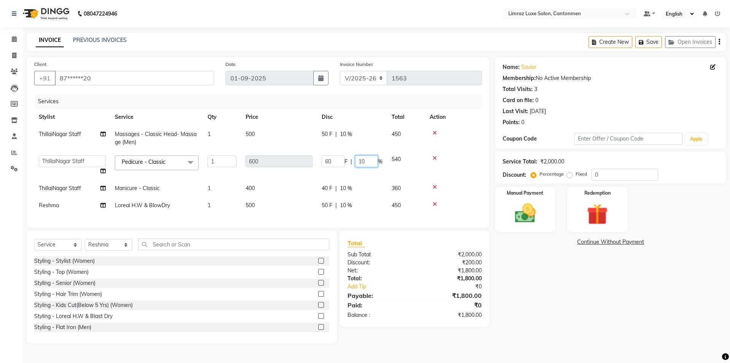
click at [367, 162] on input "10" at bounding box center [366, 161] width 23 height 12
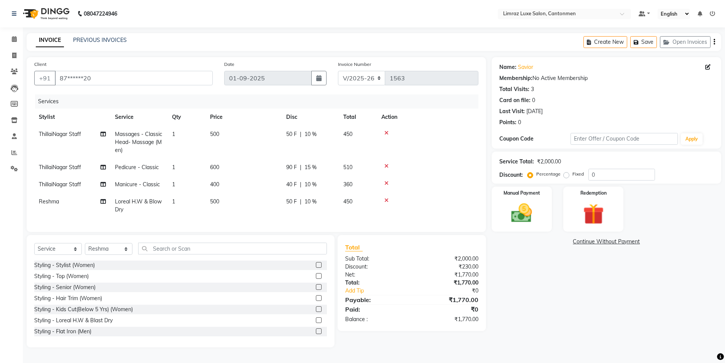
click at [466, 161] on td at bounding box center [428, 167] width 102 height 17
click at [311, 167] on span "15 %" at bounding box center [310, 167] width 12 height 8
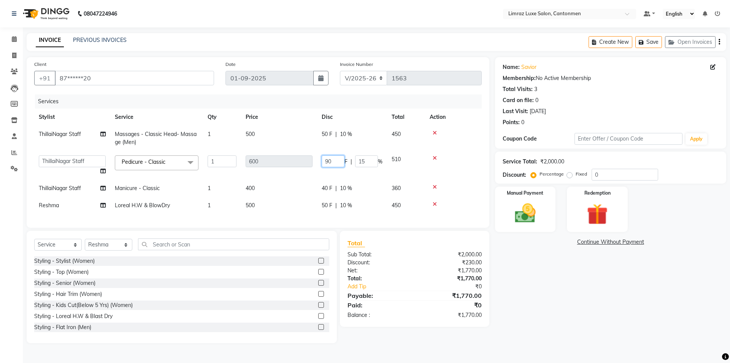
click at [329, 159] on input "90" at bounding box center [333, 161] width 23 height 12
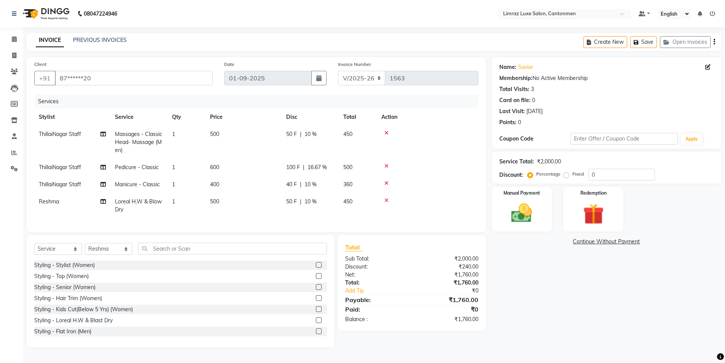
click at [472, 159] on td at bounding box center [428, 167] width 102 height 17
click at [290, 204] on span "50 F" at bounding box center [291, 201] width 11 height 8
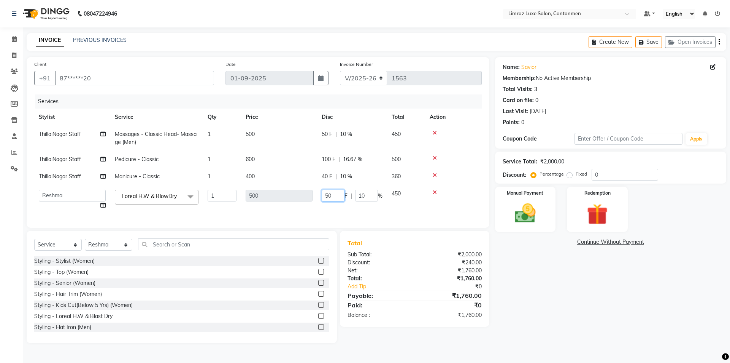
click at [336, 194] on input "50" at bounding box center [333, 195] width 23 height 12
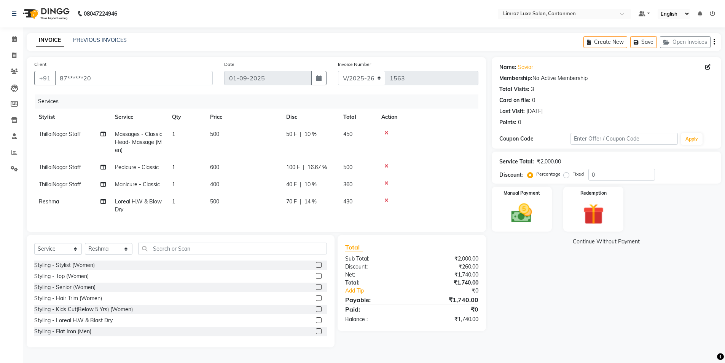
click at [460, 174] on tbody "ThillaiNagar Staff Massages - Classic Head- Massage (Men) 1 500 50 F | 10 % 450…" at bounding box center [256, 172] width 444 height 92
click at [290, 133] on span "50 F" at bounding box center [291, 134] width 11 height 8
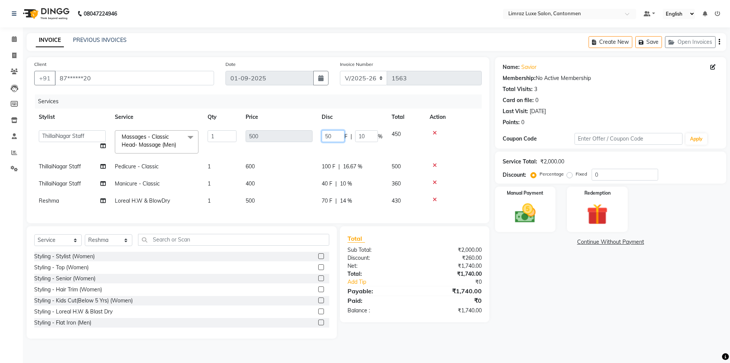
click at [329, 137] on input "50" at bounding box center [333, 136] width 23 height 12
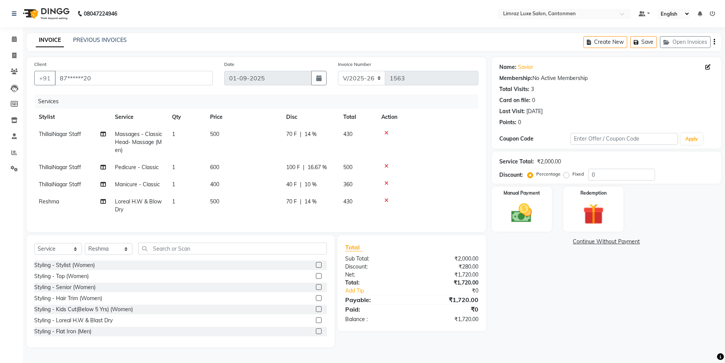
click at [460, 141] on td at bounding box center [428, 142] width 102 height 33
click at [291, 184] on span "40 F" at bounding box center [291, 184] width 11 height 8
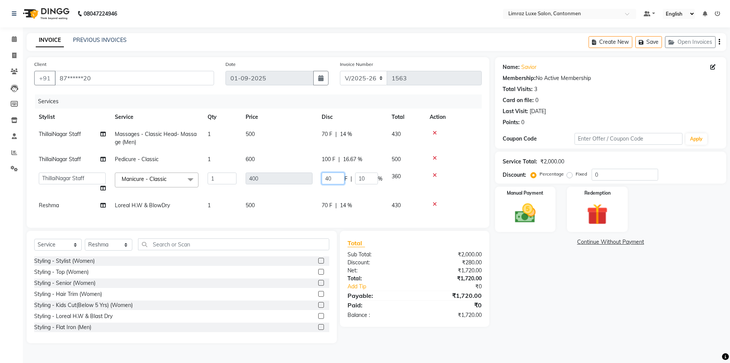
click at [329, 178] on input "40" at bounding box center [333, 178] width 23 height 12
click at [465, 154] on tbody "ThillaiNagar Staff Massages - Classic Head- Massage (Men) 1 500 70 F | 14 % 430…" at bounding box center [256, 170] width 444 height 88
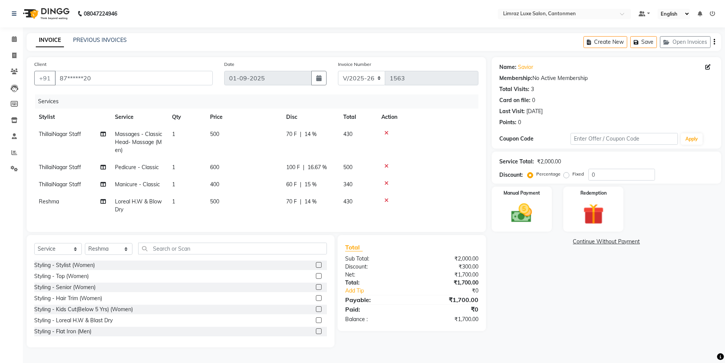
click at [312, 134] on span "14 %" at bounding box center [310, 134] width 12 height 8
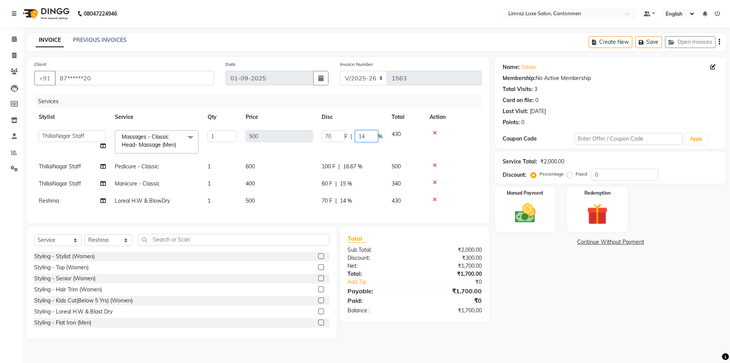
click at [372, 138] on input "14" at bounding box center [366, 136] width 23 height 12
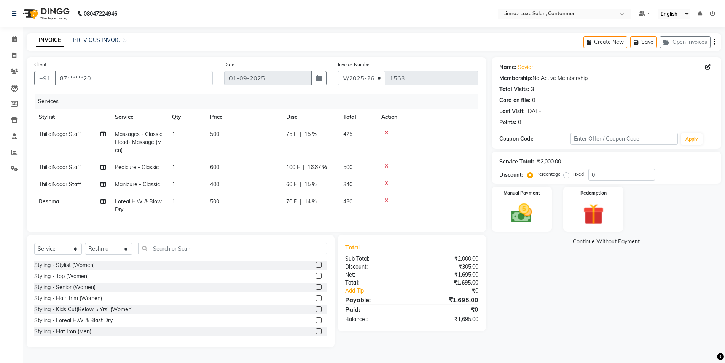
click at [362, 168] on tr "ThillaiNagar Staff Pedicure - Classic 1 600 100 F | 16.67 % 500" at bounding box center [256, 167] width 444 height 17
click at [313, 166] on span "16.67 %" at bounding box center [316, 167] width 19 height 8
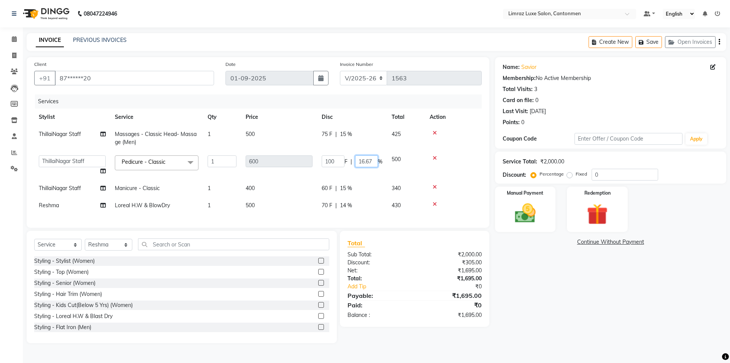
click at [367, 161] on input "16.67" at bounding box center [366, 161] width 23 height 12
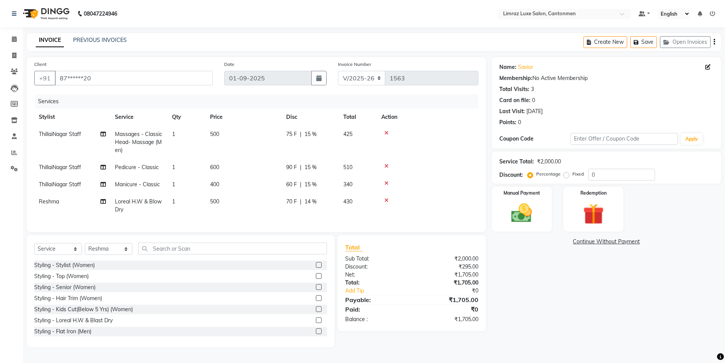
drag, startPoint x: 464, startPoint y: 155, endPoint x: 458, endPoint y: 146, distance: 11.0
click at [462, 150] on tbody "ThillaiNagar Staff Massages - Classic Head- Massage (Men) 1 500 75 F | 15 % 425…" at bounding box center [256, 172] width 444 height 92
click at [293, 133] on span "75 F" at bounding box center [291, 134] width 11 height 8
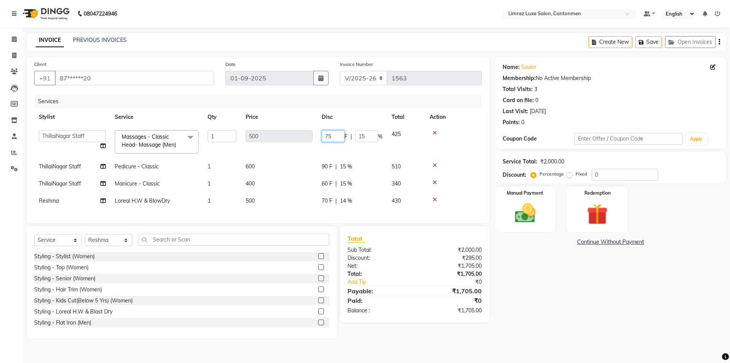
click at [331, 134] on input "75" at bounding box center [333, 136] width 23 height 12
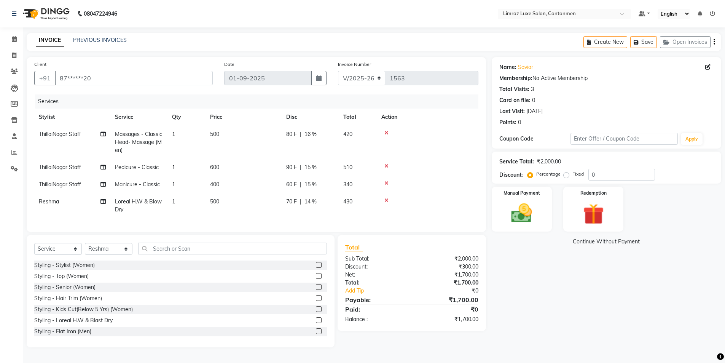
click at [466, 145] on td at bounding box center [428, 142] width 102 height 33
click at [536, 205] on img at bounding box center [521, 213] width 35 height 25
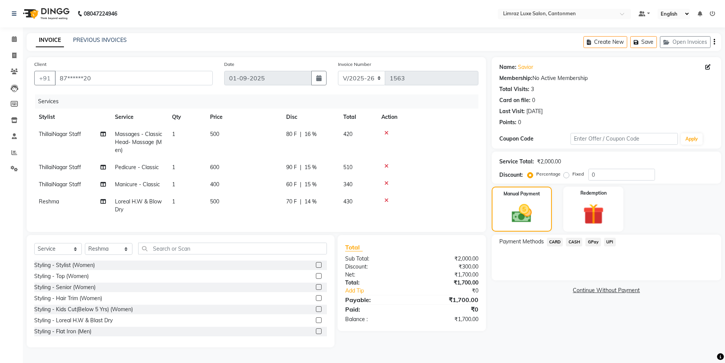
click at [578, 242] on span "CASH" at bounding box center [574, 241] width 16 height 9
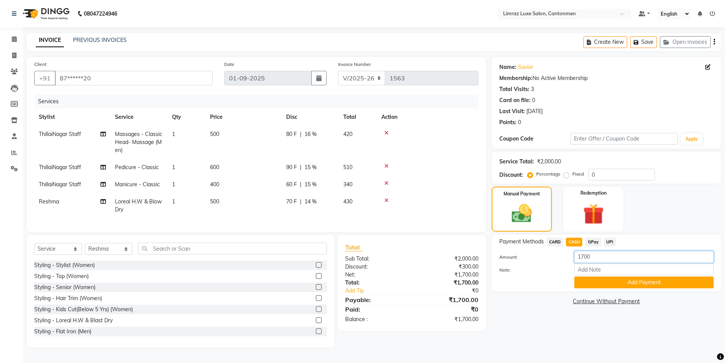
click at [583, 256] on input "1700" at bounding box center [643, 257] width 139 height 12
click at [614, 285] on button "Add Payment" at bounding box center [643, 282] width 139 height 12
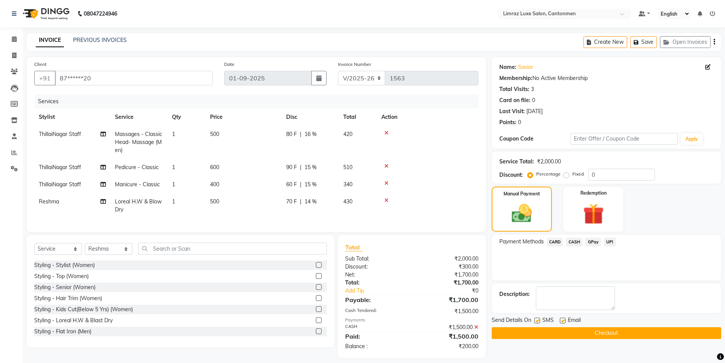
click at [563, 319] on label at bounding box center [563, 320] width 6 height 6
click at [563, 319] on input "checkbox" at bounding box center [562, 320] width 5 height 5
click at [538, 321] on label at bounding box center [537, 320] width 6 height 6
click at [538, 321] on input "checkbox" at bounding box center [536, 320] width 5 height 5
click at [597, 242] on span "GPay" at bounding box center [593, 241] width 16 height 9
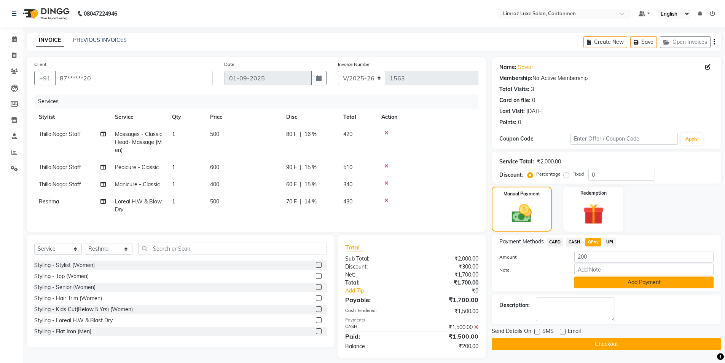
click at [604, 278] on button "Add Payment" at bounding box center [643, 282] width 139 height 12
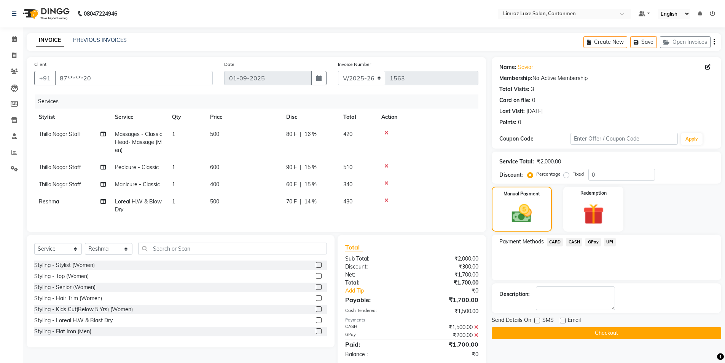
scroll to position [20, 0]
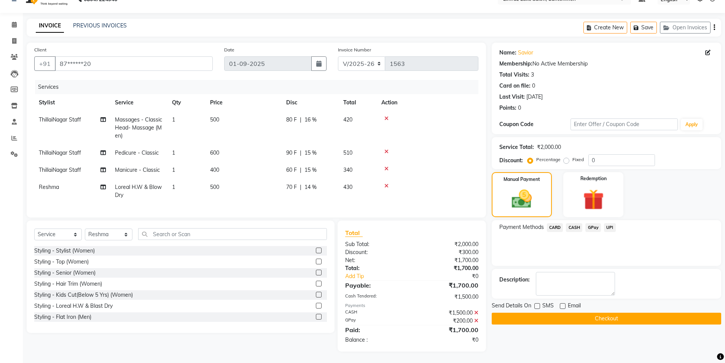
click at [595, 312] on button "Checkout" at bounding box center [606, 318] width 229 height 12
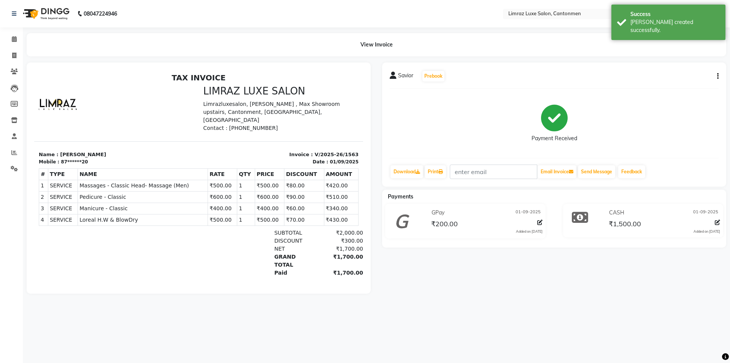
click at [42, 13] on img at bounding box center [45, 13] width 52 height 21
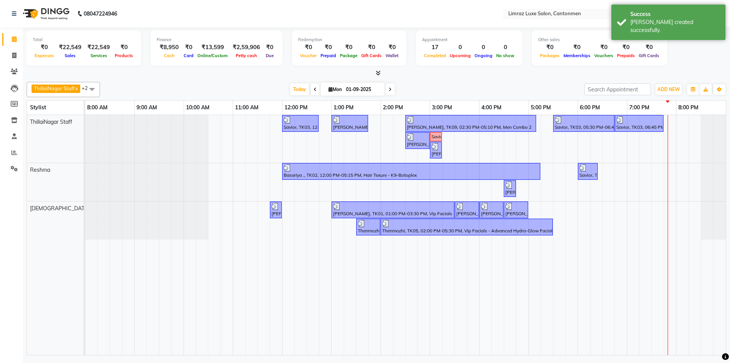
click at [495, 76] on div at bounding box center [377, 73] width 700 height 8
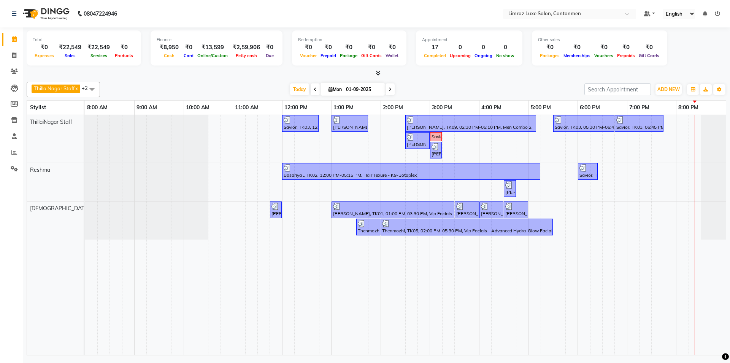
click at [390, 89] on span at bounding box center [390, 89] width 9 height 12
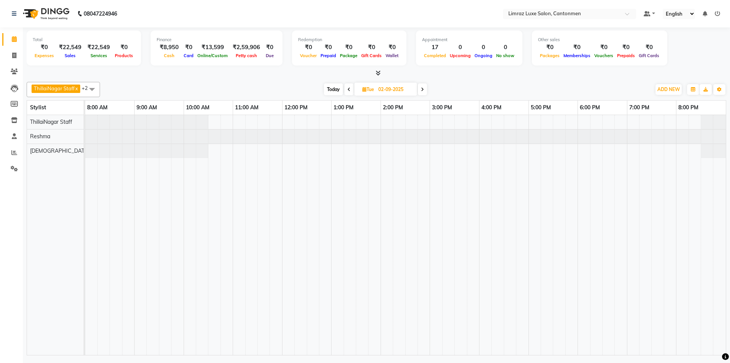
click at [335, 91] on span "Today" at bounding box center [333, 89] width 19 height 12
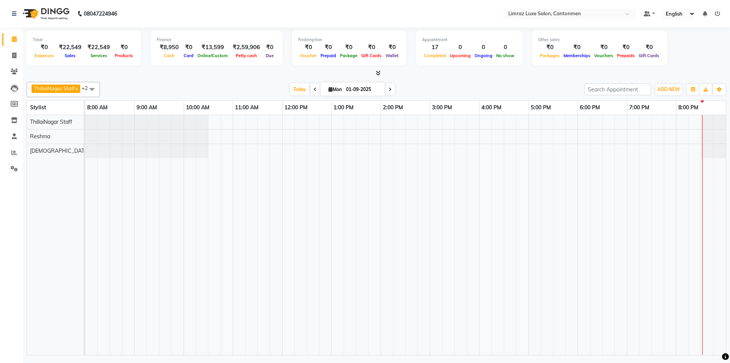
click at [543, 92] on div "[DATE] [DATE]" at bounding box center [342, 89] width 477 height 11
click at [303, 92] on span "Today" at bounding box center [299, 89] width 19 height 12
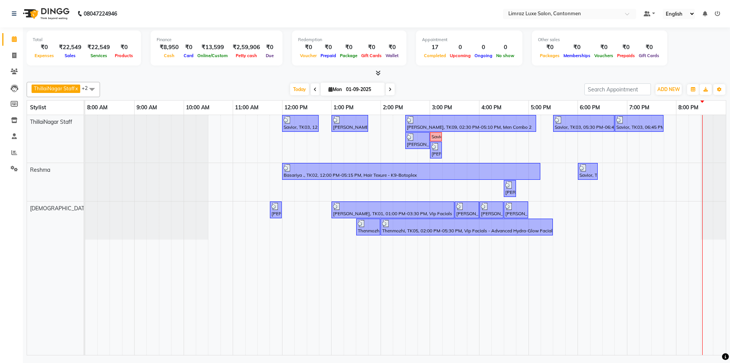
click at [691, 181] on td at bounding box center [695, 235] width 12 height 240
click at [683, 182] on td at bounding box center [683, 235] width 12 height 240
click at [669, 181] on div "Savior, TK03, 12:00 PM-12:45 PM, Massages - Classic Head- Massage (Men) [PERSON…" at bounding box center [405, 235] width 641 height 240
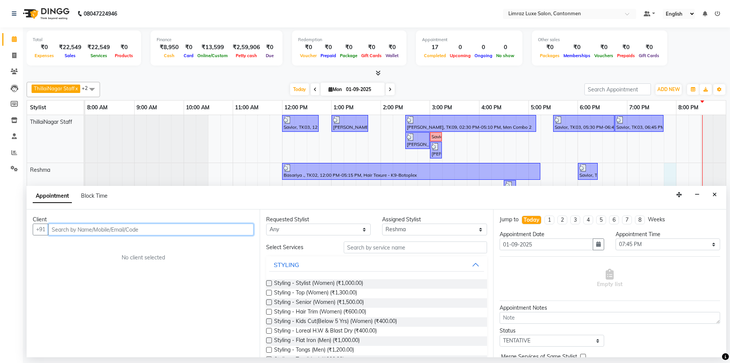
click at [160, 231] on input "text" at bounding box center [150, 229] width 205 height 12
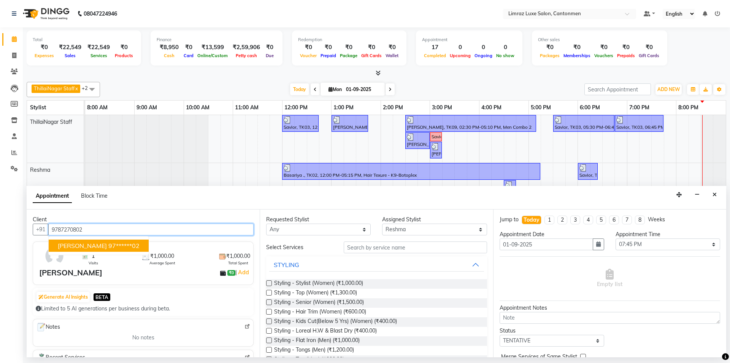
click at [108, 243] on ngb-highlight "97******02" at bounding box center [123, 246] width 31 height 8
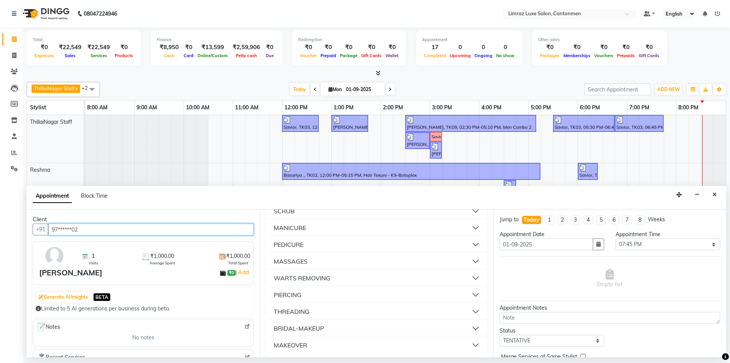
scroll to position [457, 0]
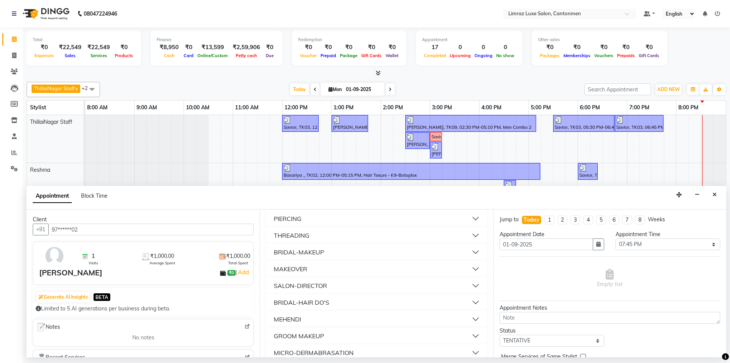
click at [312, 234] on button "THREADING" at bounding box center [376, 235] width 215 height 14
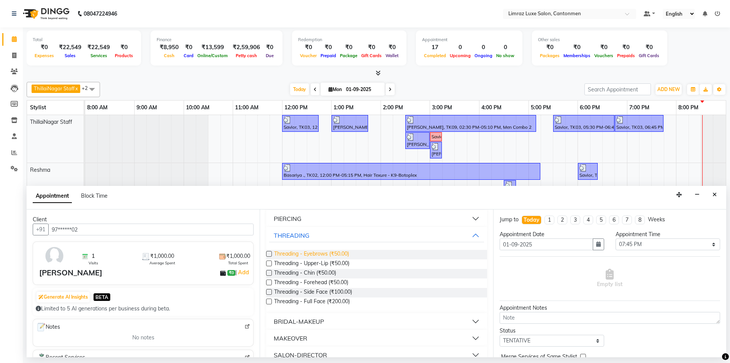
click at [307, 255] on span "Threading - Eyebrows (₹50.00)" at bounding box center [311, 255] width 75 height 10
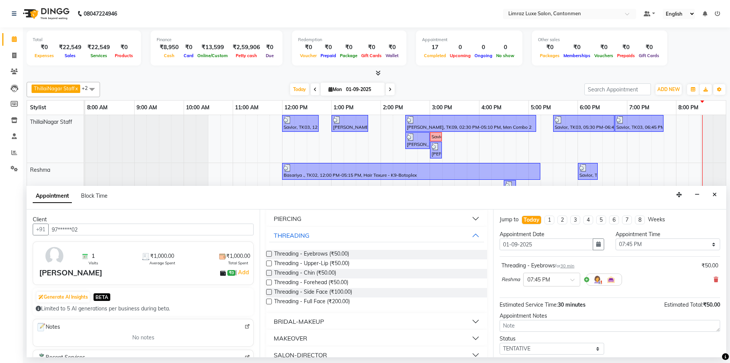
scroll to position [45, 0]
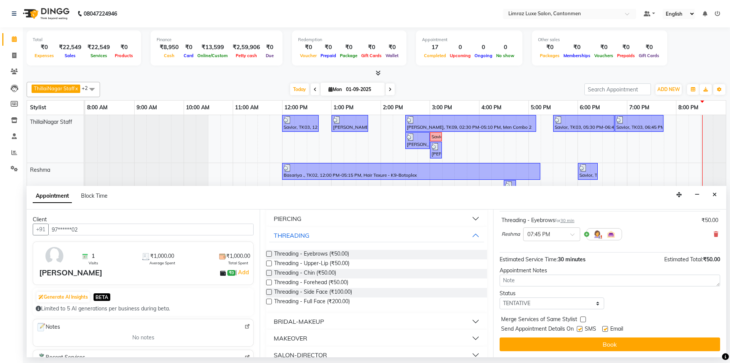
click at [605, 328] on label at bounding box center [606, 329] width 6 height 6
click at [605, 328] on input "checkbox" at bounding box center [605, 329] width 5 height 5
drag, startPoint x: 579, startPoint y: 326, endPoint x: 577, endPoint y: 331, distance: 4.9
click at [578, 328] on label at bounding box center [580, 329] width 6 height 6
click at [578, 328] on input "checkbox" at bounding box center [579, 329] width 5 height 5
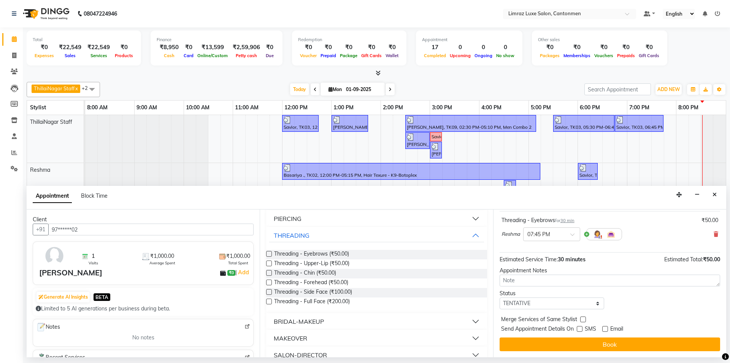
click at [581, 337] on div "Jump to [DATE] 1 2 3 4 5 6 7 8 Weeks Appointment Date [DATE] Appointment Time S…" at bounding box center [609, 283] width 233 height 148
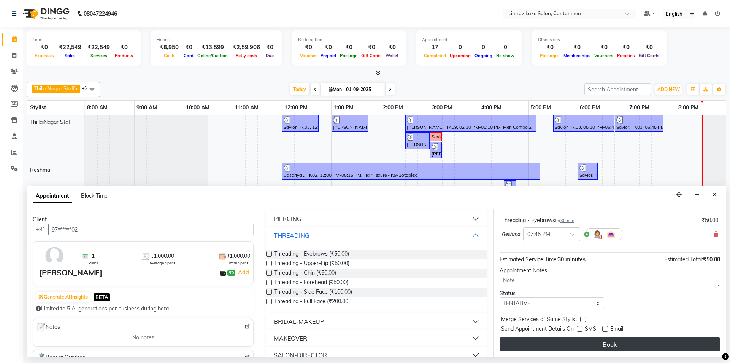
click at [581, 339] on button "Book" at bounding box center [610, 344] width 221 height 14
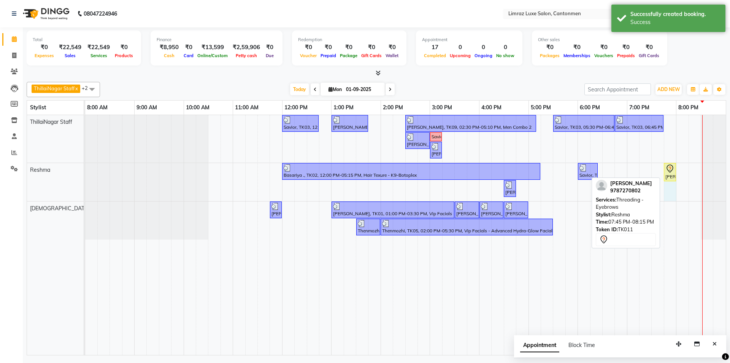
drag, startPoint x: 687, startPoint y: 168, endPoint x: 676, endPoint y: 173, distance: 12.4
click at [85, 173] on div "Basariya ., TK02, 12:00 PM-05:15 PM, Hair Texure - K9-Botoplex Savior, TK03, 06…" at bounding box center [85, 182] width 0 height 38
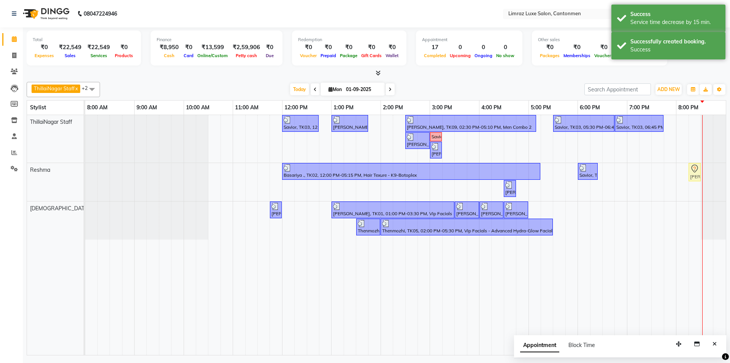
drag, startPoint x: 672, startPoint y: 173, endPoint x: 694, endPoint y: 172, distance: 21.4
click at [85, 172] on div "Basariya ., TK02, 12:00 PM-05:15 PM, Hair Texure - K9-Botoplex Savior, TK03, 06…" at bounding box center [85, 182] width 0 height 38
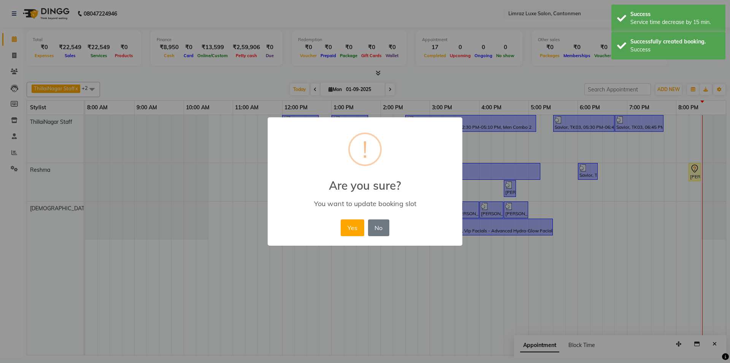
click at [341, 219] on button "Yes" at bounding box center [352, 227] width 23 height 17
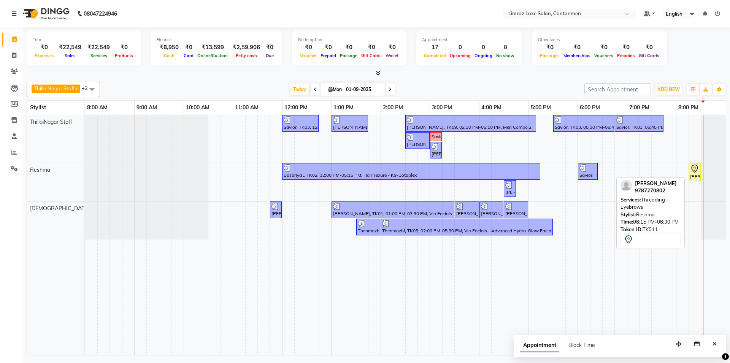
click at [694, 166] on icon at bounding box center [695, 168] width 9 height 9
click at [692, 170] on icon at bounding box center [695, 168] width 9 height 9
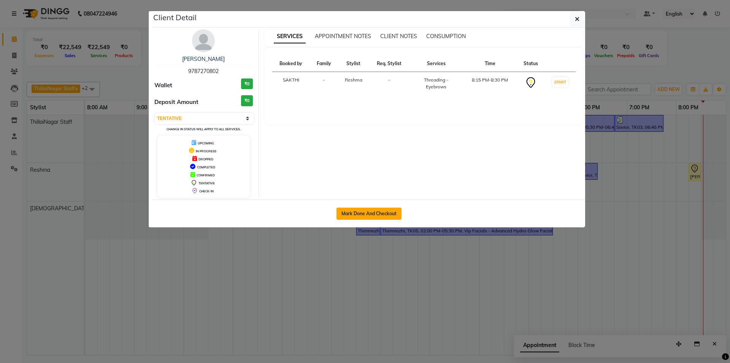
click at [399, 212] on button "Mark Done And Checkout" at bounding box center [369, 213] width 65 height 12
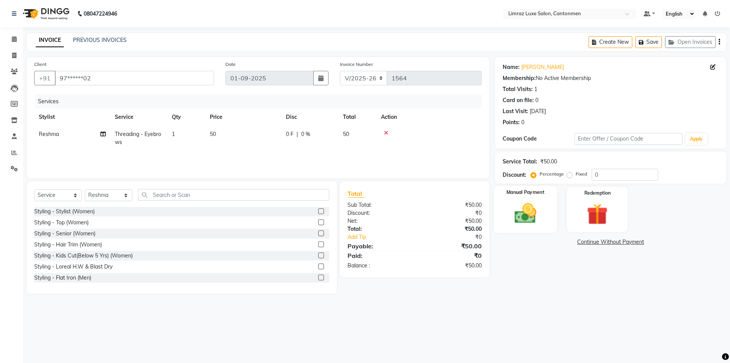
click at [519, 209] on img at bounding box center [525, 213] width 35 height 25
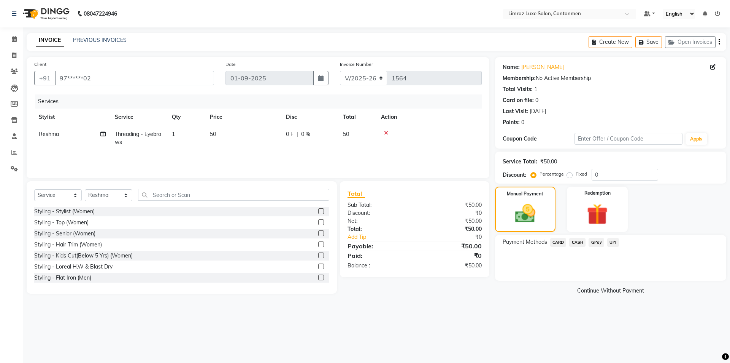
click at [597, 242] on span "GPay" at bounding box center [597, 242] width 16 height 9
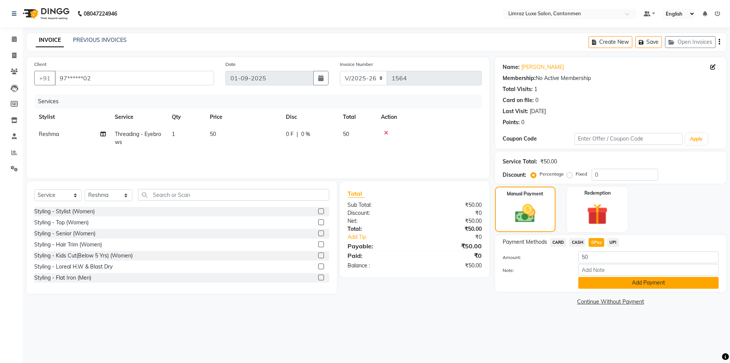
click at [602, 281] on button "Add Payment" at bounding box center [649, 283] width 140 height 12
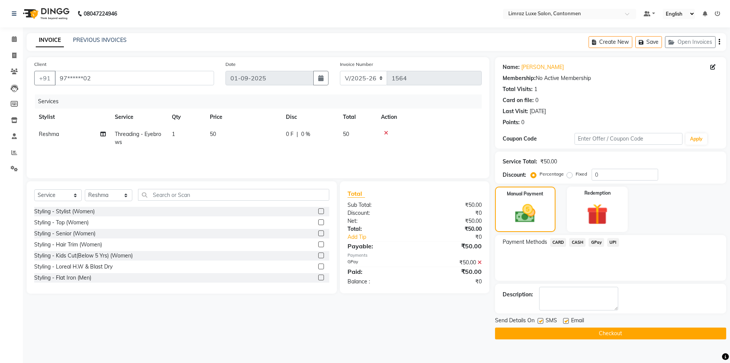
click at [567, 319] on label at bounding box center [566, 321] width 6 height 6
click at [567, 319] on input "checkbox" at bounding box center [565, 320] width 5 height 5
click at [539, 321] on label at bounding box center [541, 321] width 6 height 6
click at [539, 321] on input "checkbox" at bounding box center [540, 320] width 5 height 5
click at [539, 332] on button "Checkout" at bounding box center [610, 333] width 231 height 12
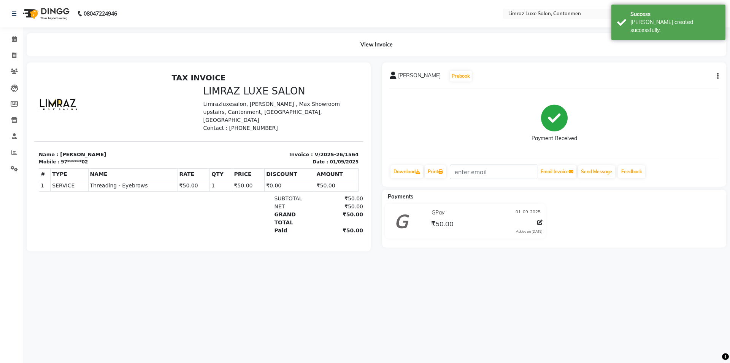
click at [57, 13] on img at bounding box center [45, 13] width 52 height 21
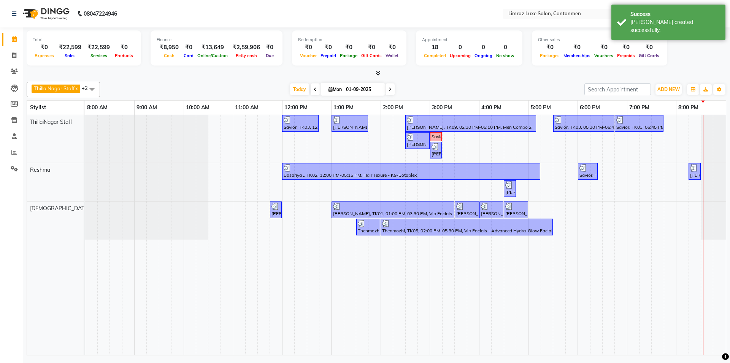
click at [261, 84] on div "[DATE] [DATE]" at bounding box center [342, 89] width 477 height 11
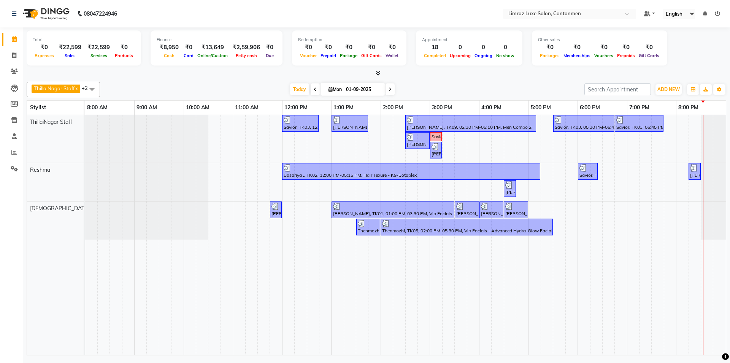
click at [436, 71] on div at bounding box center [377, 73] width 700 height 8
click at [47, 15] on img at bounding box center [45, 13] width 52 height 21
click at [13, 147] on link "Reports" at bounding box center [11, 152] width 18 height 13
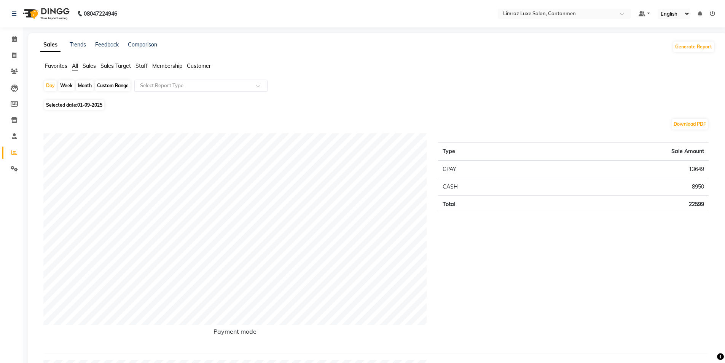
click at [156, 83] on input "text" at bounding box center [193, 86] width 110 height 8
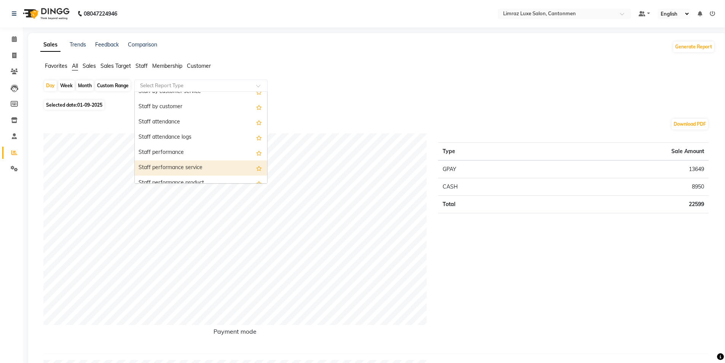
scroll to position [304, 0]
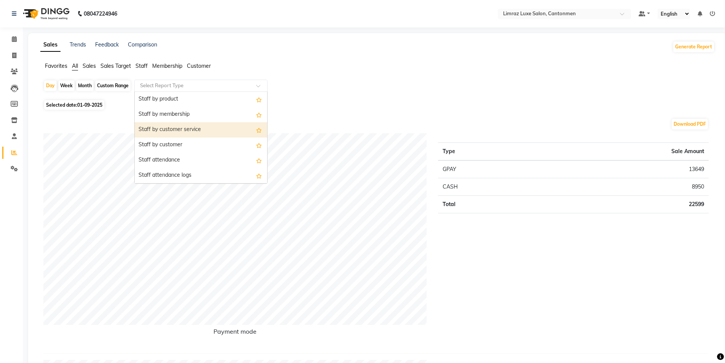
click at [201, 125] on div "Staff by customer service" at bounding box center [201, 129] width 132 height 15
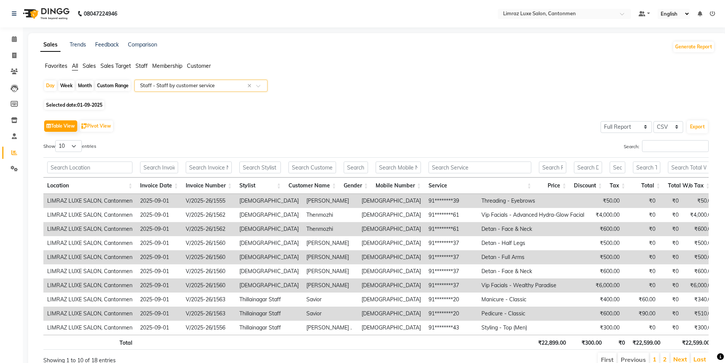
click at [219, 83] on input "text" at bounding box center [193, 86] width 110 height 8
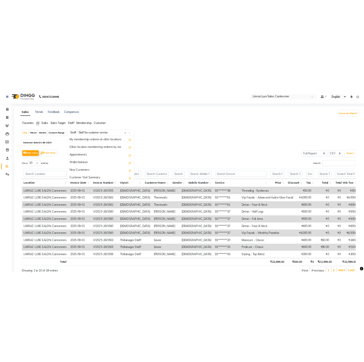
scroll to position [746, 0]
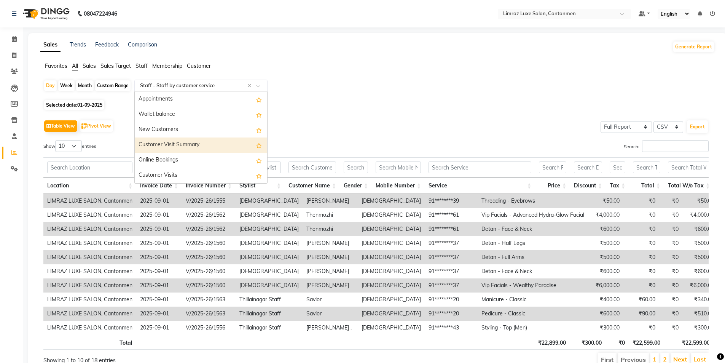
click at [197, 148] on div "Customer Visit Summary" at bounding box center [201, 144] width 132 height 15
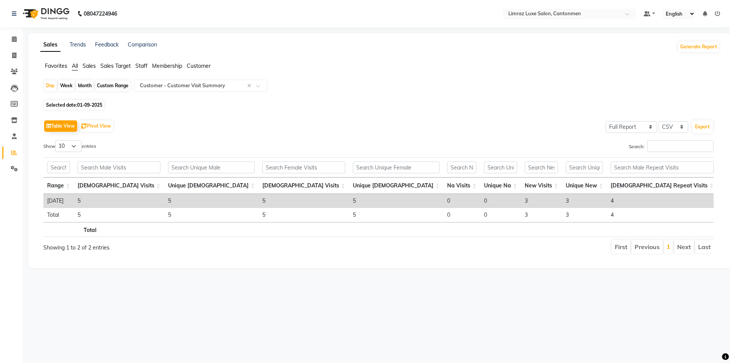
click at [64, 16] on img at bounding box center [45, 13] width 52 height 21
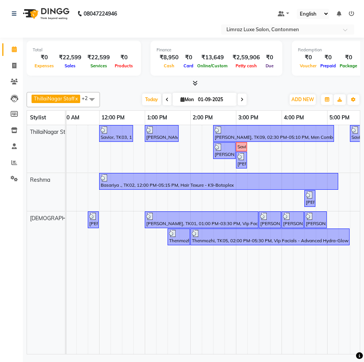
drag, startPoint x: 84, startPoint y: 115, endPoint x: 66, endPoint y: 130, distance: 23.8
click at [66, 130] on table "Stylist 8:00 AM 9:00 AM 10:00 AM 11:00 AM 12:00 PM 1:00 PM 2:00 PM 3:00 PM 4:00…" at bounding box center [194, 232] width 334 height 244
click at [117, 95] on div "[DATE] [DATE]" at bounding box center [194, 99] width 181 height 11
click at [169, 21] on nav "08047224946 Select Location × Limraz Luxe Salon, Cantonmen Default Panel My Pan…" at bounding box center [182, 19] width 364 height 38
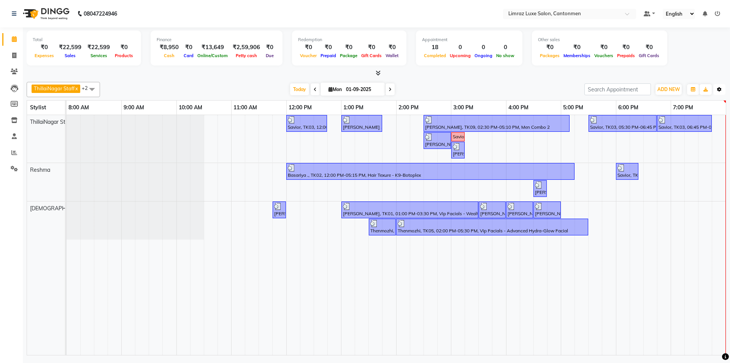
click at [716, 88] on button "Toggle Dropdown" at bounding box center [720, 89] width 12 height 11
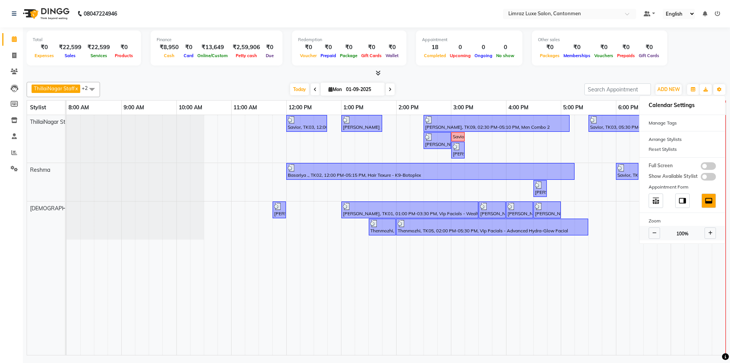
click at [656, 231] on icon at bounding box center [655, 233] width 4 height 5
click at [716, 233] on span at bounding box center [710, 232] width 11 height 11
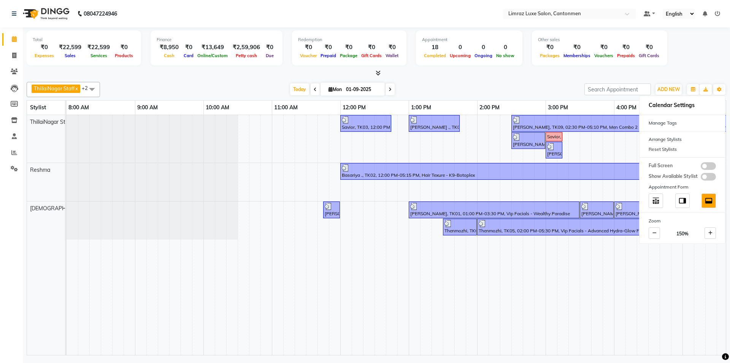
click at [517, 86] on div "[DATE] [DATE]" at bounding box center [342, 89] width 477 height 11
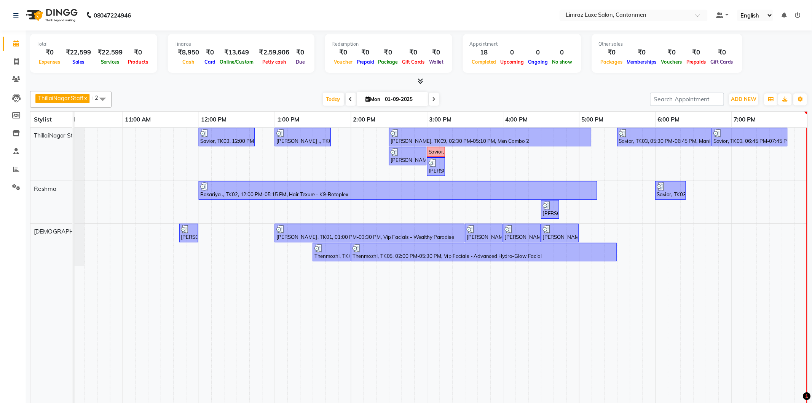
scroll to position [0, 82]
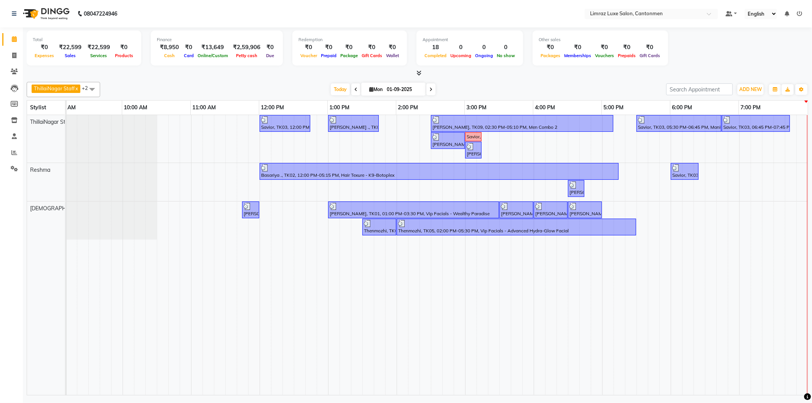
drag, startPoint x: 677, startPoint y: 0, endPoint x: 583, endPoint y: 85, distance: 126.9
click at [583, 85] on div "[DATE] [DATE]" at bounding box center [383, 89] width 558 height 11
drag, startPoint x: 174, startPoint y: 12, endPoint x: 139, endPoint y: 0, distance: 37.4
click at [169, 3] on nav "08047224946 Select Location × Limraz Luxe Salon, Cantonmen Default Panel My Pan…" at bounding box center [406, 13] width 812 height 27
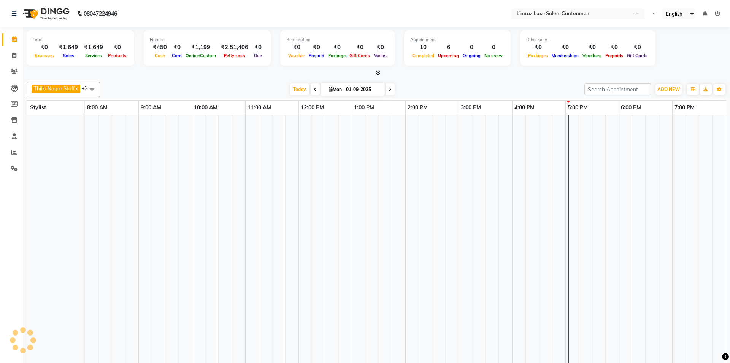
select select "en"
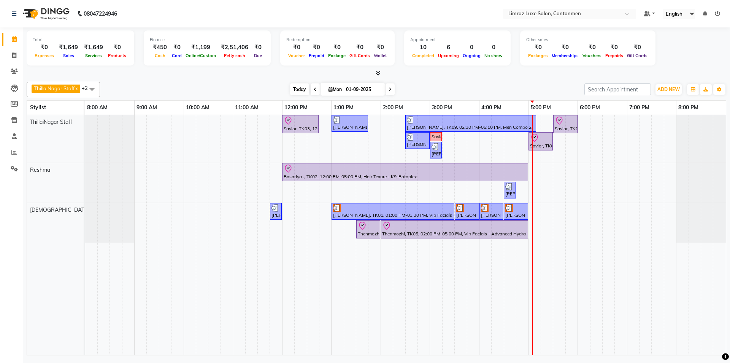
drag, startPoint x: 377, startPoint y: 88, endPoint x: 294, endPoint y: 88, distance: 83.3
click at [294, 88] on div "[DATE] [DATE]" at bounding box center [343, 89] width 106 height 11
drag, startPoint x: 435, startPoint y: 88, endPoint x: 445, endPoint y: 83, distance: 11.2
click at [442, 84] on div "[DATE] [DATE]" at bounding box center [342, 89] width 477 height 11
click at [549, 81] on div "ThillaiNagar Staff x Reshma x Vijitha x +2 Select All ThillaiNagar Staff Reshma…" at bounding box center [377, 217] width 700 height 276
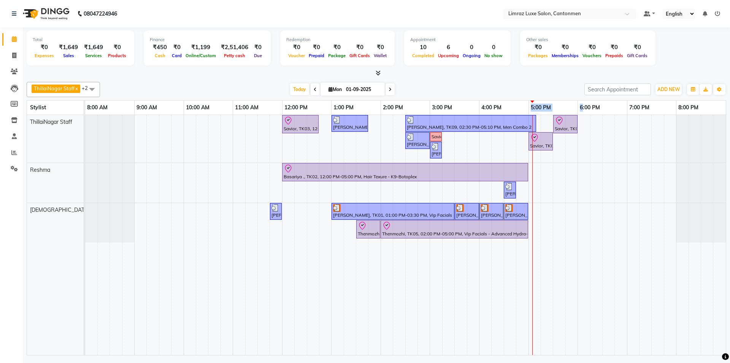
drag, startPoint x: 527, startPoint y: 108, endPoint x: 584, endPoint y: 106, distance: 56.7
click at [584, 106] on tr "8:00 AM 9:00 AM 10:00 AM 11:00 AM 12:00 PM 1:00 PM 2:00 PM 3:00 PM 4:00 PM 5:00…" at bounding box center [405, 107] width 641 height 14
click at [556, 94] on div "[DATE] [DATE]" at bounding box center [342, 89] width 477 height 11
drag, startPoint x: 561, startPoint y: 107, endPoint x: 521, endPoint y: 112, distance: 40.3
click at [521, 112] on tr "8:00 AM 9:00 AM 10:00 AM 11:00 AM 12:00 PM 1:00 PM 2:00 PM 3:00 PM 4:00 PM 5:00…" at bounding box center [405, 107] width 641 height 14
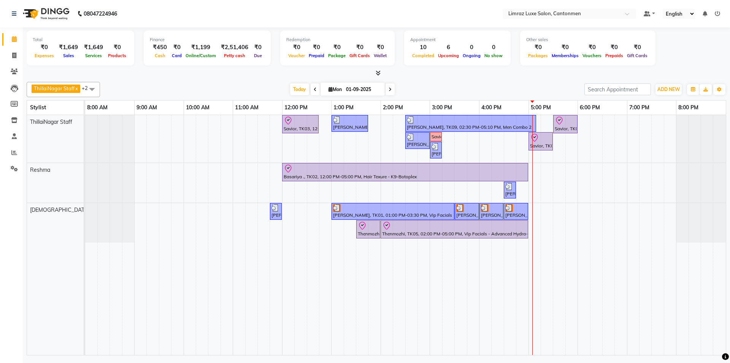
click at [531, 91] on div "[DATE] [DATE]" at bounding box center [342, 89] width 477 height 11
drag, startPoint x: 563, startPoint y: 105, endPoint x: 522, endPoint y: 107, distance: 41.1
click at [522, 107] on tr "8:00 AM 9:00 AM 10:00 AM 11:00 AM 12:00 PM 1:00 PM 2:00 PM 3:00 PM 4:00 PM 5:00…" at bounding box center [405, 107] width 641 height 14
click at [525, 91] on div "[DATE] [DATE]" at bounding box center [342, 89] width 477 height 11
click at [525, 90] on div "[DATE] [DATE]" at bounding box center [342, 89] width 477 height 11
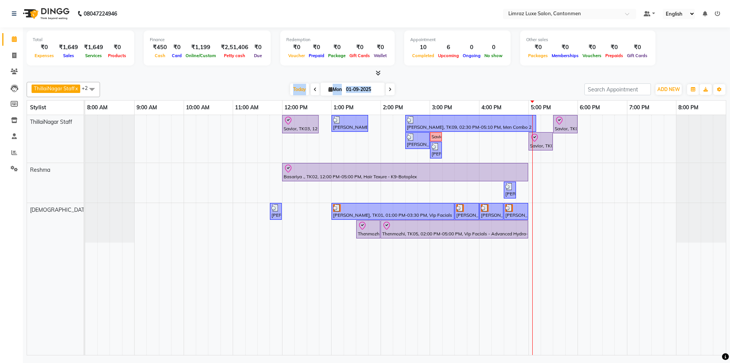
click at [525, 90] on div "[DATE] [DATE]" at bounding box center [342, 89] width 477 height 11
click at [427, 75] on div at bounding box center [377, 73] width 700 height 8
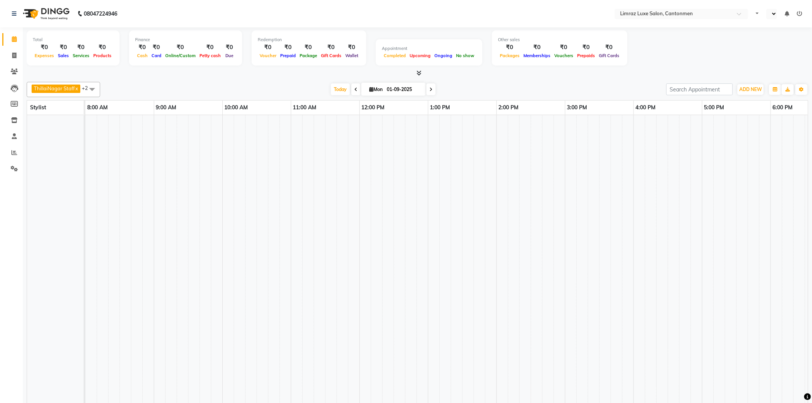
select select "en"
